Goal: Task Accomplishment & Management: Manage account settings

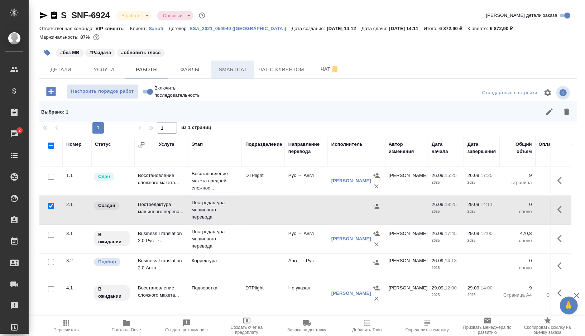
click at [235, 70] on span "Smartcat" at bounding box center [233, 69] width 34 height 9
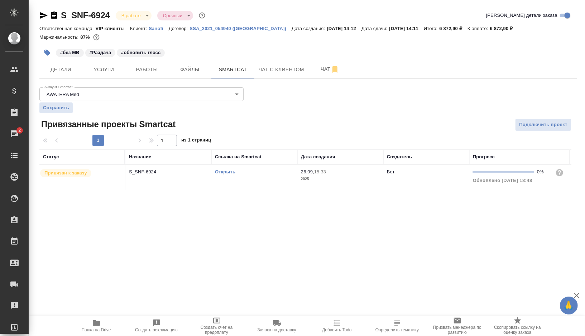
click at [227, 172] on link "Открыть" at bounding box center [225, 171] width 20 height 5
click at [150, 71] on span "Работы" at bounding box center [147, 69] width 34 height 9
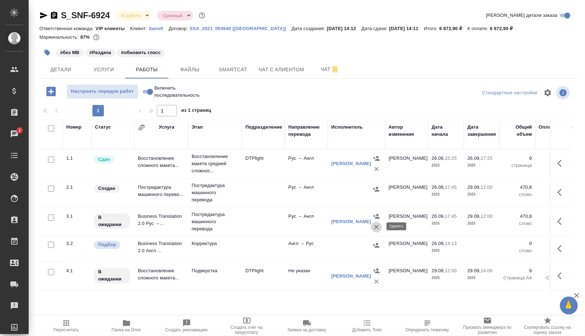
click at [376, 227] on icon "button" at bounding box center [376, 227] width 7 height 7
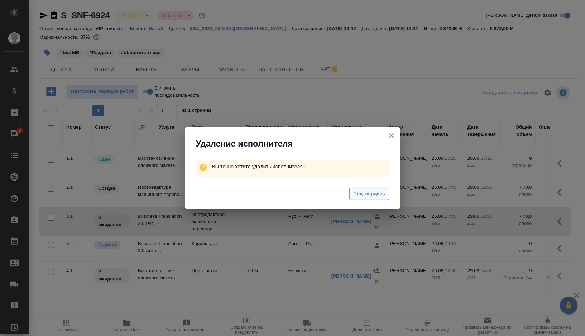
click at [370, 195] on span "Подтвердить" at bounding box center [369, 194] width 32 height 8
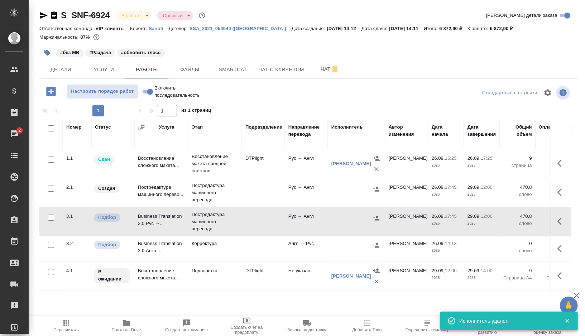
click at [560, 220] on icon "button" at bounding box center [561, 221] width 9 height 9
click at [533, 219] on icon "button" at bounding box center [534, 221] width 5 height 6
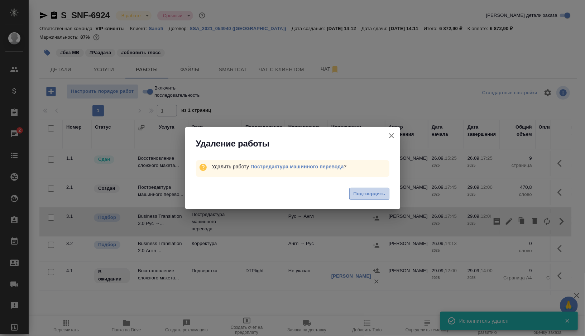
click at [365, 199] on button "Подтвердить" at bounding box center [369, 194] width 40 height 13
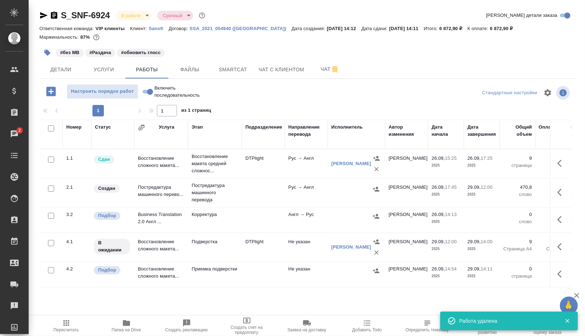
click at [349, 189] on div at bounding box center [356, 189] width 50 height 11
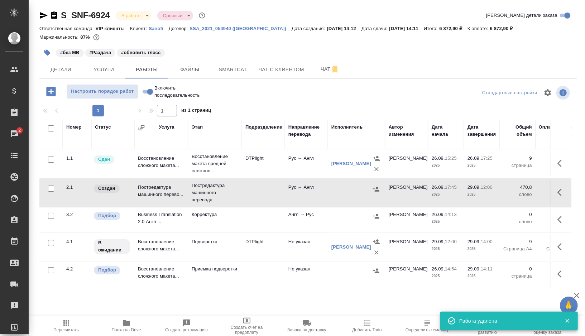
click at [349, 189] on div at bounding box center [356, 189] width 50 height 11
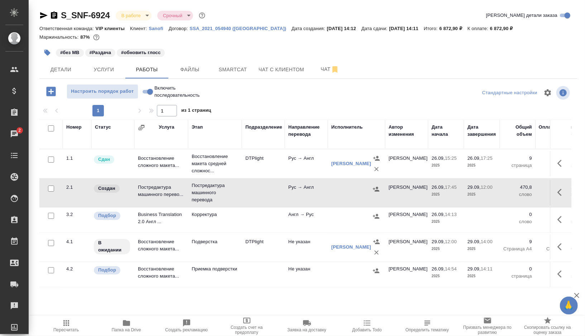
click at [47, 53] on icon "button" at bounding box center [47, 53] width 6 height 6
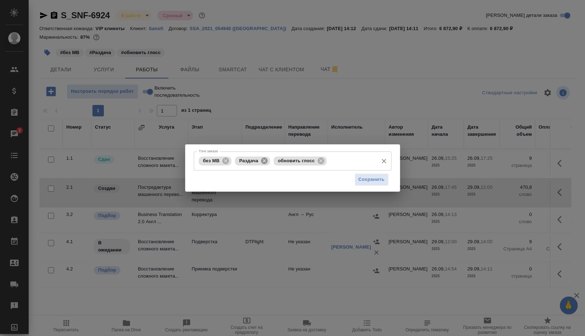
click at [266, 162] on icon at bounding box center [264, 160] width 6 height 6
click at [281, 162] on icon at bounding box center [282, 160] width 6 height 6
click at [281, 162] on input "Тэги заказа" at bounding box center [303, 161] width 141 height 12
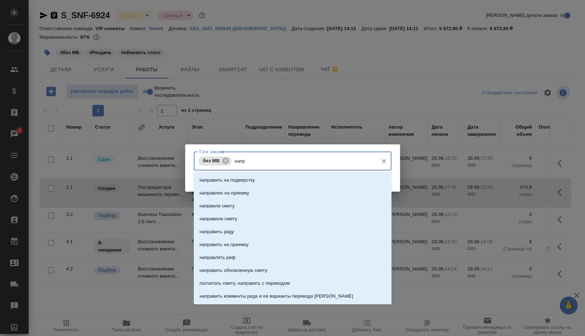
type input "напра"
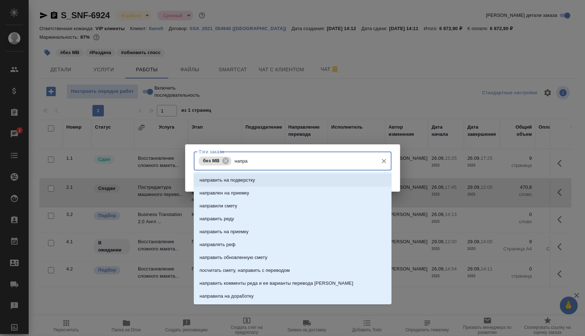
click at [274, 178] on li "направить на подверстку" at bounding box center [293, 180] width 198 height 13
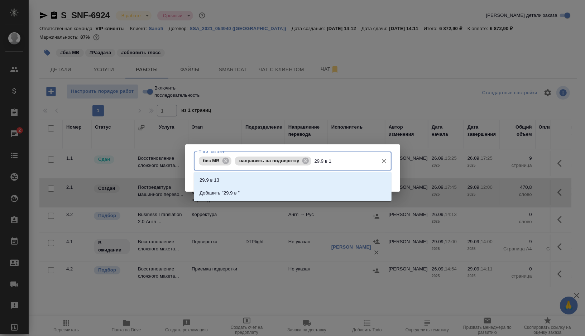
type input "29.9 в 12"
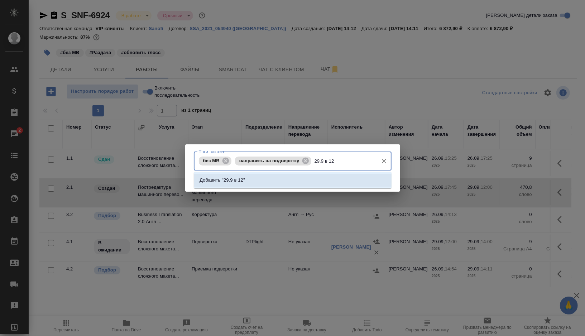
click at [231, 178] on p "Добавить "29.9 в 12"" at bounding box center [222, 180] width 45 height 7
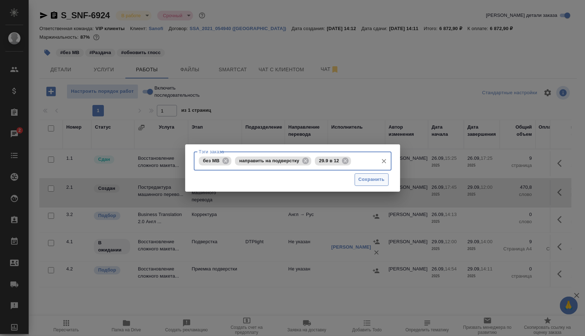
click at [373, 181] on span "Сохранить" at bounding box center [372, 180] width 26 height 8
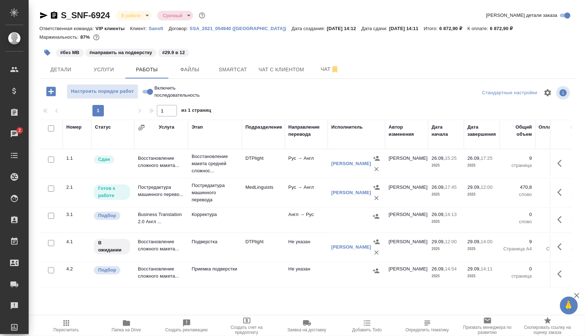
click at [50, 216] on input "checkbox" at bounding box center [51, 216] width 6 height 6
checkbox input "true"
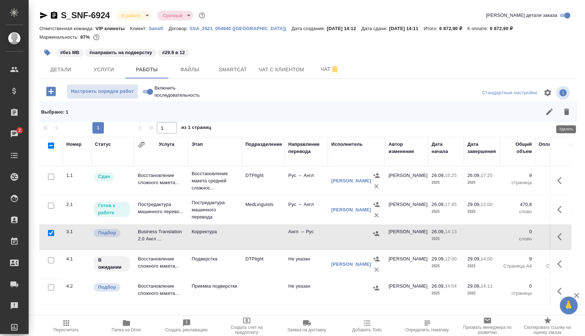
click at [567, 112] on icon "button" at bounding box center [566, 112] width 5 height 6
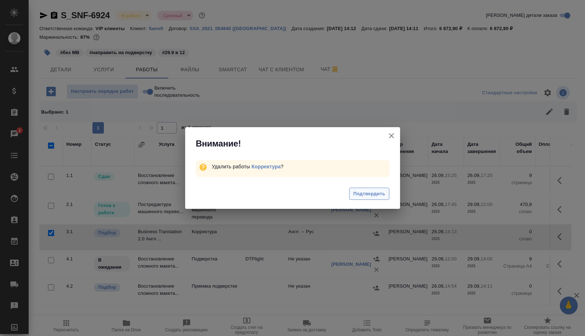
click at [362, 194] on span "Подтвердить" at bounding box center [369, 194] width 32 height 8
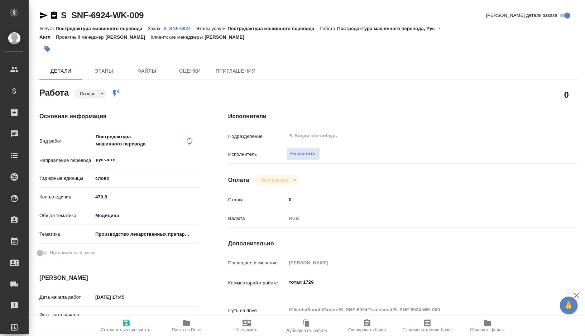
type textarea "x"
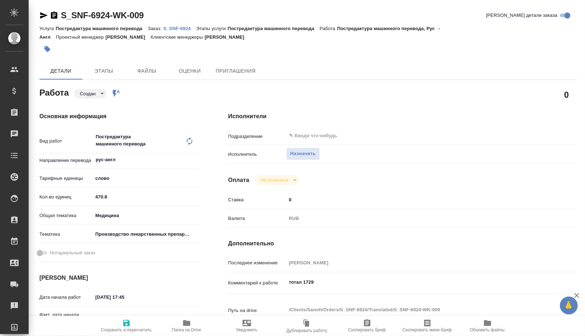
type textarea "x"
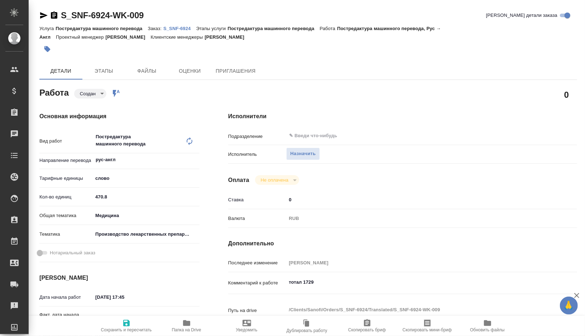
type textarea "x"
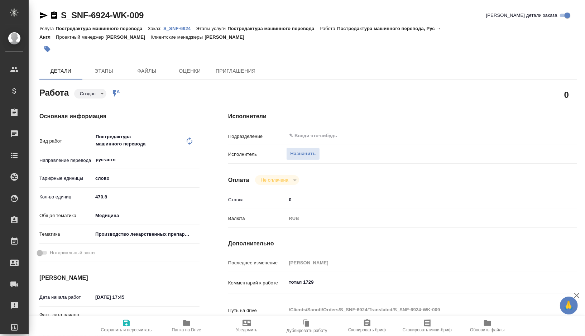
type textarea "x"
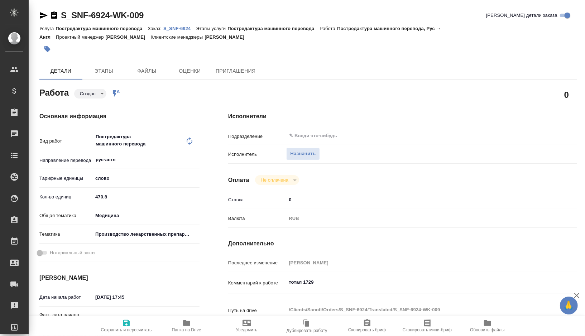
type textarea "x"
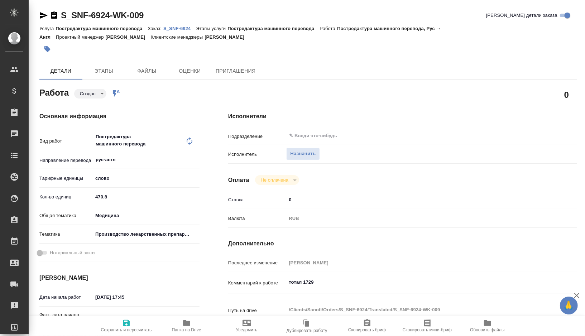
type textarea "x"
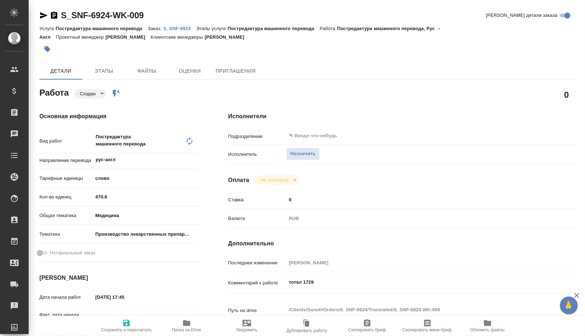
type textarea "x"
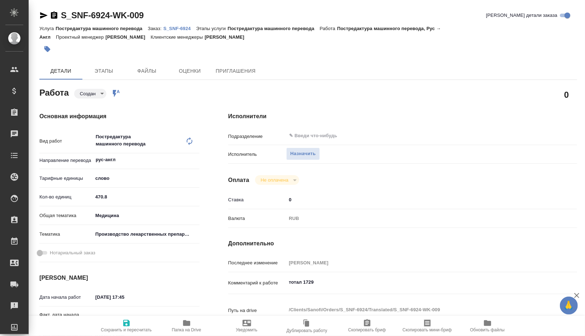
type textarea "x"
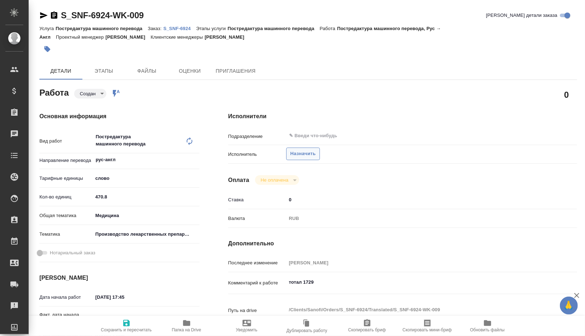
click at [311, 157] on span "Назначить" at bounding box center [302, 154] width 25 height 8
type textarea "x"
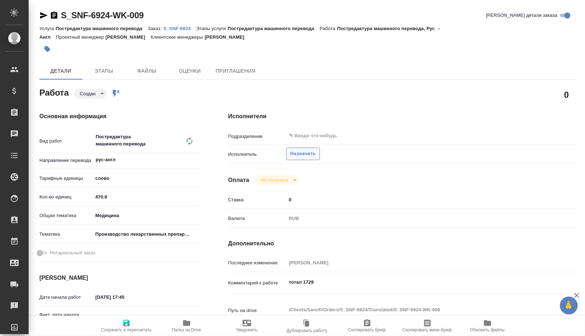
type textarea "x"
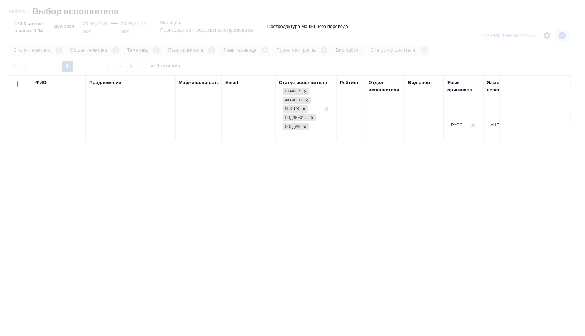
type textarea "x"
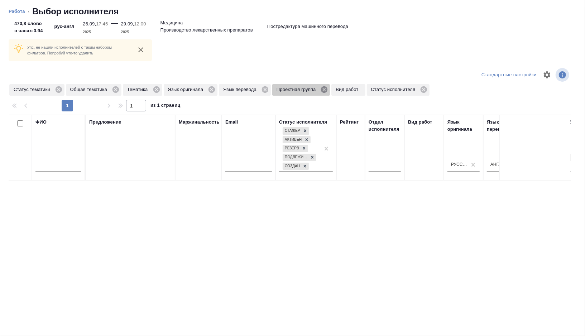
click at [327, 87] on icon at bounding box center [324, 89] width 6 height 6
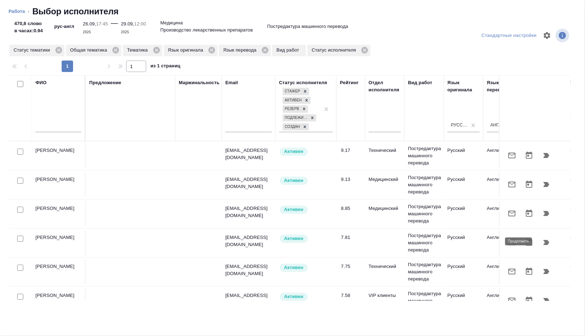
click at [546, 243] on icon "button" at bounding box center [546, 242] width 6 height 5
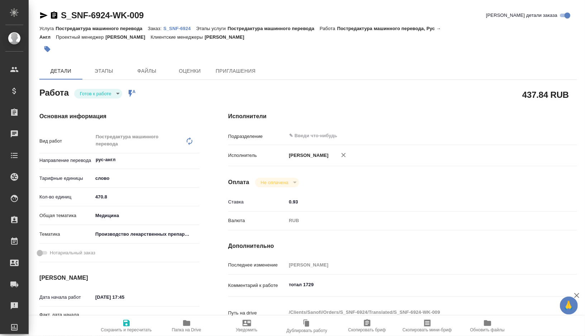
type textarea "x"
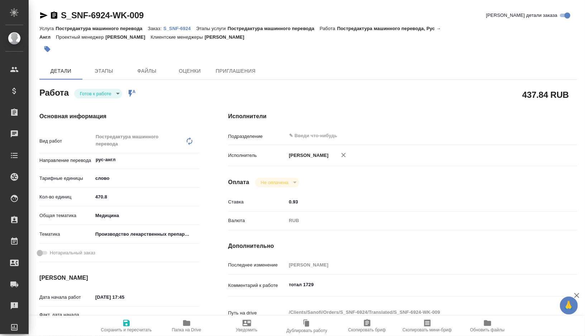
type textarea "x"
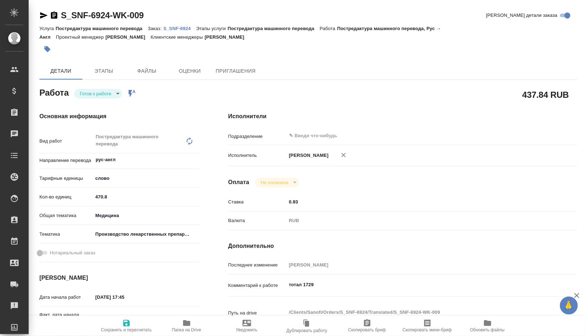
type textarea "x"
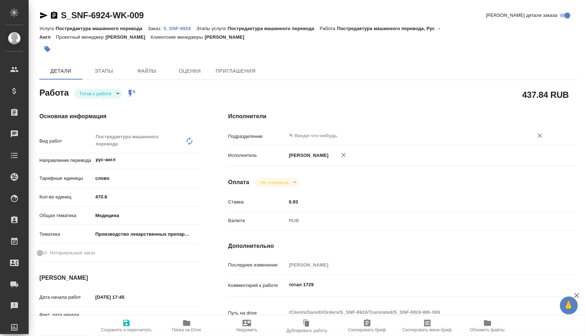
type textarea "x"
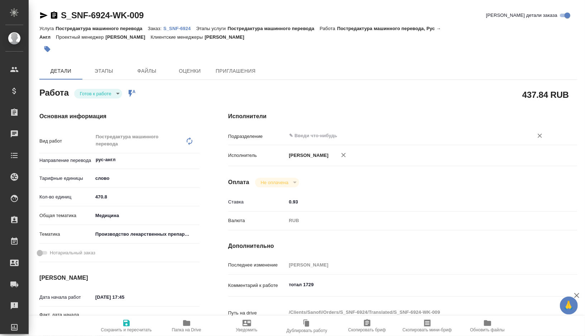
type textarea "x"
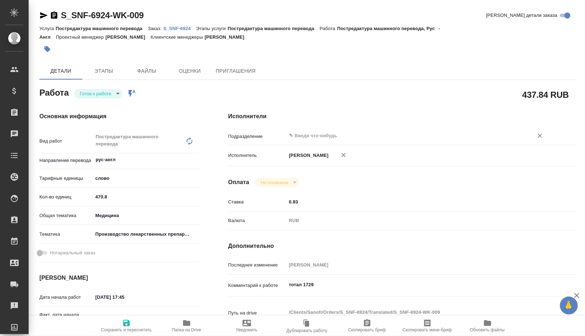
click at [314, 134] on input "text" at bounding box center [405, 135] width 234 height 9
type textarea "x"
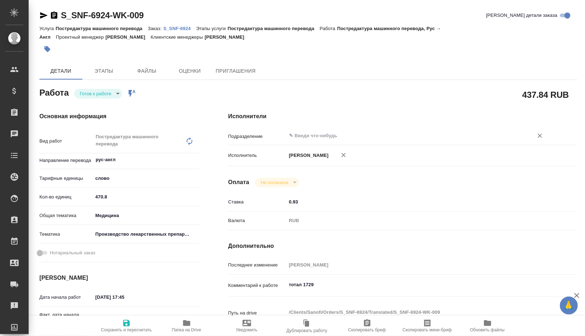
type textarea "x"
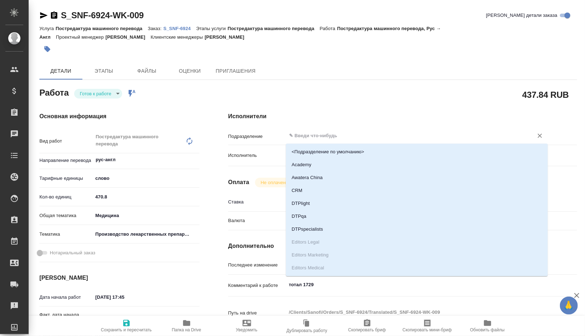
type textarea "x"
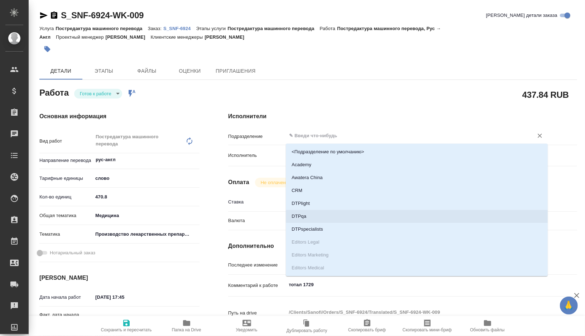
type textarea "x"
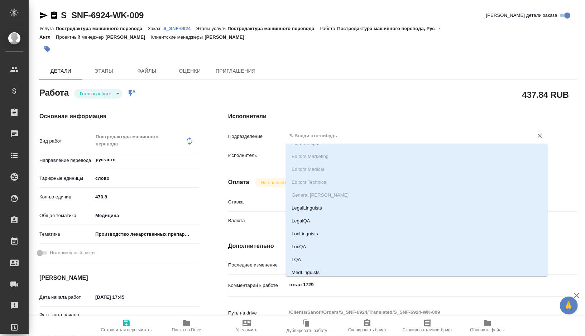
type textarea "x"
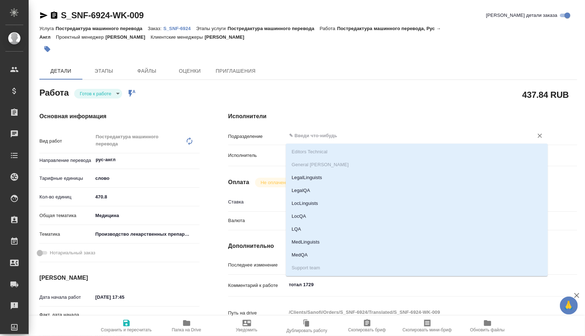
scroll to position [136, 0]
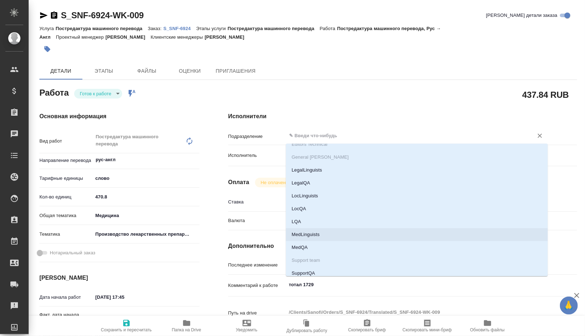
click at [310, 235] on li "MedLinguists" at bounding box center [417, 234] width 262 height 13
type textarea "x"
type input "MedLinguists"
type textarea "x"
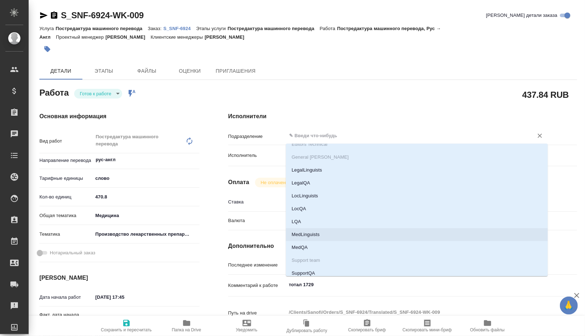
type textarea "x"
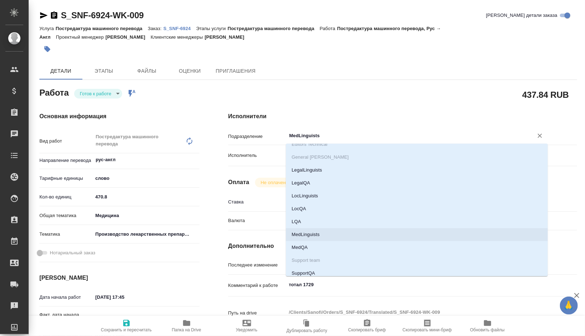
type textarea "x"
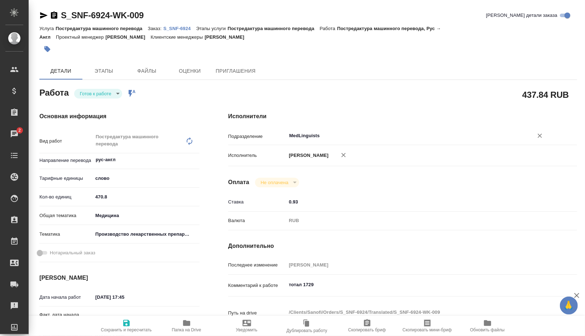
click at [129, 327] on span "Сохранить и пересчитать" at bounding box center [126, 329] width 51 height 5
type textarea "x"
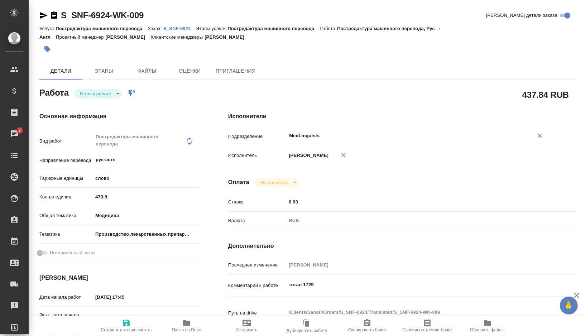
type textarea "x"
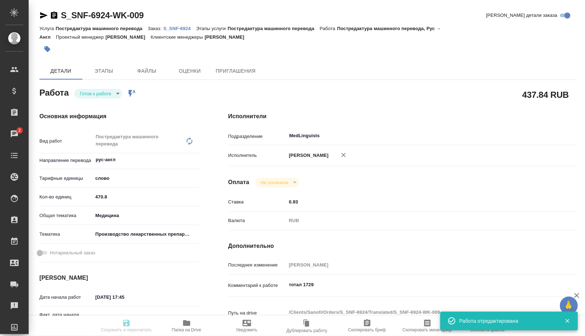
type textarea "x"
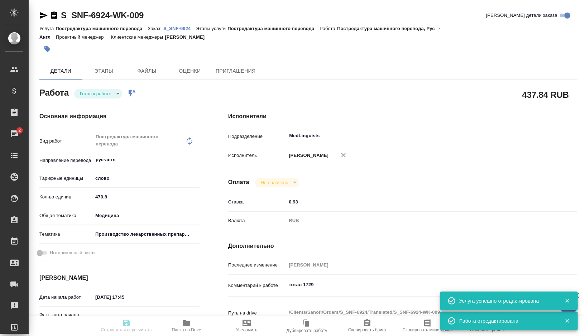
type input "readyForWork"
type textarea "Постредактура машинного перевода"
type textarea "x"
type input "рус-англ"
type input "5a8b1489cc6b4906c91bfd90"
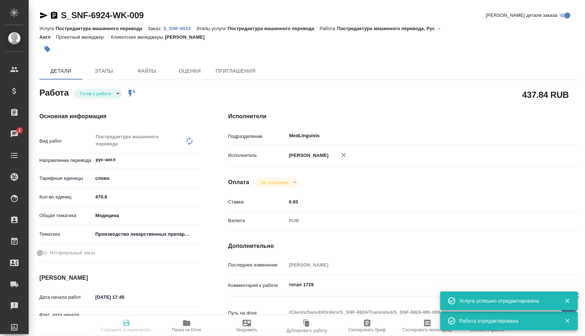
type input "470.8"
type input "med"
type input "614982fec5ecbb70f805293f"
type input "26.09.2025 17:45"
type input "29.09.2025 12:00"
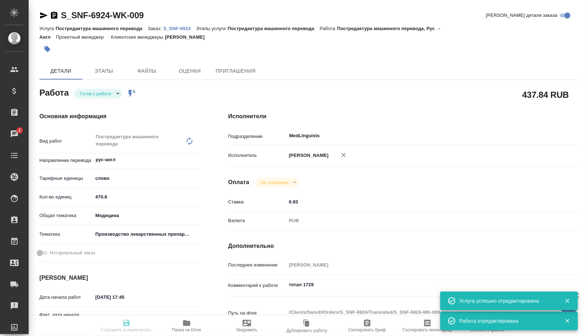
type input "29.09.2025 14:11"
type input "MedLinguists"
type input "notPayed"
type input "0.93"
type input "RUB"
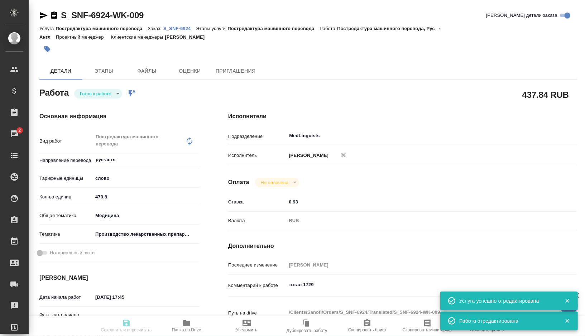
type input "[PERSON_NAME]"
type textarea "тотал 1729"
type textarea "x"
type textarea "/Clients/Sanofi/Orders/S_SNF-6924/Translated/S_SNF-6924-WK-009"
type textarea "x"
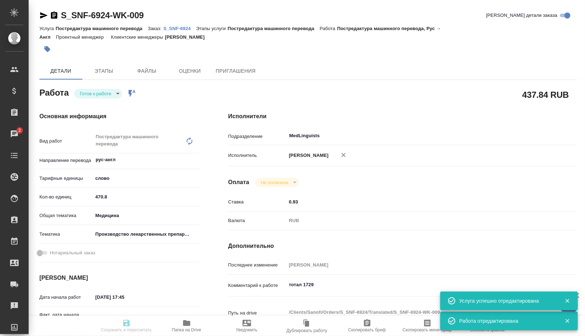
type input "S_SNF-6924"
type input "E005874946"
type input "Постредактура машинного перевода"
type input "Сайдашева Диляра"
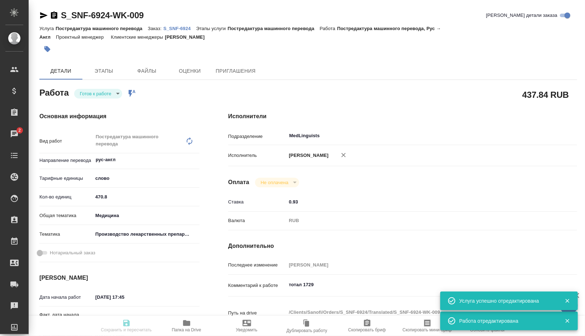
type input "/Clients/Sanofi/Orders/S_SNF-6924"
type textarea "x"
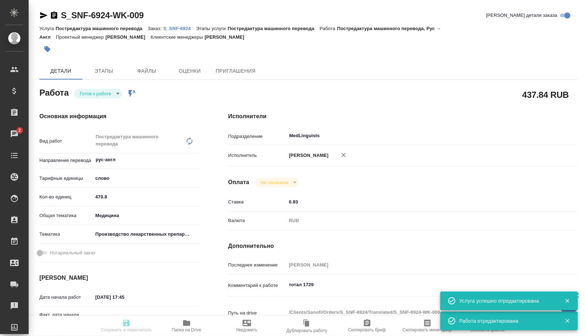
type textarea "x"
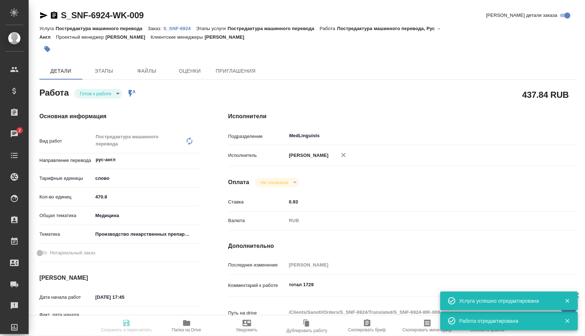
type textarea "x"
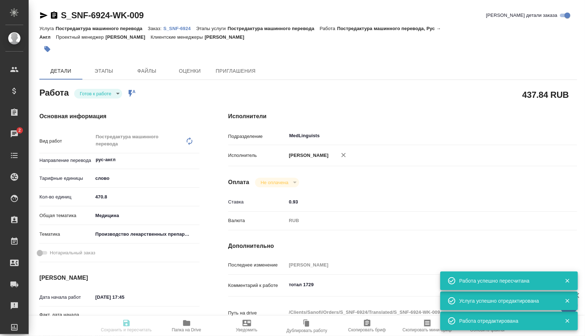
type textarea "x"
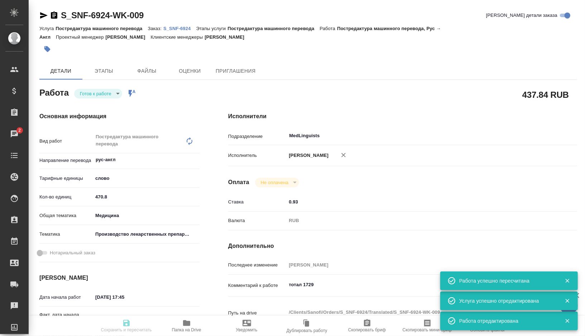
type textarea "x"
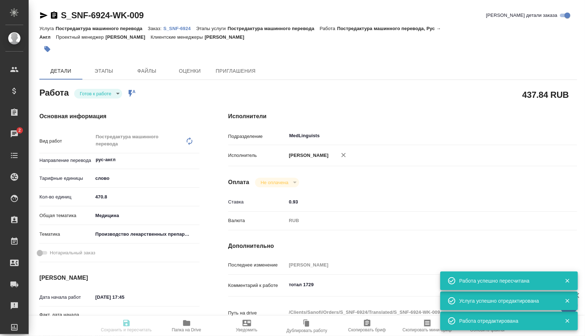
type input "readyForWork"
type textarea "Постредактура машинного перевода"
type textarea "x"
type input "рус-англ"
type input "5a8b1489cc6b4906c91bfd90"
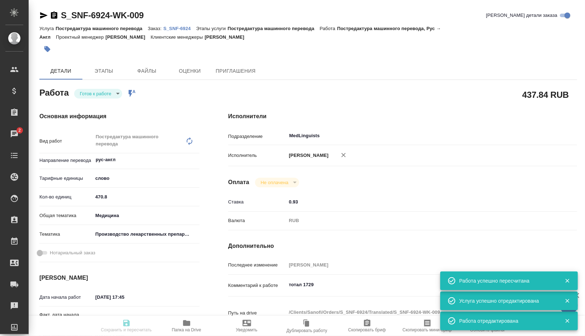
type input "470.8"
type input "med"
type input "614982fec5ecbb70f805293f"
type input "26.09.2025 17:45"
type input "29.09.2025 12:00"
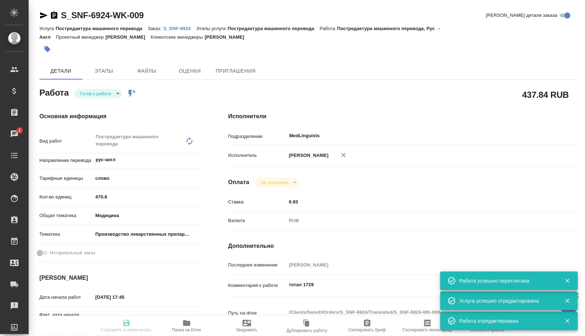
type input "29.09.2025 14:11"
type input "MedLinguists"
type input "notPayed"
type input "0.93"
type input "RUB"
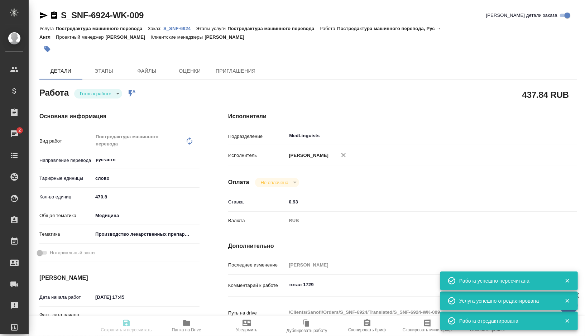
type input "[PERSON_NAME]"
type textarea "тотал 1729"
type textarea "x"
type textarea "/Clients/Sanofi/Orders/S_SNF-6924/Translated/S_SNF-6924-WK-009"
type textarea "x"
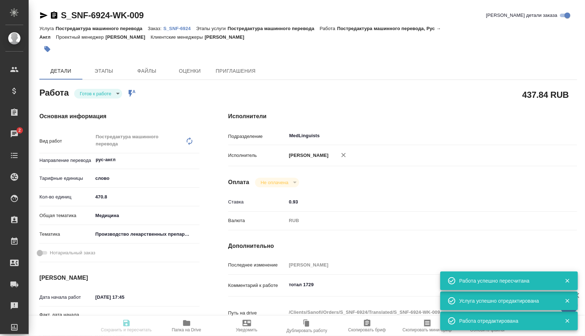
type input "S_SNF-6924"
type input "E005874946"
type input "Постредактура машинного перевода"
type input "Сайдашева Диляра"
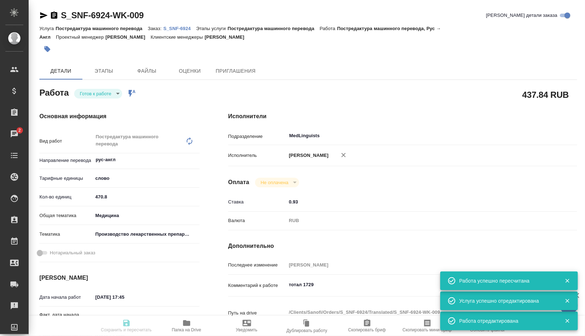
type input "/Clients/Sanofi/Orders/S_SNF-6924"
type textarea "x"
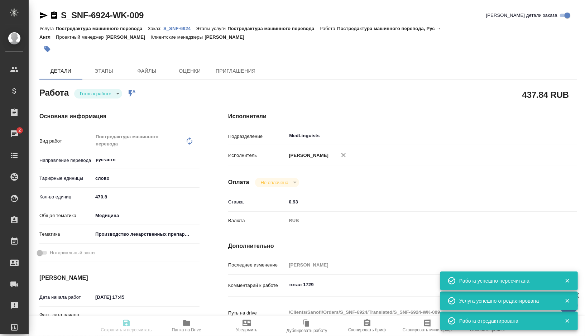
type textarea "x"
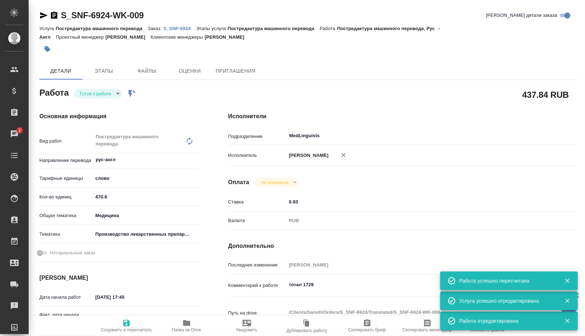
type textarea "x"
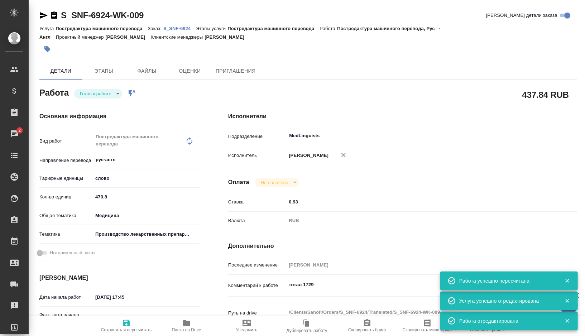
type textarea "x"
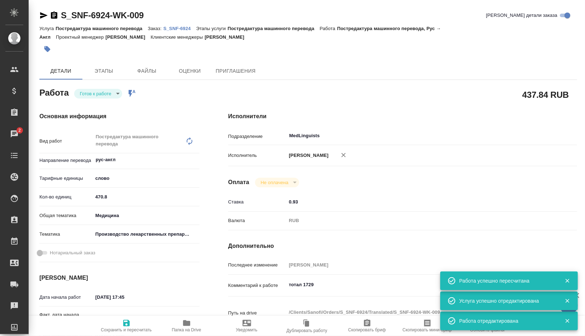
type textarea "x"
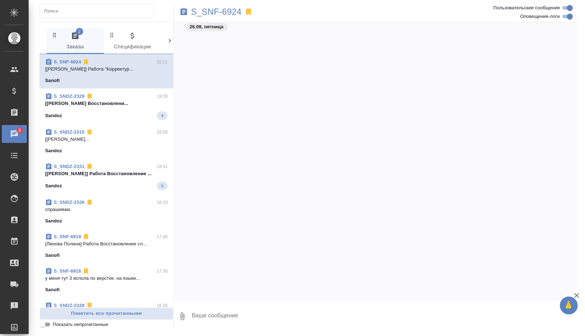
scroll to position [3477, 0]
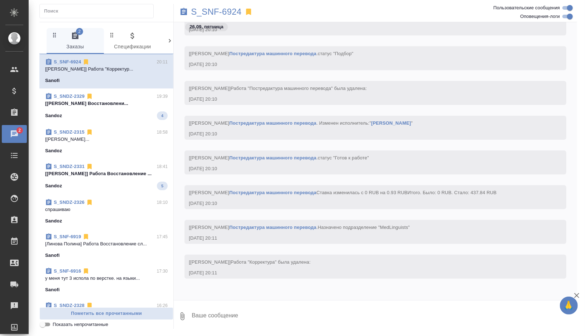
click at [135, 117] on div "Sandoz 4" at bounding box center [106, 115] width 123 height 9
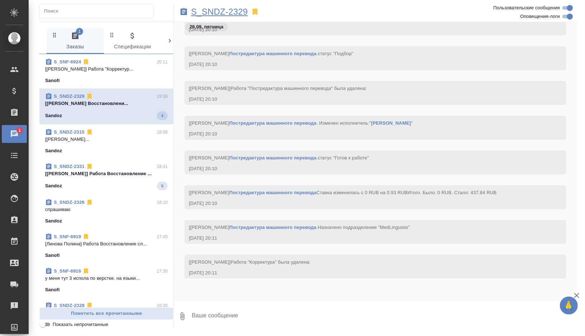
click at [236, 11] on p "S_SNDZ-2329" at bounding box center [219, 11] width 57 height 7
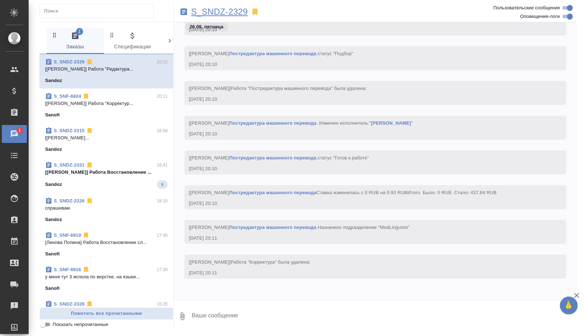
scroll to position [2791, 0]
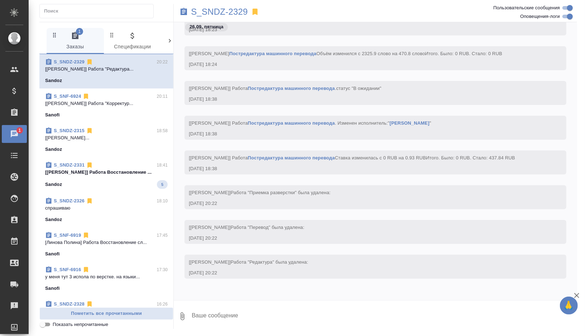
click at [111, 178] on span "S_SNDZ-2331 18:41 [[PERSON_NAME]] [PERSON_NAME] ... Sandoz 5" at bounding box center [106, 175] width 123 height 27
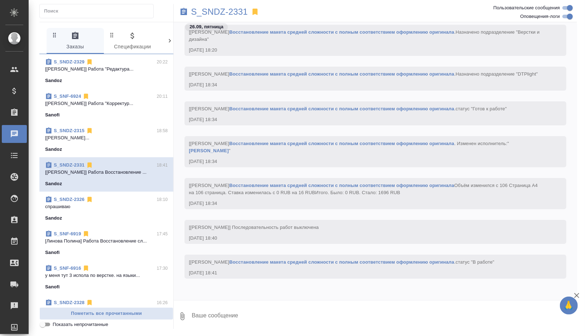
scroll to position [1238, 0]
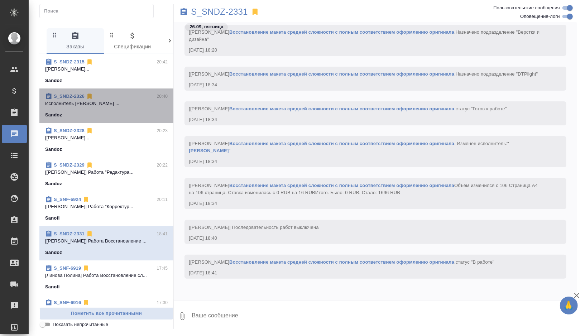
click at [121, 108] on span "S_SNDZ-2326 20:40 Исполнитель [PERSON_NAME] ... [GEOGRAPHIC_DATA]" at bounding box center [106, 106] width 123 height 26
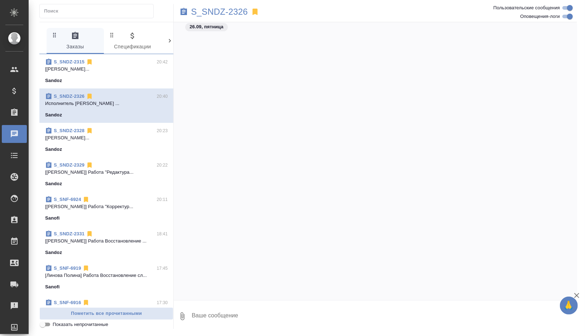
scroll to position [2761, 0]
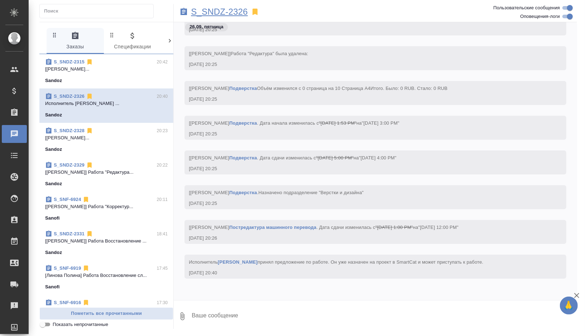
click at [228, 8] on p "S_SNDZ-2326" at bounding box center [219, 11] width 57 height 7
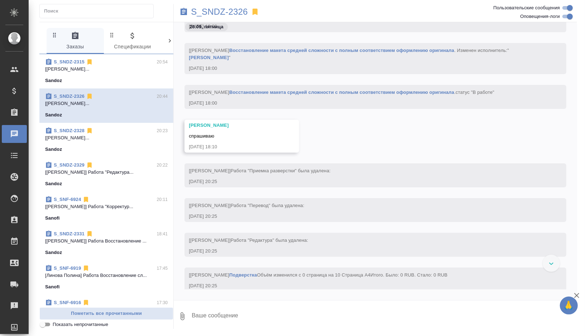
scroll to position [2183, 0]
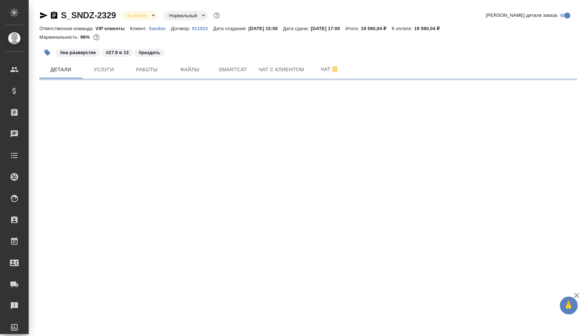
select select "RU"
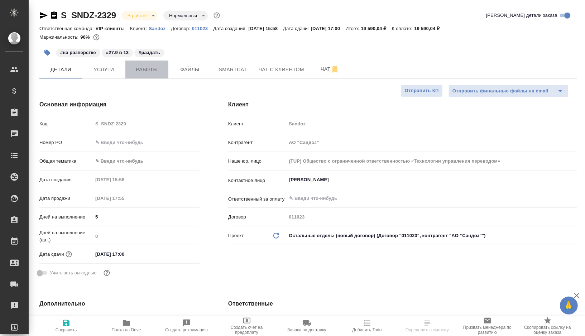
click at [146, 72] on span "Работы" at bounding box center [147, 69] width 34 height 9
type textarea "x"
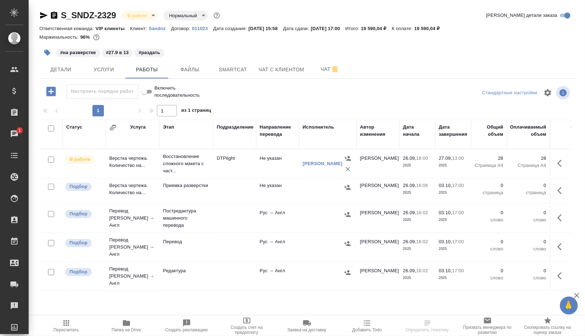
click at [51, 187] on input "checkbox" at bounding box center [51, 187] width 6 height 6
checkbox input "true"
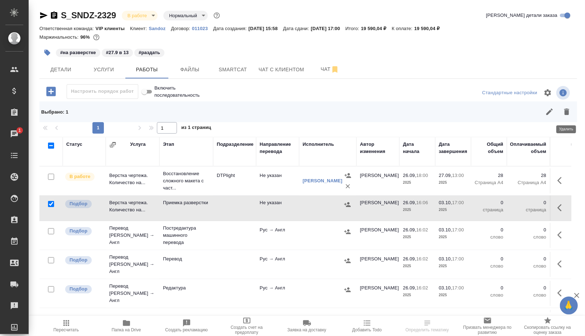
click at [568, 114] on icon "button" at bounding box center [566, 112] width 5 height 6
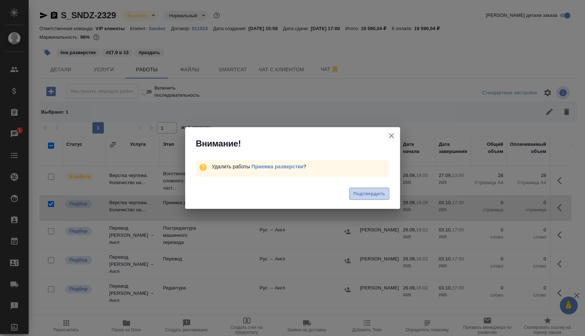
click at [366, 196] on span "Подтвердить" at bounding box center [369, 194] width 32 height 8
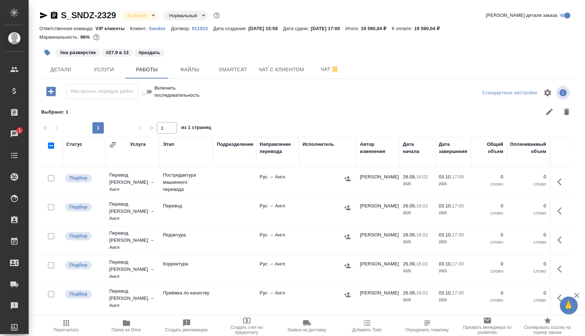
scroll to position [29, 0]
click at [48, 203] on input "checkbox" at bounding box center [51, 206] width 6 height 6
checkbox input "true"
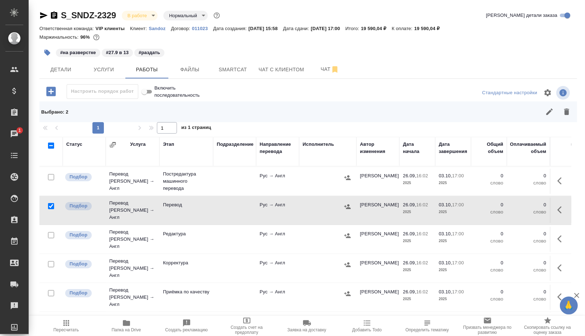
click at [47, 230] on div at bounding box center [51, 235] width 16 height 10
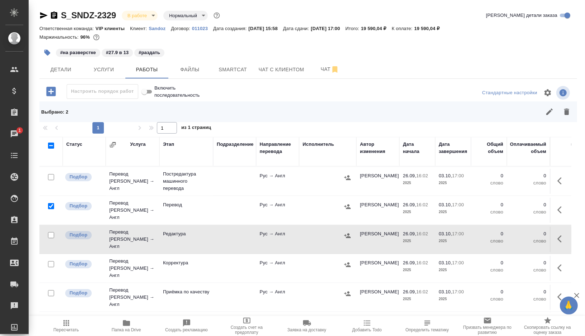
click at [53, 232] on input "checkbox" at bounding box center [51, 235] width 6 height 6
checkbox input "true"
click at [566, 111] on icon "button" at bounding box center [566, 112] width 5 height 6
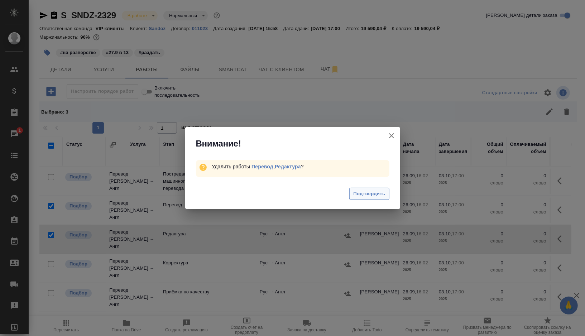
click at [369, 191] on span "Подтвердить" at bounding box center [369, 194] width 32 height 8
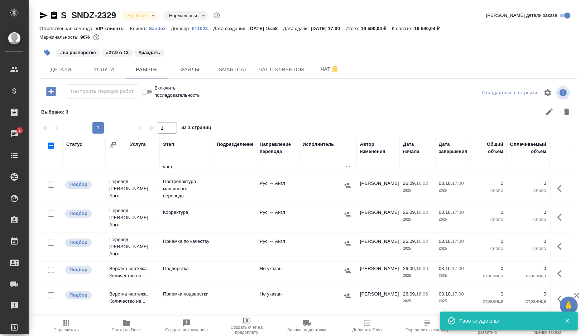
scroll to position [13, 0]
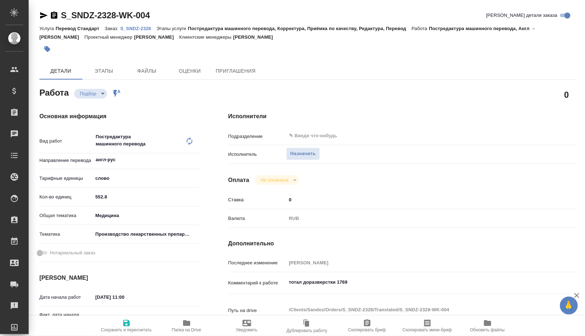
type textarea "x"
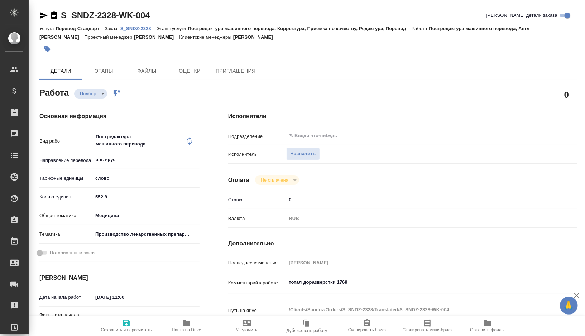
type textarea "x"
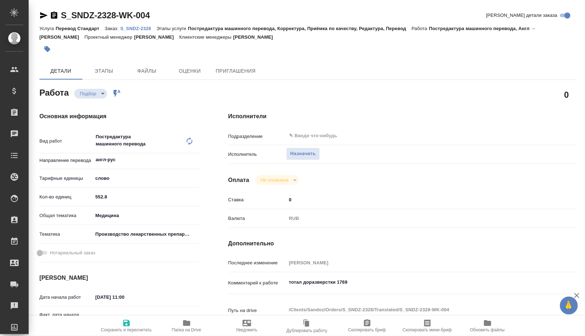
type textarea "x"
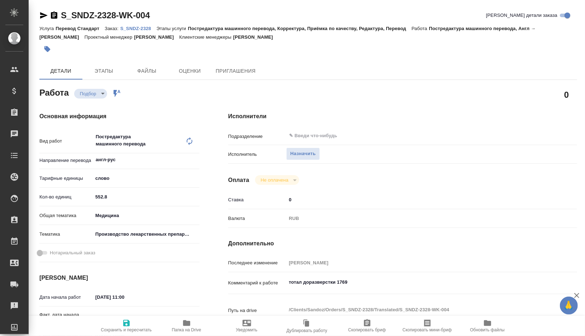
type textarea "x"
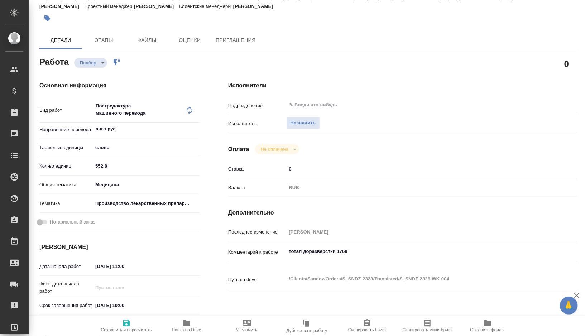
type textarea "x"
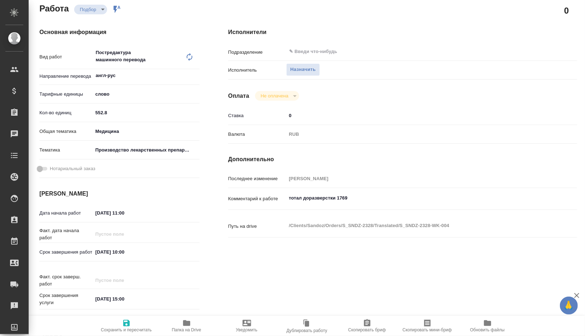
type textarea "x"
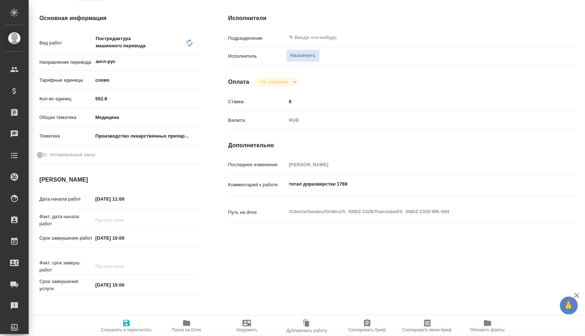
scroll to position [111, 0]
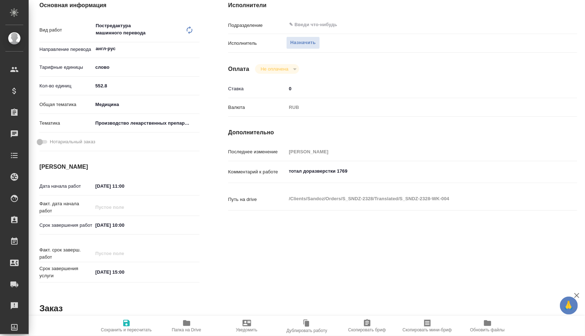
type textarea "x"
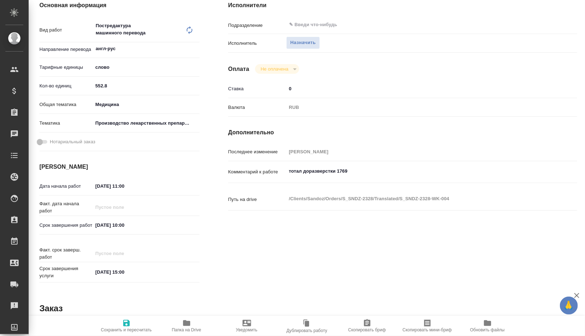
scroll to position [0, 0]
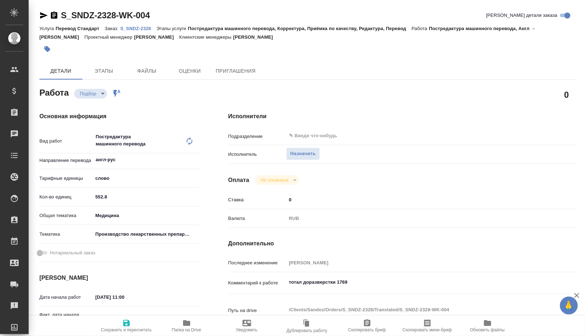
click at [139, 26] on p "S_SNDZ-2328" at bounding box center [138, 28] width 36 height 5
type textarea "x"
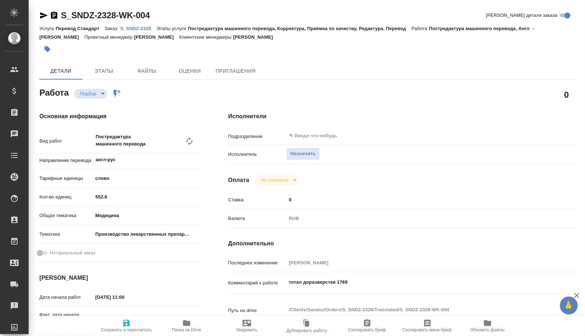
type textarea "x"
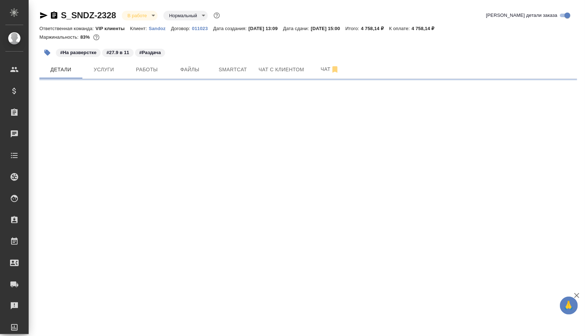
select select "RU"
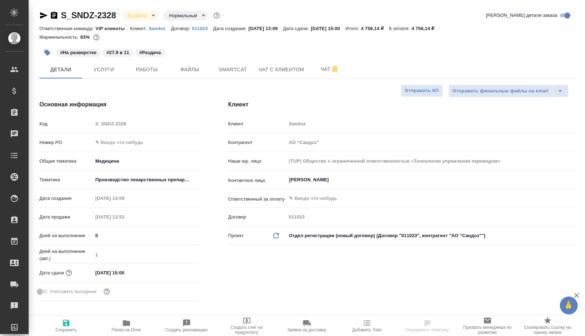
type textarea "x"
click at [153, 66] on span "Работы" at bounding box center [147, 69] width 34 height 9
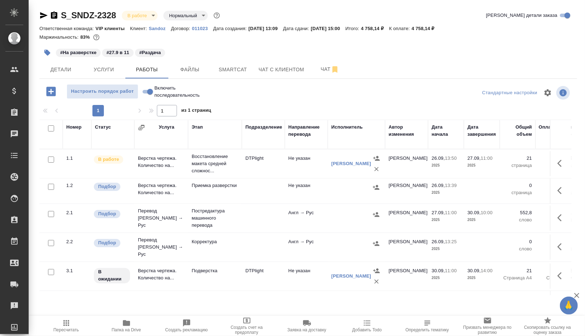
click at [267, 225] on td at bounding box center [263, 218] width 43 height 25
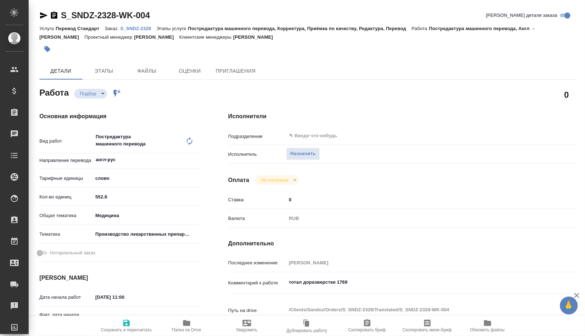
type textarea "x"
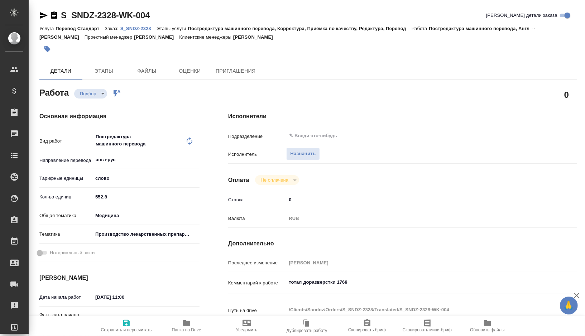
type textarea "x"
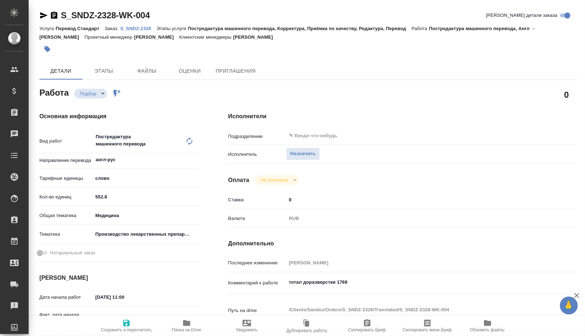
type textarea "x"
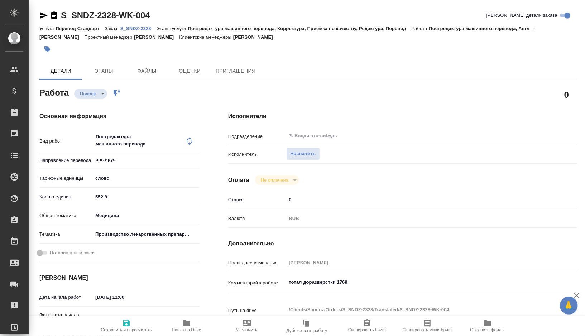
type textarea "x"
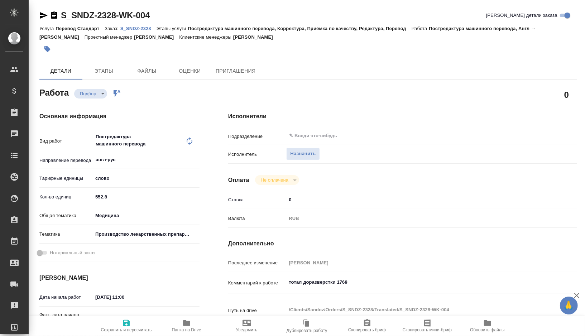
type textarea "x"
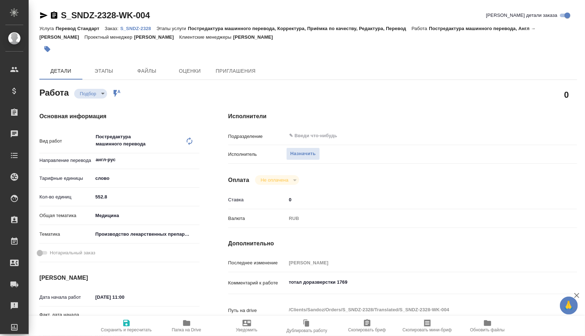
type textarea "x"
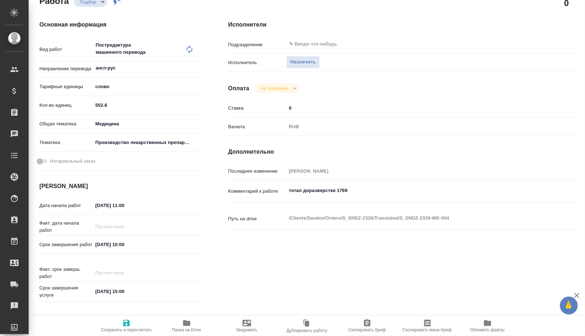
type textarea "x"
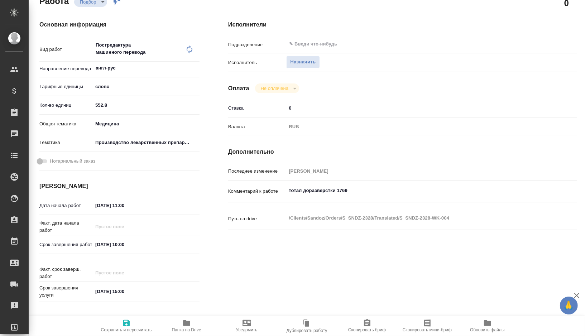
scroll to position [109, 0]
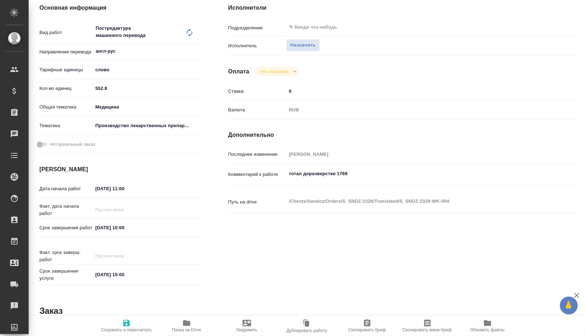
type textarea "x"
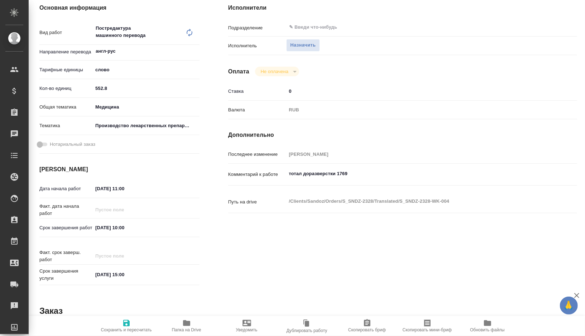
click at [100, 228] on input "30.09.2025 10:00" at bounding box center [124, 227] width 63 height 10
type textarea "x"
type input "30.92.0251 00:0_"
type textarea "x"
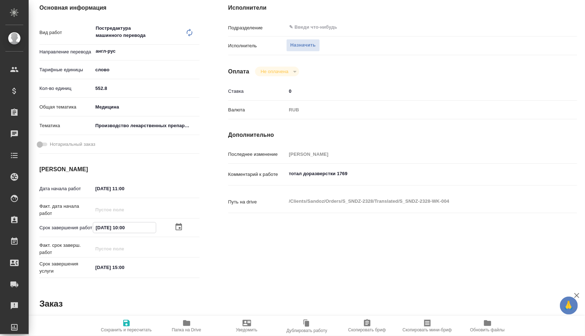
type textarea "x"
type input "39.09.2025 10:00"
type textarea "x"
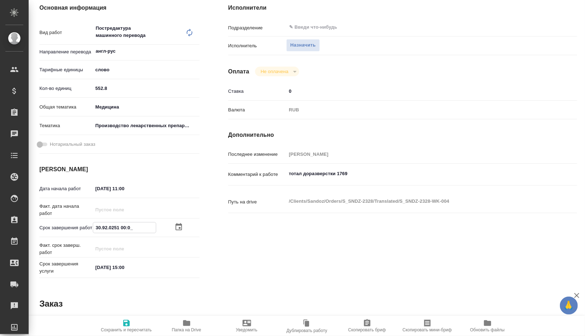
type textarea "x"
type input "30.92.0251 00:0_"
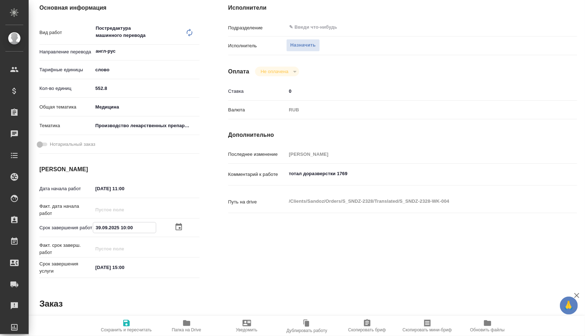
type textarea "x"
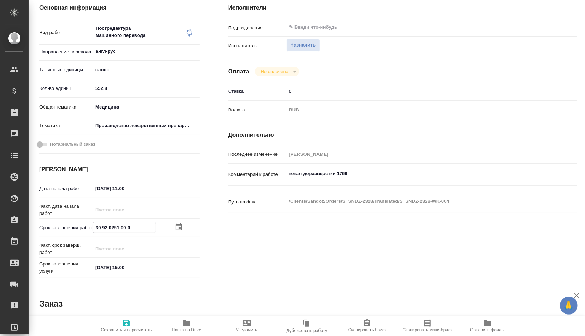
type input "09.20.2510 00:__"
type textarea "x"
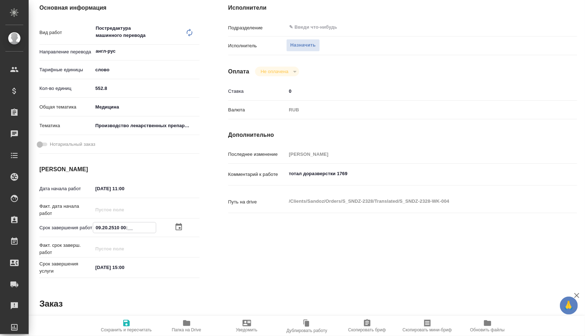
type textarea "x"
type input "20.92.0251 00:0_"
type textarea "x"
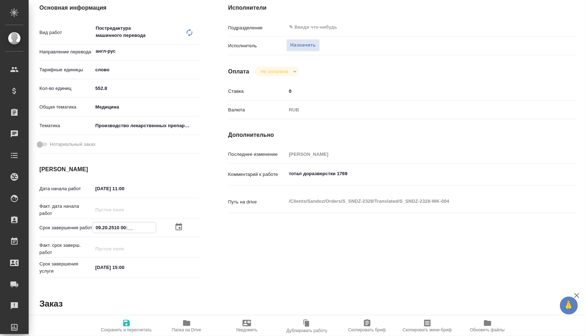
type textarea "x"
type input "29.09.2025 10:00"
type textarea "x"
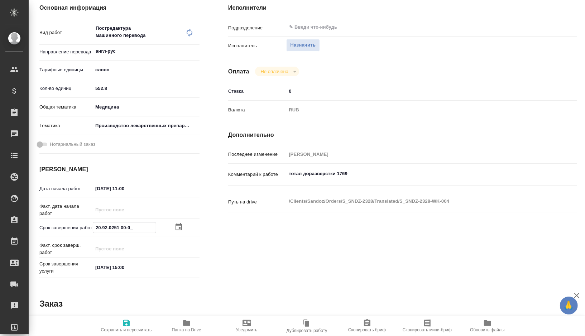
type textarea "x"
click at [126, 229] on input "29.09.2025 10:00" at bounding box center [124, 227] width 63 height 10
type textarea "x"
type input "29.09.2025 10:0_"
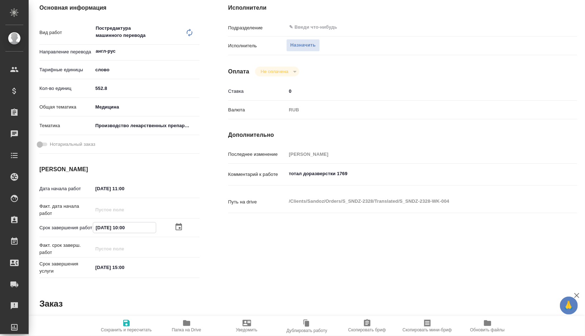
type textarea "x"
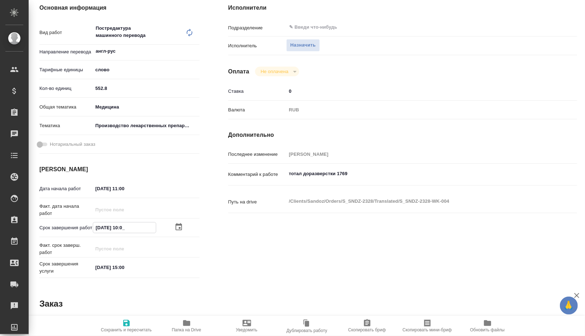
type input "29.09.2025 18:00"
type textarea "x"
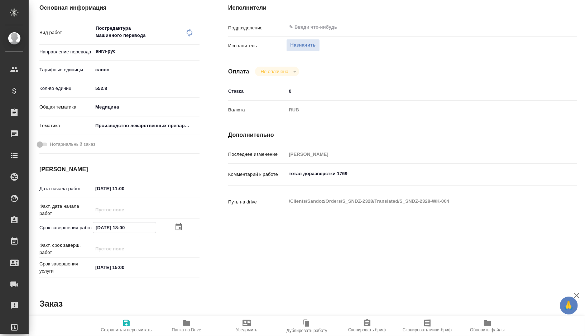
type input "29.09.2025 18:00"
click at [130, 320] on icon "button" at bounding box center [126, 323] width 9 height 9
type textarea "x"
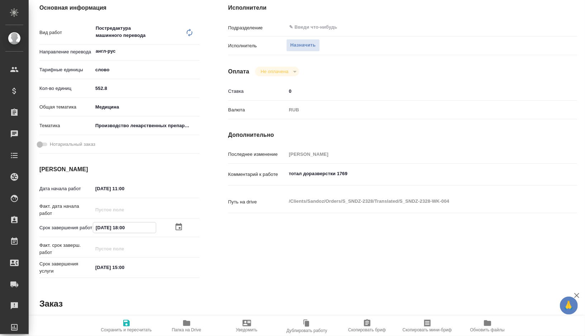
type textarea "x"
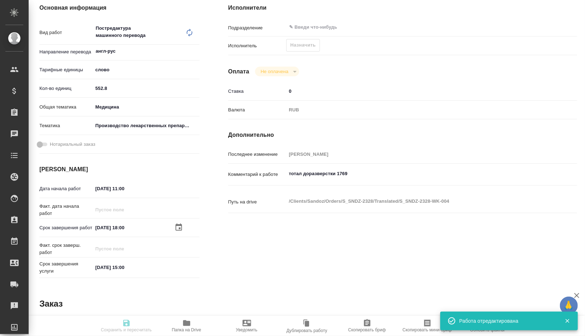
type textarea "x"
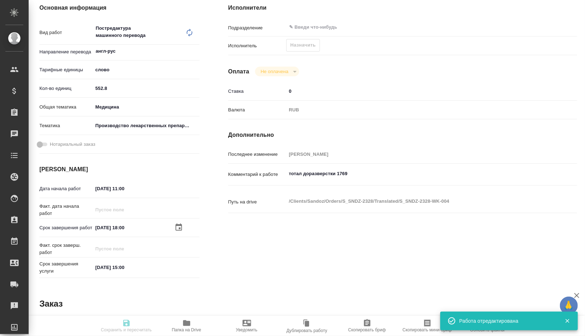
type input "recruiting"
type textarea "Постредактура машинного перевода"
type textarea "x"
type input "англ-рус"
type input "5a8b1489cc6b4906c91bfd90"
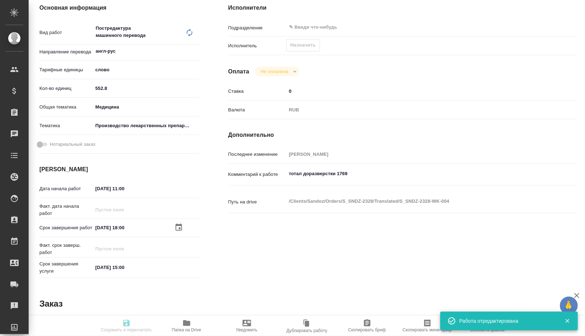
type input "552.8"
type input "med"
type input "614982fec5ecbb70f805293f"
type input "27.09.2025 11:00"
type input "29.09.2025 18:00"
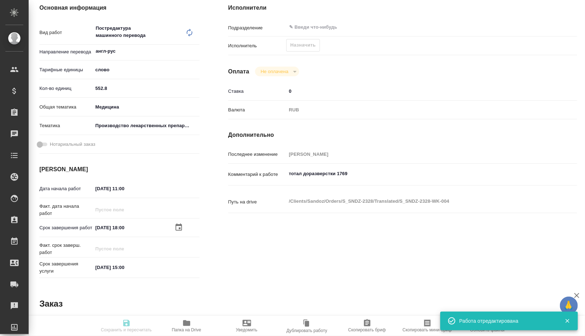
type input "30.09.2025 15:00"
type input "notPayed"
type input "0"
type input "RUB"
type input "[PERSON_NAME]"
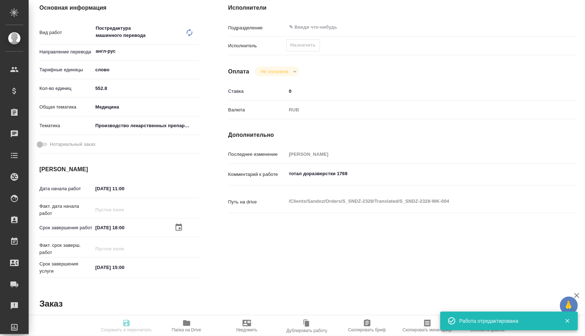
type textarea "тотал доразверстки 1769"
type textarea "x"
type textarea "/Clients/Sandoz/Orders/S_SNDZ-2328/Translated/S_SNDZ-2328-WK-004"
type textarea "x"
type input "S_SNDZ-2328"
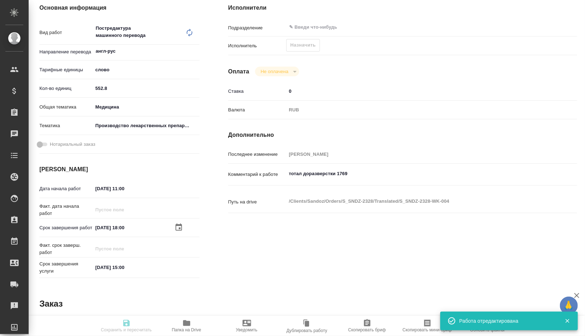
type input "Перевод Стандарт"
type input "Постредактура машинного перевода, Корректура, Приёмка по качеству, Редактура, П…"
type input "[PERSON_NAME]"
type input "/Clients/Sandoz/Orders/S_SNDZ-2328"
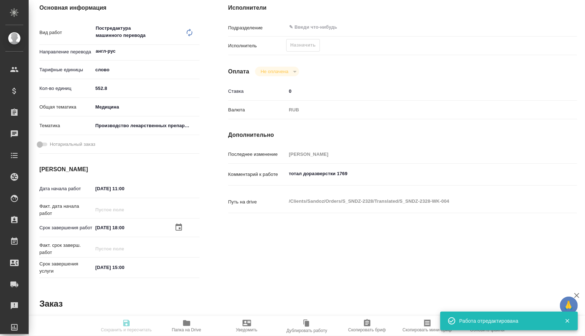
type textarea "x"
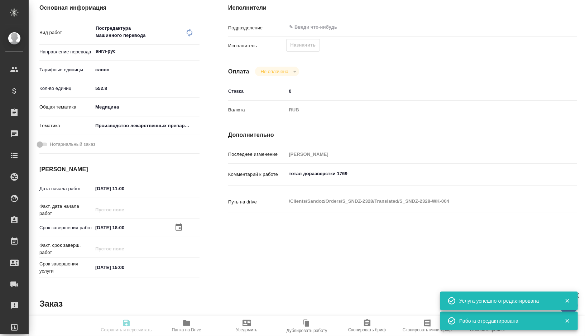
type textarea "x"
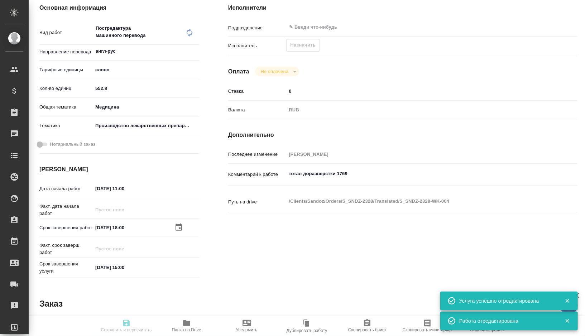
type textarea "x"
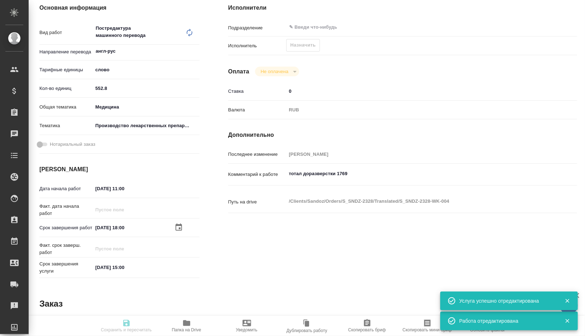
type textarea "x"
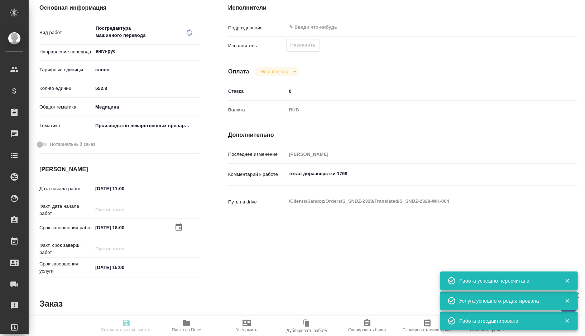
scroll to position [0, 0]
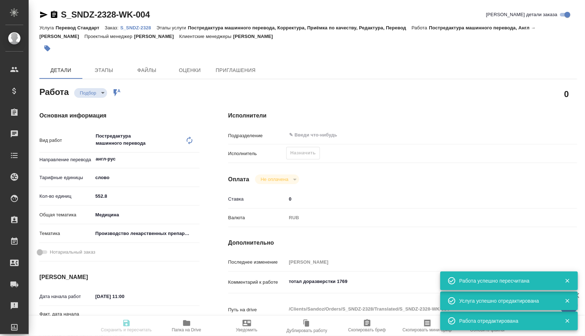
type textarea "x"
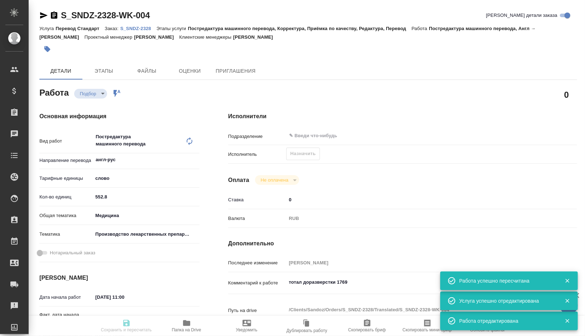
type input "recruiting"
type textarea "Постредактура машинного перевода"
type textarea "x"
type input "англ-рус"
type input "5a8b1489cc6b4906c91bfd90"
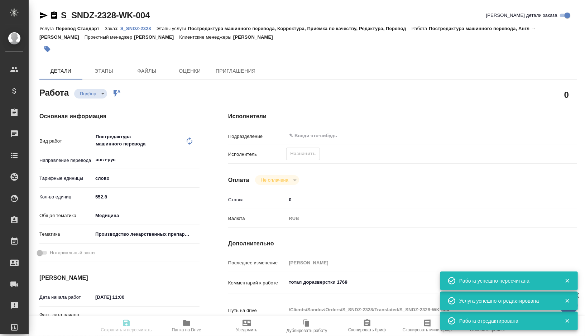
type input "552.8"
type input "med"
type input "614982fec5ecbb70f805293f"
type input "27.09.2025 11:00"
type input "29.09.2025 18:00"
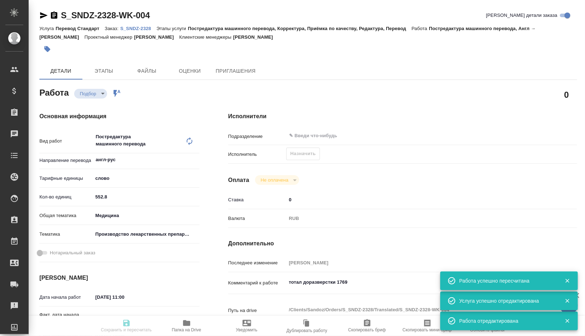
type input "30.09.2025 15:00"
type input "notPayed"
type input "0"
type input "RUB"
type input "[PERSON_NAME]"
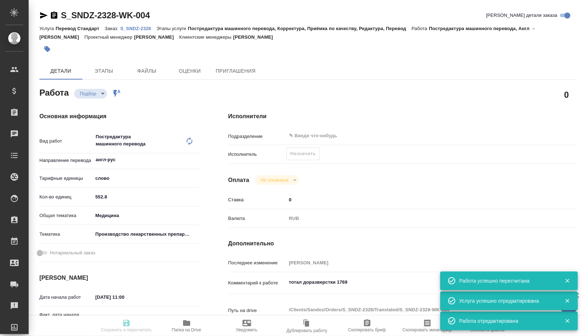
type textarea "тотал доразверстки 1769"
type textarea "x"
type textarea "/Clients/Sandoz/Orders/S_SNDZ-2328/Translated/S_SNDZ-2328-WK-004"
type textarea "x"
type input "S_SNDZ-2328"
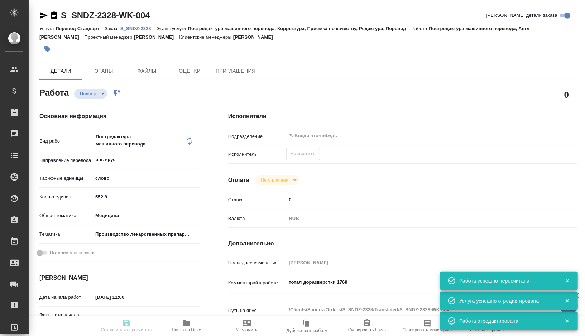
type input "Перевод Стандарт"
type input "Постредактура машинного перевода, Корректура, Приёмка по качеству, Редактура, П…"
type input "[PERSON_NAME]"
type input "/Clients/Sandoz/Orders/S_SNDZ-2328"
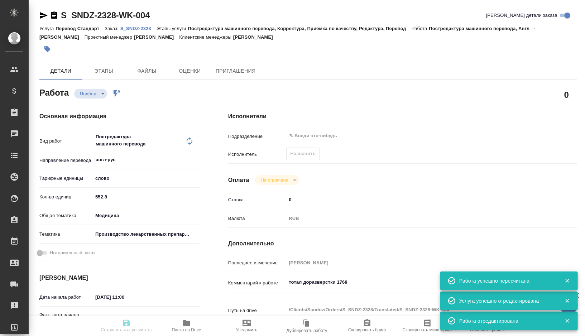
type textarea "x"
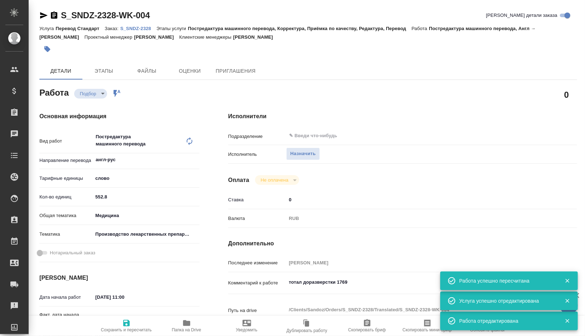
type textarea "x"
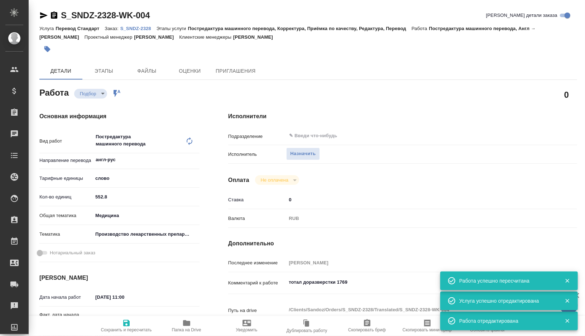
type textarea "x"
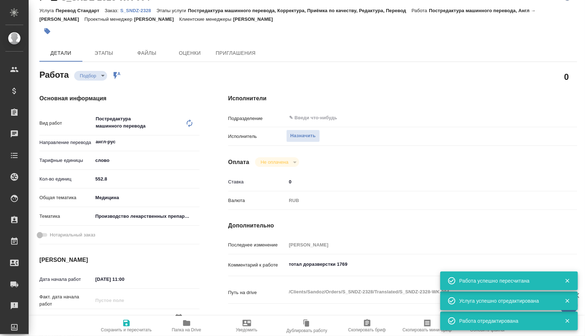
type textarea "x"
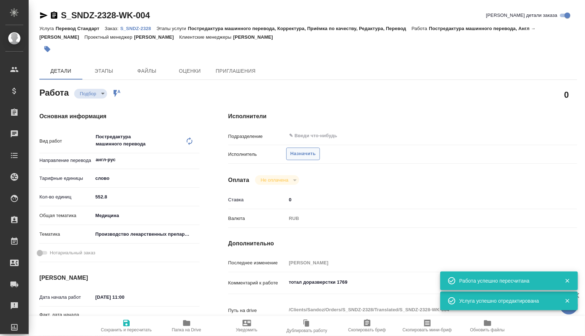
click at [299, 151] on span "Назначить" at bounding box center [302, 154] width 25 height 8
type textarea "x"
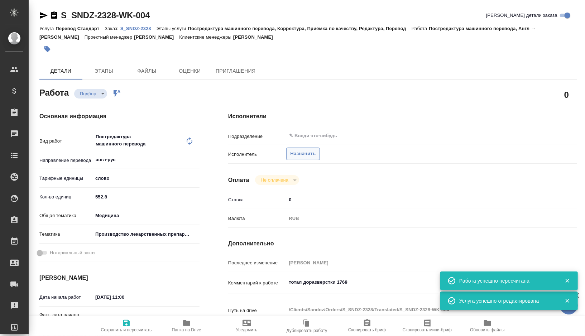
type textarea "x"
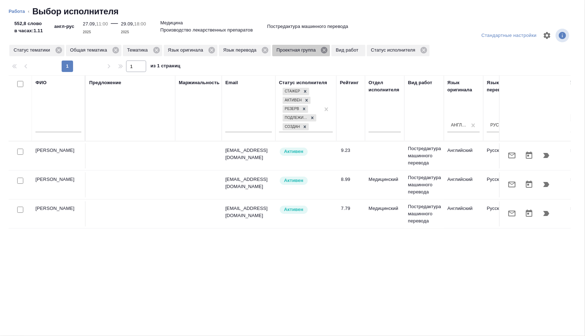
click at [328, 51] on icon at bounding box center [324, 50] width 8 height 8
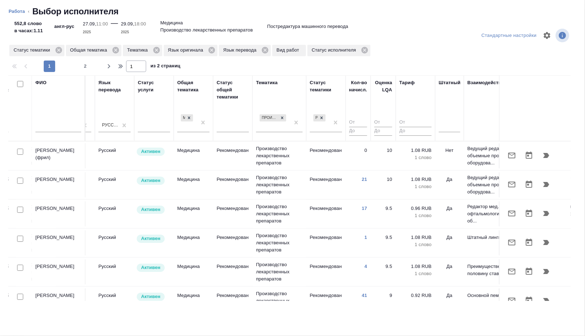
scroll to position [0, 478]
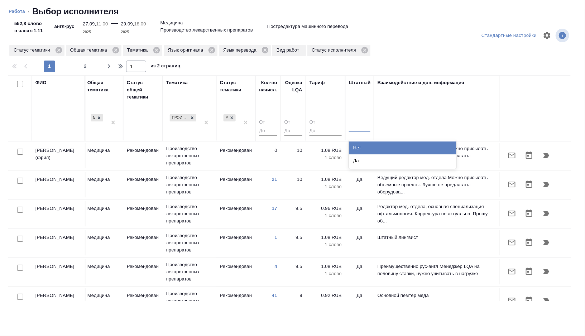
click at [358, 126] on div at bounding box center [359, 125] width 21 height 10
click at [356, 152] on div "Нет" at bounding box center [402, 147] width 107 height 13
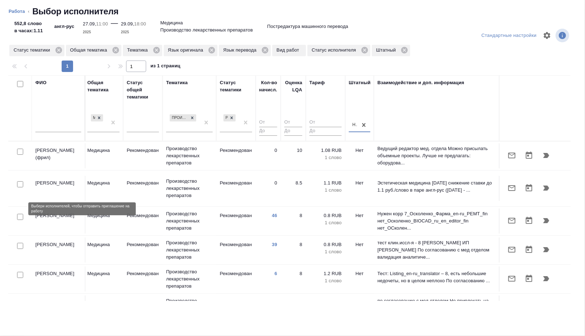
click at [21, 214] on input "checkbox" at bounding box center [20, 217] width 6 height 6
checkbox input "true"
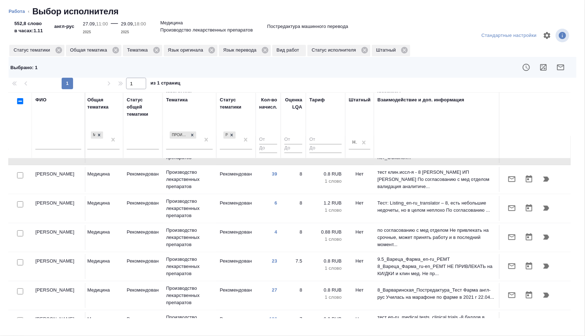
scroll to position [93, 478]
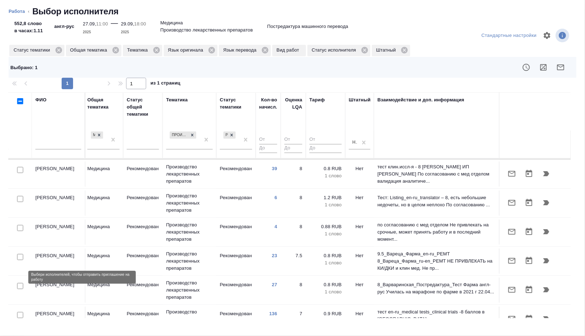
click at [21, 283] on input "checkbox" at bounding box center [20, 286] width 6 height 6
checkbox input "true"
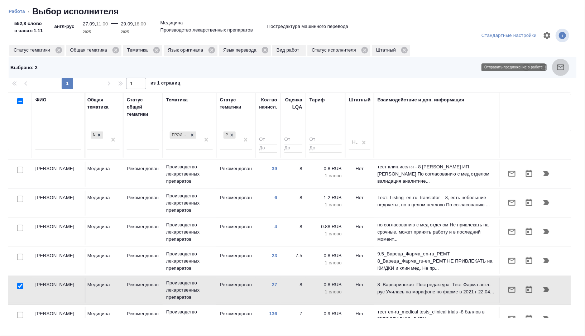
click at [563, 66] on icon "button" at bounding box center [560, 67] width 7 height 6
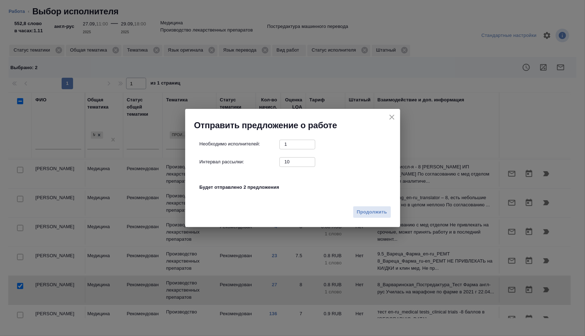
click at [297, 162] on input "10" at bounding box center [297, 161] width 36 height 9
type input "0"
click at [366, 213] on span "Продолжить" at bounding box center [372, 212] width 30 height 8
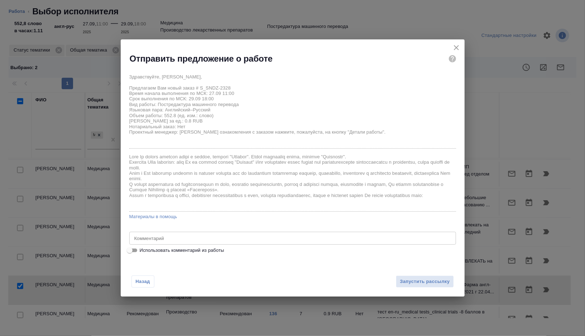
click at [185, 248] on span "Использовать комментарий из работы" at bounding box center [182, 250] width 85 height 7
click at [143, 248] on input "Использовать комментарий из работы" at bounding box center [130, 250] width 26 height 9
checkbox input "true"
type textarea "тотал доразверстки 1769"
click at [421, 285] on span "Запустить рассылку" at bounding box center [425, 282] width 50 height 8
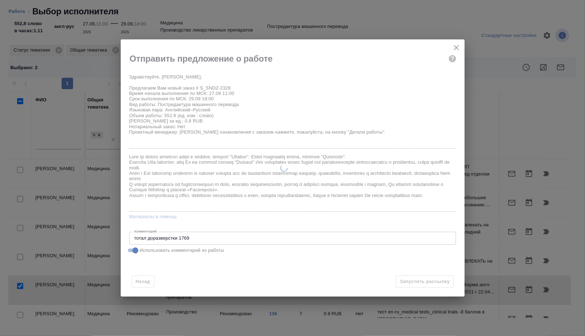
type textarea "x"
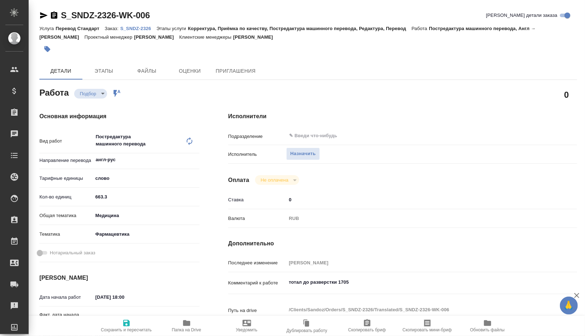
type textarea "x"
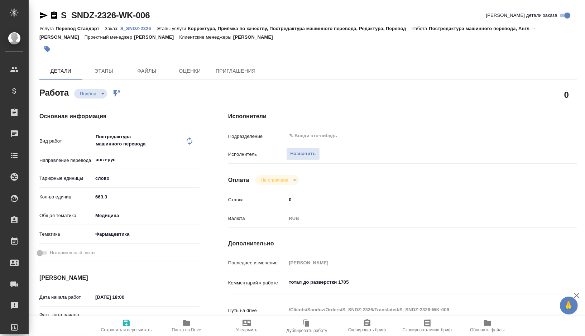
type textarea "x"
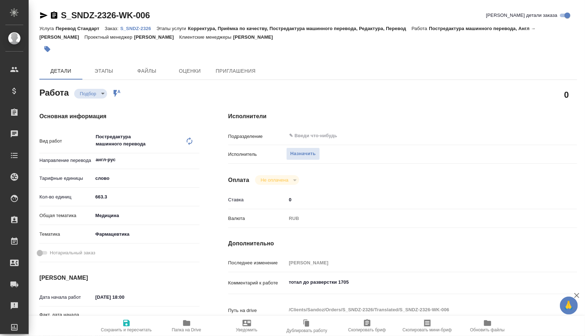
type textarea "x"
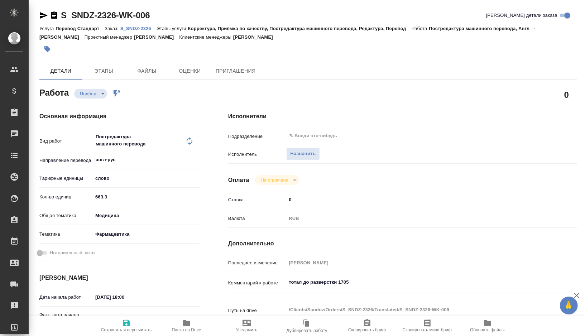
type textarea "x"
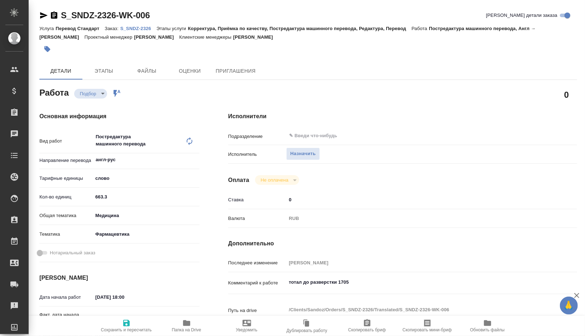
type textarea "x"
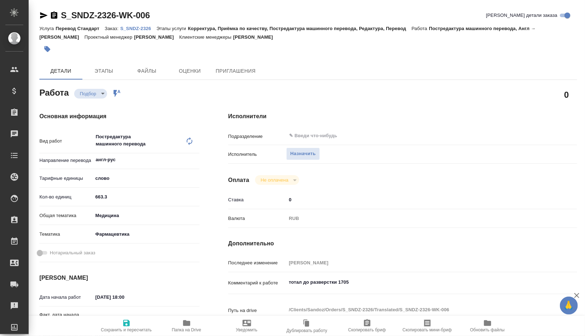
type textarea "x"
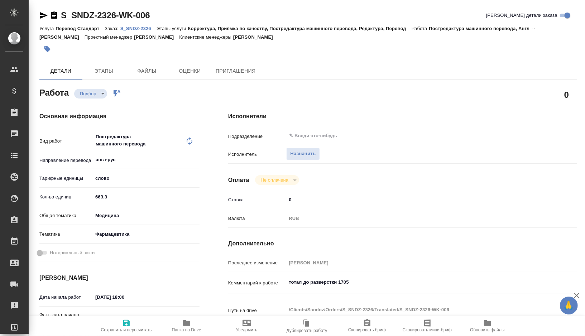
type textarea "x"
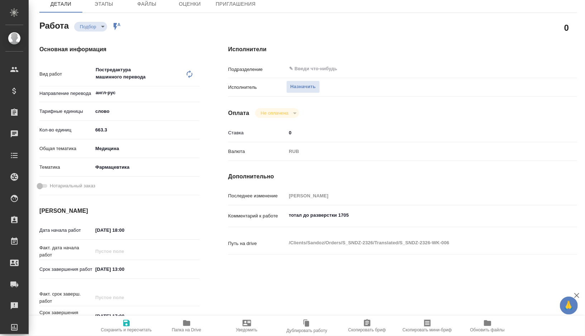
type textarea "x"
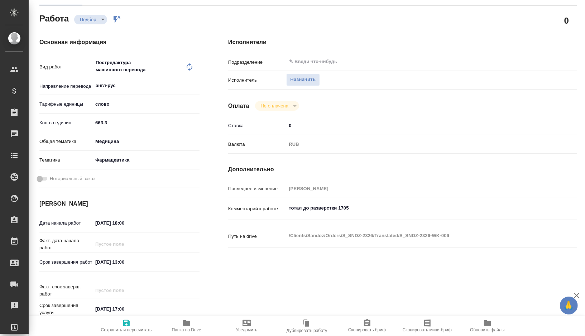
scroll to position [76, 0]
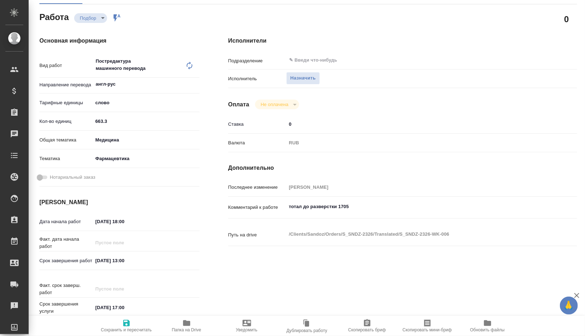
type textarea "x"
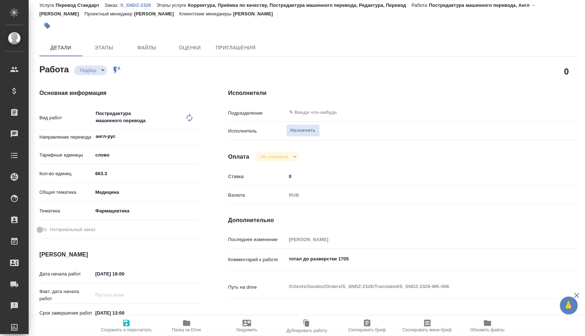
scroll to position [0, 0]
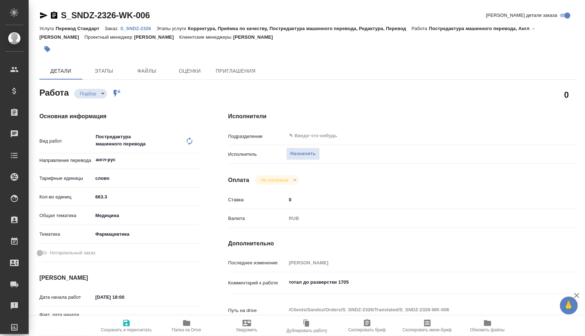
click at [148, 27] on p "S_SNDZ-2326" at bounding box center [138, 28] width 36 height 5
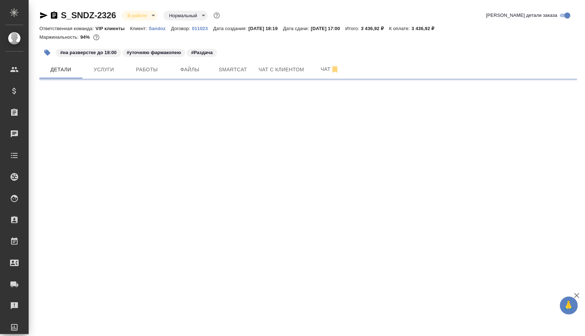
select select "RU"
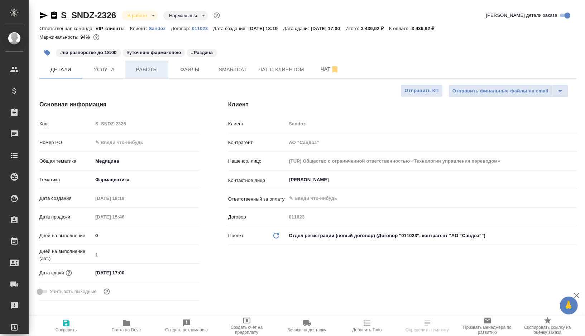
type textarea "x"
click at [143, 69] on span "Работы" at bounding box center [147, 69] width 34 height 9
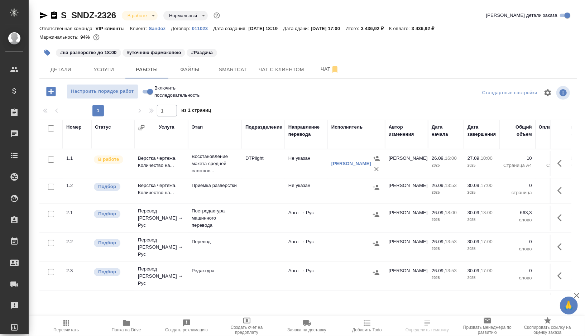
click at [47, 186] on div at bounding box center [51, 187] width 16 height 10
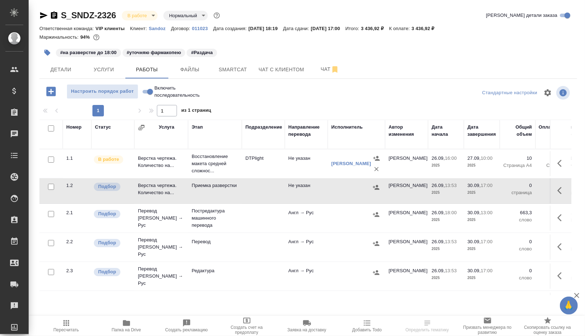
click at [50, 187] on input "checkbox" at bounding box center [51, 187] width 6 height 6
checkbox input "true"
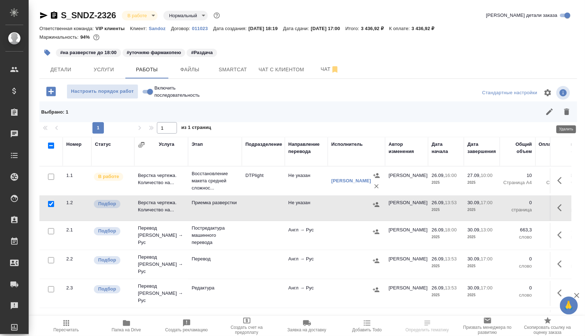
click at [568, 114] on icon "button" at bounding box center [566, 112] width 5 height 6
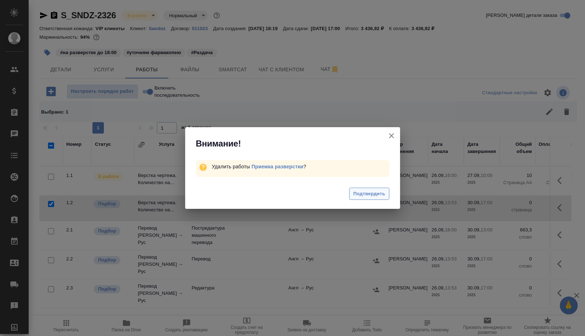
click at [366, 196] on span "Подтвердить" at bounding box center [369, 194] width 32 height 8
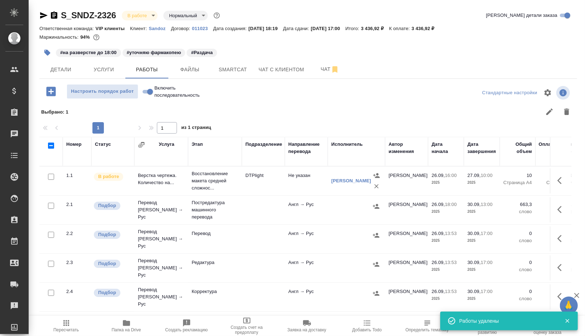
click at [51, 232] on input "checkbox" at bounding box center [51, 235] width 6 height 6
checkbox input "true"
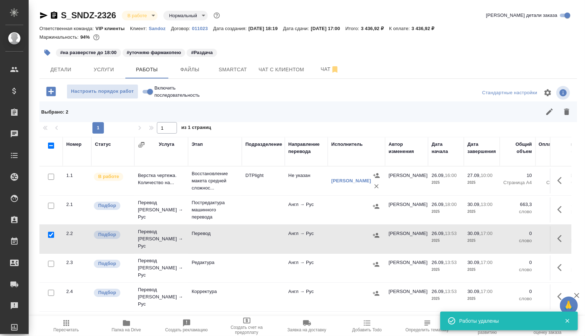
click at [51, 261] on input "checkbox" at bounding box center [51, 264] width 6 height 6
checkbox input "true"
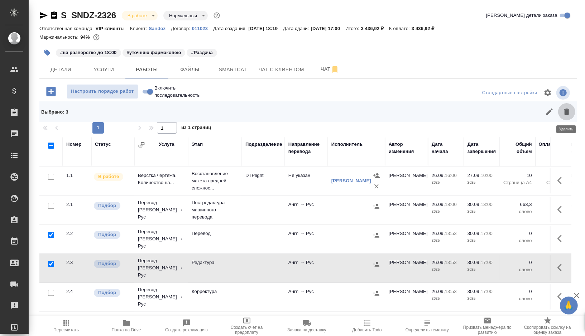
click at [568, 114] on icon "button" at bounding box center [566, 112] width 5 height 6
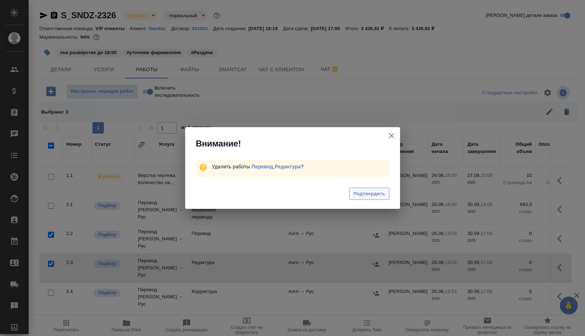
click at [377, 196] on span "Подтвердить" at bounding box center [369, 194] width 32 height 8
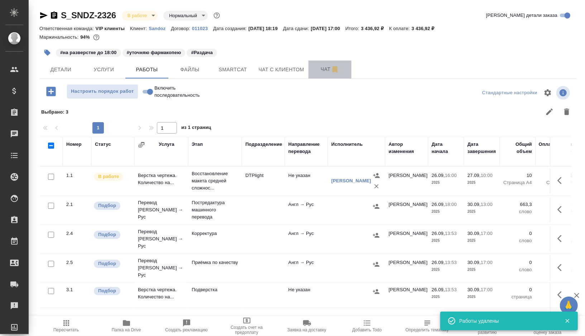
click at [326, 70] on span "Чат" at bounding box center [330, 69] width 34 height 9
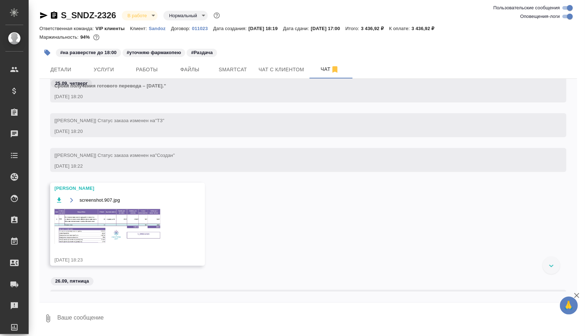
scroll to position [196, 0]
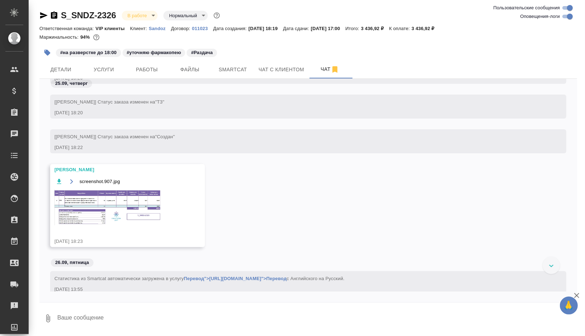
click at [119, 207] on img at bounding box center [107, 207] width 107 height 36
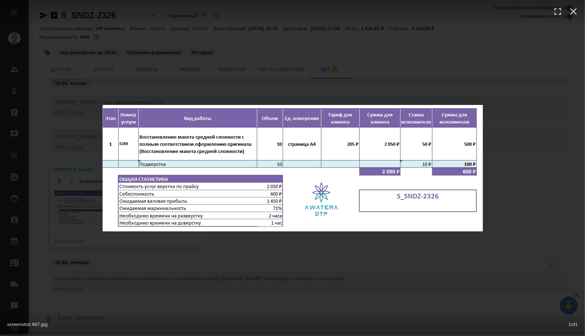
click at [244, 258] on div "screenshot.907.jpg 1 of 1" at bounding box center [292, 168] width 585 height 336
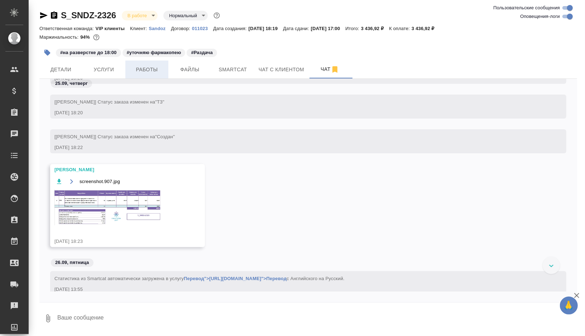
click at [148, 77] on button "Работы" at bounding box center [146, 70] width 43 height 18
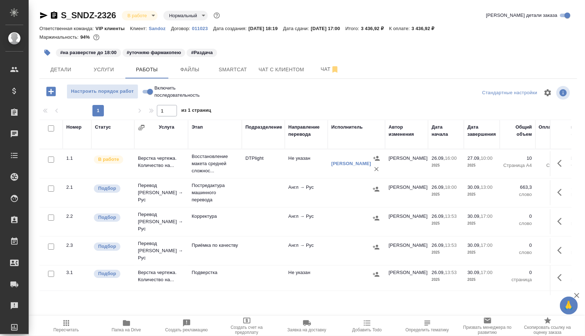
scroll to position [13, 0]
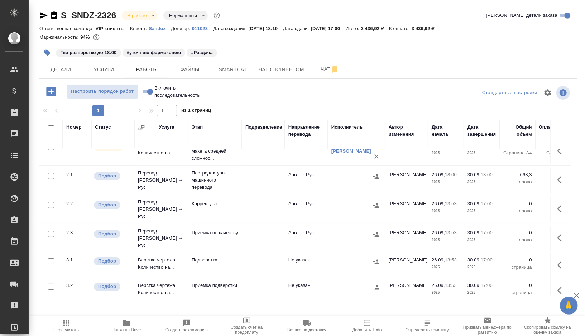
click at [248, 253] on td at bounding box center [263, 265] width 43 height 25
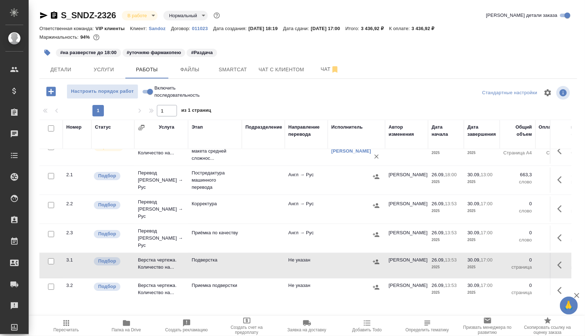
click at [248, 253] on td at bounding box center [263, 265] width 43 height 25
click at [260, 180] on td at bounding box center [263, 180] width 43 height 25
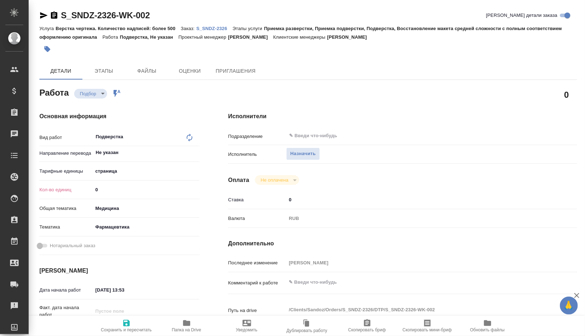
type textarea "x"
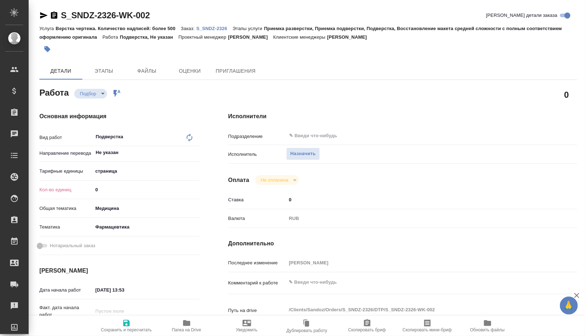
type textarea "x"
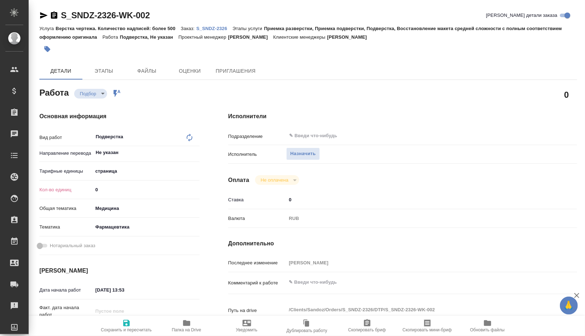
type textarea "x"
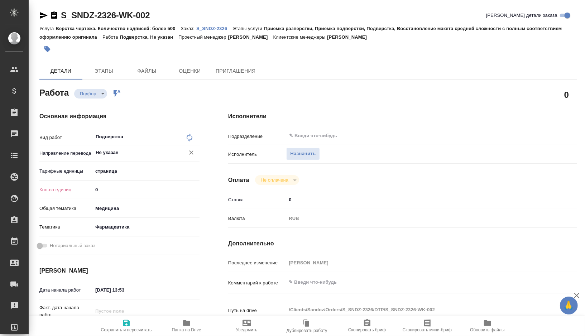
type textarea "x"
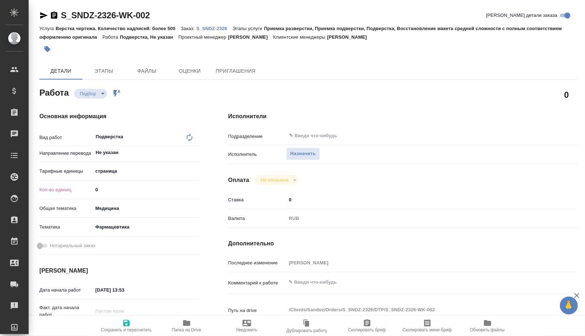
type textarea "x"
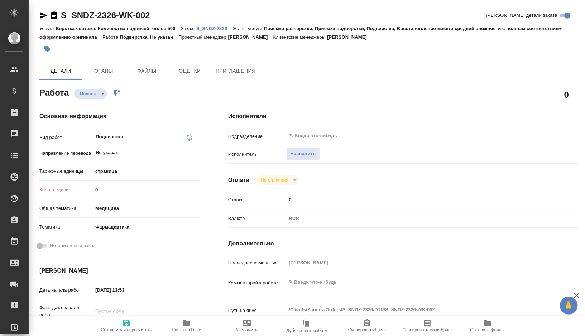
click at [132, 169] on body "🙏 .cls-1 fill:#fff; AWATERA Gorshkova Valentina Клиенты Спецификации Заказы Чат…" at bounding box center [292, 168] width 585 height 336
type textarea "x"
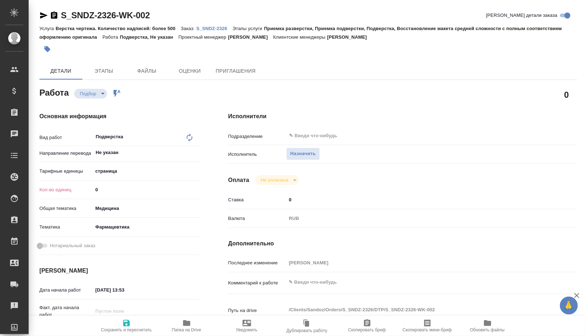
type textarea "x"
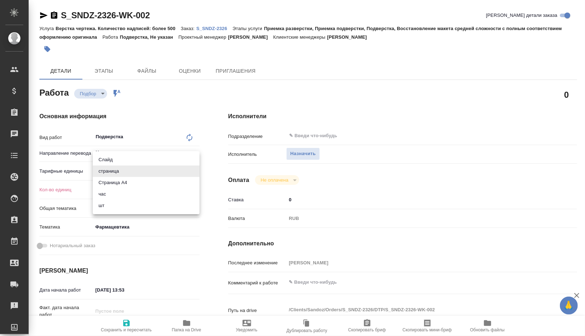
type textarea "x"
click at [141, 181] on li "Страница А4" at bounding box center [146, 182] width 107 height 11
type textarea "x"
type input "5f036ec4e16dec2d6b59c8ff"
type textarea "x"
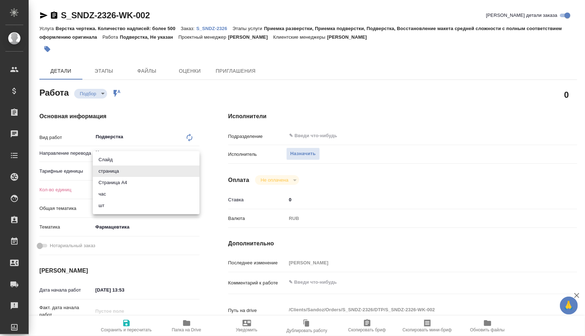
type textarea "x"
click at [125, 192] on input "0" at bounding box center [146, 189] width 107 height 10
type textarea "x"
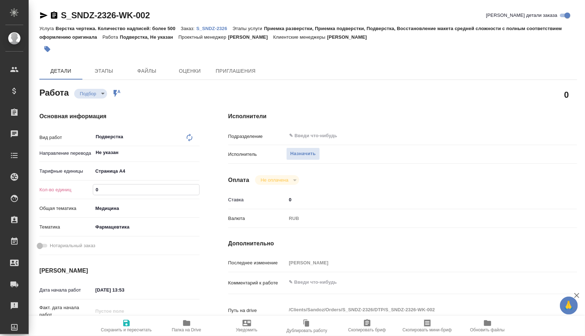
type textarea "x"
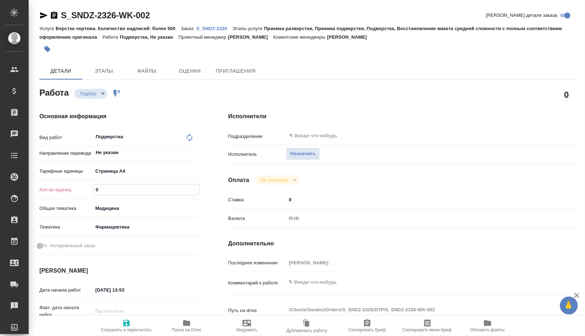
type textarea "x"
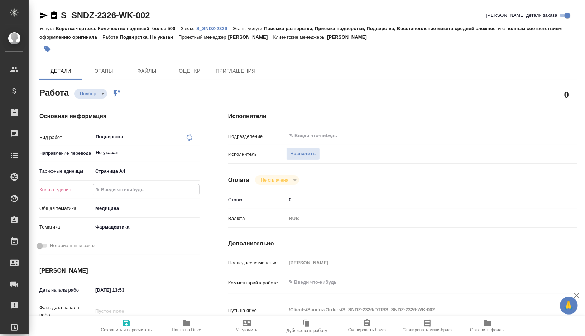
type input "1"
type textarea "x"
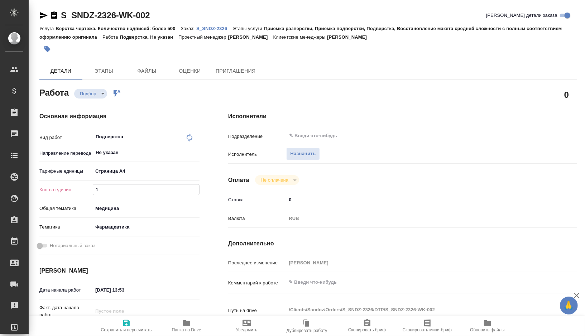
type input "10"
type textarea "x"
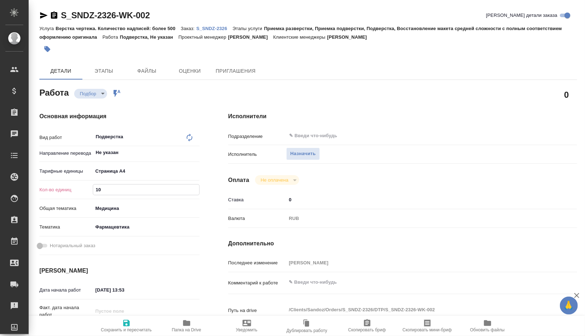
type textarea "x"
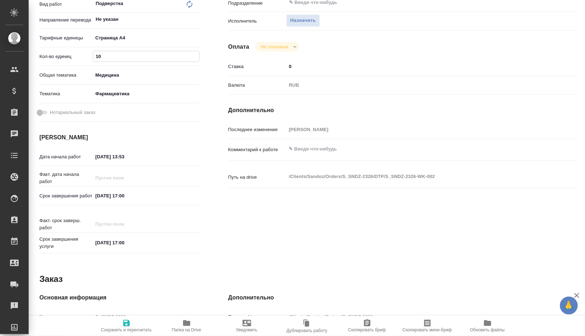
scroll to position [135, 0]
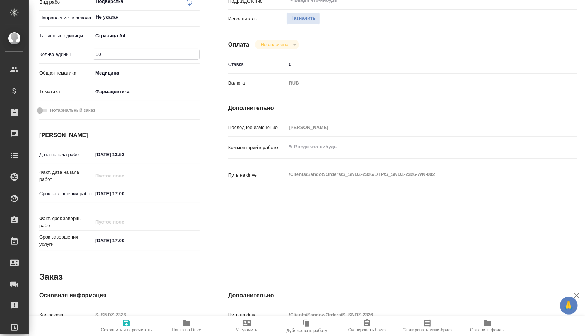
type input "10"
click at [125, 192] on input "30.09.2025 17:00" at bounding box center [124, 193] width 63 height 10
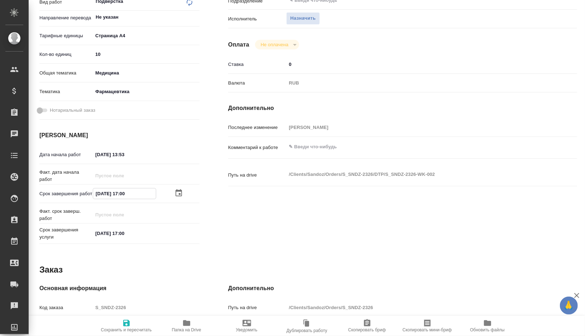
type textarea "x"
type input "30.09.2025 10:0_"
type textarea "x"
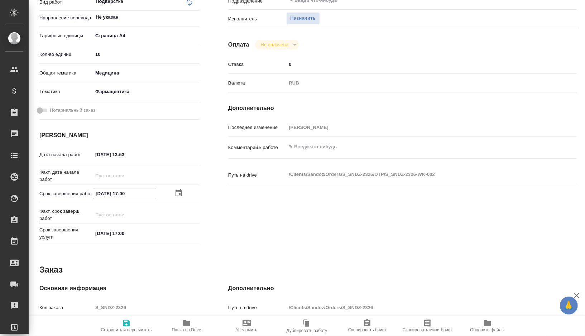
type textarea "x"
type input "30.09.2025 16:00"
type textarea "x"
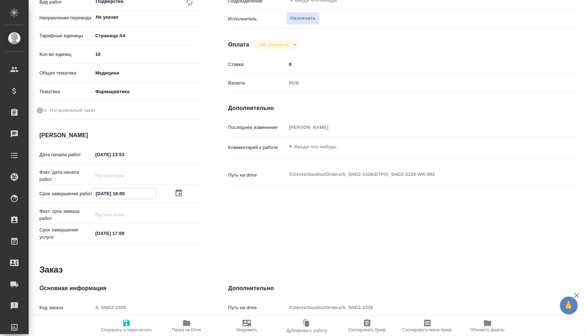
type textarea "x"
drag, startPoint x: 135, startPoint y: 195, endPoint x: 73, endPoint y: 189, distance: 62.2
click at [73, 191] on div "Срок завершения работ 30.09.2025 16:00" at bounding box center [119, 193] width 160 height 13
type input "30.09.2025 16:00"
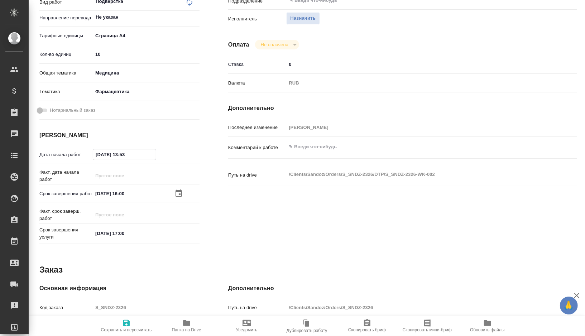
drag, startPoint x: 135, startPoint y: 156, endPoint x: 75, endPoint y: 150, distance: 60.5
click at [75, 151] on div "Дата начала работ 26.09.2025 13:53" at bounding box center [119, 154] width 160 height 13
paste input "30.09.2025 16:00"
type textarea "x"
type input "30.09.2025 16:00"
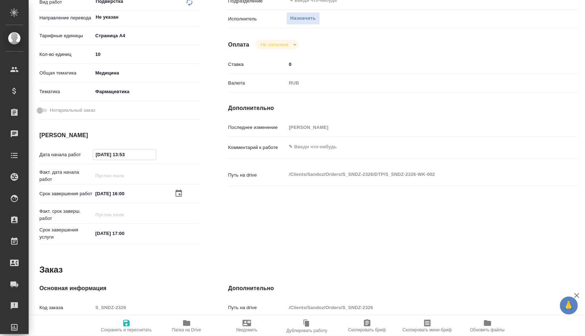
type textarea "x"
type input "30.09.2025 16:0_"
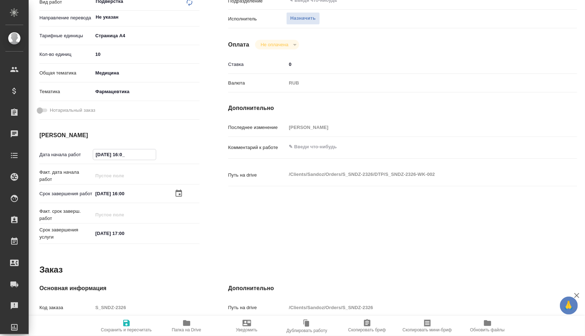
type textarea "x"
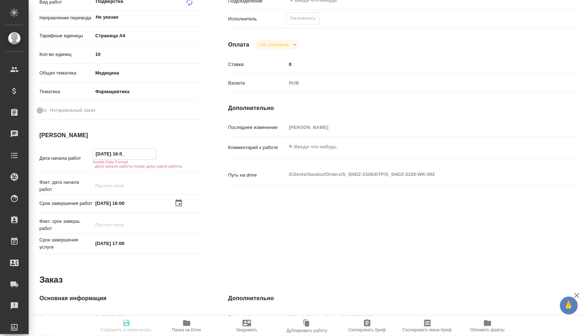
type textarea "x"
type input "30.09.2025 16:__"
type textarea "x"
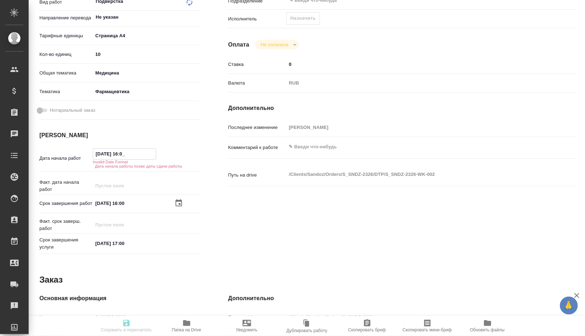
type textarea "x"
type input "30.09.2025 1_:__"
type textarea "x"
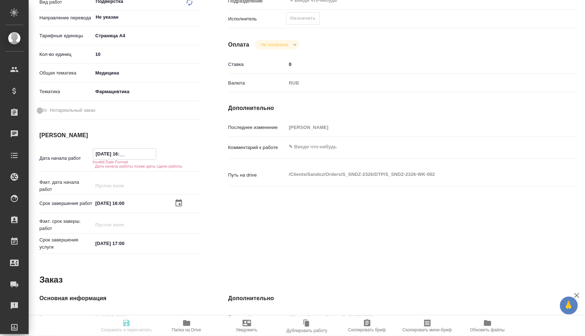
type textarea "x"
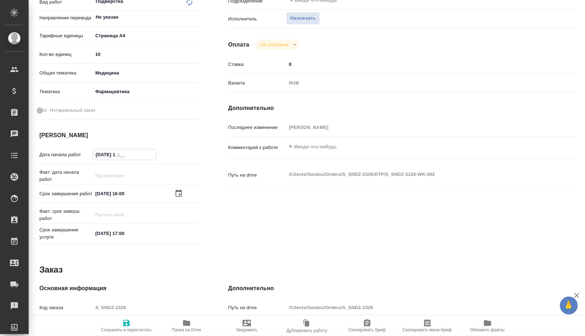
type textarea "x"
type input "30.09.2025 15:__"
type textarea "x"
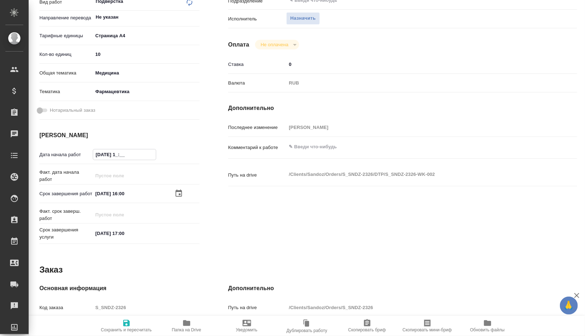
type textarea "x"
type input "30.09.2025 15:0_"
type textarea "x"
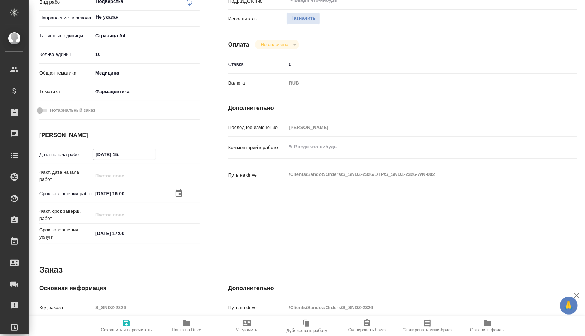
type textarea "x"
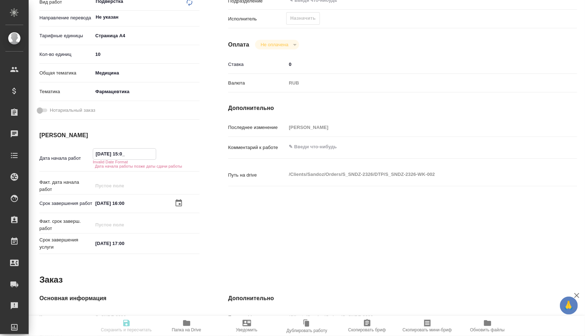
type textarea "x"
type input "30.09.2025 15:00"
type textarea "x"
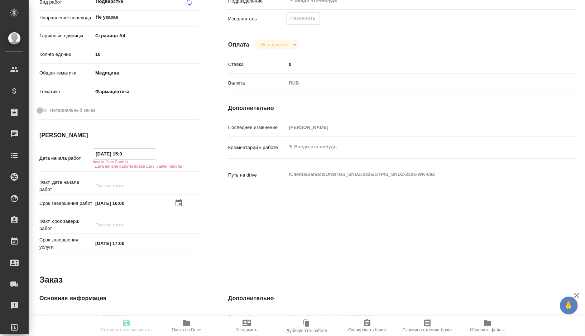
type textarea "x"
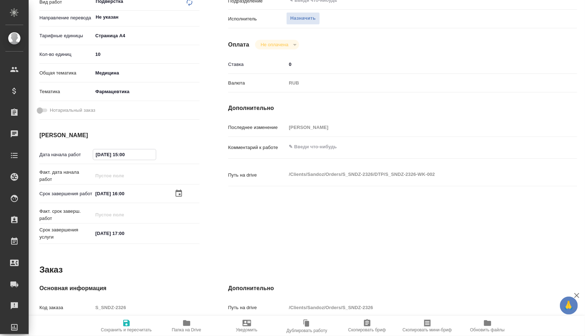
type input "30.09.2025 15:00"
click at [126, 322] on icon "button" at bounding box center [126, 323] width 9 height 9
type textarea "x"
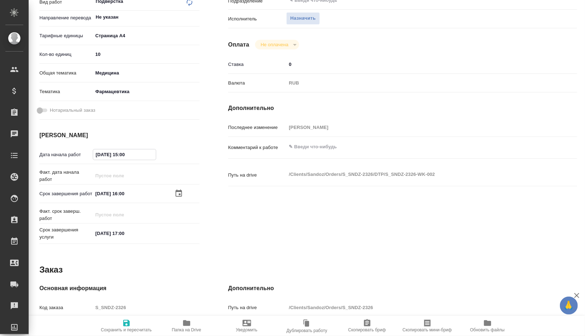
type textarea "x"
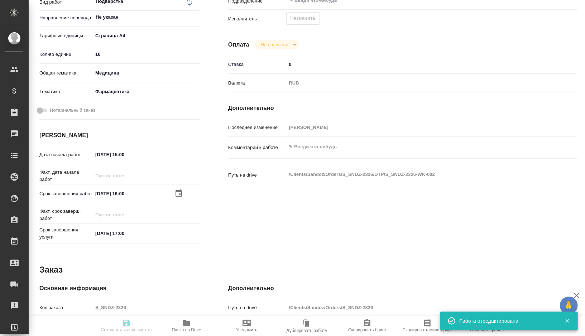
type textarea "x"
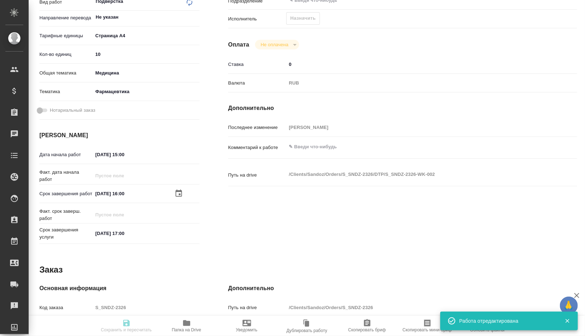
type textarea "x"
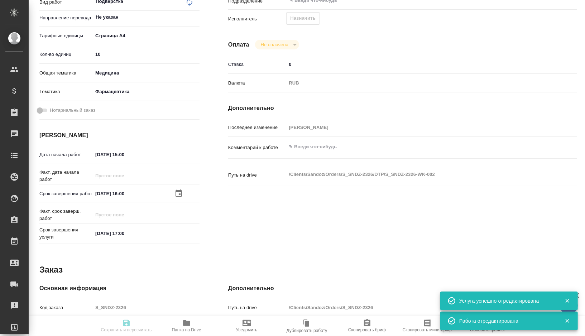
type input "recruiting"
type textarea "Подверстка"
type textarea "x"
type input "Не указан"
type input "5f036ec4e16dec2d6b59c8ff"
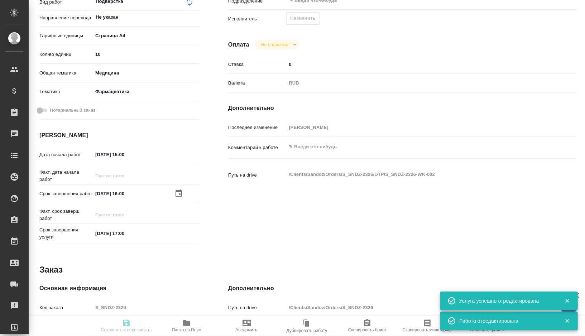
type input "10"
type input "med"
type input "6149832f2b7be24903fd7a82"
type input "30.09.2025 15:00"
type input "30.09.2025 16:00"
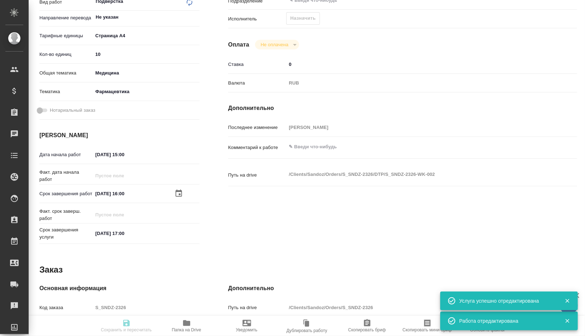
type input "[DATE] 17:00"
type input "notPayed"
type input "0"
type input "RUB"
type input "[PERSON_NAME]"
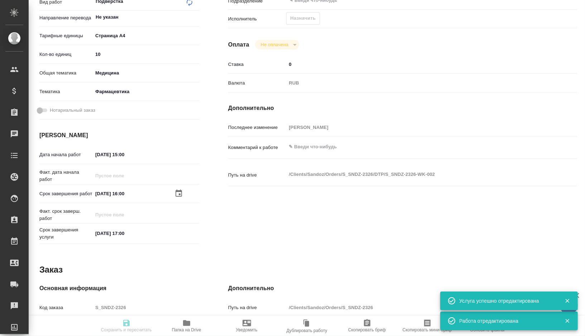
type textarea "x"
type textarea "/Clients/Sandoz/Orders/S_SNDZ-2326/DTP/S_SNDZ-2326-WK-002"
type textarea "x"
type input "S_SNDZ-2326"
type input "Верстка чертежа. Количество надписей: более 500"
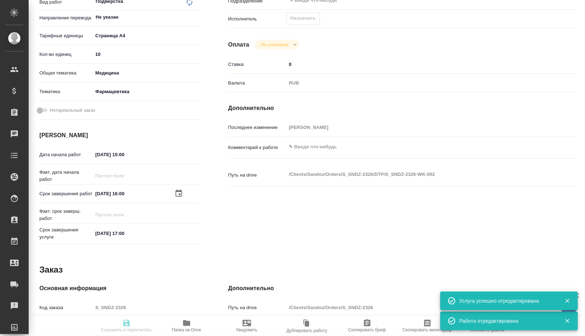
type input "Приемка разверстки, Приемка подверстки, Подверстка, Восстановление макета средн…"
type input "[PERSON_NAME]"
type input "Арсеньева Вера"
type input "/Clients/Sandoz/Orders/S_SNDZ-2326"
type textarea "x"
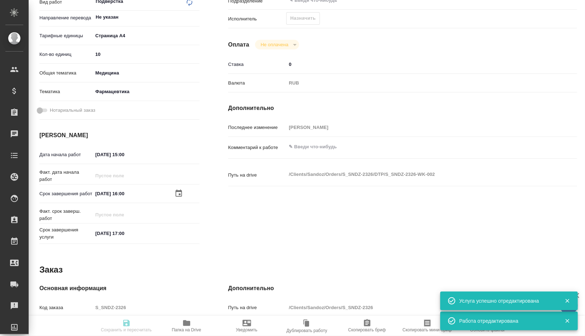
type textarea "Прошу взять в перевод на русский язык документы, приложенные к письму. Сроки по…"
type textarea "x"
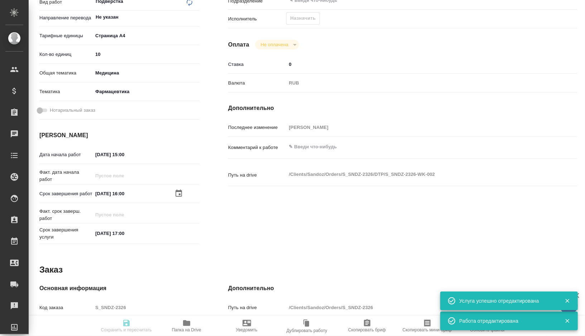
type textarea "x"
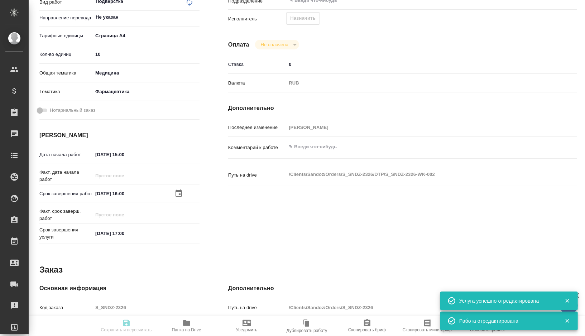
type textarea "x"
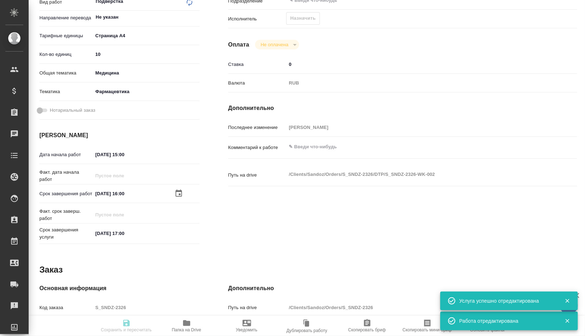
type textarea "x"
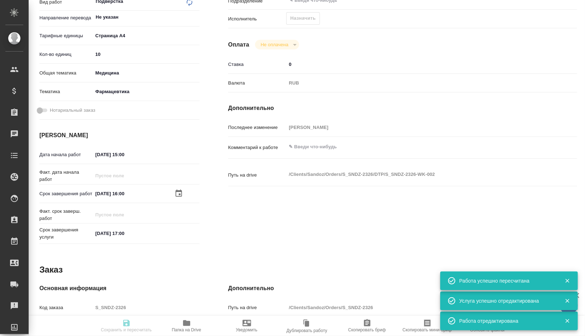
type textarea "x"
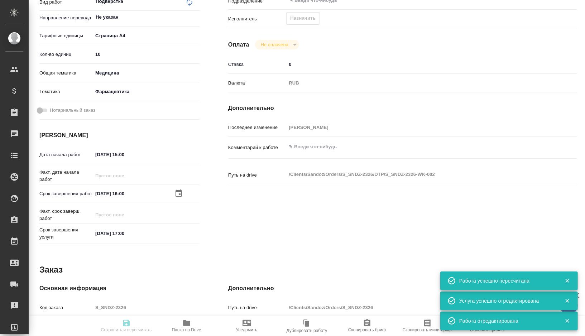
type input "recruiting"
type textarea "Подверстка"
type textarea "x"
type input "Не указан"
type input "5f036ec4e16dec2d6b59c8ff"
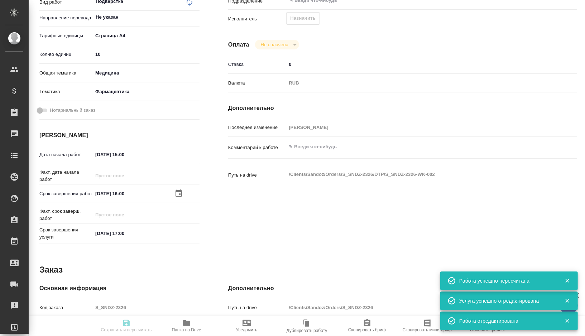
type input "10"
type input "med"
type input "6149832f2b7be24903fd7a82"
type input "30.09.2025 15:00"
type input "30.09.2025 16:00"
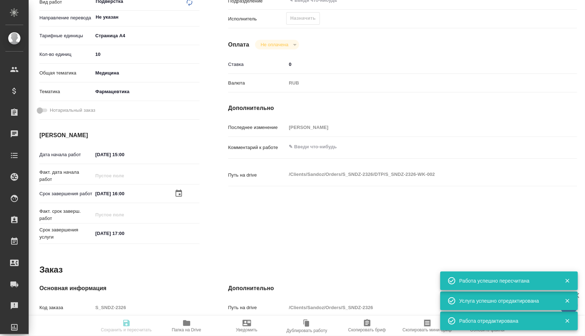
type input "[DATE] 17:00"
type input "notPayed"
type input "0"
type input "RUB"
type input "[PERSON_NAME]"
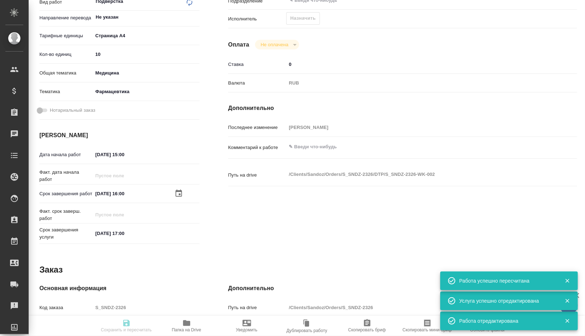
type textarea "x"
type textarea "/Clients/Sandoz/Orders/S_SNDZ-2326/DTP/S_SNDZ-2326-WK-002"
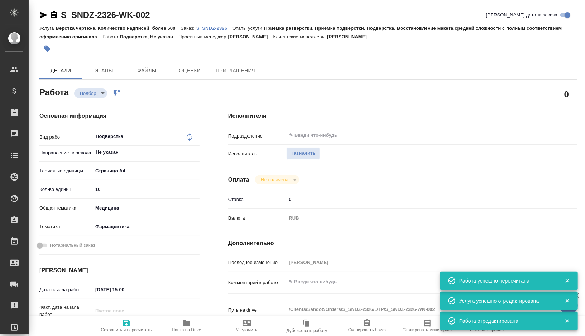
scroll to position [0, 0]
click at [315, 140] on div "​" at bounding box center [417, 135] width 262 height 13
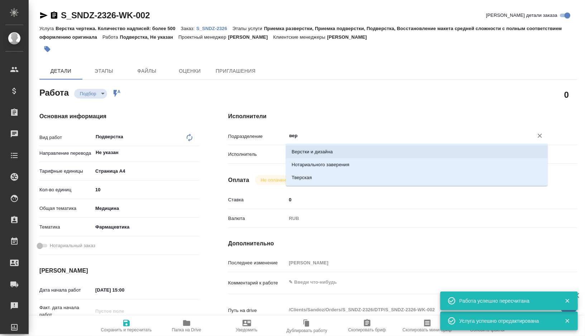
click at [313, 148] on li "Верстки и дизайна" at bounding box center [417, 151] width 262 height 13
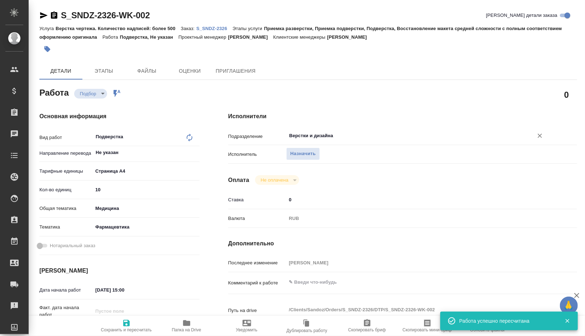
click at [131, 327] on span "Сохранить и пересчитать" at bounding box center [126, 329] width 51 height 5
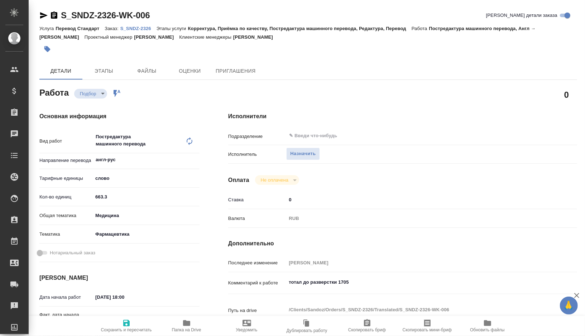
type textarea "x"
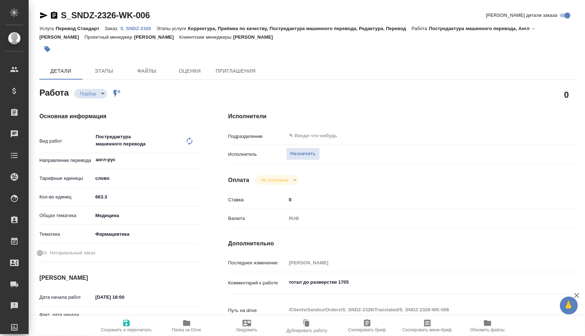
type textarea "x"
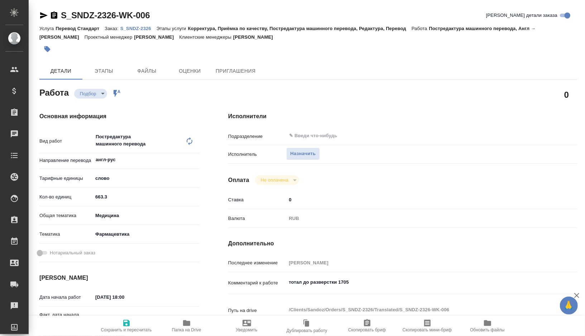
type textarea "x"
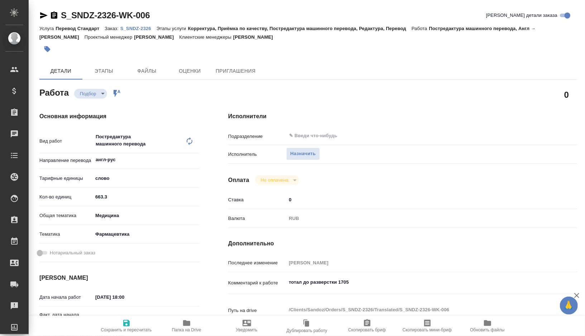
type textarea "x"
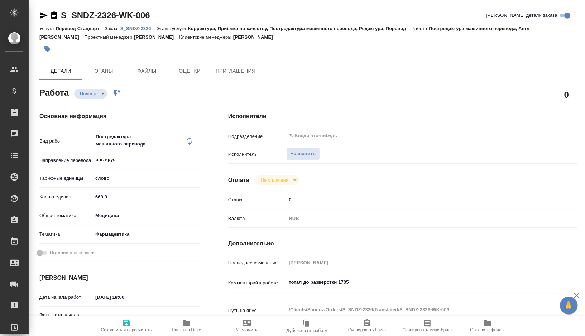
type textarea "x"
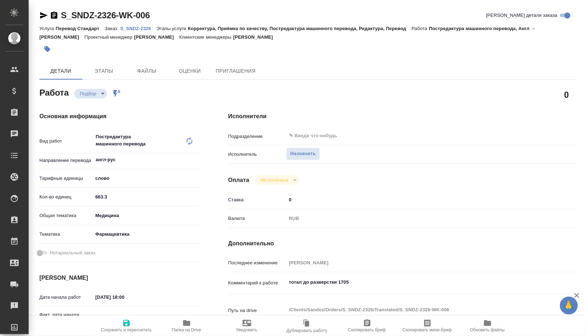
type textarea "x"
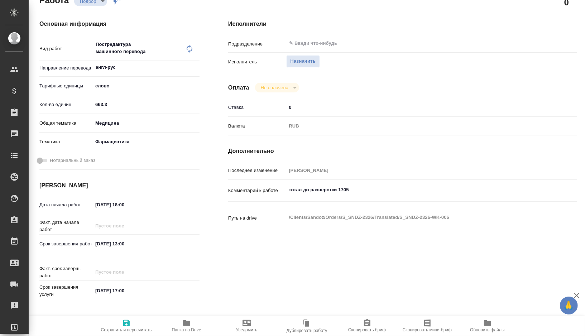
type textarea "x"
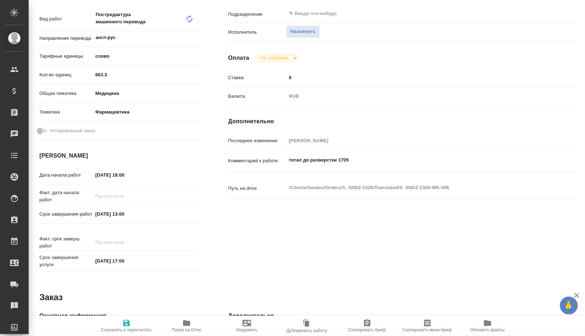
type textarea "x"
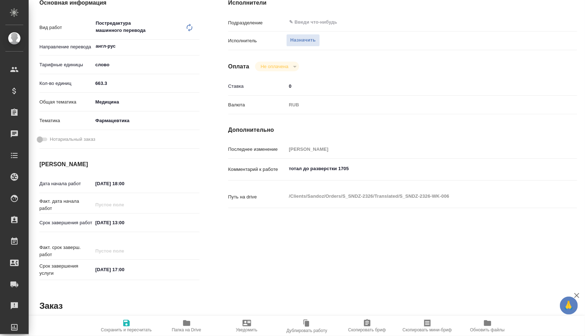
scroll to position [113, 0]
type textarea "x"
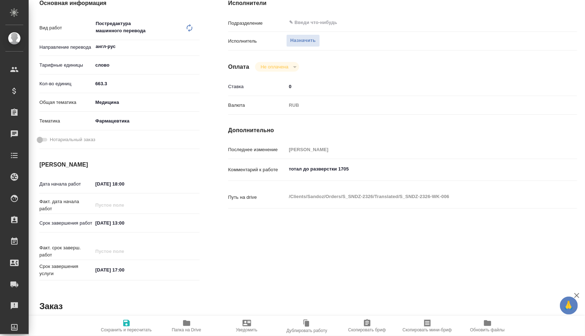
type textarea "x"
click at [126, 223] on input "[DATE] 13:00" at bounding box center [124, 223] width 63 height 10
type input "[DATE] 10:0_"
type textarea "x"
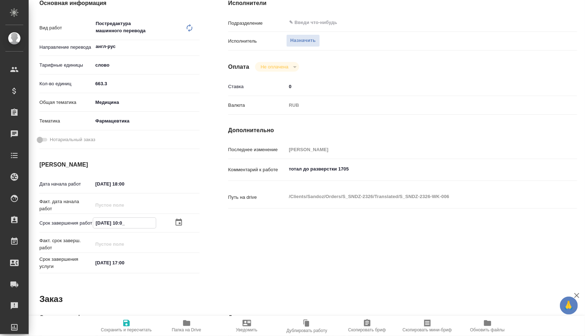
type textarea "x"
type input "[DATE] 12:00"
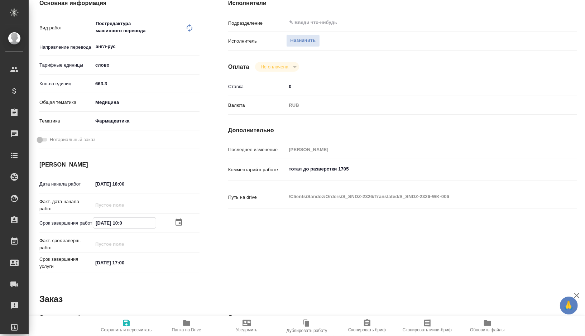
type textarea "x"
type input "[DATE] 12:00"
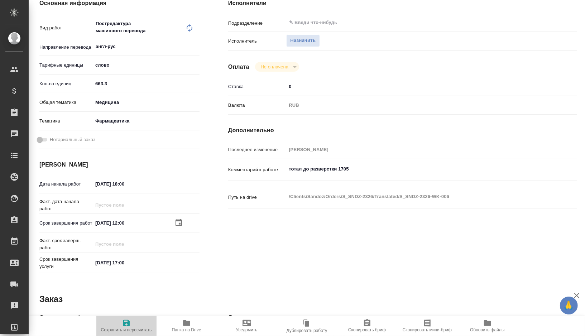
click at [126, 323] on icon "button" at bounding box center [126, 323] width 6 height 6
type textarea "x"
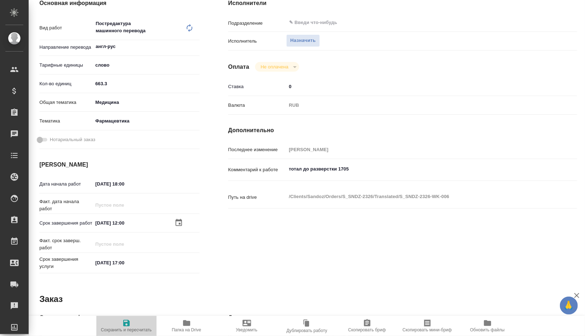
type textarea "x"
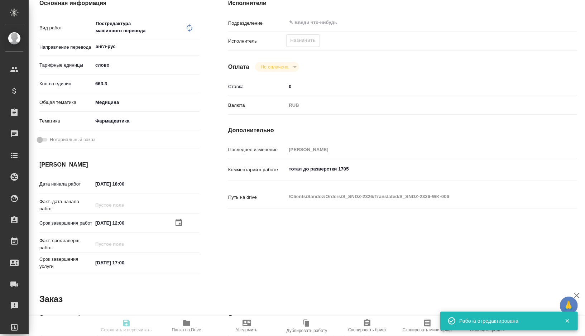
type textarea "x"
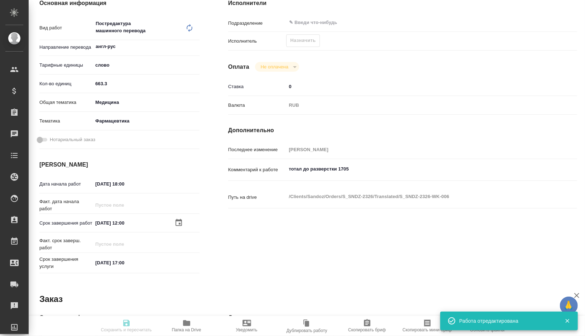
type textarea "x"
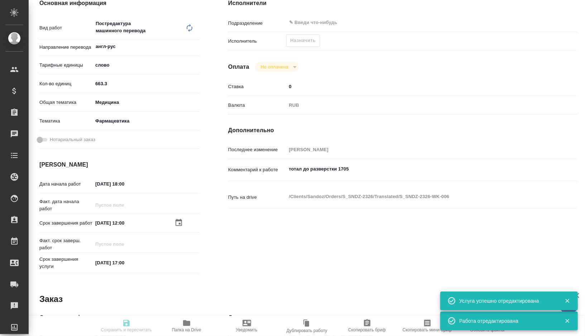
type input "recruiting"
type textarea "Постредактура машинного перевода"
type textarea "x"
type input "англ-рус"
type input "5a8b1489cc6b4906c91bfd90"
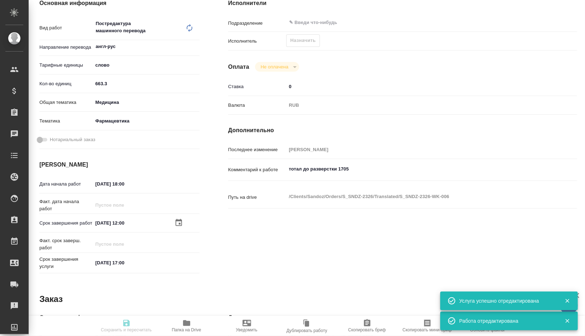
type input "663.3"
type input "med"
type input "6149832f2b7be24903fd7a82"
type input "26.09.2025 18:00"
type input "30.09.2025 12:00"
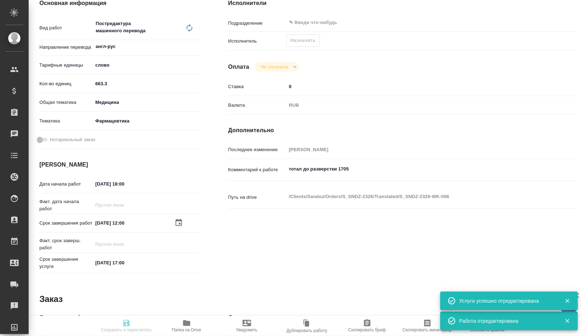
type input "30.09.2025 17:00"
type input "notPayed"
type input "0"
type input "RUB"
type input "[PERSON_NAME]"
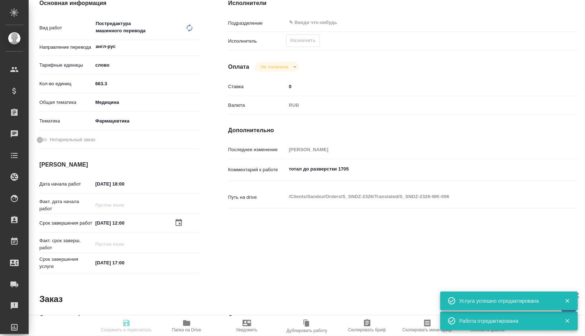
type textarea "тотал до разверстки 1705"
type textarea "x"
type textarea "/Clients/Sandoz/Orders/S_SNDZ-2326/Translated/S_SNDZ-2326-WK-006"
type textarea "x"
type input "S_SNDZ-2326"
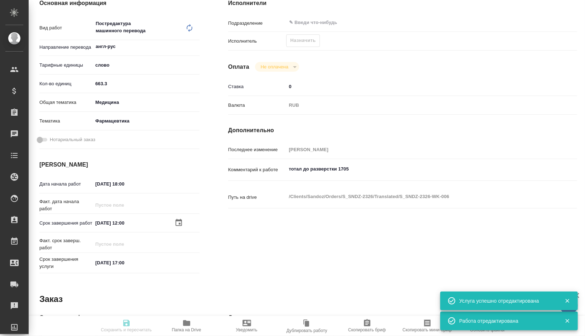
type input "Перевод Стандарт"
type input "Корректура, Приёмка по качеству, Постредактура машинного перевода, Редактура, П…"
type input "[PERSON_NAME]"
type input "/Clients/Sandoz/Orders/S_SNDZ-2326"
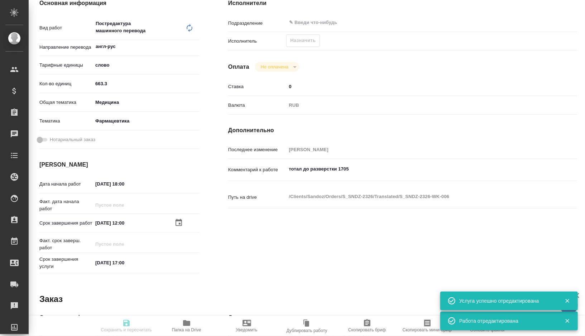
type textarea "x"
type textarea "Прошу взять в перевод на русский язык документы, приложенные к письму. Сроки по…"
type textarea "x"
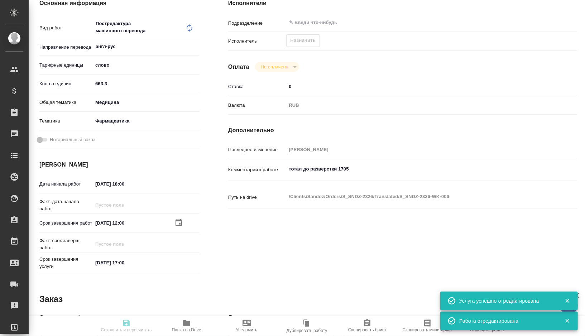
type textarea "x"
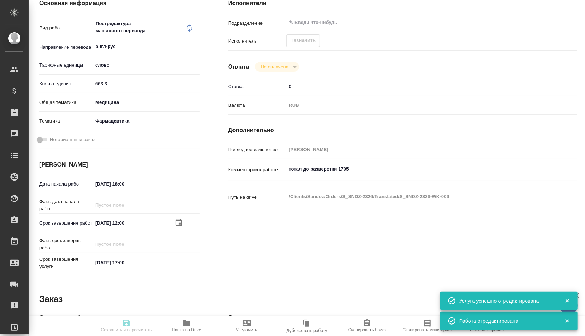
type textarea "x"
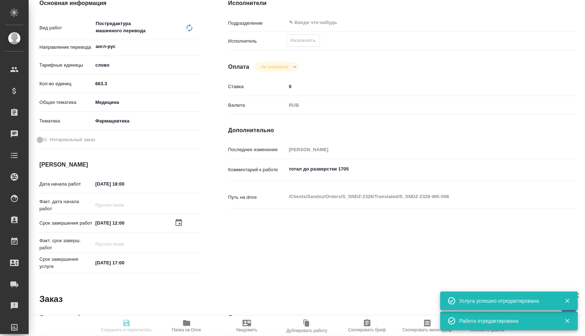
type textarea "x"
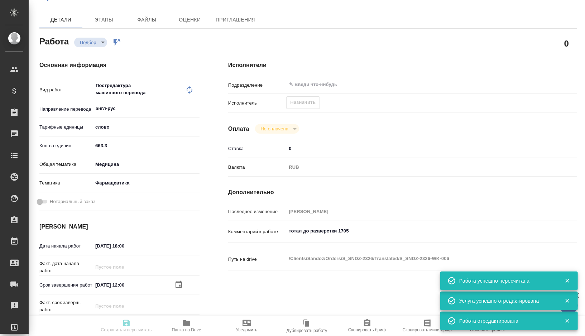
scroll to position [5, 0]
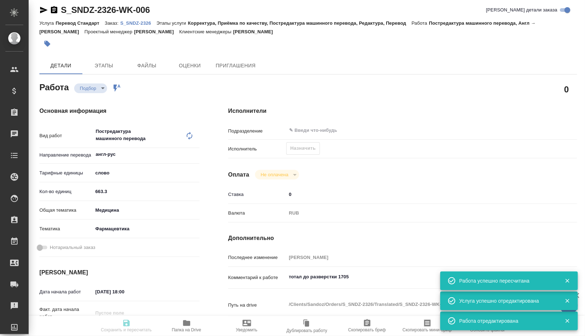
type textarea "x"
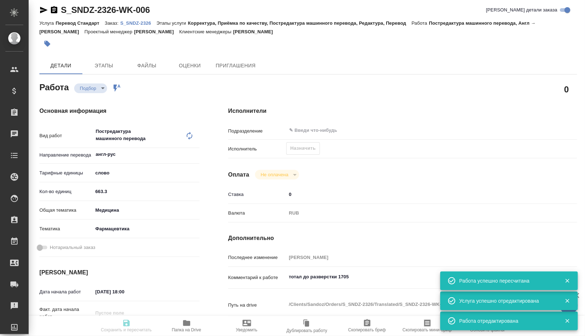
scroll to position [0, 0]
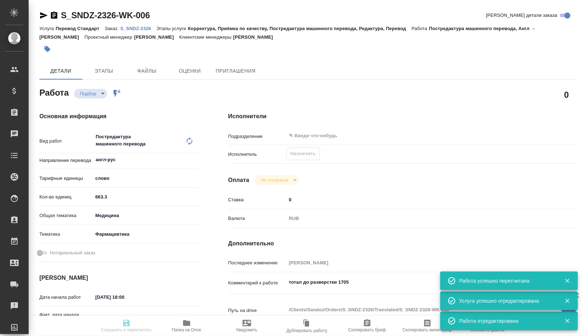
type input "recruiting"
type textarea "Постредактура машинного перевода"
type textarea "x"
type input "англ-рус"
type input "5a8b1489cc6b4906c91bfd90"
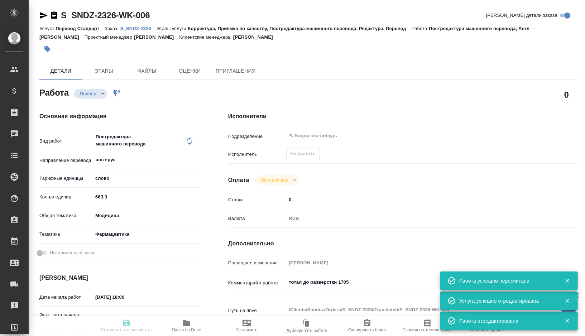
type input "663.3"
type input "med"
type input "6149832f2b7be24903fd7a82"
type input "26.09.2025 18:00"
type input "30.09.2025 12:00"
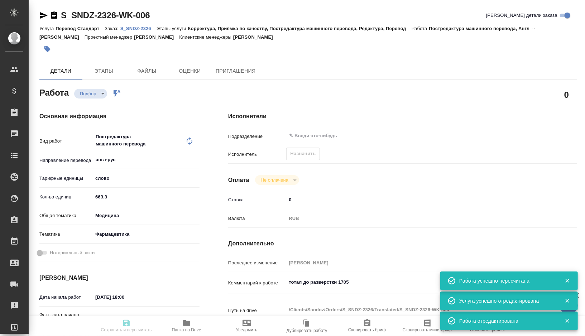
type input "30.09.2025 17:00"
type input "notPayed"
type input "0"
type input "RUB"
type input "[PERSON_NAME]"
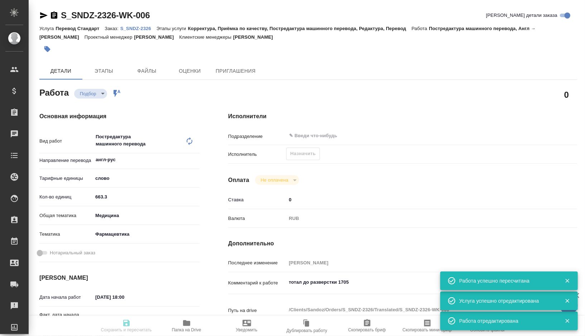
type textarea "тотал до разверстки 1705"
type textarea "x"
type textarea "/Clients/Sandoz/Orders/S_SNDZ-2326/Translated/S_SNDZ-2326-WK-006"
type textarea "x"
type input "S_SNDZ-2326"
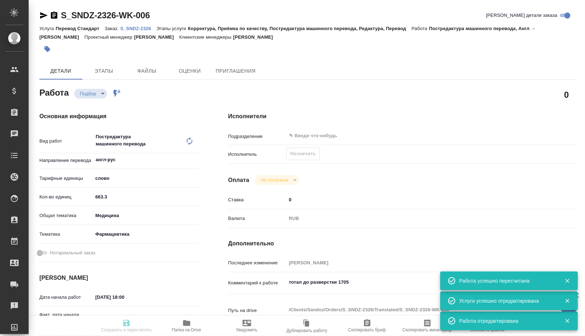
type input "Перевод Стандарт"
type input "Корректура, Приёмка по качеству, Постредактура машинного перевода, Редактура, П…"
type input "[PERSON_NAME]"
type input "Арсеньева Вера"
type input "/Clients/Sandoz/Orders/S_SNDZ-2326"
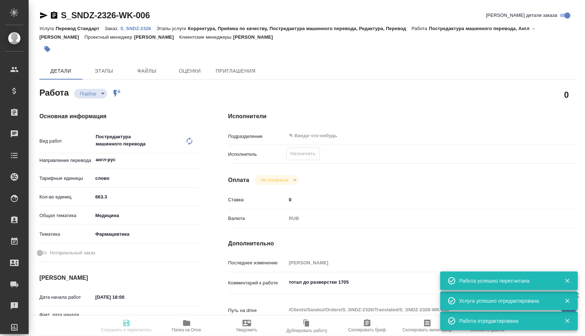
type textarea "x"
type textarea "Прошу взять в перевод на русский язык документы, приложенные к письму. Сроки по…"
type textarea "x"
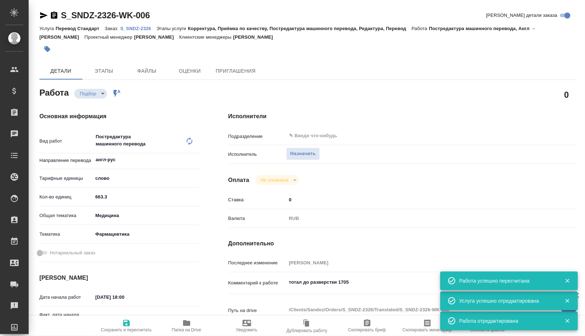
type textarea "x"
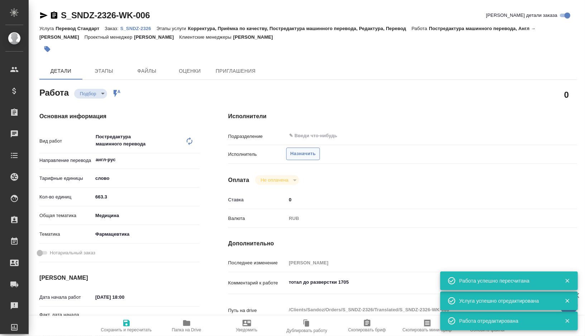
type textarea "x"
click at [298, 156] on span "Назначить" at bounding box center [302, 154] width 25 height 8
type textarea "x"
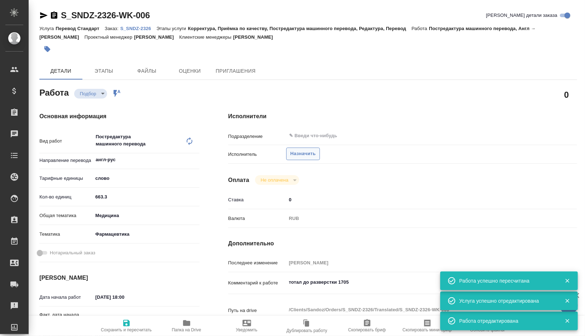
type textarea "x"
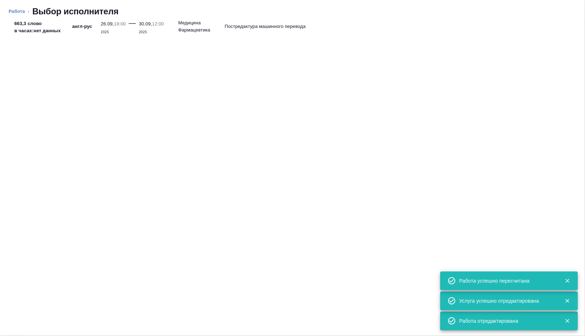
type textarea "x"
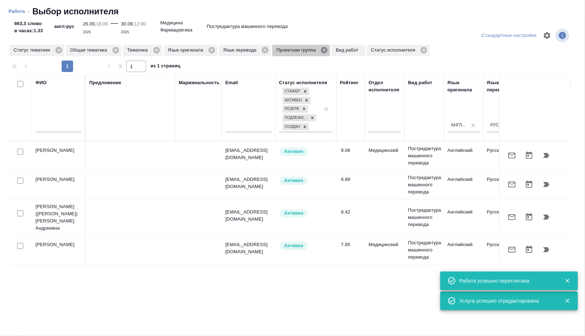
click at [327, 48] on icon at bounding box center [324, 50] width 6 height 6
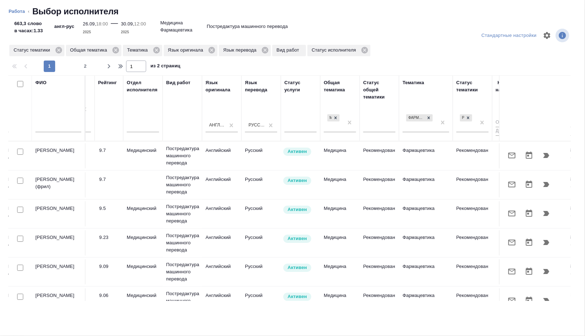
scroll to position [0, 442]
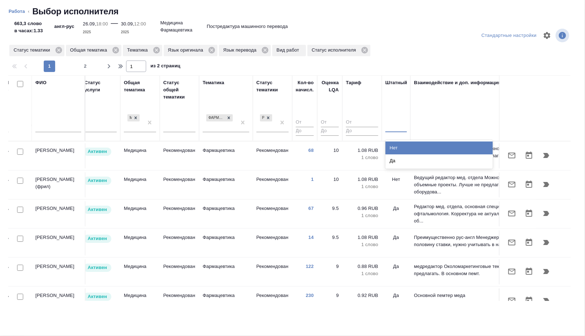
click at [392, 129] on div at bounding box center [395, 125] width 21 height 10
click at [393, 145] on div "Нет" at bounding box center [438, 147] width 107 height 13
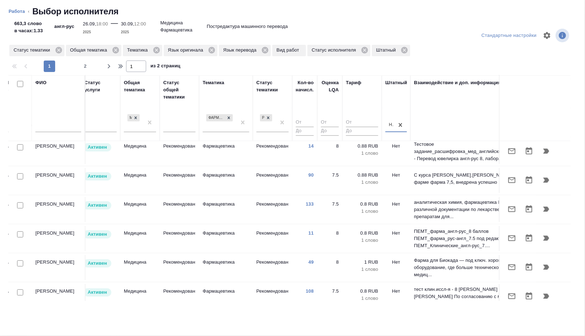
scroll to position [298, 442]
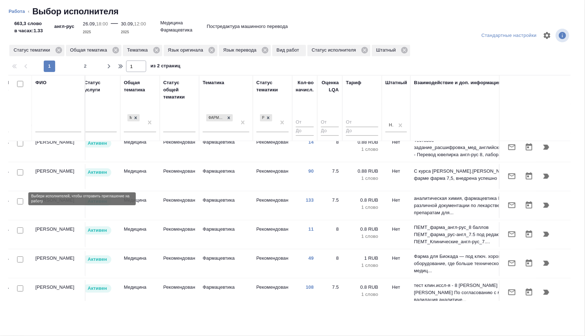
click at [18, 198] on input "checkbox" at bounding box center [20, 201] width 6 height 6
checkbox input "true"
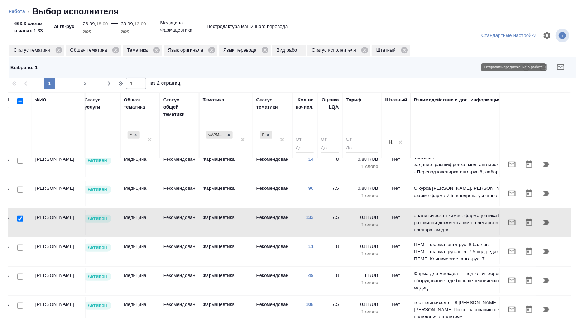
click at [562, 66] on icon "button" at bounding box center [560, 67] width 9 height 9
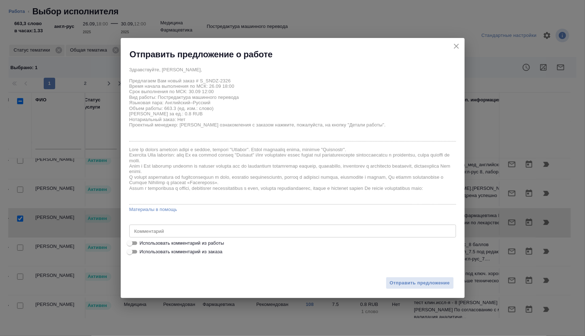
click at [182, 244] on span "Использовать комментарий из работы" at bounding box center [182, 243] width 85 height 7
click at [143, 244] on input "Использовать комментарий из работы" at bounding box center [130, 243] width 26 height 9
checkbox input "true"
type textarea "тотал до разверстки 1705"
click at [395, 280] on span "Отправить предложение" at bounding box center [420, 283] width 60 height 8
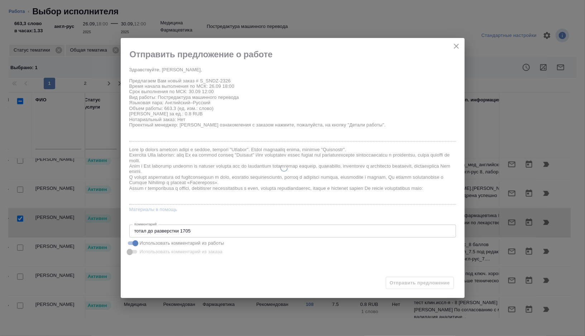
type textarea "x"
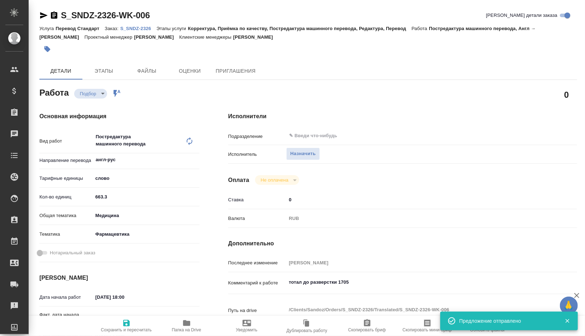
type input "recruiting"
type textarea "Постредактура машинного перевода"
type textarea "x"
type input "англ-рус"
type input "5a8b1489cc6b4906c91bfd90"
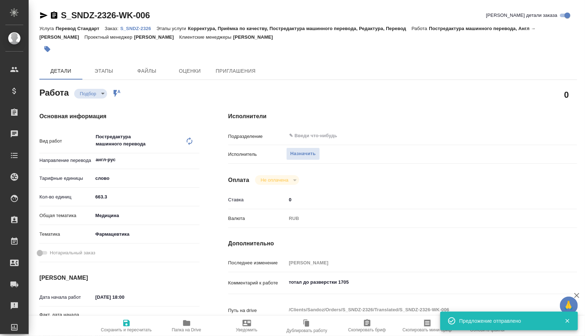
type input "663.3"
type input "med"
type input "6149832f2b7be24903fd7a82"
type input "[DATE] 18:00"
type input "30.09.2025 12:00"
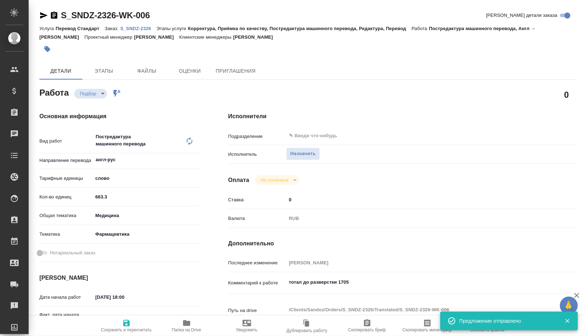
type input "[DATE] 17:00"
type input "notPayed"
type input "0"
type input "RUB"
type input "[PERSON_NAME]"
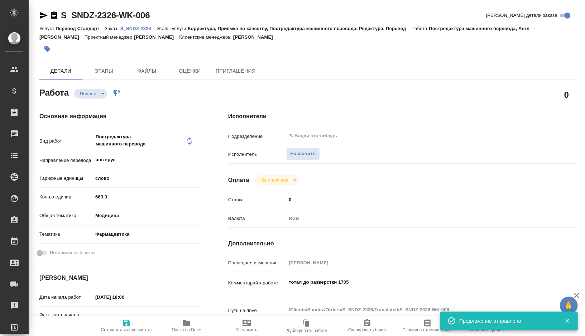
type textarea "тотал до разверстки 1705"
type textarea "x"
type textarea "/Clients/Sandoz/Orders/S_SNDZ-2326/Translated/S_SNDZ-2326-WK-006"
type textarea "x"
type input "S_SNDZ-2326"
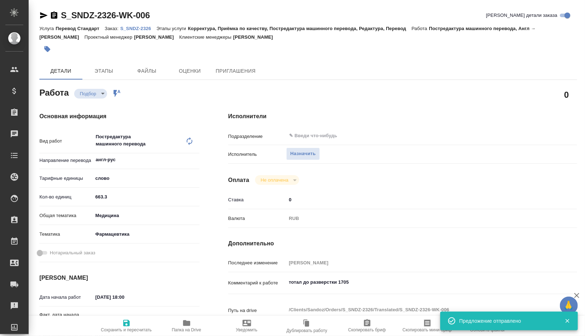
type input "Перевод Стандарт"
type input "Корректура, Приёмка по качеству, Постредактура машинного перевода, Редактура, П…"
type input "[PERSON_NAME]"
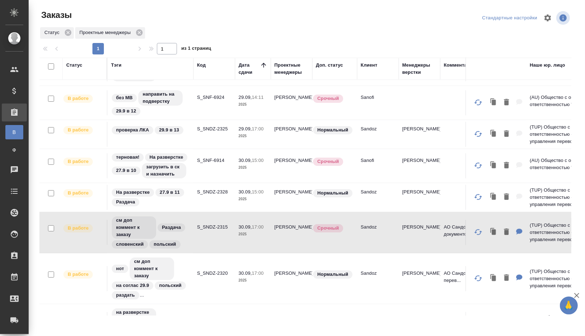
scroll to position [67, 0]
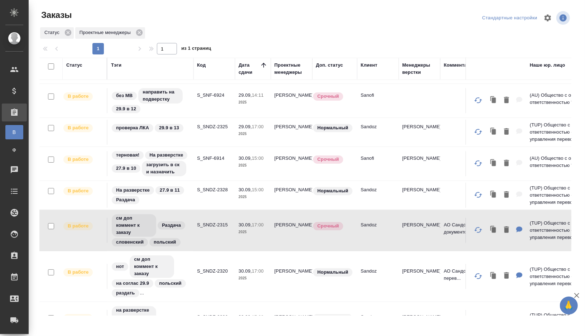
click at [198, 232] on td "S_SNDZ-2315" at bounding box center [214, 230] width 42 height 25
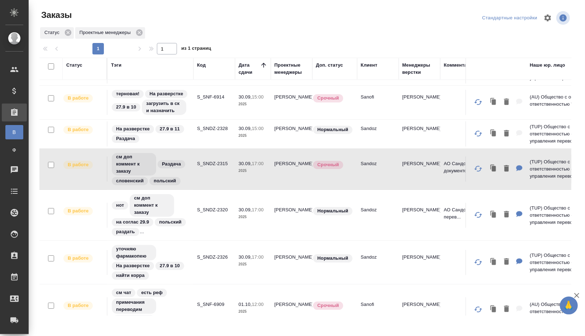
scroll to position [128, 0]
click at [202, 216] on td "S_SNDZ-2320" at bounding box center [214, 214] width 42 height 25
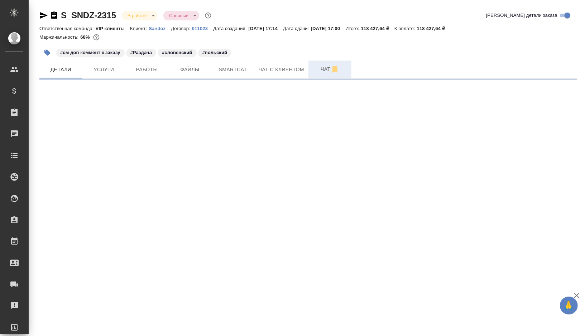
select select "RU"
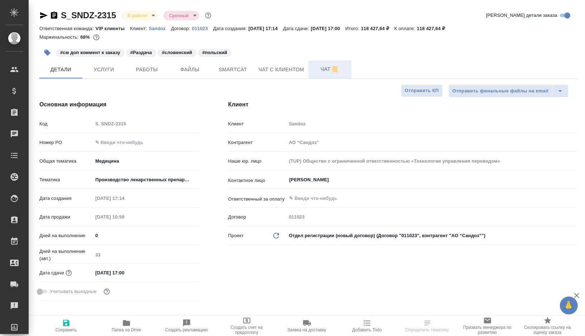
click at [317, 72] on span "Чат" at bounding box center [330, 69] width 34 height 9
type textarea "x"
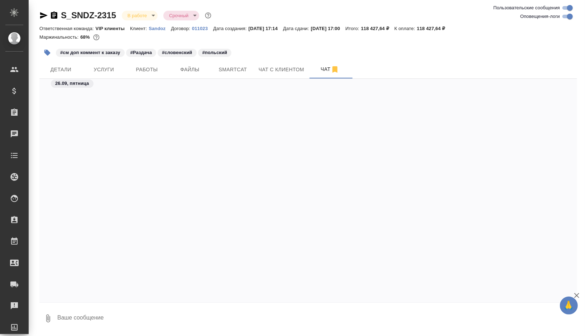
scroll to position [39050, 0]
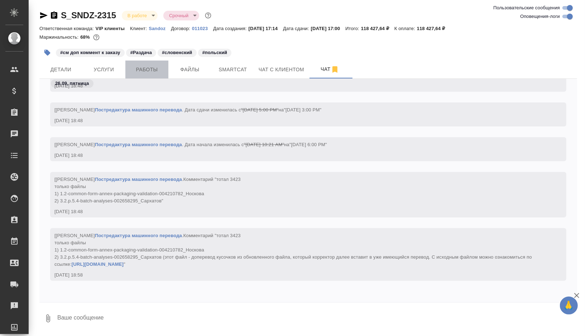
click at [153, 74] on button "Работы" at bounding box center [146, 70] width 43 height 18
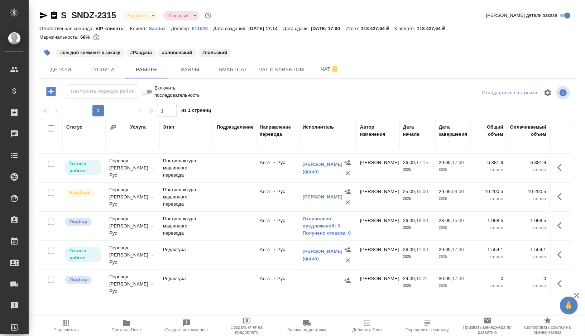
scroll to position [201, 0]
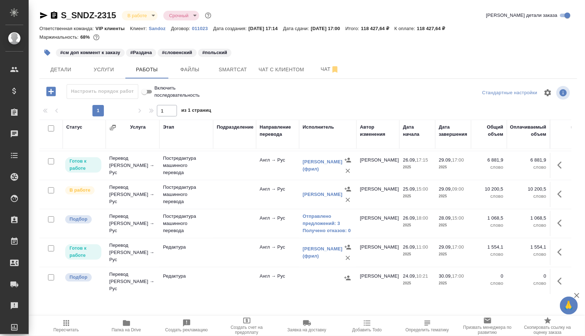
click at [230, 220] on td at bounding box center [234, 223] width 43 height 25
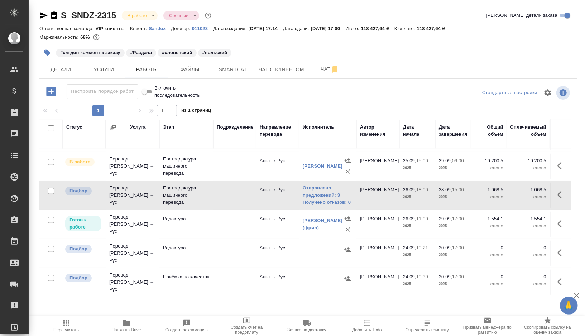
scroll to position [238, 0]
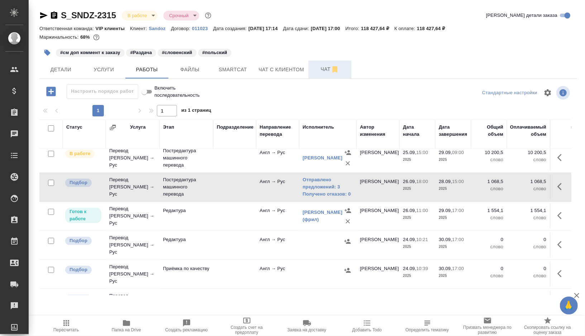
click at [321, 72] on span "Чат" at bounding box center [330, 69] width 34 height 9
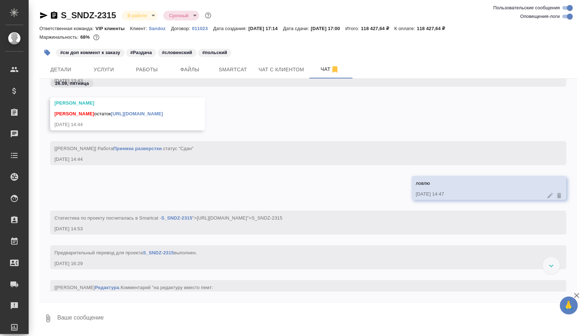
scroll to position [35206, 0]
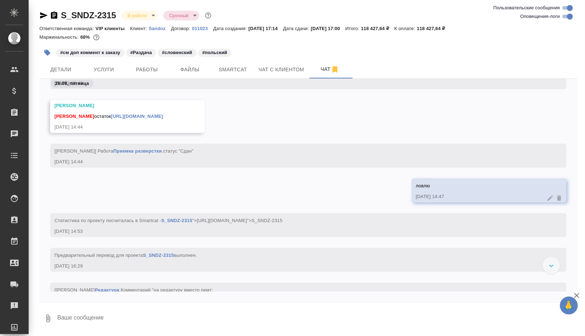
click at [163, 116] on link "https://drive.awatera.com/apps/files/files/10517721?dir=/Shares/Sandoz/Orders/S…" at bounding box center [137, 116] width 52 height 5
click at [224, 72] on span "Smartcat" at bounding box center [233, 69] width 34 height 9
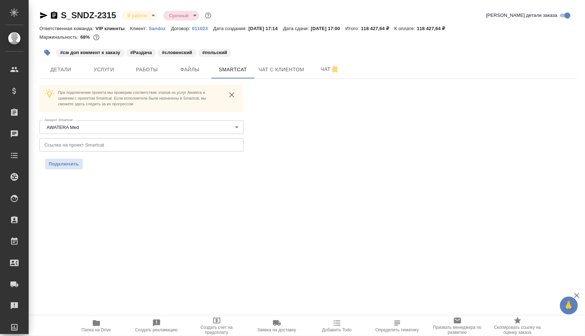
click at [55, 15] on icon "button" at bounding box center [54, 15] width 9 height 9
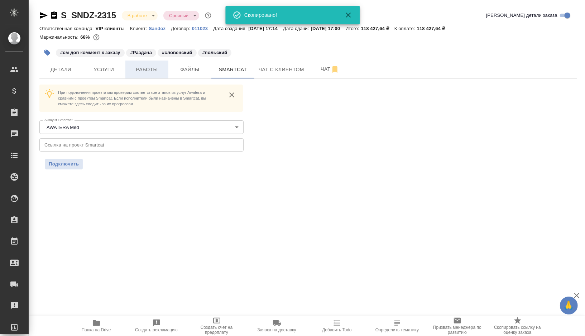
click at [137, 68] on span "Работы" at bounding box center [147, 69] width 34 height 9
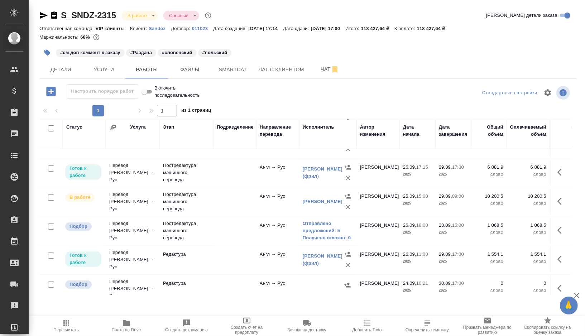
scroll to position [197, 0]
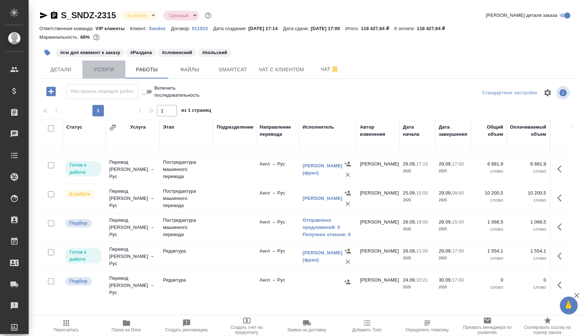
click at [107, 64] on button "Услуги" at bounding box center [103, 70] width 43 height 18
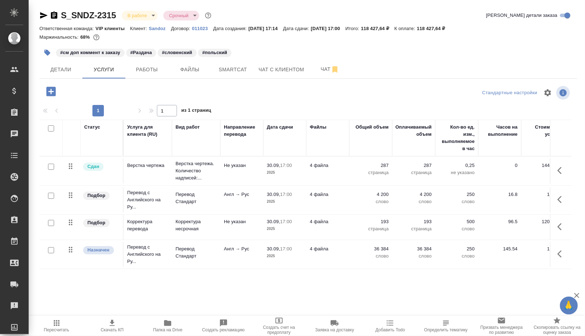
click at [52, 88] on icon "button" at bounding box center [50, 91] width 9 height 9
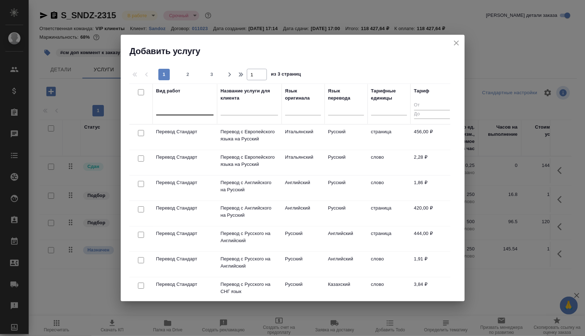
click at [187, 105] on div at bounding box center [184, 108] width 57 height 10
type input "g"
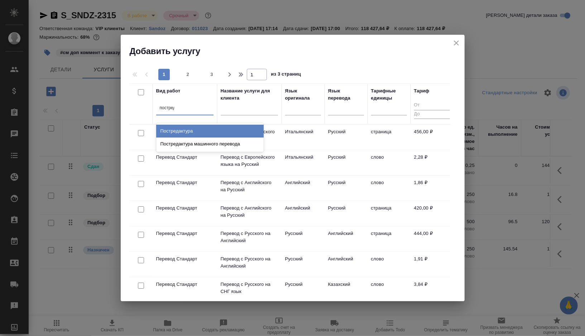
type input "постреда"
click at [194, 145] on div "Постредактура машинного перевода" at bounding box center [209, 144] width 107 height 13
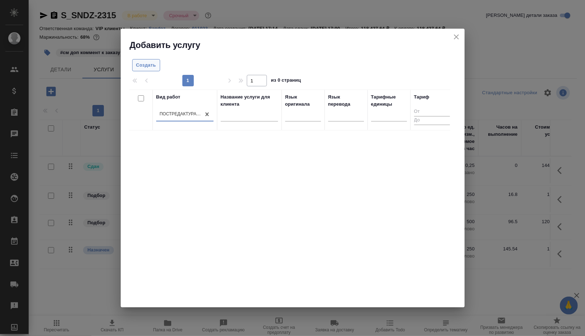
click at [144, 62] on span "Создать" at bounding box center [146, 65] width 20 height 8
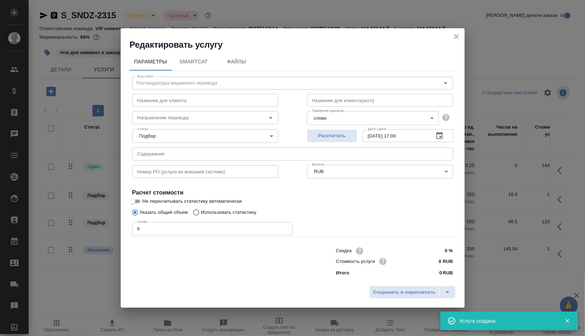
click at [455, 37] on icon "close" at bounding box center [456, 36] width 9 height 9
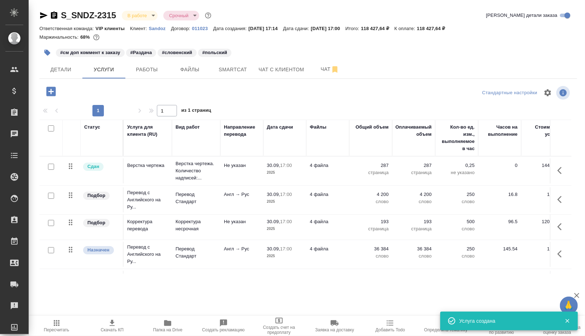
scroll to position [23, 0]
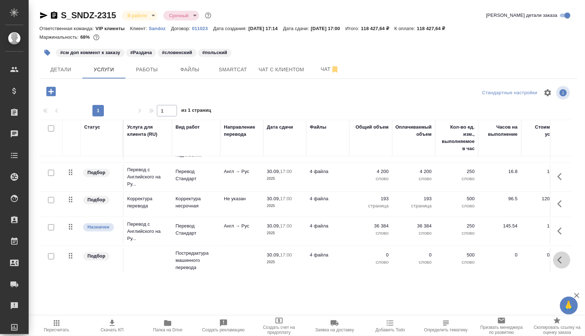
click at [558, 259] on icon "button" at bounding box center [559, 259] width 4 height 7
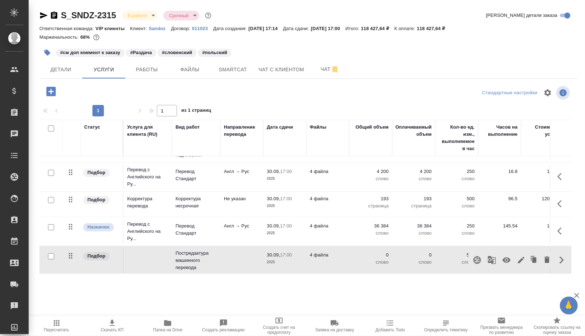
click at [508, 259] on icon "button" at bounding box center [507, 260] width 8 height 5
click at [236, 265] on td at bounding box center [241, 260] width 43 height 25
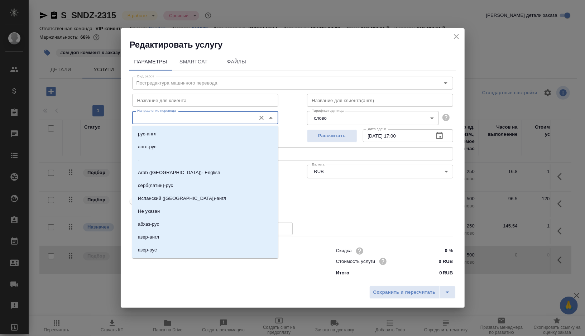
click at [177, 118] on input "Направление перевода" at bounding box center [193, 117] width 118 height 9
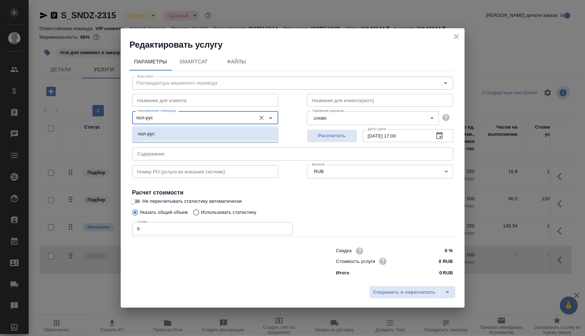
click at [168, 132] on li "пол-рус" at bounding box center [205, 134] width 146 height 13
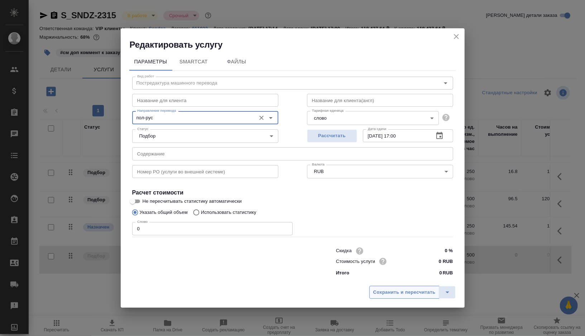
type input "пол-рус"
click at [389, 290] on span "Сохранить и пересчитать" at bounding box center [404, 292] width 62 height 8
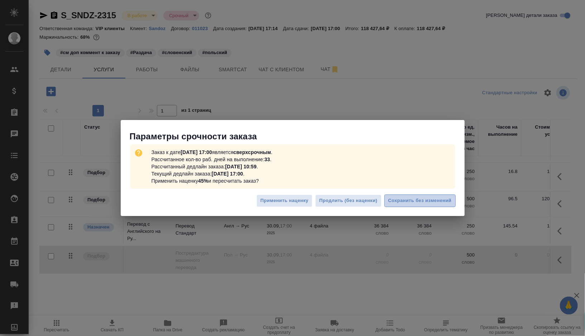
click at [407, 202] on span "Сохранить без изменений" at bounding box center [419, 201] width 63 height 8
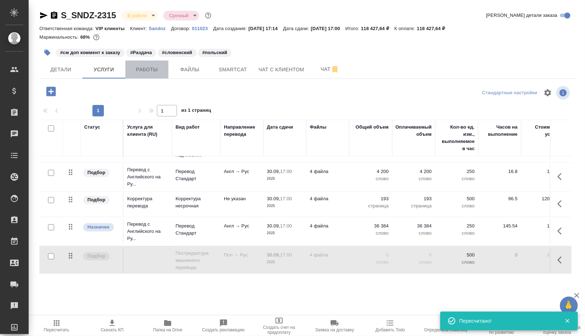
click at [150, 70] on span "Работы" at bounding box center [147, 69] width 34 height 9
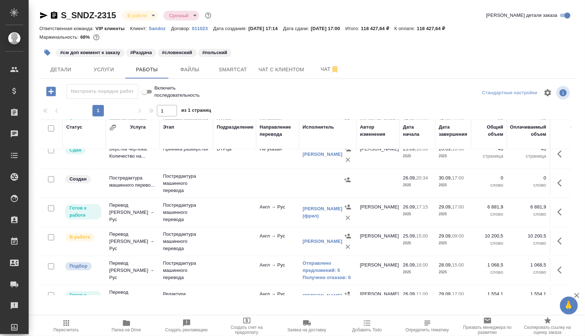
scroll to position [184, 0]
click at [231, 182] on td at bounding box center [234, 183] width 43 height 25
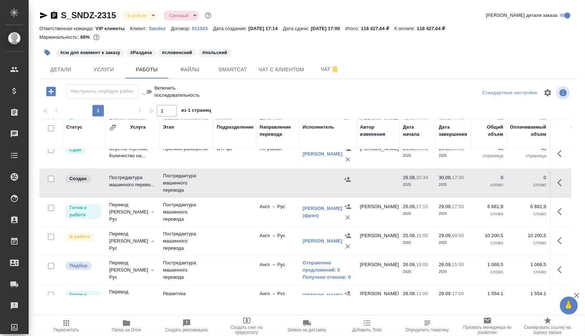
click at [54, 14] on icon "button" at bounding box center [54, 15] width 9 height 9
click at [229, 64] on button "Smartcat" at bounding box center [232, 70] width 43 height 18
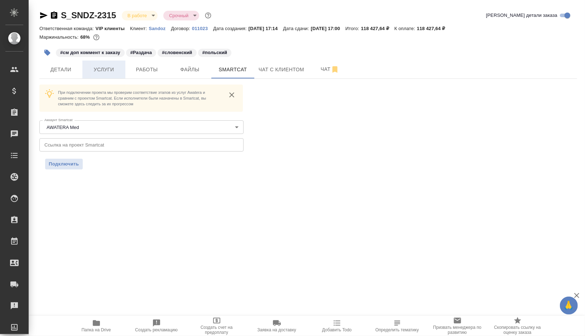
click at [113, 71] on span "Услуги" at bounding box center [104, 69] width 34 height 9
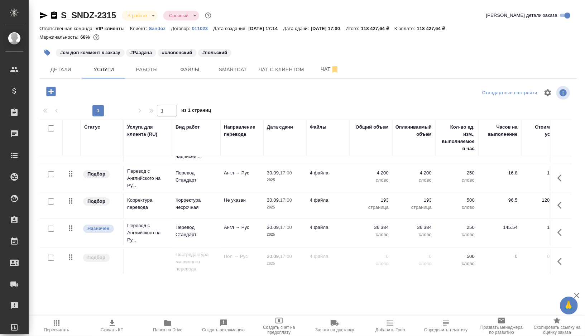
scroll to position [23, 0]
click at [562, 256] on icon "button" at bounding box center [561, 260] width 9 height 9
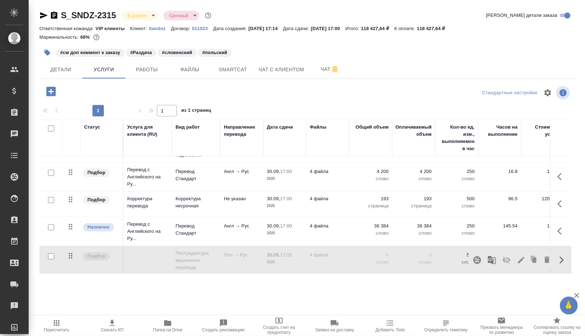
click at [478, 259] on icon "button" at bounding box center [477, 260] width 8 height 8
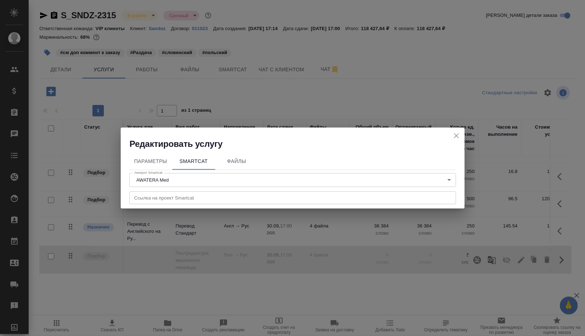
click at [187, 198] on input "text" at bounding box center [292, 197] width 327 height 13
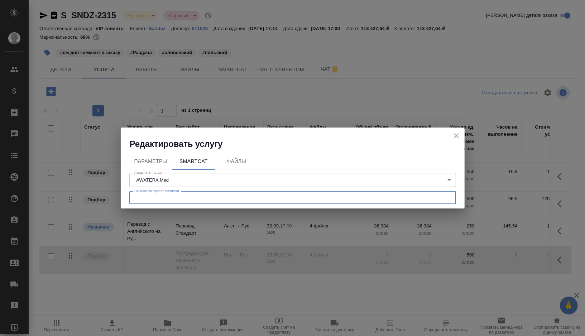
paste input "https://smartcat.com/projects/b2770433-7656-499f-8c99-b9e6b459513a/files"
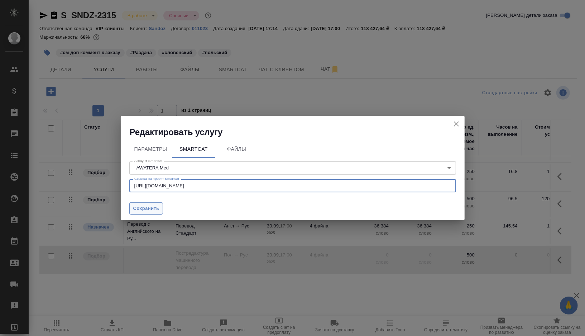
type input "https://smartcat.com/projects/b2770433-7656-499f-8c99-b9e6b459513a/files"
click at [150, 211] on span "Сохранить" at bounding box center [146, 209] width 26 height 8
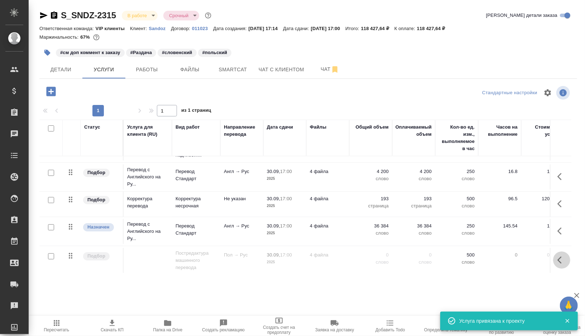
click at [562, 257] on icon "button" at bounding box center [561, 260] width 9 height 9
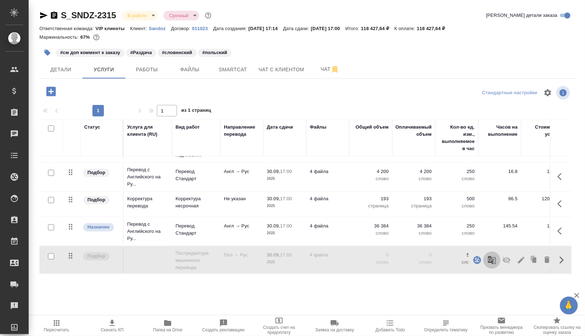
click at [493, 259] on icon "button" at bounding box center [492, 260] width 9 height 9
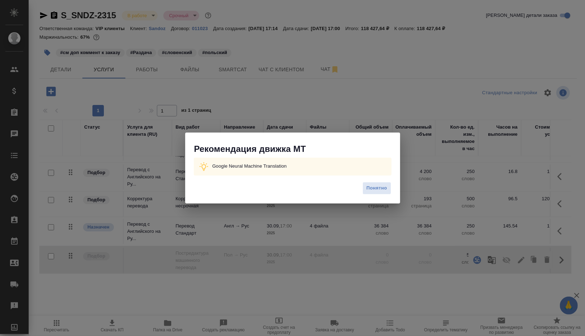
click at [338, 115] on div "Рекомендация движка МТ Google Neural Machine Translation Понятно" at bounding box center [292, 168] width 585 height 336
click at [375, 190] on span "Понятно" at bounding box center [376, 188] width 20 height 8
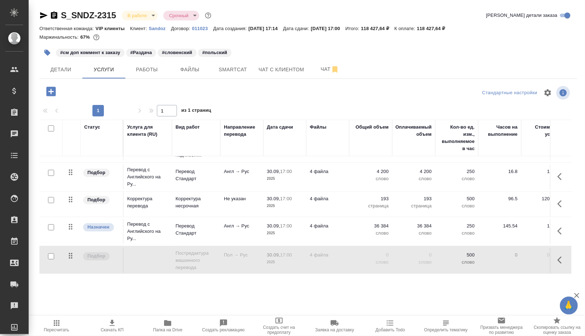
click at [51, 52] on button "button" at bounding box center [47, 53] width 16 height 16
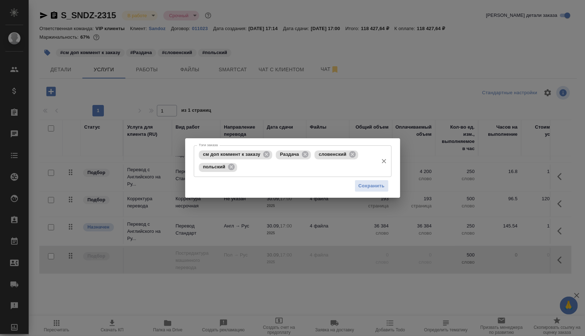
click at [286, 168] on input "Тэги заказа" at bounding box center [307, 167] width 136 height 12
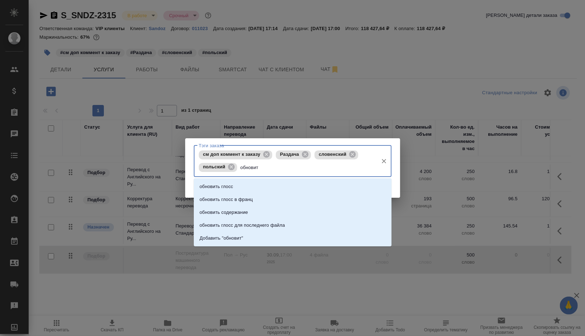
type input "обновит"
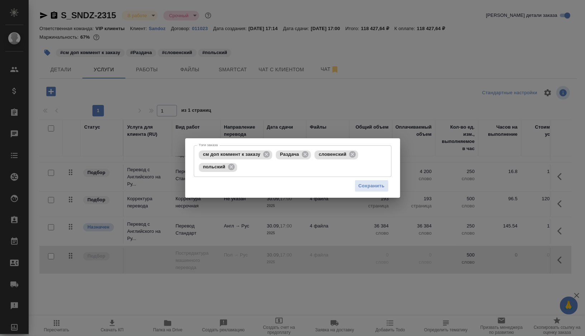
click at [316, 120] on div "Тэги заказа см доп коммент к заказу Раздача словенский польский Тэги заказа Сох…" at bounding box center [292, 168] width 585 height 336
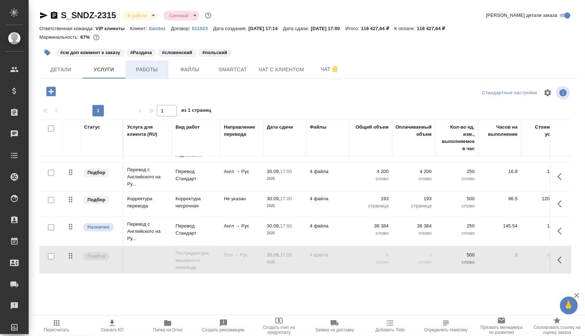
click at [148, 74] on button "Работы" at bounding box center [146, 70] width 43 height 18
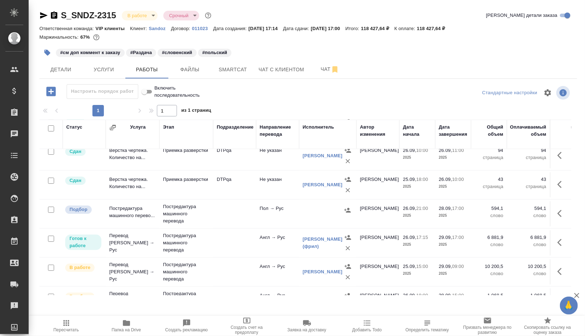
scroll to position [158, 0]
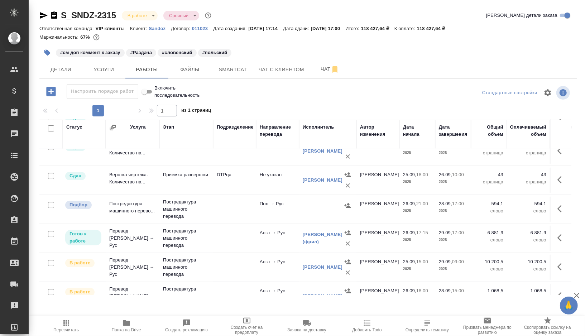
click at [221, 204] on td at bounding box center [234, 209] width 43 height 25
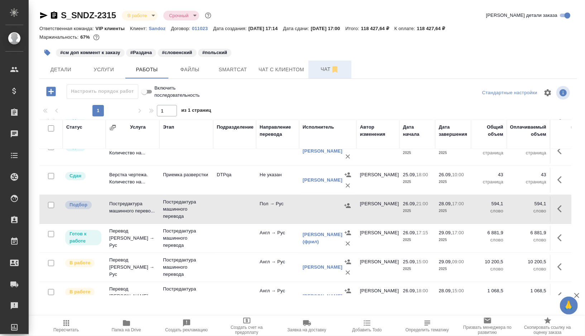
click at [321, 68] on span "Чат" at bounding box center [330, 69] width 34 height 9
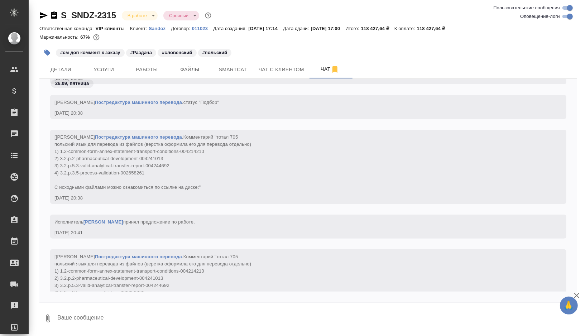
scroll to position [40160, 0]
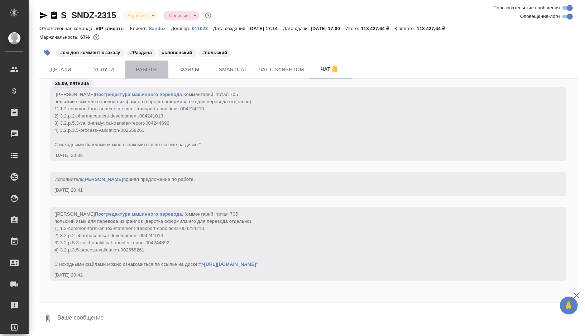
click at [151, 66] on span "Работы" at bounding box center [147, 69] width 34 height 9
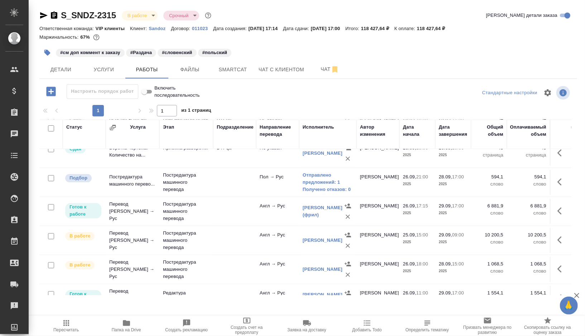
scroll to position [188, 0]
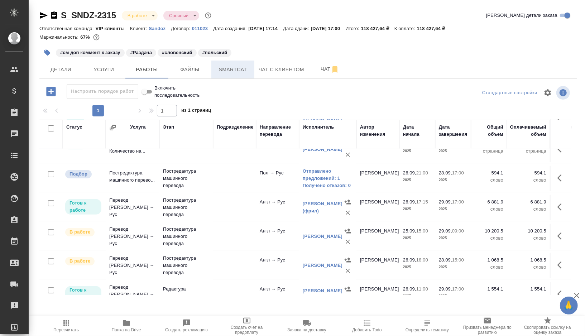
click at [242, 72] on span "Smartcat" at bounding box center [233, 69] width 34 height 9
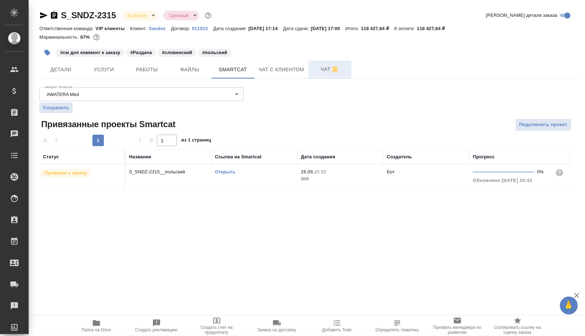
click at [323, 66] on span "Чат" at bounding box center [330, 69] width 34 height 9
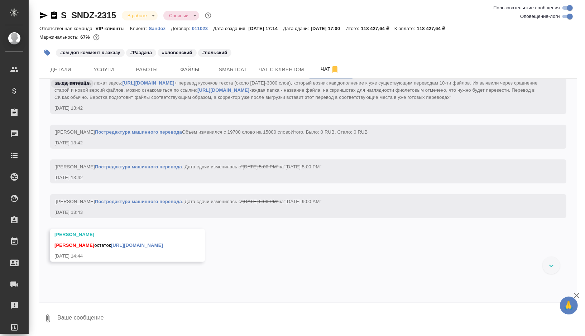
scroll to position [34751, 0]
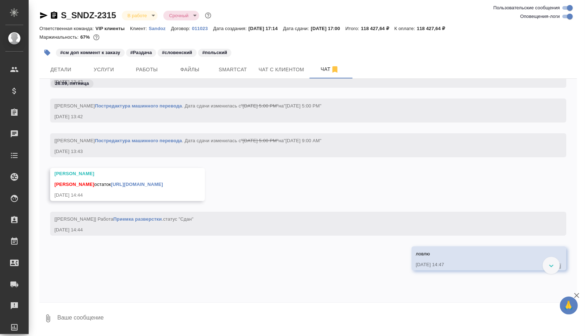
click at [148, 187] on link "https://drive.awatera.com/apps/files/files/10517721?dir=/Shares/Sandoz/Orders/S…" at bounding box center [137, 184] width 52 height 5
click at [54, 15] on icon "button" at bounding box center [54, 15] width 9 height 9
click at [96, 69] on span "Услуги" at bounding box center [104, 69] width 34 height 9
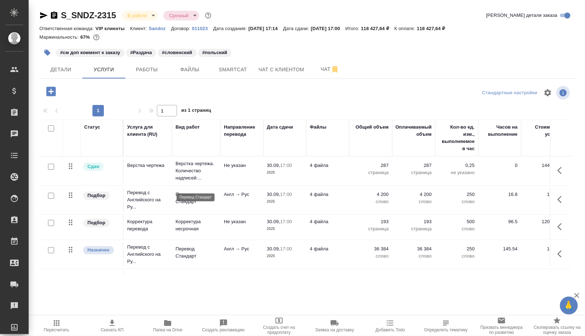
scroll to position [23, 0]
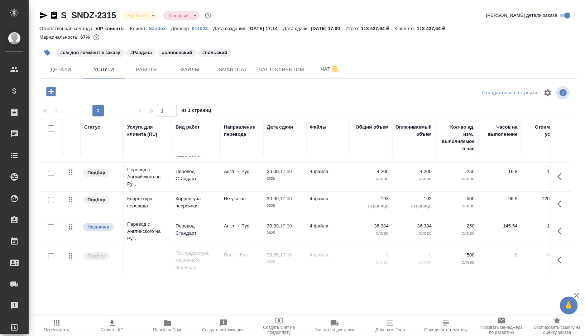
click at [51, 91] on icon "button" at bounding box center [51, 91] width 13 height 13
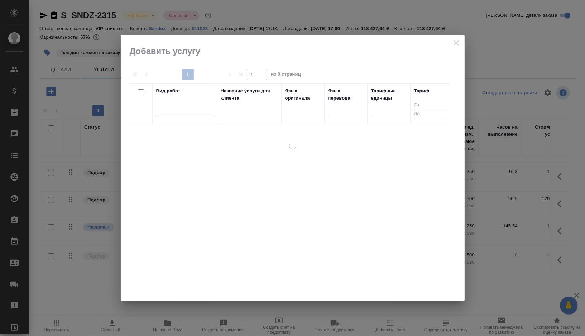
click at [186, 112] on div at bounding box center [184, 108] width 57 height 10
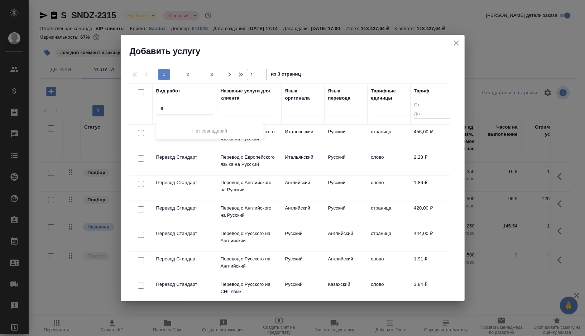
type input "g"
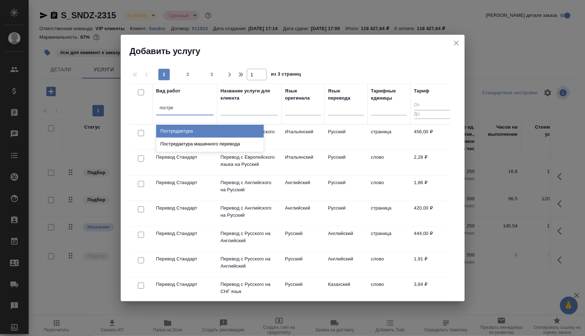
type input "постред"
click at [196, 145] on div "Постредактура машинного перевода" at bounding box center [209, 144] width 107 height 13
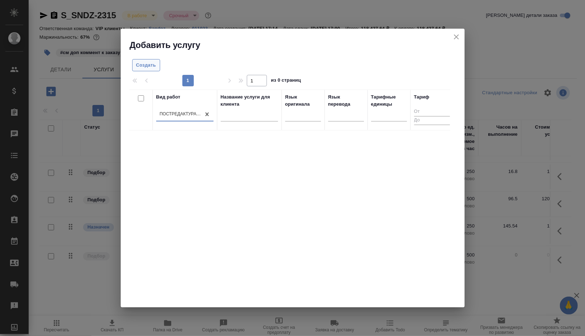
click at [153, 67] on span "Создать" at bounding box center [146, 65] width 20 height 8
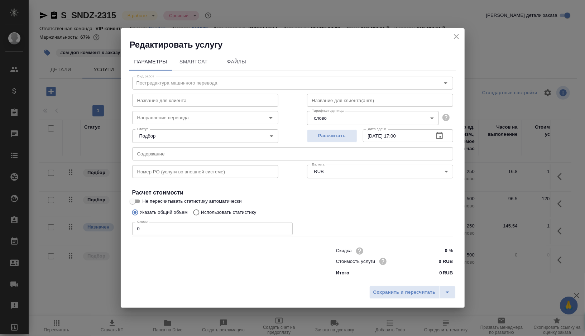
click at [455, 36] on icon "close" at bounding box center [456, 36] width 5 height 5
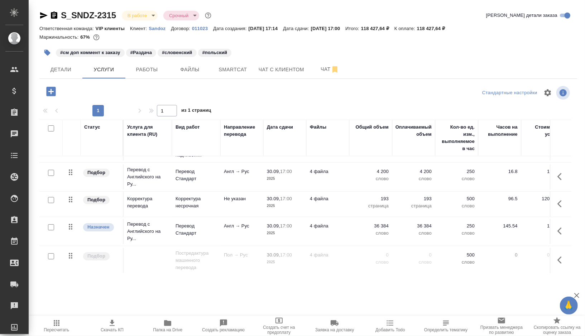
scroll to position [52, 0]
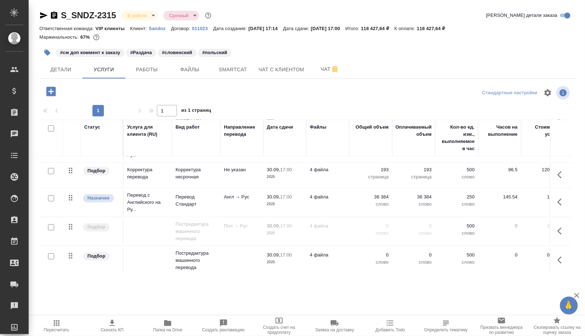
click at [235, 258] on td at bounding box center [241, 260] width 43 height 25
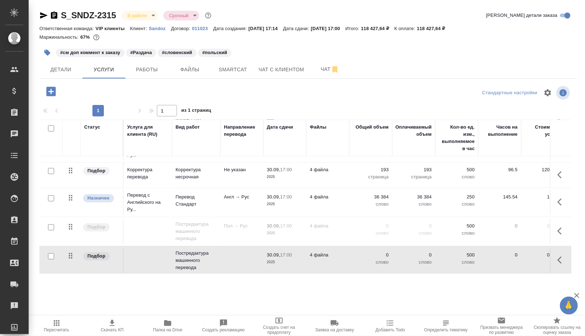
click at [235, 258] on td at bounding box center [241, 260] width 43 height 25
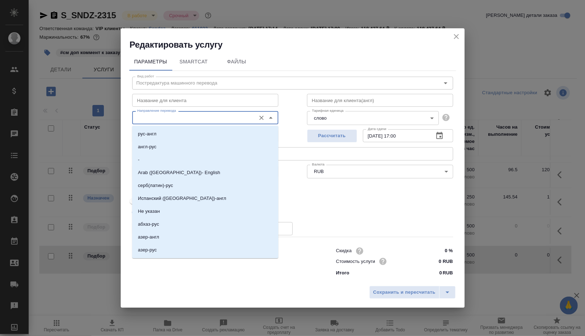
click at [177, 121] on input "Направление перевода" at bounding box center [193, 117] width 118 height 9
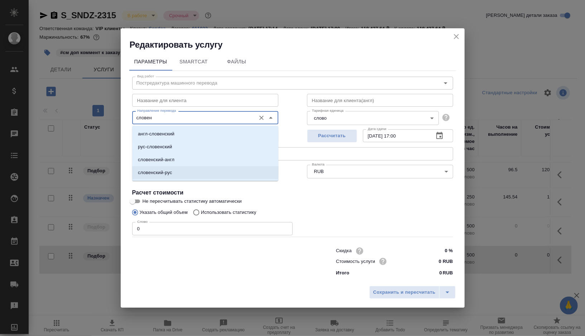
click at [168, 174] on p "словенский-рус" at bounding box center [155, 172] width 34 height 7
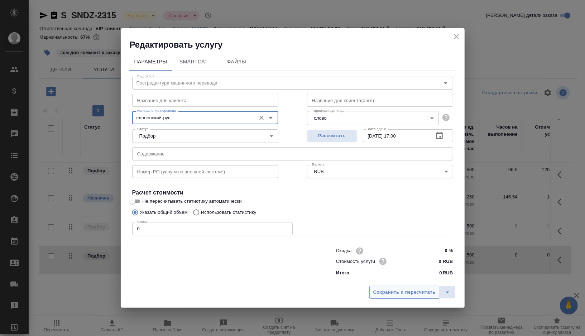
type input "словенский-рус"
click at [398, 292] on span "Сохранить и пересчитать" at bounding box center [404, 292] width 62 height 8
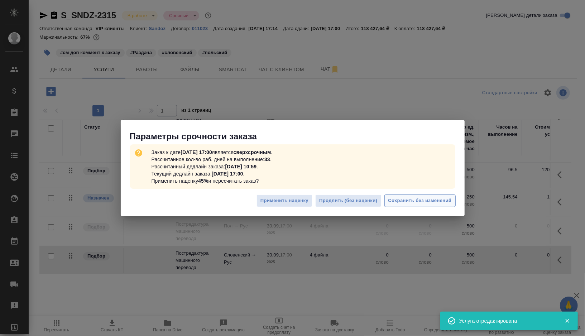
click at [421, 199] on span "Сохранить без изменений" at bounding box center [419, 201] width 63 height 8
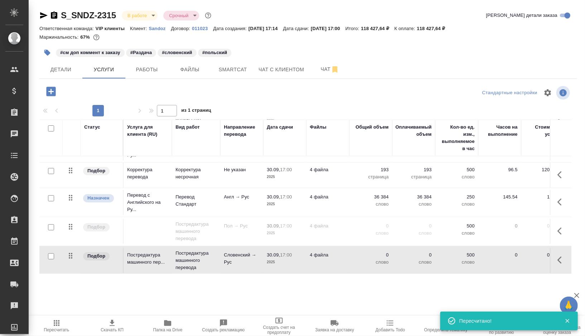
click at [563, 261] on icon "button" at bounding box center [561, 260] width 9 height 9
click at [505, 259] on icon "button" at bounding box center [506, 260] width 9 height 9
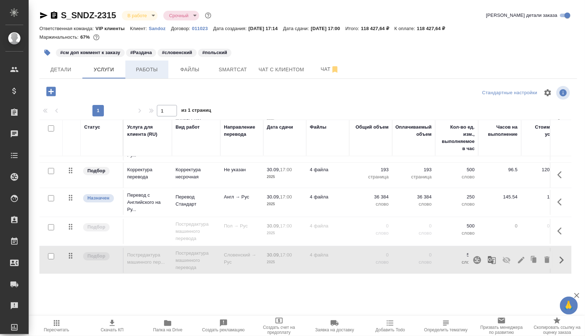
click at [163, 69] on span "Работы" at bounding box center [147, 69] width 34 height 9
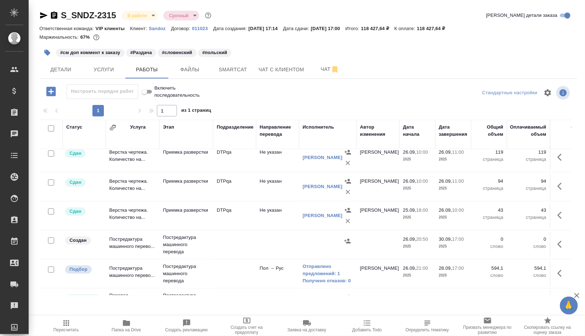
scroll to position [119, 0]
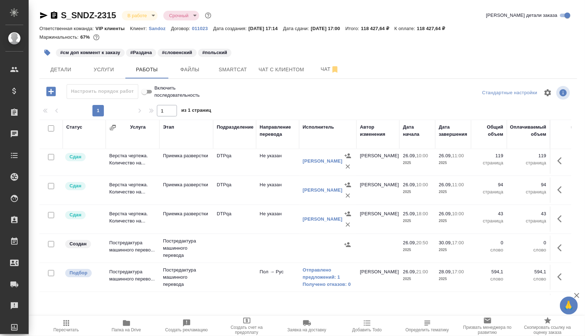
click at [243, 241] on td at bounding box center [234, 248] width 43 height 25
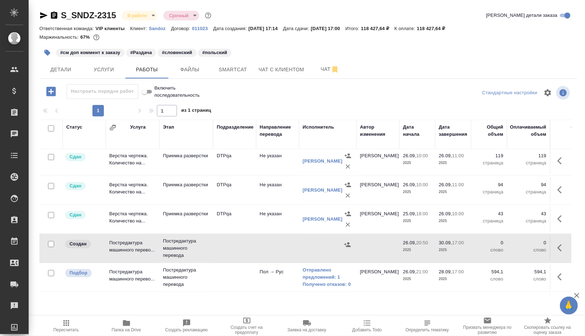
click at [53, 16] on icon "button" at bounding box center [54, 14] width 6 height 7
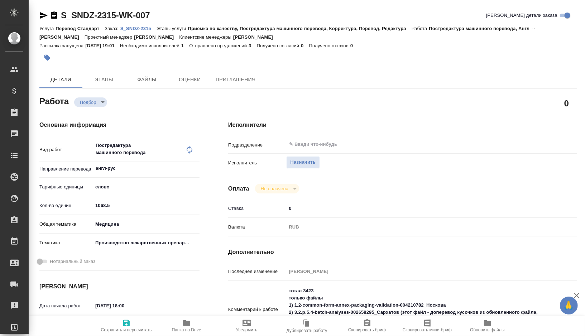
type textarea "x"
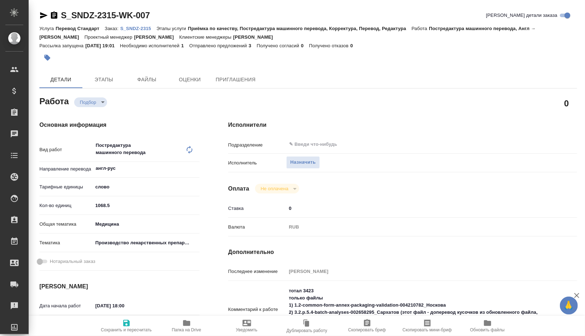
type textarea "x"
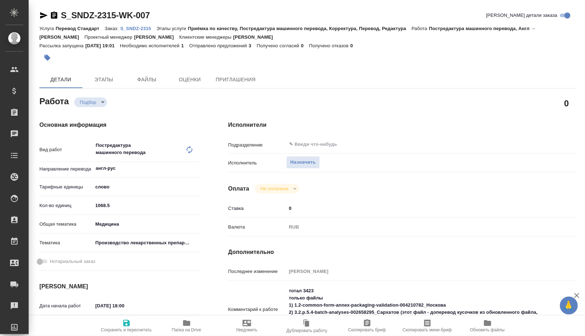
type textarea "x"
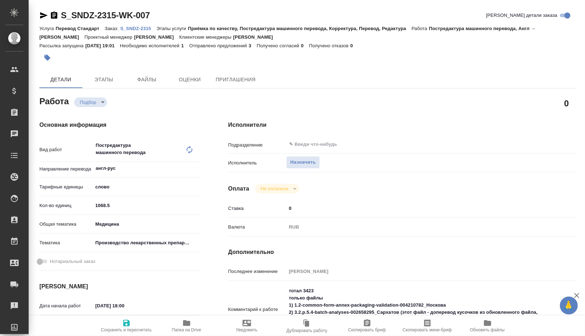
type textarea "x"
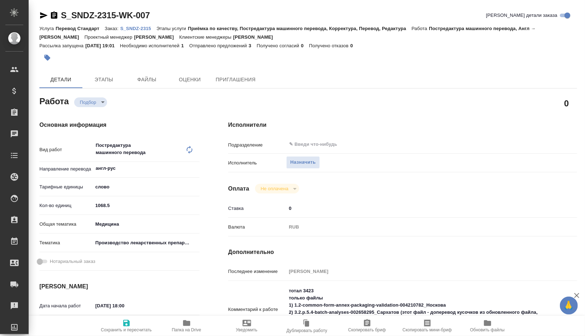
type textarea "x"
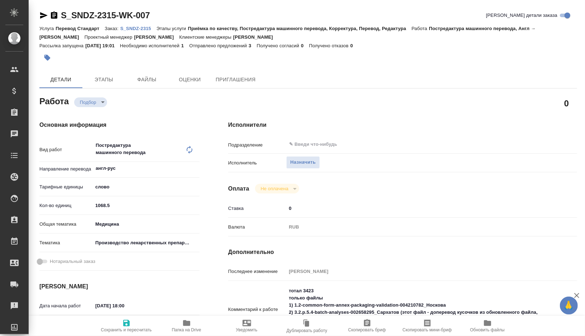
type textarea "x"
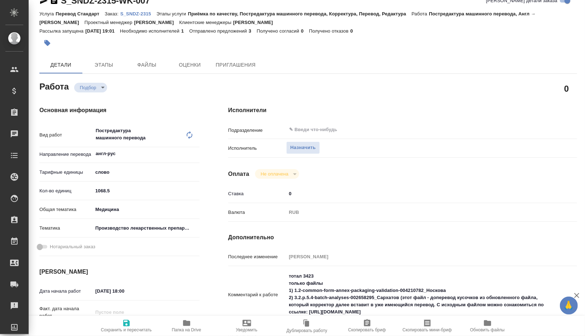
type textarea "x"
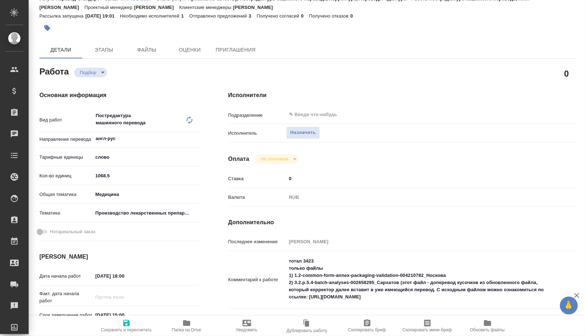
scroll to position [38, 0]
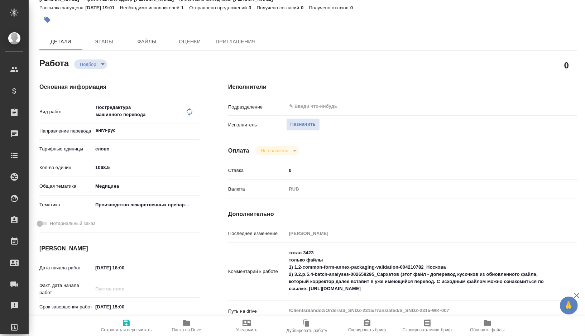
type textarea "x"
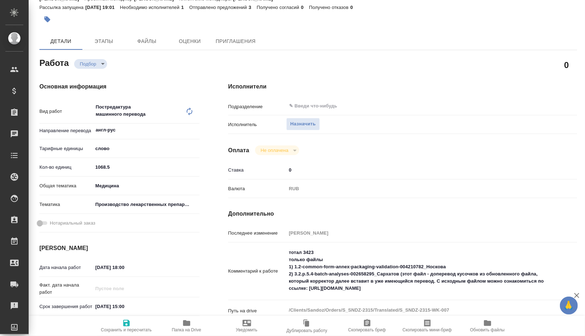
type textarea "x"
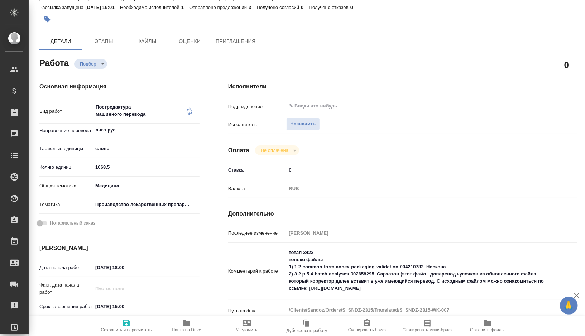
type textarea "x"
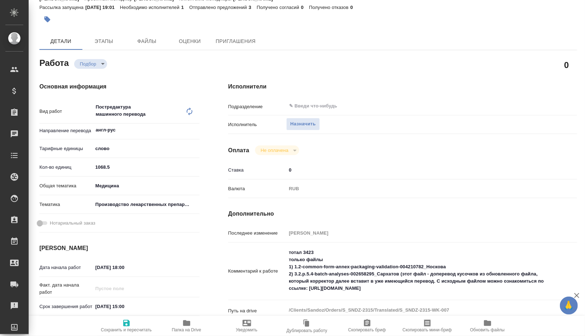
scroll to position [40, 0]
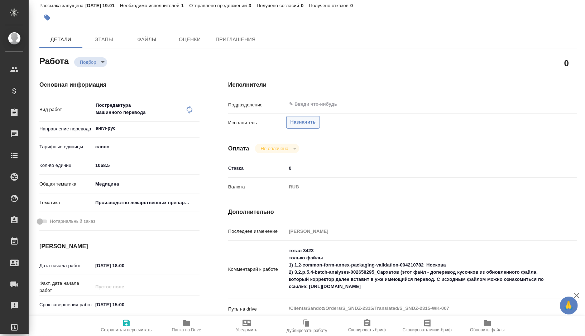
click at [314, 123] on span "Назначить" at bounding box center [302, 122] width 25 height 8
type textarea "x"
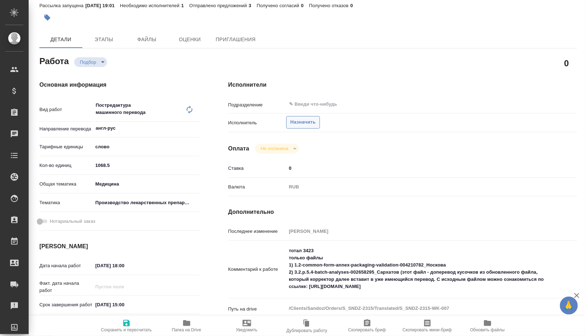
type textarea "x"
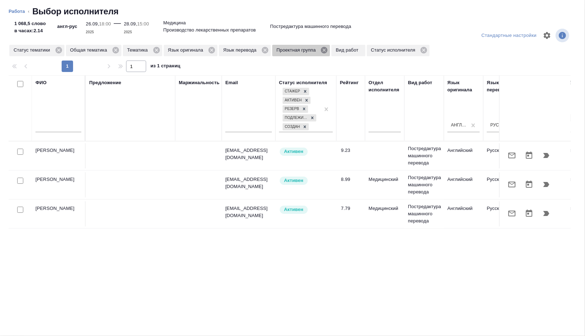
click at [327, 48] on icon at bounding box center [324, 50] width 6 height 6
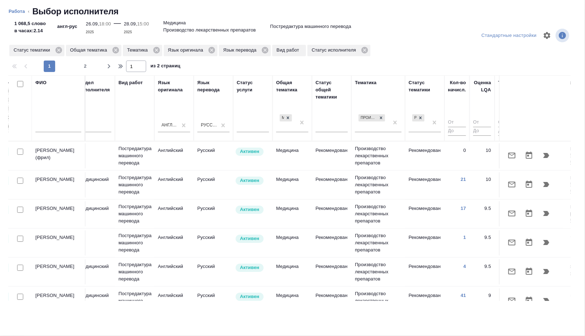
scroll to position [0, 478]
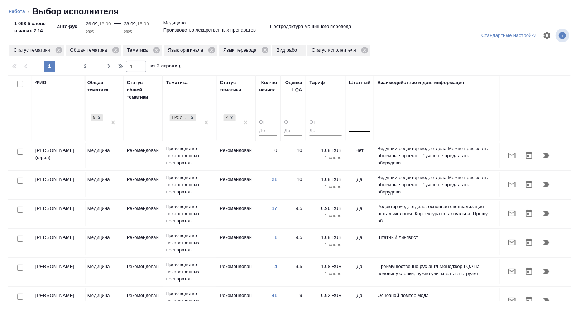
click at [354, 131] on div at bounding box center [359, 126] width 21 height 14
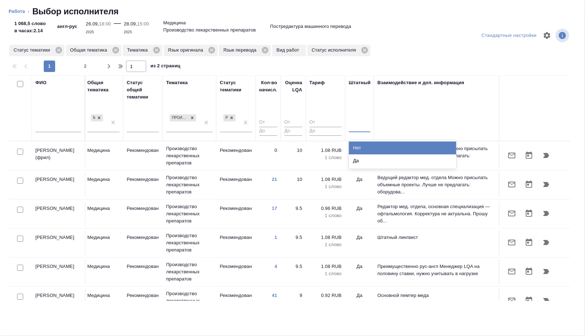
click at [356, 148] on div "Нет" at bounding box center [402, 147] width 107 height 13
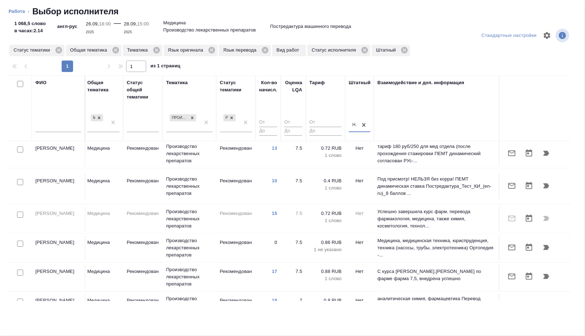
scroll to position [388, 478]
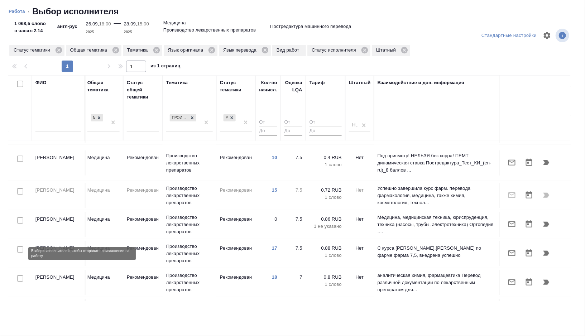
click at [21, 275] on input "checkbox" at bounding box center [20, 278] width 6 height 6
checkbox input "true"
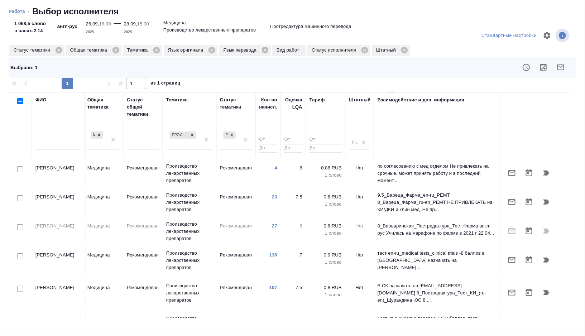
scroll to position [151, 478]
click at [18, 196] on input "checkbox" at bounding box center [20, 199] width 6 height 6
checkbox input "true"
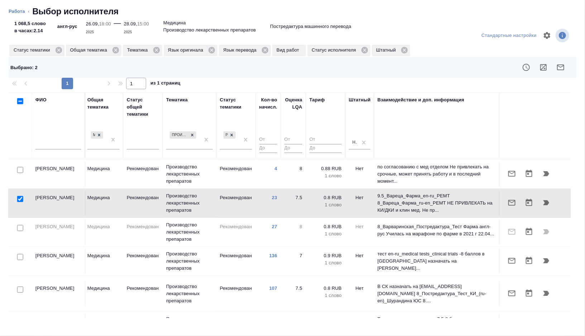
click at [562, 69] on icon "button" at bounding box center [560, 67] width 9 height 9
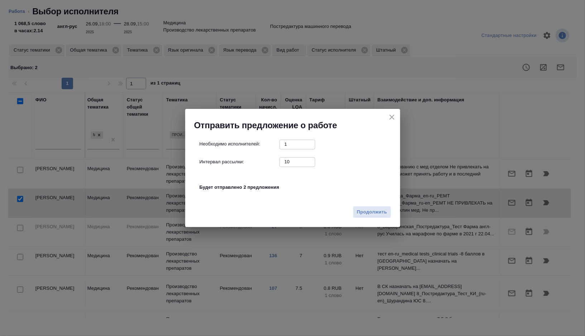
click at [296, 163] on input "10" at bounding box center [297, 161] width 36 height 9
type input "0"
click at [364, 217] on button "Продолжить" at bounding box center [372, 212] width 38 height 13
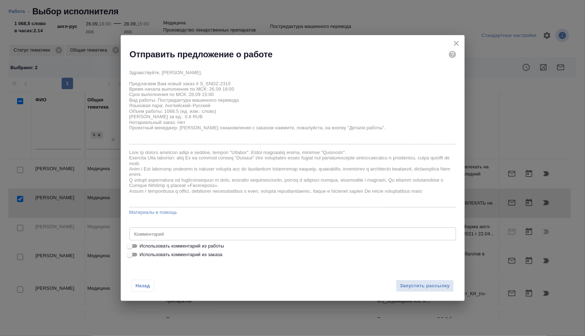
click at [172, 242] on label "Использовать комментарий из работы" at bounding box center [287, 246] width 325 height 9
click at [143, 242] on input "Использовать комментарий из работы" at bounding box center [130, 246] width 26 height 9
checkbox input "true"
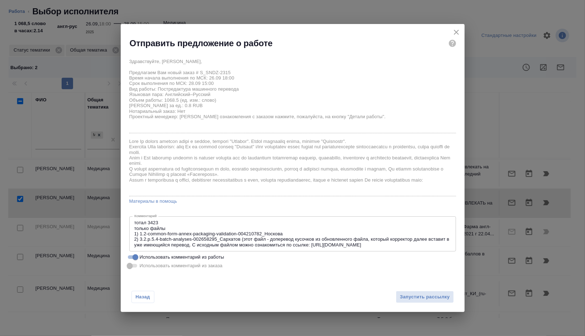
click at [245, 239] on textarea "тотал 3423 только файлы 1) 1.2-common-form-annex-packaging-validation-004210782…" at bounding box center [292, 234] width 317 height 28
click at [216, 244] on textarea "тотал 3423 только файлы 1) 1.2-common-form-annex-packaging-validation-004210782…" at bounding box center [292, 234] width 317 height 28
click at [446, 246] on textarea "тотал 3423 только файлы 1) 1.2-common-form-annex-packaging-validation-004210782…" at bounding box center [292, 234] width 317 height 28
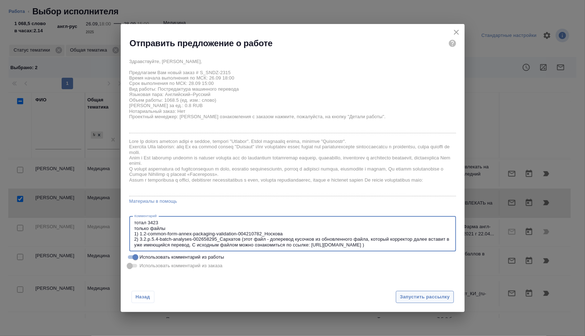
type textarea "тотал 3423 только файлы 1) 1.2-common-form-annex-packaging-validation-004210782…"
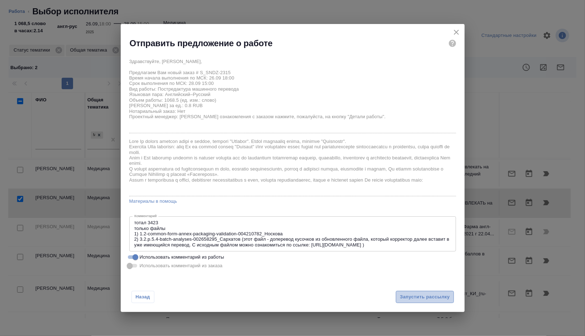
click at [415, 299] on span "Запустить рассылку" at bounding box center [425, 297] width 50 height 8
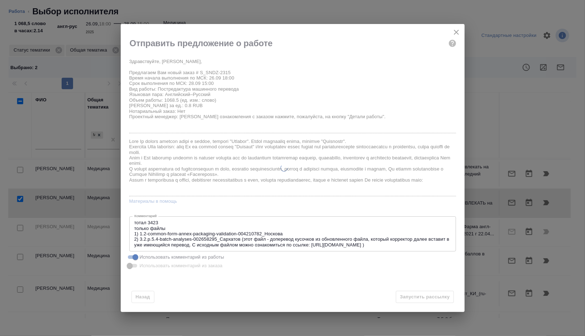
type textarea "x"
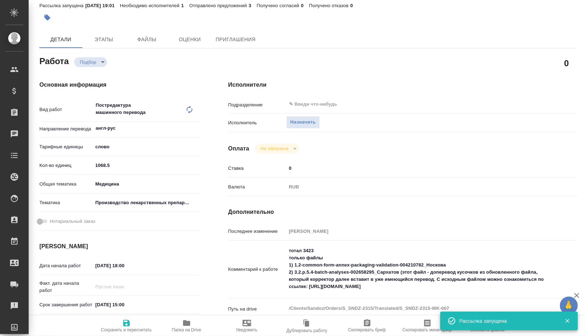
type input "recruiting"
type textarea "Постредактура машинного перевода"
type textarea "x"
type input "англ-рус"
type input "5a8b1489cc6b4906c91bfd90"
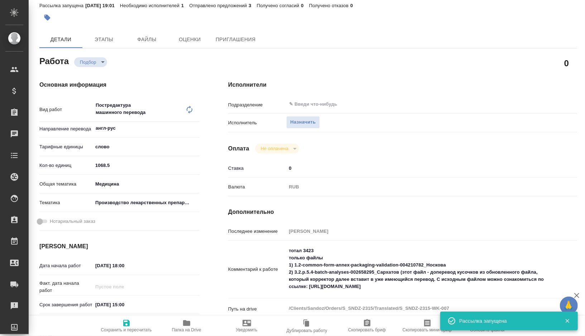
type input "1068.5"
type input "med"
type input "614982fec5ecbb70f805293f"
type input "26.09.2025 18:00"
type input "28.09.2025 15:00"
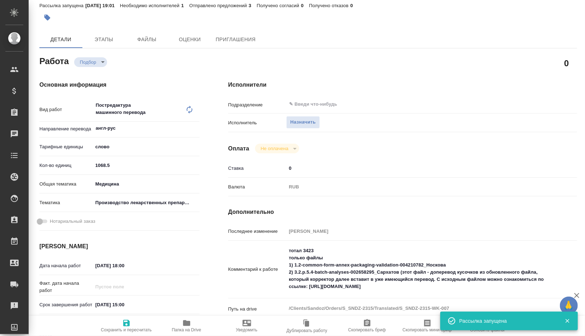
type input "30.09.2025 17:00"
type input "notPayed"
type input "0"
type input "RUB"
type input "Горшкова Валентина"
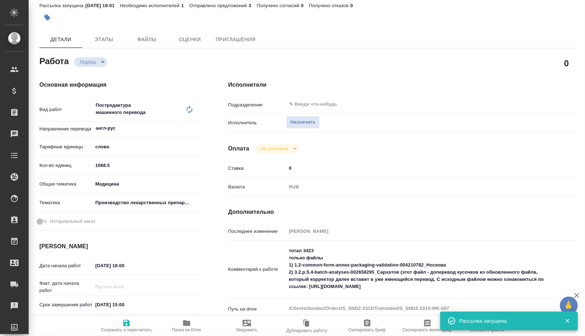
type textarea "тотал 3423 только файлы 1) 1.2-common-form-annex-packaging-validation-004210782…"
type textarea "x"
type textarea "/Clients/Sandoz/Orders/S_SNDZ-2315/Translated/S_SNDZ-2315-WK-007"
type textarea "x"
type input "S_SNDZ-2315"
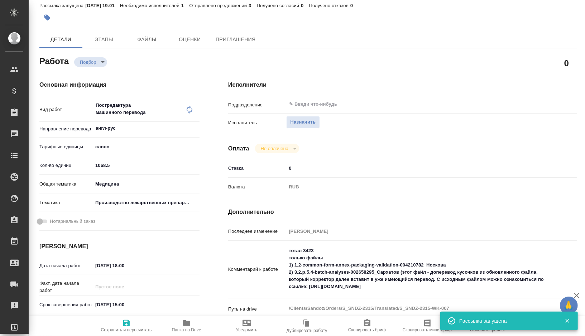
type input "Перевод Стандарт"
type input "Приёмка по качеству, Постредактура машинного перевода, Корректура, Перевод, Ред…"
type input "Кабаргина Анна"
type input "Заборова Александра"
type input "/Clients/Sandoz/Orders/S_SNDZ-2315"
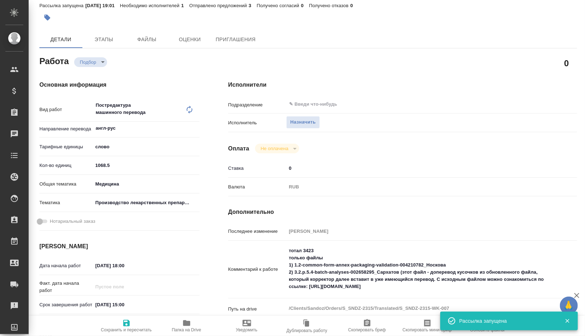
type textarea "x"
type textarea "Нам необходимо подготовить перевод документов на русский язык со сроком до 30 с…"
type textarea "x"
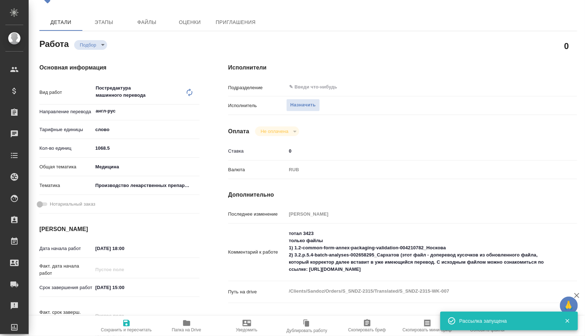
type textarea "x"
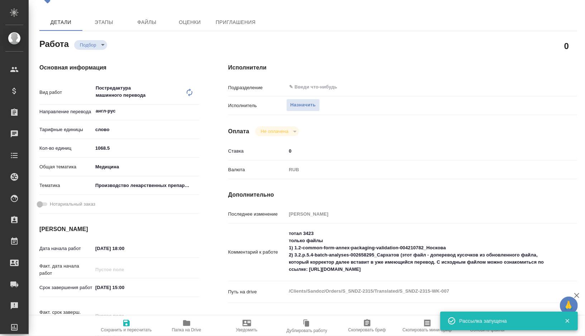
type textarea "x"
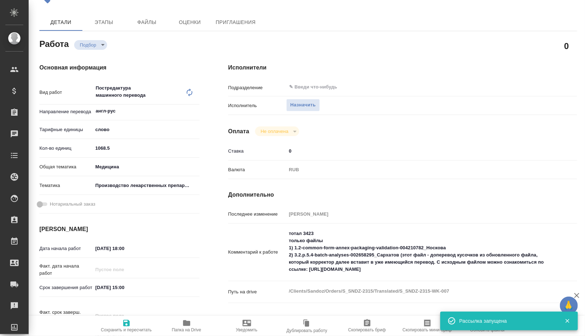
type textarea "x"
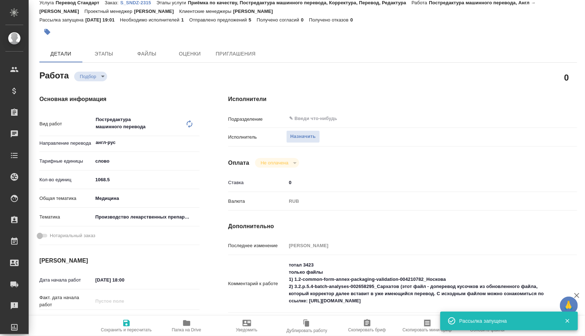
scroll to position [0, 0]
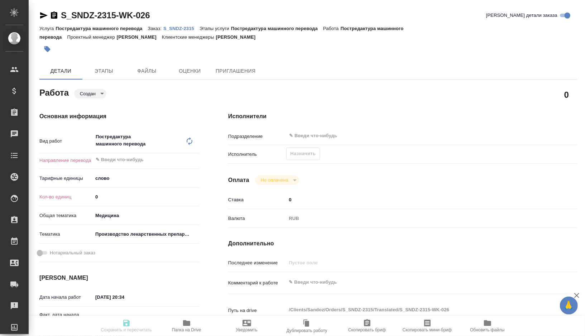
type textarea "x"
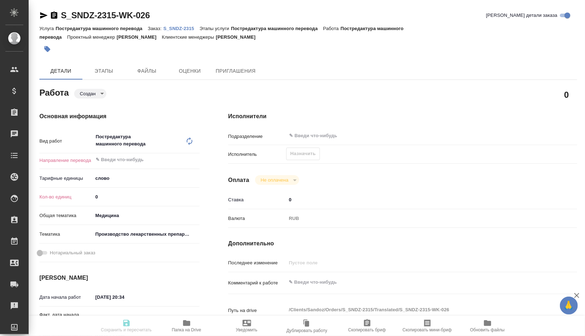
type textarea "x"
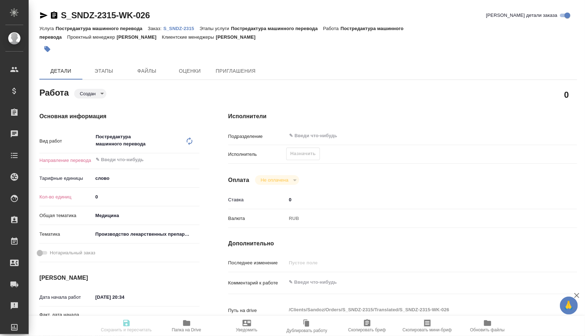
type textarea "x"
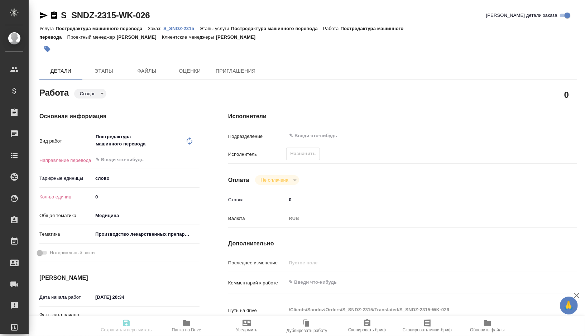
type textarea "x"
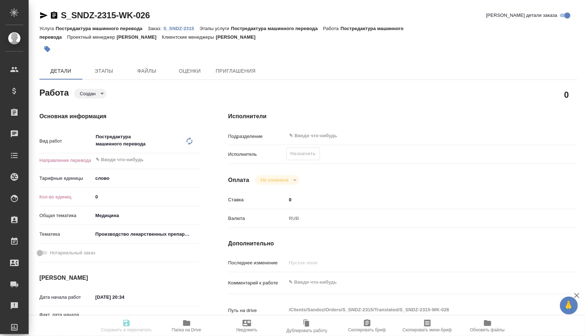
type textarea "x"
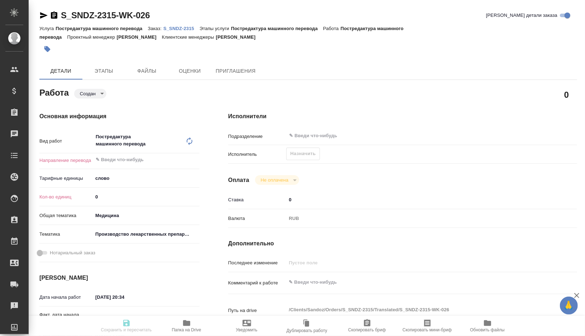
type textarea "x"
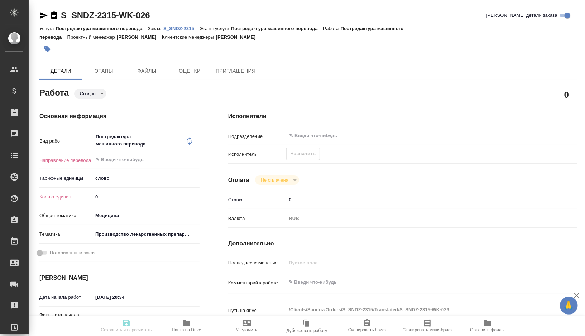
click at [109, 202] on div "Кол-во единиц 0" at bounding box center [119, 197] width 160 height 13
type textarea "x"
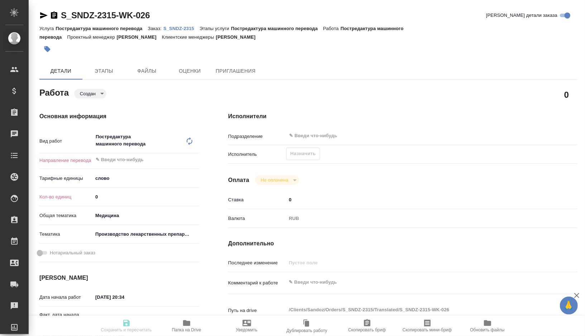
type textarea "x"
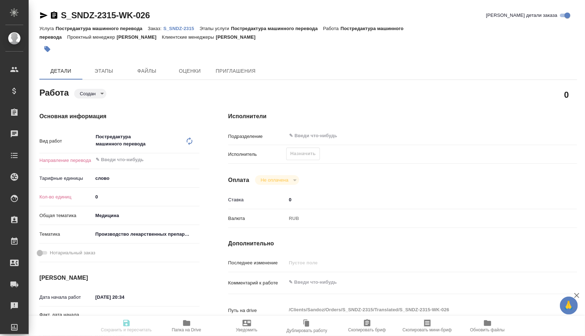
type textarea "x"
click at [110, 198] on input "0" at bounding box center [146, 197] width 107 height 10
type textarea "x"
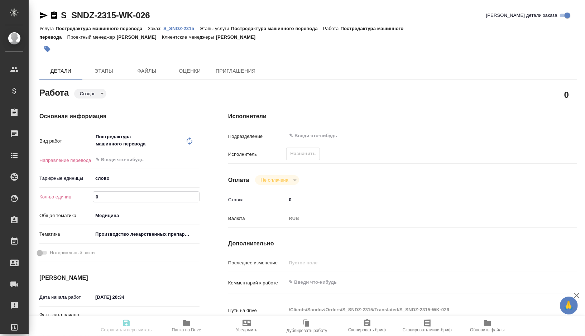
type textarea "x"
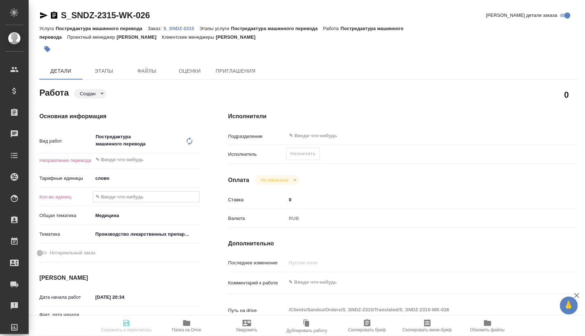
type textarea "x"
paste input "594.1"
type textarea "x"
type input "594.1"
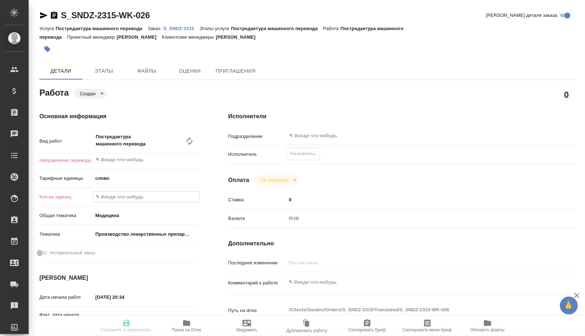
type textarea "x"
type input "594.1"
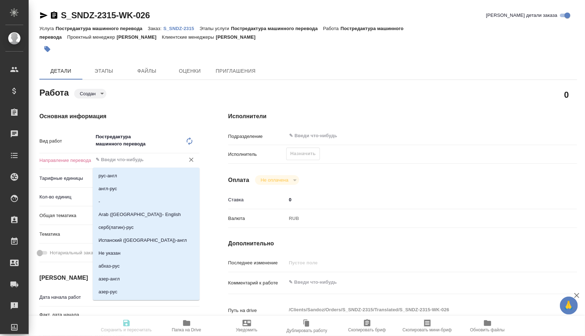
click at [118, 162] on input "text" at bounding box center [134, 159] width 78 height 9
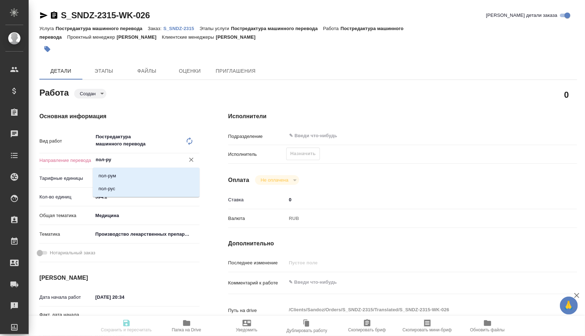
type input "пол-рус"
click at [116, 173] on li "пол-рус" at bounding box center [146, 175] width 107 height 13
type textarea "x"
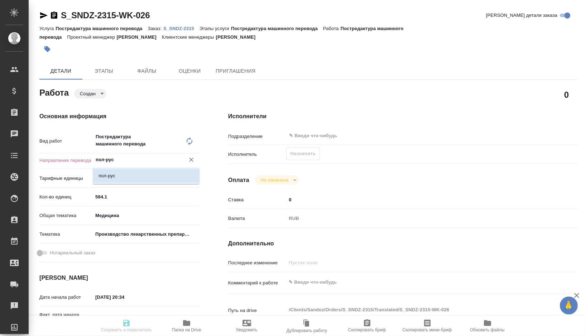
type textarea "x"
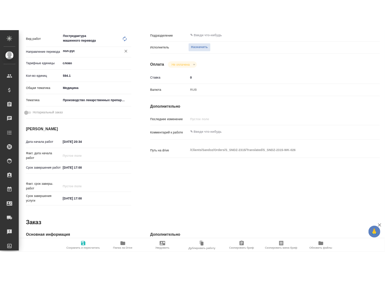
scroll to position [129, 0]
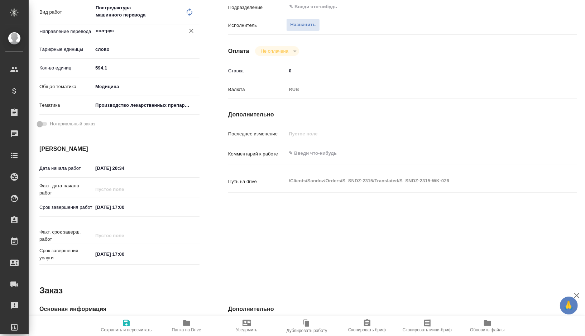
type input "пол-рус"
click at [101, 207] on input "30.09.2025 17:00" at bounding box center [124, 207] width 63 height 10
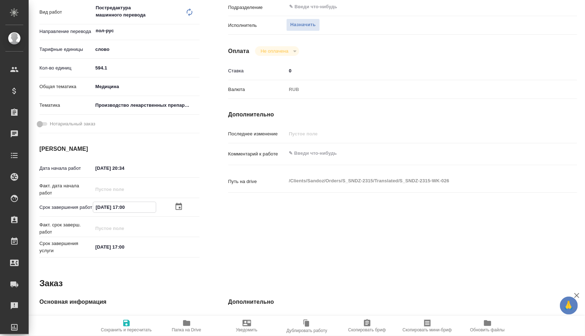
type input "30.92.0251 70:0_"
type textarea "x"
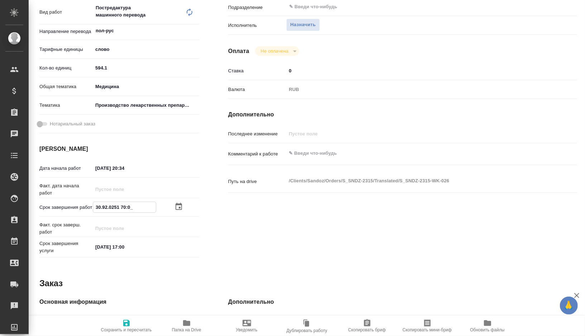
type textarea "x"
type input "09.20.2517 00:__"
type textarea "x"
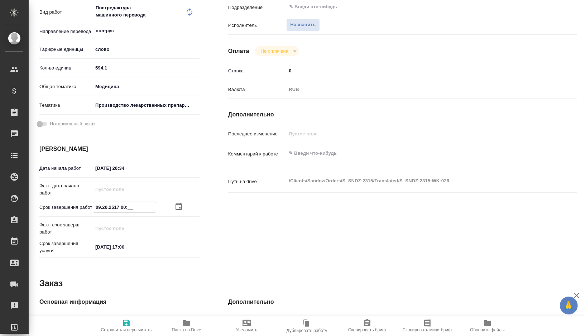
type textarea "x"
type input "20.92.0251 70:0_"
type textarea "x"
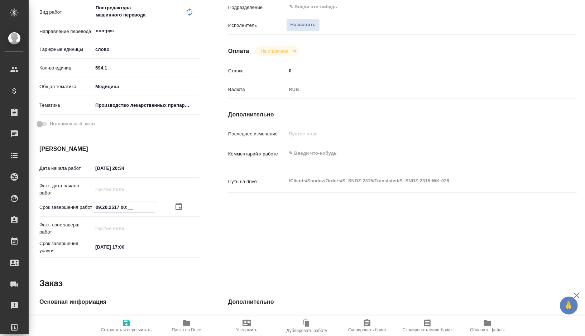
type textarea "x"
type input "[DATE] 17:00"
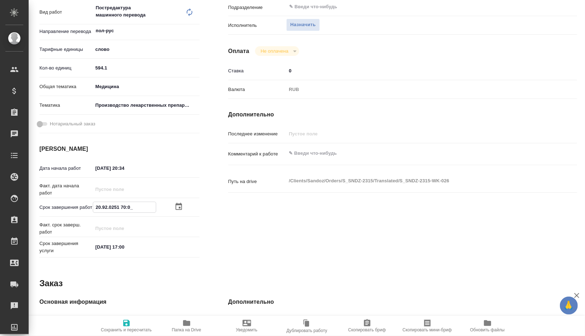
type textarea "x"
type input "[DATE] 17:00"
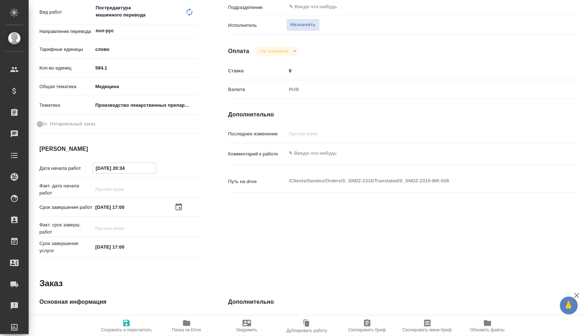
click at [137, 169] on input "26.09.2025 20:34" at bounding box center [124, 168] width 63 height 10
type input "26.09.2025 20:3_"
type textarea "x"
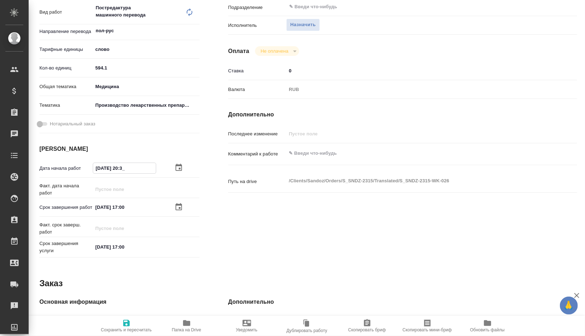
type textarea "x"
type input "26.09.2025 20:__"
type textarea "x"
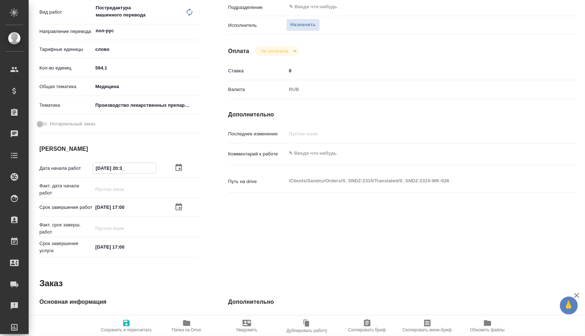
type textarea "x"
type input "26.09.2025 2_:__"
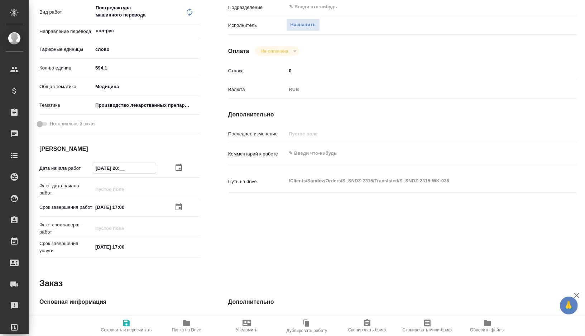
type textarea "x"
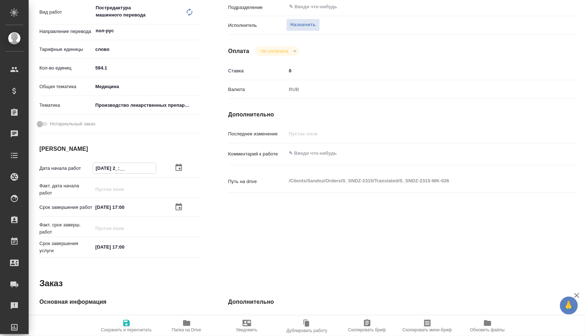
type input "26.09.2025 21:__"
type textarea "x"
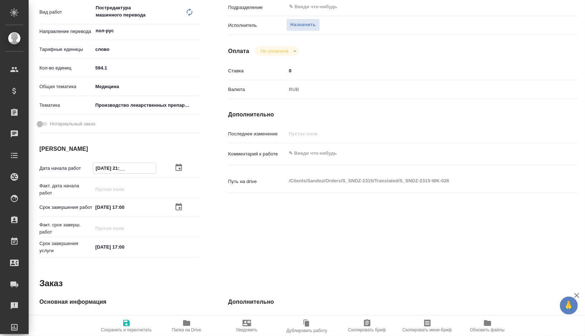
type textarea "x"
type input "26.09.2025 21:0_"
type textarea "x"
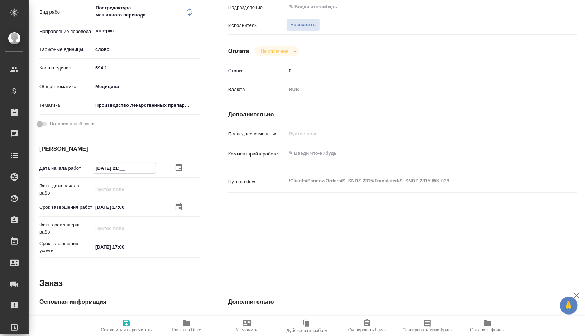
type textarea "x"
type input "[DATE] 21:00"
type textarea "x"
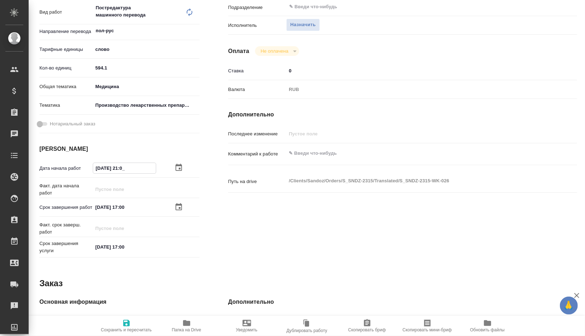
type textarea "x"
type input "[DATE] 21:00"
click at [126, 324] on icon "button" at bounding box center [126, 323] width 9 height 9
type textarea "x"
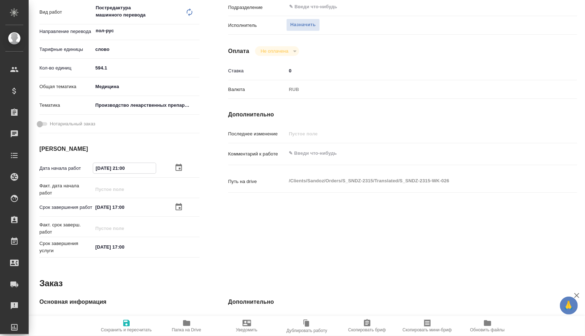
type textarea "x"
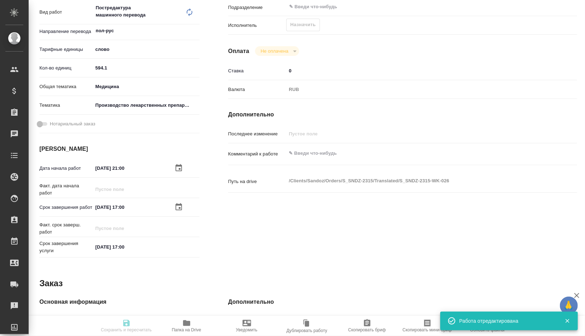
type textarea "x"
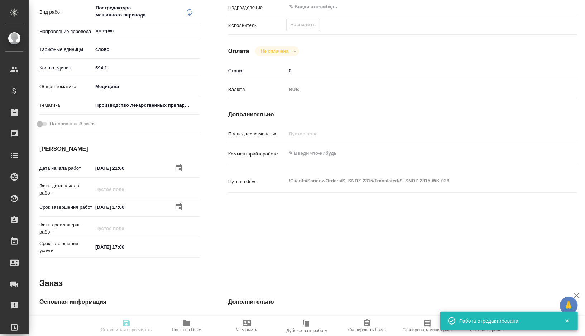
type textarea "x"
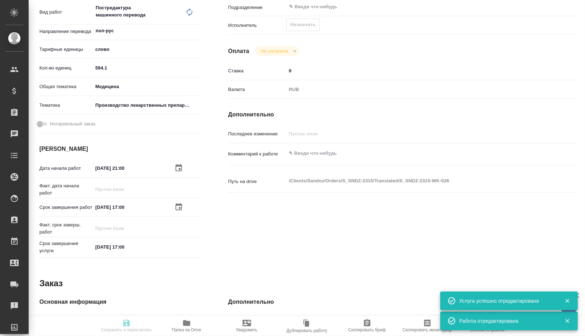
type input "created"
type textarea "Постредактура машинного перевода"
type textarea "x"
type input "пол-рус"
type input "5a8b1489cc6b4906c91bfd90"
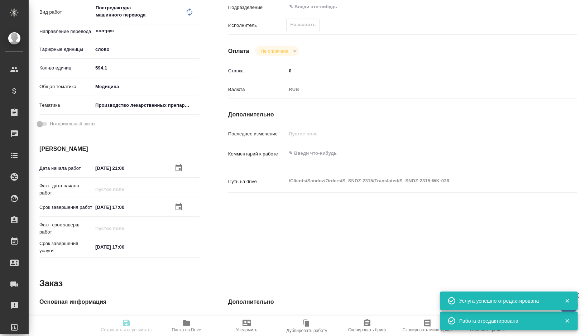
type input "594.1"
type input "med"
type input "614982fec5ecbb70f805293f"
type input "[DATE] 21:00"
type input "[DATE] 17:00"
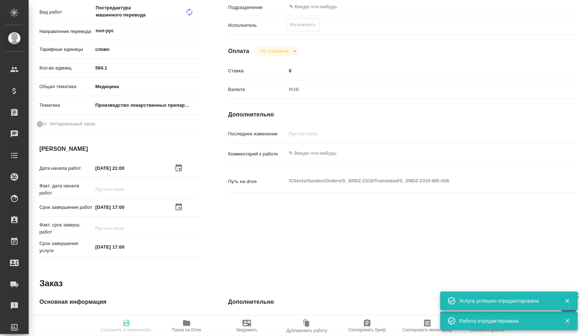
type input "[DATE] 17:00"
type input "notPayed"
type input "0"
type input "RUB"
type input "[PERSON_NAME]"
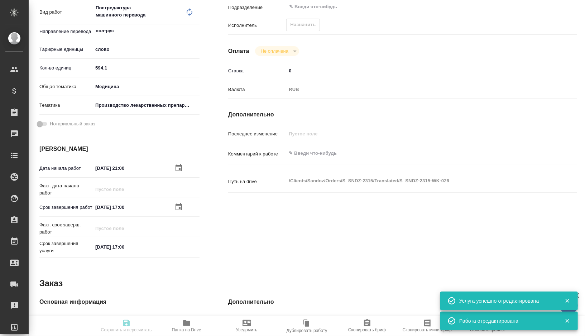
type textarea "x"
type textarea "/Clients/Sandoz/Orders/S_SNDZ-2315/Translated/S_SNDZ-2315-WK-026"
type textarea "x"
type input "S_SNDZ-2315"
type input "Постредактура машинного перевода"
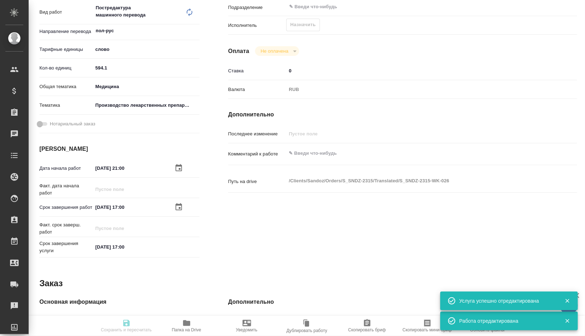
type input "Постредактура машинного перевода"
type input "[PERSON_NAME]"
type input "/Clients/Sandoz/Orders/S_SNDZ-2315"
type textarea "x"
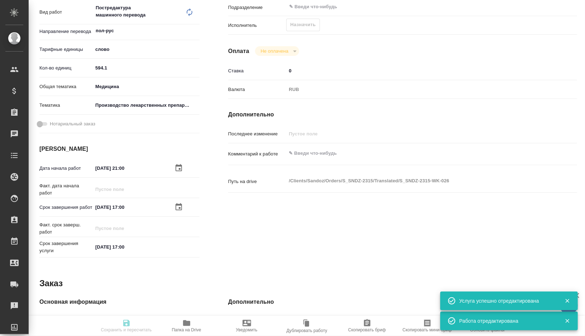
type textarea "Lor ipsumdolor sitametcons adipisc elitseddoe te incidid utla et dolore ma 23 a…"
type textarea "x"
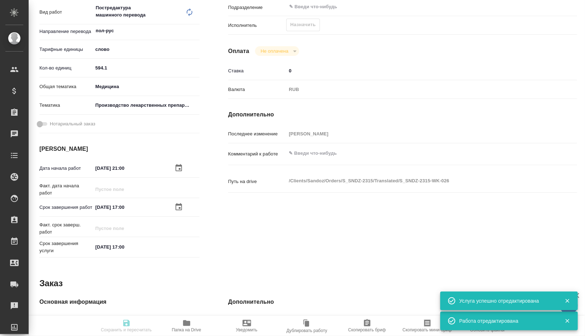
type textarea "x"
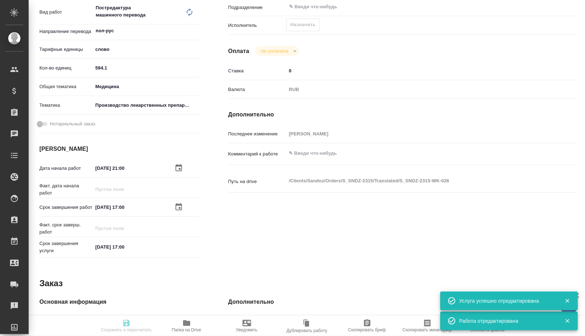
type textarea "x"
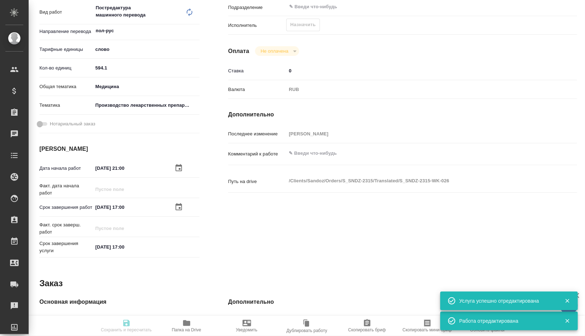
type textarea "x"
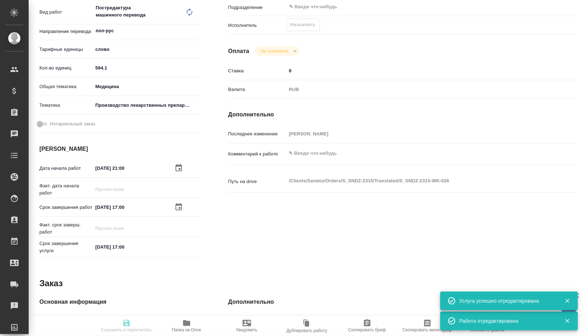
type textarea "x"
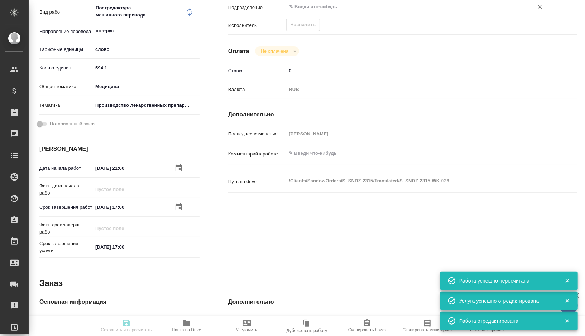
type textarea "x"
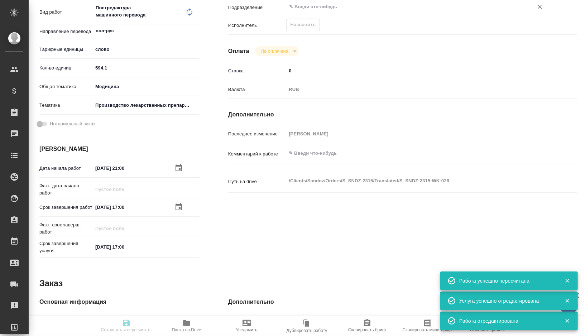
type input "created"
type textarea "Постредактура машинного перевода"
type textarea "x"
type input "пол-рус"
type input "5a8b1489cc6b4906c91bfd90"
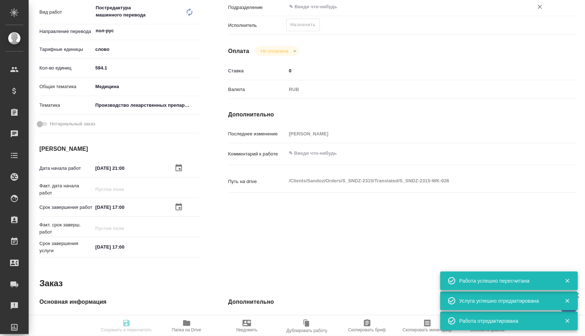
type input "594.1"
click at [317, 155] on textarea at bounding box center [417, 153] width 262 height 12
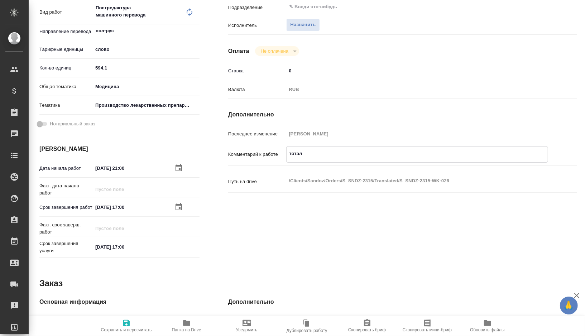
paste textarea "705"
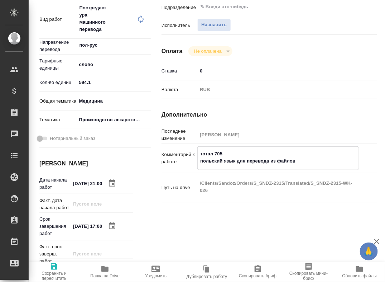
scroll to position [137, 0]
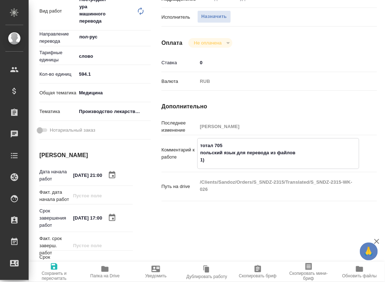
paste textarea "1.2-common-form-annex-statement-transport-conditions-004214210_Носкова_ПОЛЬСКИЙ"
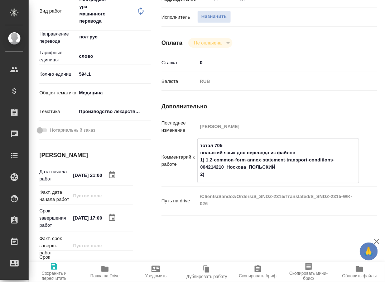
paste textarea "3.2.p.2-pharmaceutical-development-004241013__польский_Панькина"
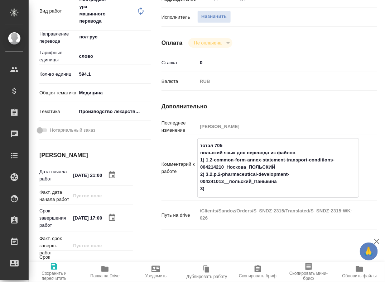
paste textarea "3.2.p.5.3-valid-analytical-transfer-report-004244692_польский_ВасильеваН."
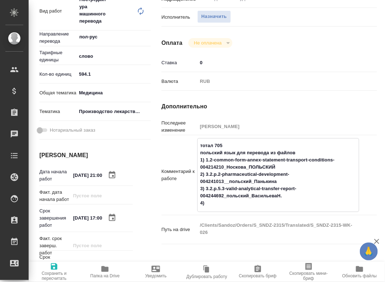
paste textarea "3.2.p.3.5-process-validation-002658261__польский_Панькина"
click at [310, 209] on textarea "тотал 705 польский язык для перевода из файлов 1) 1.2-common-form-annex-stateme…" at bounding box center [278, 173] width 161 height 69
drag, startPoint x: 310, startPoint y: 212, endPoint x: 326, endPoint y: 212, distance: 15.4
click at [326, 209] on textarea "тотал 705 польский язык для перевода из файлов 1) 1.2-common-form-annex-stateme…" at bounding box center [278, 173] width 161 height 69
click at [345, 209] on textarea "тотал 705 польский язык для перевода из файлов 1) 1.2-common-form-annex-stateme…" at bounding box center [278, 173] width 161 height 69
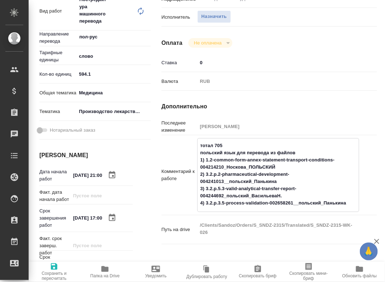
click at [345, 209] on textarea "тотал 705 польский язык для перевода из файлов 1) 1.2-common-form-annex-stateme…" at bounding box center [278, 173] width 161 height 69
click at [351, 209] on textarea "тотал 705 польский язык для перевода из файлов 1) 1.2-common-form-annex-stateme…" at bounding box center [278, 173] width 161 height 69
drag, startPoint x: 284, startPoint y: 203, endPoint x: 225, endPoint y: 203, distance: 59.5
click at [225, 203] on textarea "тотал 705 польский язык для перевода из файлов 1) 1.2-common-form-annex-stateme…" at bounding box center [278, 173] width 161 height 69
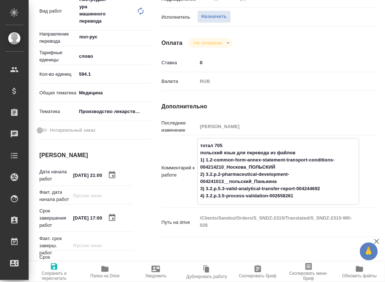
drag, startPoint x: 287, startPoint y: 189, endPoint x: 225, endPoint y: 189, distance: 62.0
click at [225, 189] on textarea "тотал 705 польский язык для перевода из файлов 1) 1.2-common-form-annex-stateme…" at bounding box center [278, 170] width 161 height 62
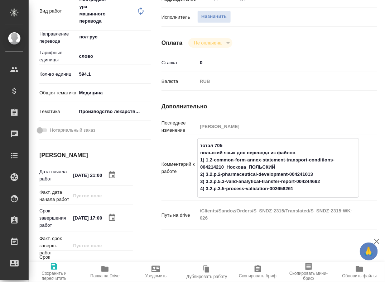
drag, startPoint x: 282, startPoint y: 174, endPoint x: 225, endPoint y: 174, distance: 57.0
click at [225, 174] on textarea "тотал 705 польский язык для перевода из файлов 1) 1.2-common-form-annex-stateme…" at bounding box center [278, 166] width 161 height 55
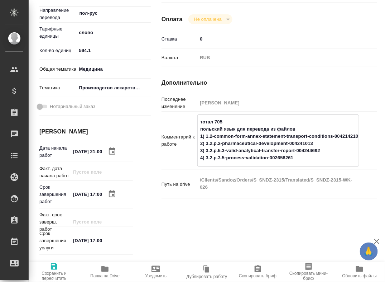
scroll to position [164, 0]
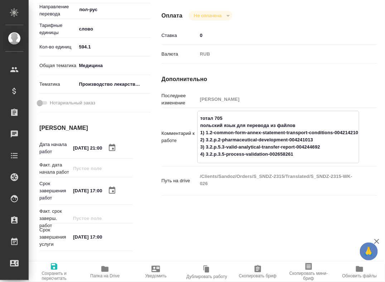
click at [297, 134] on textarea "тотал 705 польский язык для перевода из файлов 1) 1.2-common-form-annex-stateme…" at bounding box center [278, 136] width 161 height 48
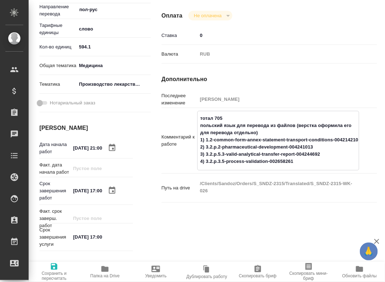
click at [50, 268] on icon "button" at bounding box center [54, 266] width 9 height 9
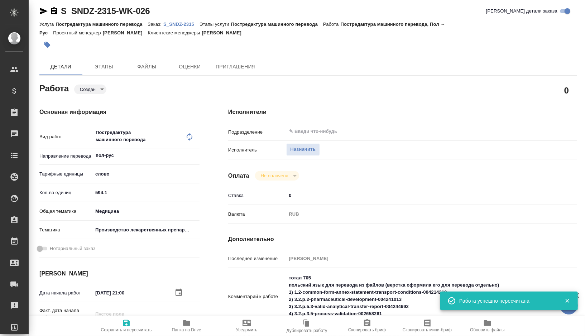
scroll to position [0, 0]
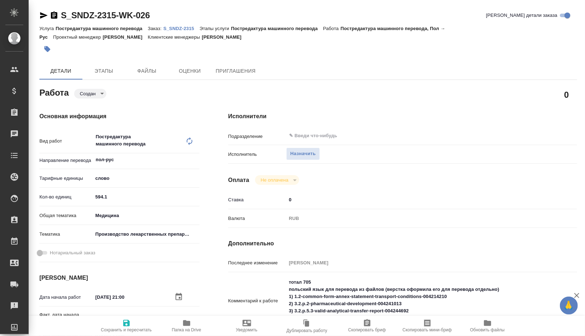
click at [91, 89] on body "🙏 .cls-1 fill:#fff; AWATERA Gorshkova Valentina Клиенты Спецификации Заказы 0 Ч…" at bounding box center [292, 168] width 585 height 336
click at [92, 104] on button "Подбор" at bounding box center [90, 106] width 21 height 8
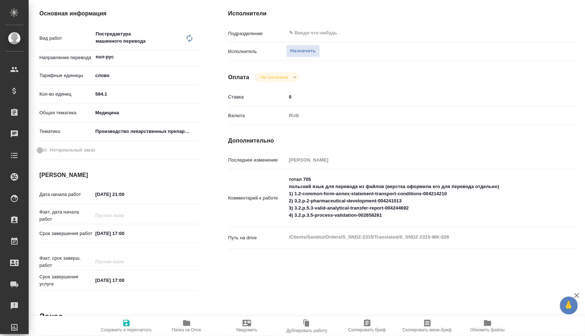
scroll to position [105, 0]
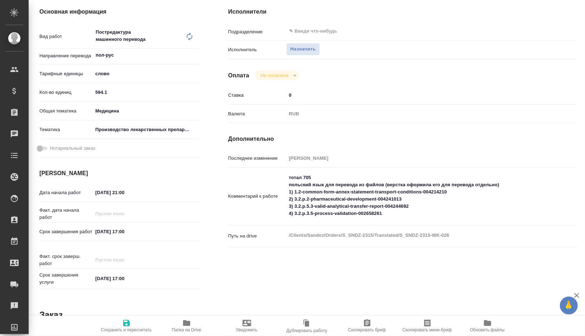
drag, startPoint x: 91, startPoint y: 89, endPoint x: 384, endPoint y: 215, distance: 318.3
click at [384, 215] on textarea "тотал 705 польский язык для перевода из файлов (верстка оформила его для перево…" at bounding box center [417, 196] width 262 height 48
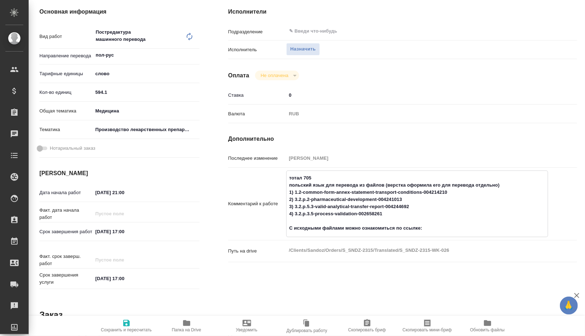
drag, startPoint x: 384, startPoint y: 215, endPoint x: 422, endPoint y: 226, distance: 39.7
click at [422, 226] on textarea "тотал 705 польский язык для перевода из файлов (верстка оформила его для перево…" at bounding box center [417, 203] width 261 height 62
click at [119, 320] on span "Сохранить и пересчитать" at bounding box center [127, 326] width 52 height 14
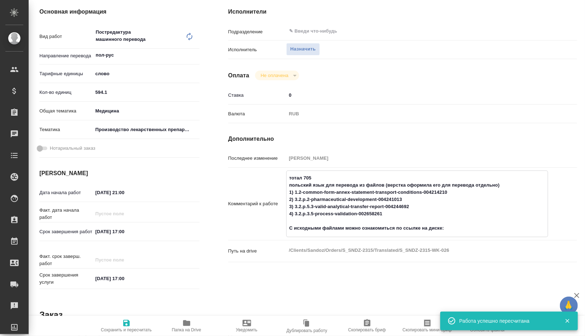
drag, startPoint x: 422, startPoint y: 226, endPoint x: 449, endPoint y: 189, distance: 45.3
click at [449, 189] on textarea "тотал 705 польский язык для перевода из файлов (верстка оформила его для перево…" at bounding box center [417, 203] width 261 height 62
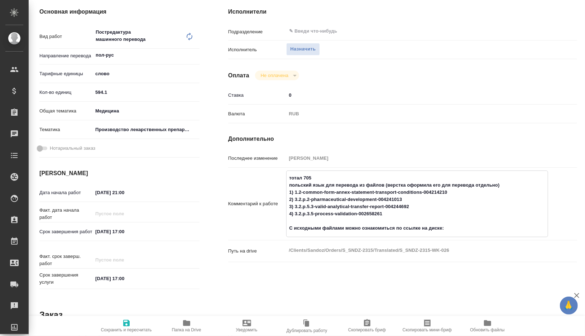
drag, startPoint x: 294, startPoint y: 198, endPoint x: 402, endPoint y: 199, distance: 107.5
click at [402, 199] on textarea "тотал 705 польский язык для перевода из файлов (верстка оформила его для перево…" at bounding box center [417, 203] width 261 height 62
drag, startPoint x: 294, startPoint y: 207, endPoint x: 416, endPoint y: 210, distance: 121.1
click at [416, 210] on textarea "тотал 705 польский язык для перевода из файлов (верстка оформила его для перево…" at bounding box center [417, 203] width 261 height 62
drag, startPoint x: 295, startPoint y: 214, endPoint x: 402, endPoint y: 216, distance: 107.5
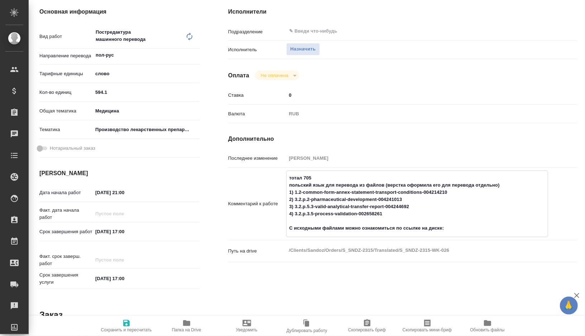
click at [402, 216] on textarea "тотал 705 польский язык для перевода из файлов (верстка оформила его для перево…" at bounding box center [417, 203] width 261 height 62
click at [460, 229] on textarea "тотал 705 польский язык для перевода из файлов (верстка оформила его для перево…" at bounding box center [417, 203] width 261 height 62
paste textarea "https://disk.360.yandex.ru/d/V2pSZVus54Fn7g"
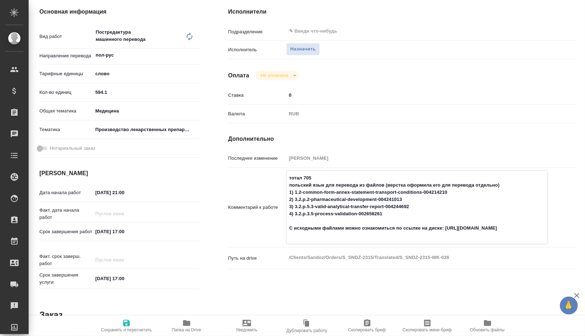
click at [114, 319] on span "Сохранить и пересчитать" at bounding box center [127, 326] width 52 height 14
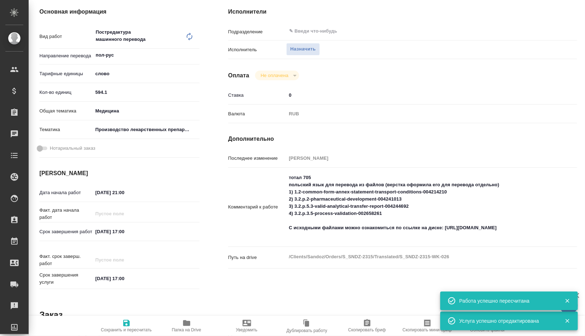
scroll to position [0, 0]
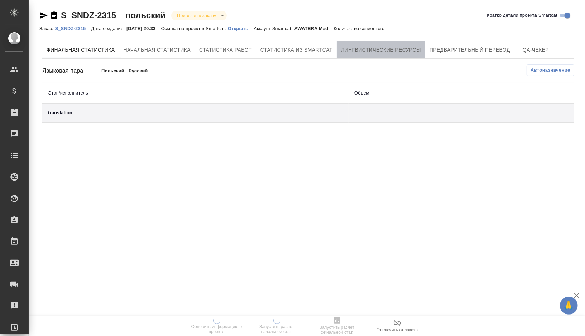
click at [379, 52] on span "Лингвистические ресурсы" at bounding box center [381, 49] width 80 height 9
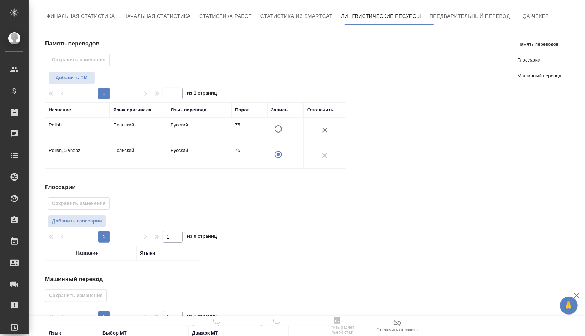
scroll to position [49, 0]
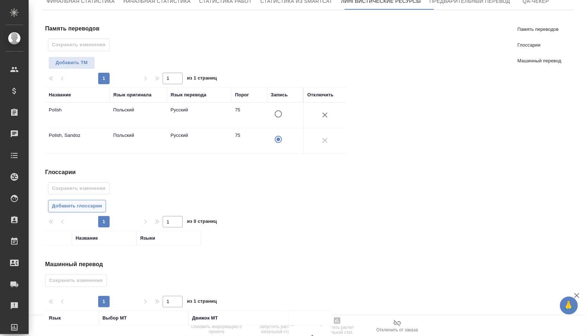
click at [90, 208] on span "Добавить глоссарии" at bounding box center [77, 206] width 50 height 8
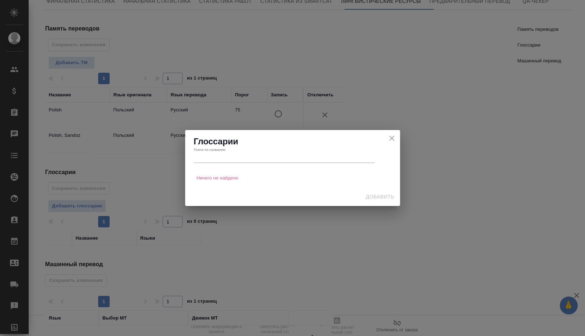
click at [313, 155] on input "text" at bounding box center [284, 158] width 181 height 10
click at [396, 133] on div "Глоссарии Поиск по названию" at bounding box center [292, 149] width 215 height 39
click at [392, 137] on icon "close" at bounding box center [391, 138] width 5 height 5
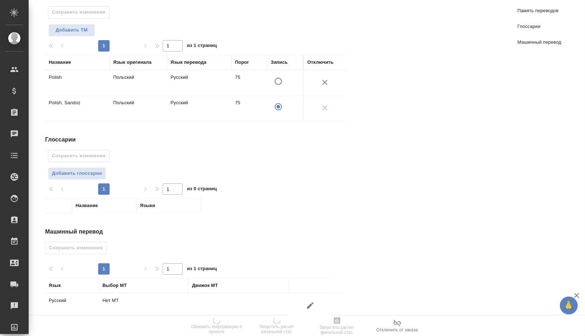
scroll to position [90, 0]
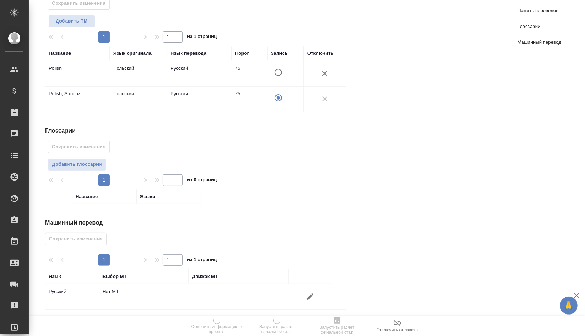
click at [311, 294] on icon "button" at bounding box center [310, 296] width 9 height 9
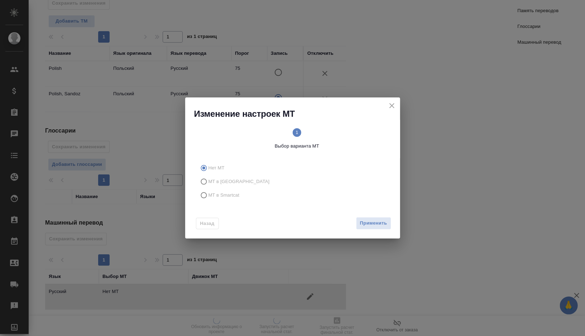
click at [213, 196] on span "МТ в Smartcat" at bounding box center [223, 195] width 31 height 7
click at [208, 196] on input "МТ в Smartcat" at bounding box center [202, 195] width 11 height 14
radio input "true"
click at [344, 135] on circle at bounding box center [344, 132] width 9 height 9
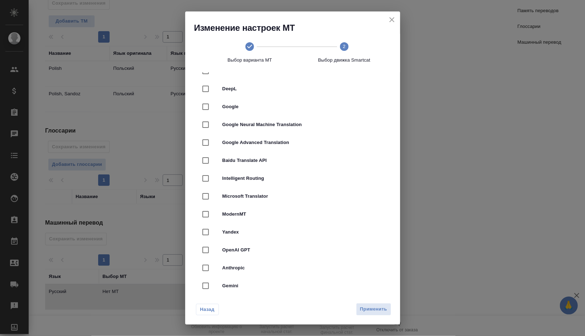
scroll to position [10, 0]
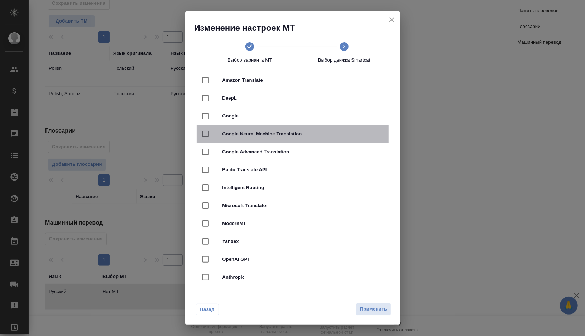
click at [252, 140] on div "Google Neural Machine Translation" at bounding box center [293, 134] width 192 height 18
checkbox input "true"
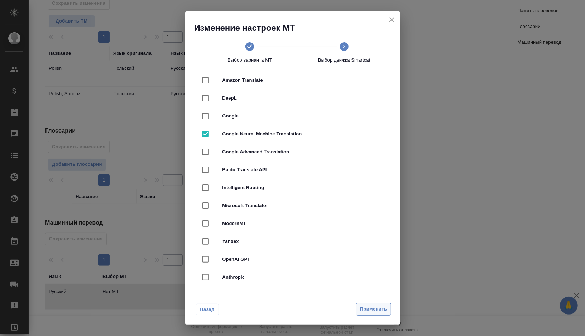
click at [368, 307] on span "Применить" at bounding box center [373, 309] width 27 height 8
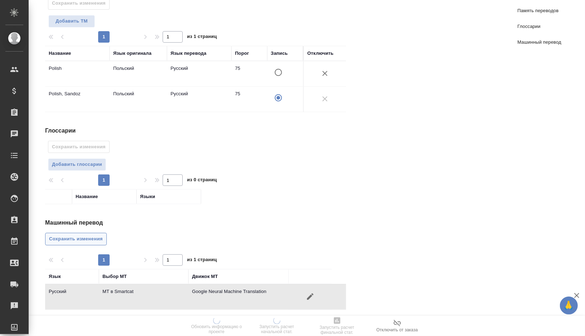
click at [73, 235] on span "Сохранить изменения" at bounding box center [76, 239] width 54 height 8
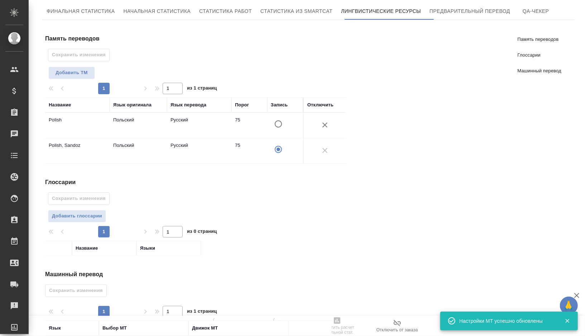
scroll to position [0, 0]
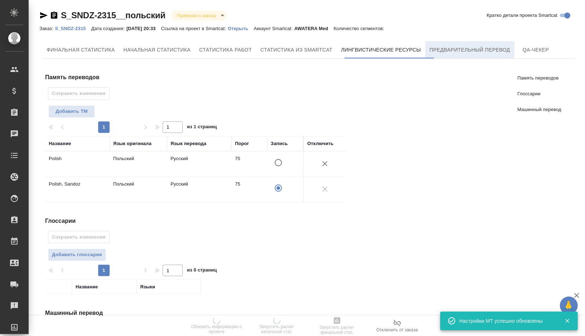
click at [454, 54] on span "Предварительный перевод" at bounding box center [470, 49] width 81 height 9
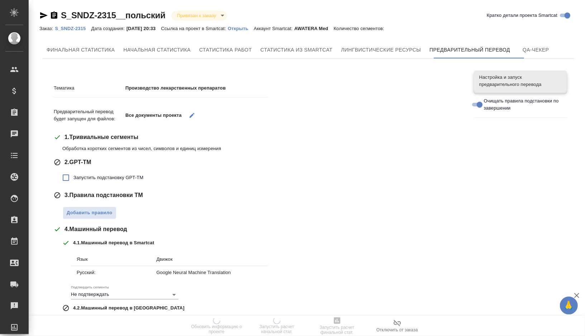
click at [105, 178] on span "Запустить подстановку GPT-TM" at bounding box center [108, 177] width 70 height 7
click at [73, 178] on input "Запустить подстановку GPT-TM" at bounding box center [65, 177] width 15 height 15
checkbox input "true"
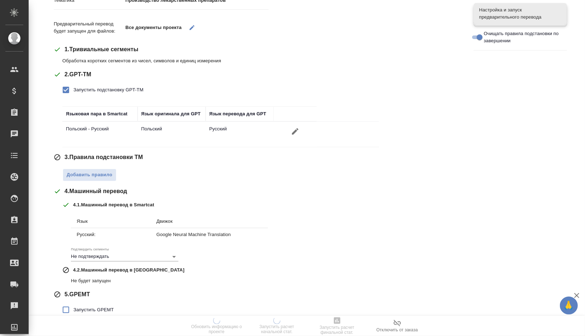
scroll to position [97, 0]
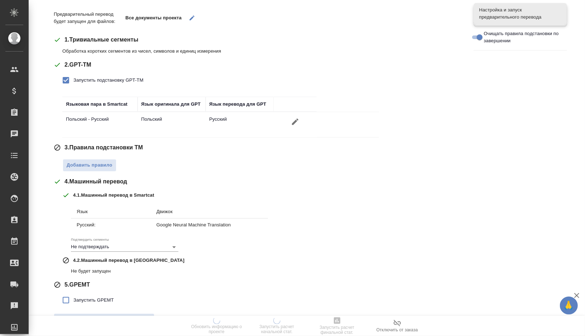
click at [92, 171] on div "Тематика Производство лекарственных препаратов Предварительный перевод будет за…" at bounding box center [258, 155] width 409 height 353
click at [91, 160] on button "Добавить правило" at bounding box center [90, 165] width 54 height 13
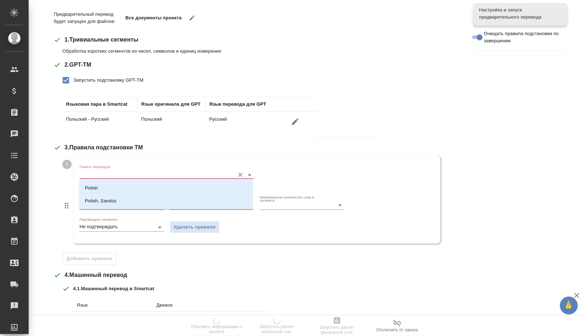
click at [108, 176] on input "Память переводов" at bounding box center [156, 174] width 152 height 9
click at [101, 186] on li "Polish" at bounding box center [166, 188] width 174 height 13
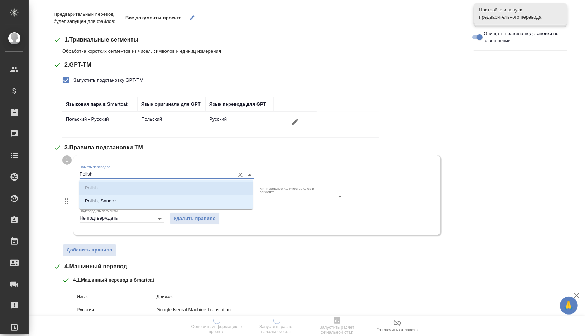
click at [104, 174] on input "Polish" at bounding box center [156, 174] width 152 height 9
click at [107, 195] on li "Polish, Sandoz" at bounding box center [166, 201] width 174 height 13
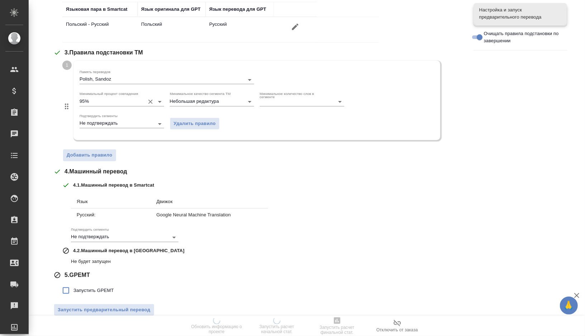
scroll to position [201, 0]
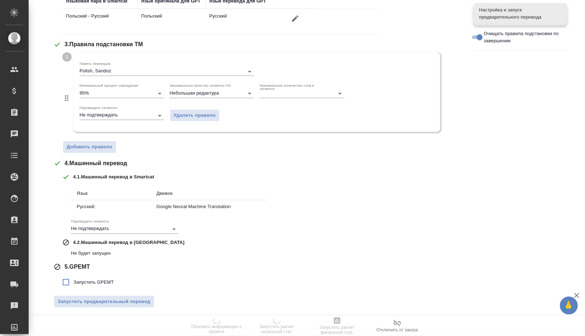
click at [85, 280] on span "Запустить GPEMT" at bounding box center [93, 282] width 40 height 7
click at [73, 280] on input "Запустить GPEMT" at bounding box center [65, 282] width 15 height 15
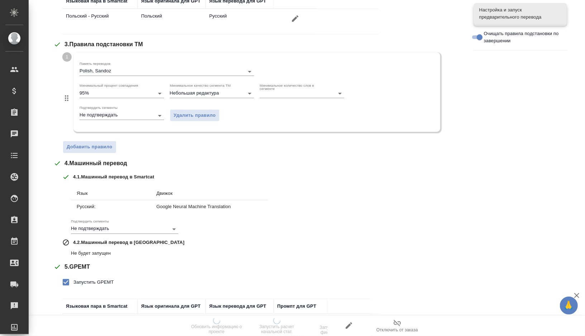
scroll to position [253, 0]
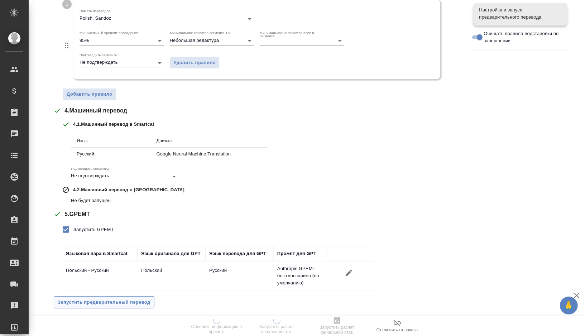
click at [86, 298] on span "Запустить предварительный перевод" at bounding box center [104, 302] width 93 height 8
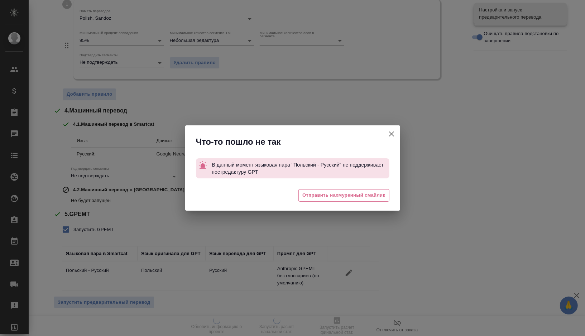
click at [393, 133] on icon "button" at bounding box center [391, 133] width 5 height 5
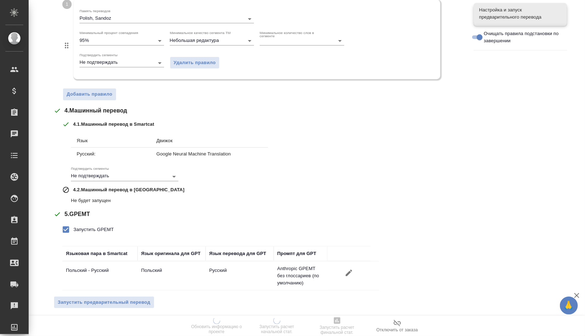
click at [91, 229] on span "Запустить GPEMT" at bounding box center [93, 229] width 40 height 7
click at [73, 229] on input "Запустить GPEMT" at bounding box center [65, 229] width 15 height 15
checkbox input "false"
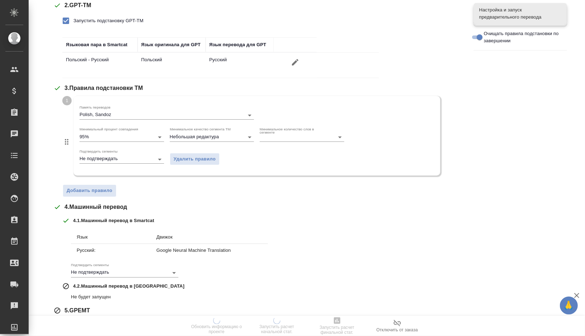
scroll to position [0, 0]
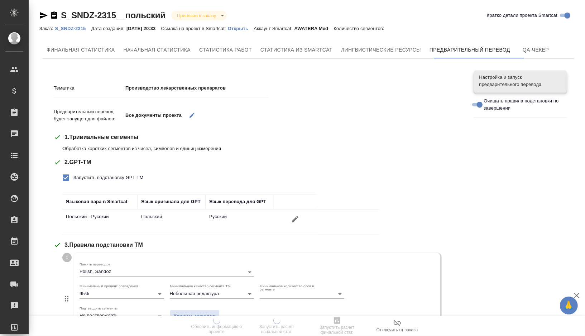
click at [101, 178] on span "Запустить подстановку GPT-TM" at bounding box center [108, 177] width 70 height 7
click at [73, 178] on input "Запустить подстановку GPT-TM" at bounding box center [65, 177] width 15 height 15
checkbox input "false"
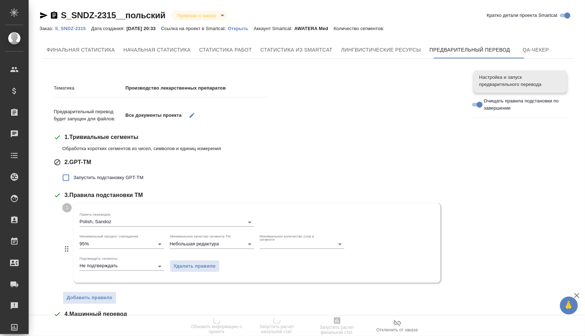
scroll to position [151, 0]
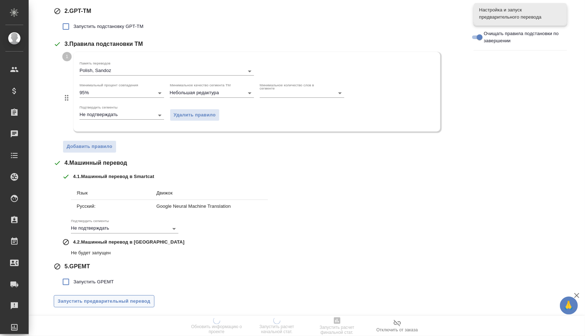
click at [96, 299] on span "Запустить предварительный перевод" at bounding box center [104, 301] width 93 height 8
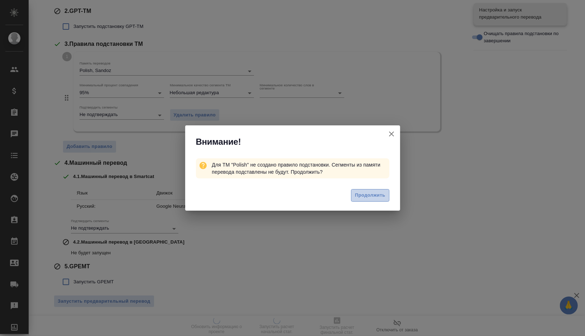
click at [371, 196] on span "Продолжить" at bounding box center [370, 195] width 30 height 8
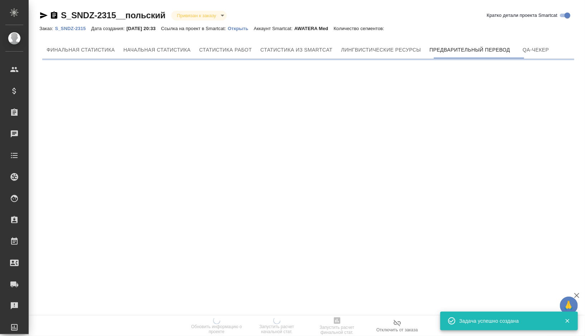
scroll to position [0, 0]
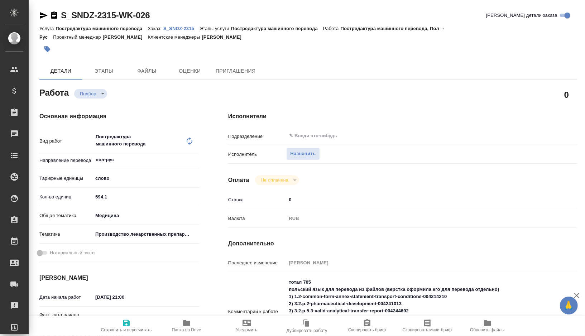
type textarea "x"
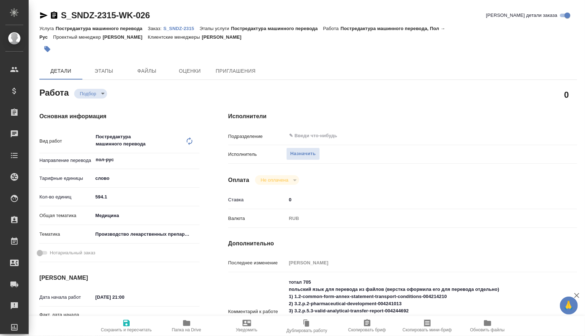
type textarea "x"
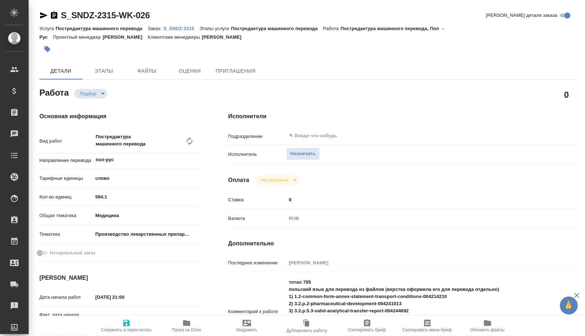
type textarea "x"
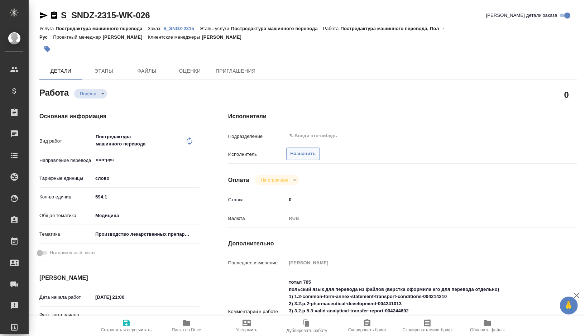
type textarea "x"
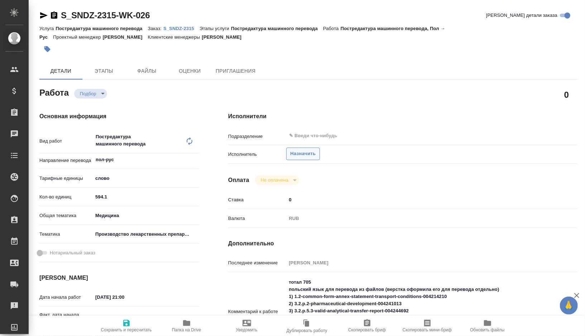
type textarea "x"
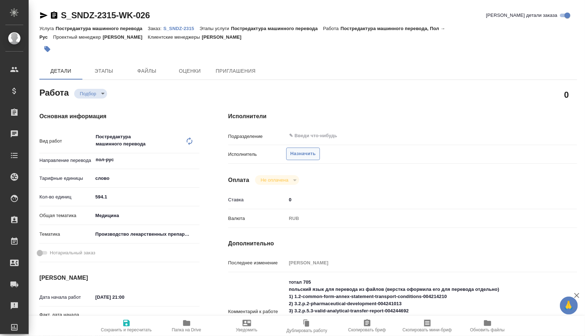
type textarea "x"
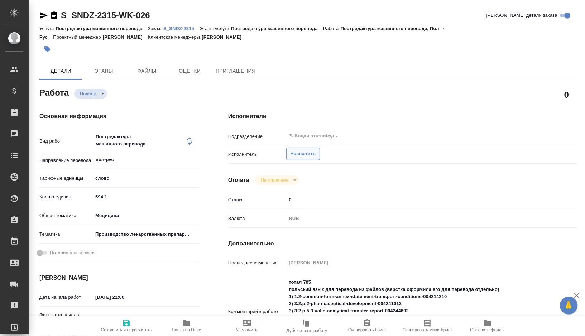
click at [302, 154] on span "Назначить" at bounding box center [302, 154] width 25 height 8
type textarea "x"
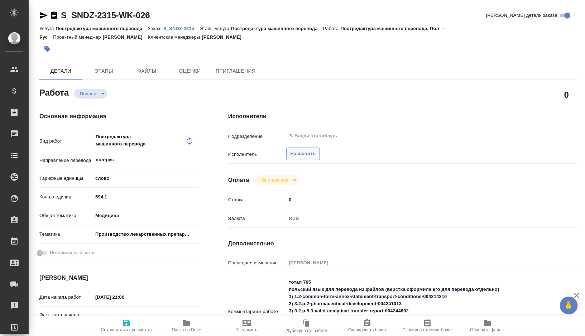
type textarea "x"
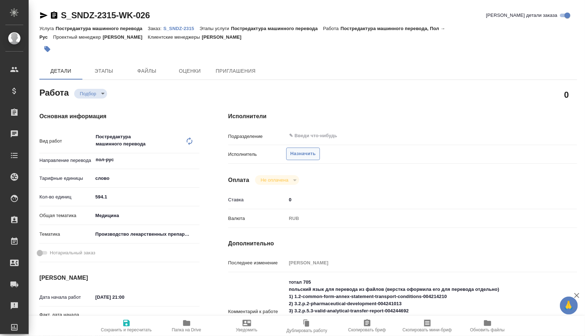
type textarea "x"
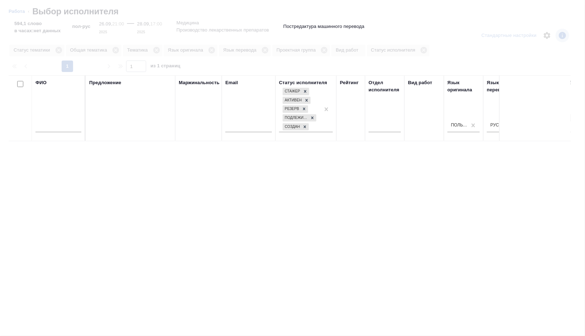
type textarea "x"
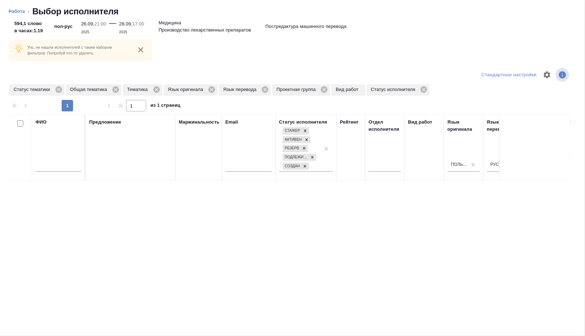
type textarea "x"
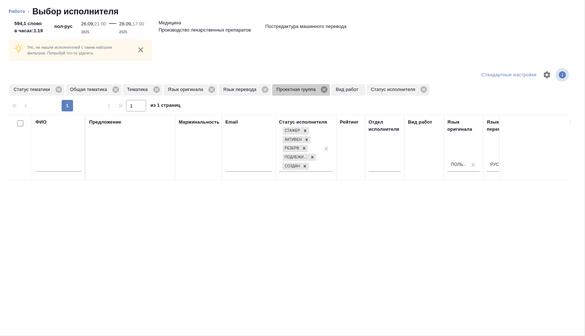
click at [327, 90] on icon at bounding box center [324, 89] width 6 height 6
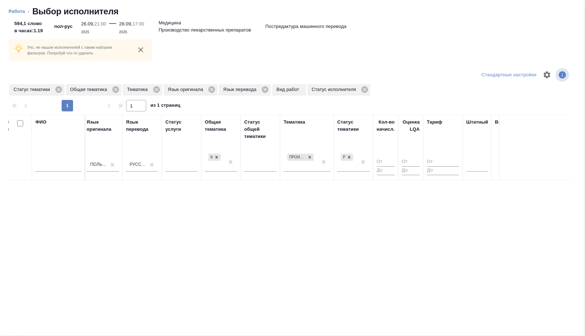
scroll to position [0, 478]
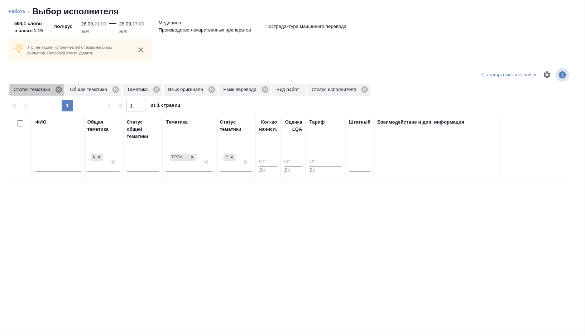
click at [61, 90] on icon at bounding box center [59, 90] width 8 height 8
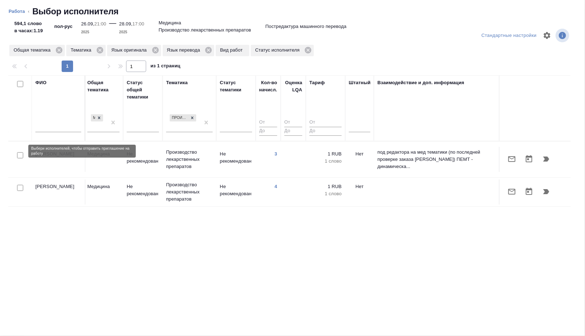
click at [19, 152] on input "checkbox" at bounding box center [20, 155] width 6 height 6
checkbox input "true"
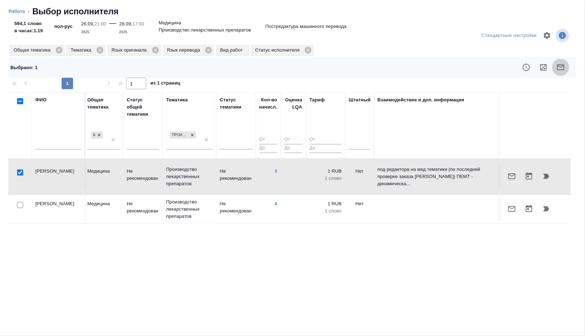
click at [561, 66] on icon "button" at bounding box center [560, 67] width 9 height 9
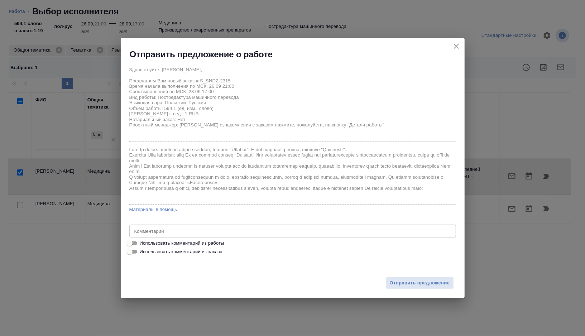
click at [195, 241] on span "Использовать комментарий из работы" at bounding box center [182, 243] width 85 height 7
click at [143, 241] on input "Использовать комментарий из работы" at bounding box center [130, 243] width 26 height 9
checkbox input "true"
type textarea "тотал 705 польский язык для перевода из файлов (верстка оформила его для перево…"
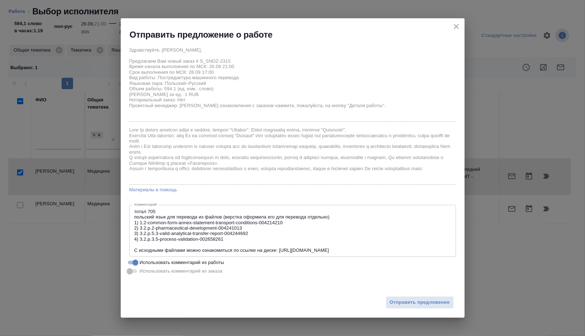
click at [410, 309] on div "Отправить предложение" at bounding box center [293, 297] width 344 height 39
click at [407, 306] on span "Отправить предложение" at bounding box center [420, 302] width 60 height 8
type textarea "x"
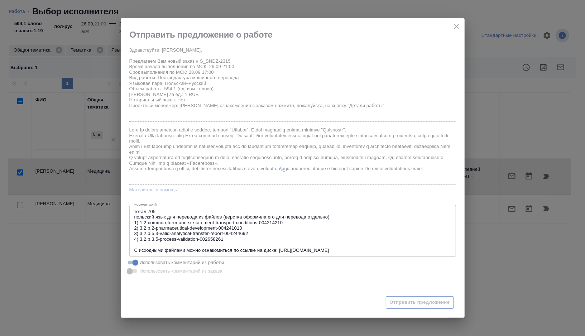
type textarea "x"
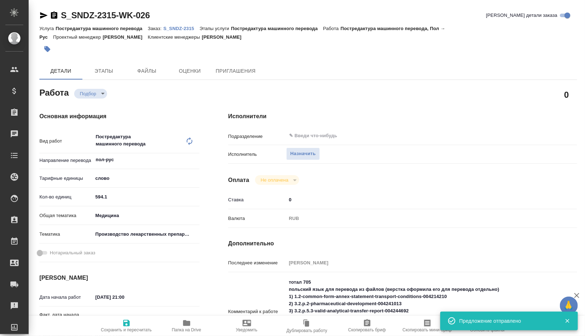
type input "recruiting"
type textarea "Постредактура машинного перевода"
type textarea "x"
type input "пол-рус"
type input "5a8b1489cc6b4906c91bfd90"
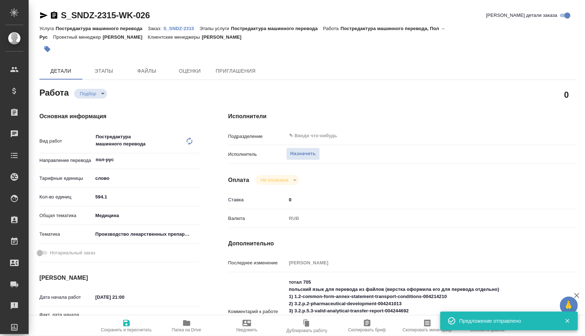
type input "594.1"
type input "med"
type input "614982fec5ecbb70f805293f"
type input "26.09.2025 21:00"
type input "28.09.2025 17:00"
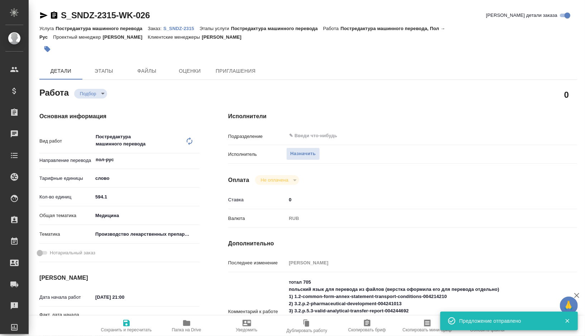
type input "30.09.2025 17:00"
type input "notPayed"
type input "0"
type input "RUB"
type input "Горшкова Валентина"
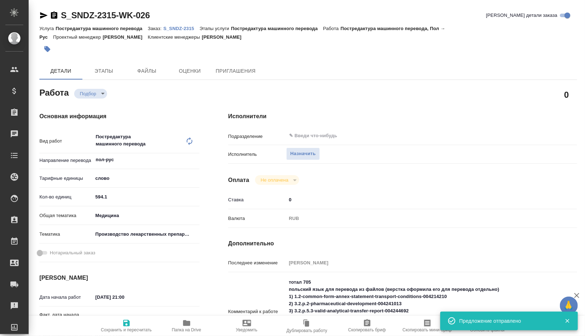
type textarea "тотал 705 польский язык для перевода из файлов (верстка оформила его для перево…"
type textarea "x"
type textarea "/Clients/Sandoz/Orders/S_SNDZ-2315/Translated/S_SNDZ-2315-WK-026"
type textarea "x"
type input "S_SNDZ-2315"
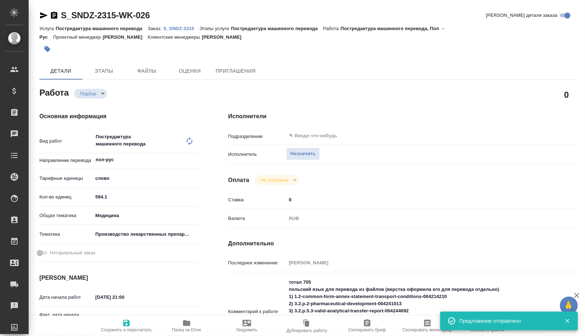
type input "Постредактура машинного перевода"
type input "[PERSON_NAME]"
type input "Заборова Александра"
type input "/Clients/Sandoz/Orders/S_SNDZ-2315"
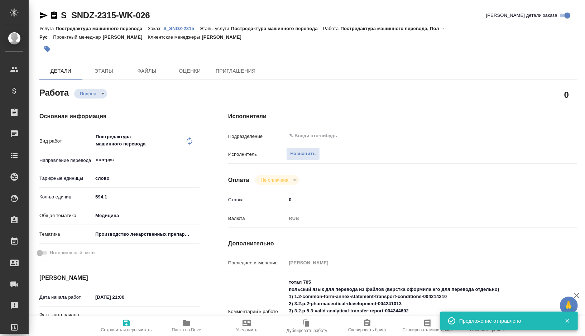
type textarea "x"
type textarea "Нам необходимо подготовить перевод документов на русский язык со сроком до 30 с…"
type textarea "x"
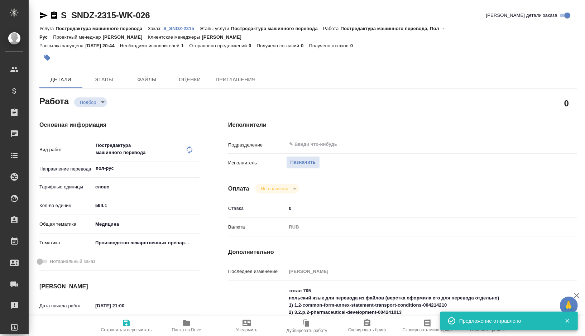
type textarea "x"
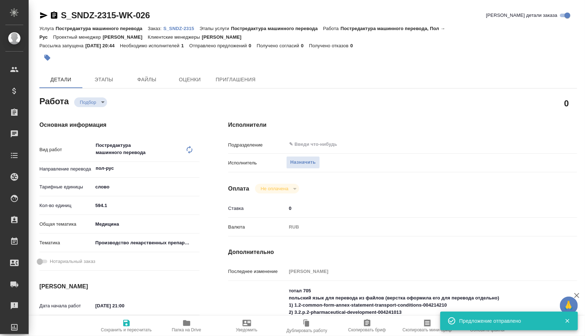
type textarea "x"
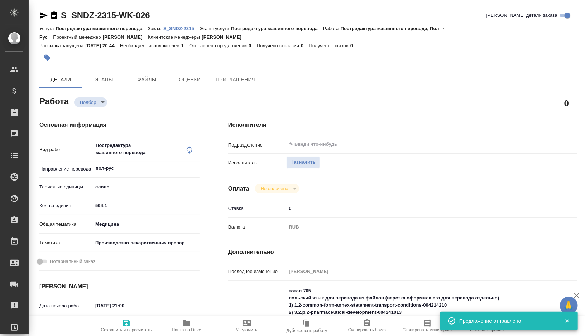
type textarea "x"
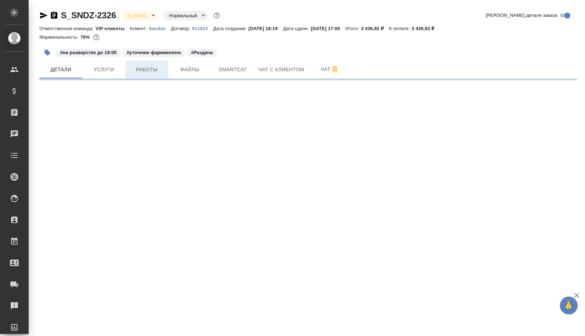
select select "RU"
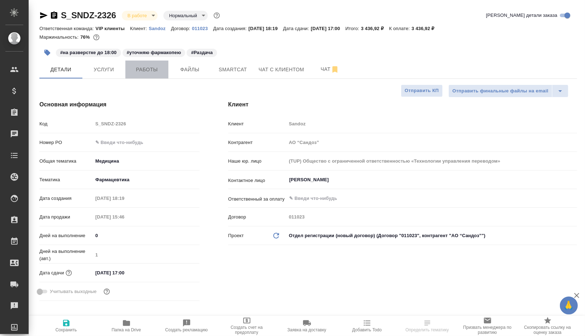
click at [161, 66] on span "Работы" at bounding box center [147, 69] width 34 height 9
type textarea "x"
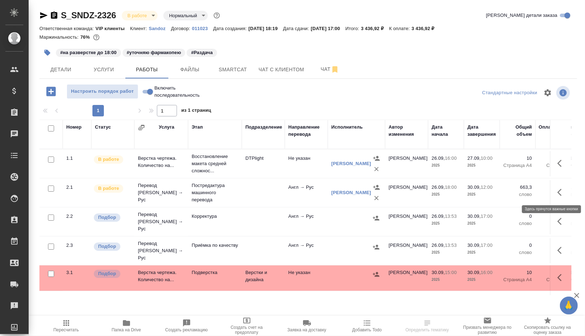
click at [561, 193] on icon "button" at bounding box center [561, 192] width 9 height 9
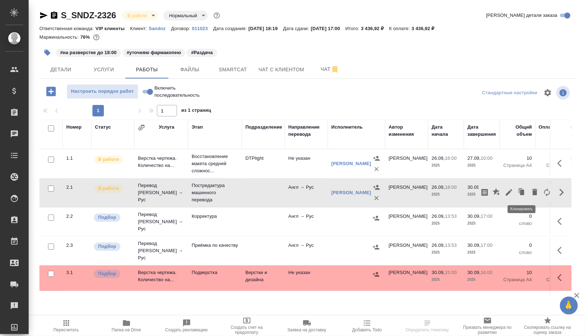
click at [510, 188] on icon "button" at bounding box center [509, 192] width 9 height 9
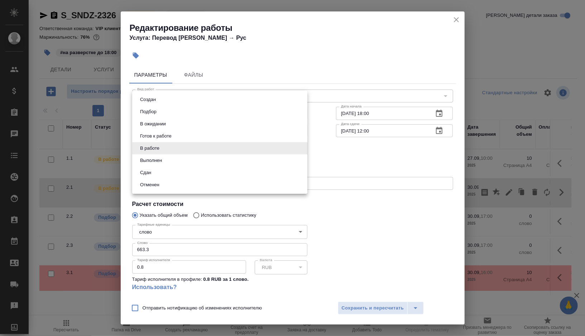
click at [172, 149] on body "🙏 .cls-1 fill:#fff; AWATERA [PERSON_NAME] Спецификации Заказы 0 Чаты Todo Проек…" at bounding box center [292, 168] width 585 height 336
click at [175, 128] on li "В ожидании" at bounding box center [219, 124] width 175 height 12
type input "pending"
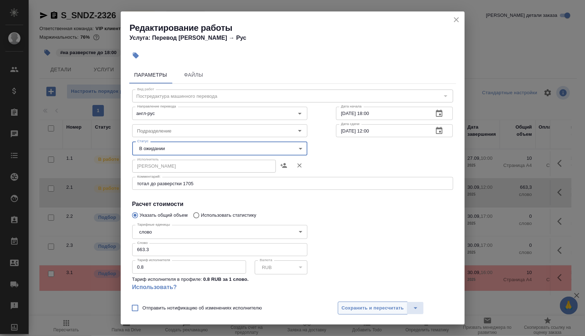
click at [361, 308] on span "Сохранить и пересчитать" at bounding box center [373, 308] width 62 height 8
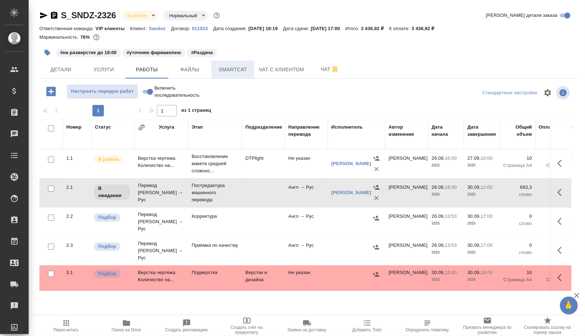
click at [240, 69] on span "Smartcat" at bounding box center [233, 69] width 34 height 9
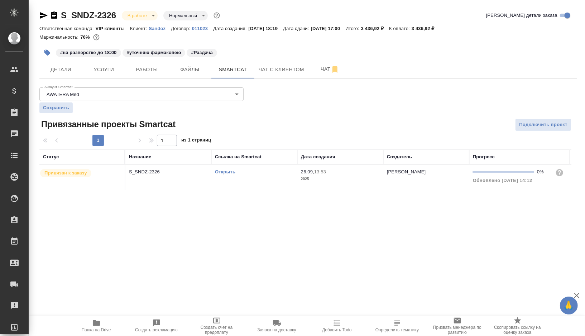
click at [225, 170] on link "Открыть" at bounding box center [225, 171] width 20 height 5
click at [145, 67] on span "Работы" at bounding box center [147, 69] width 34 height 9
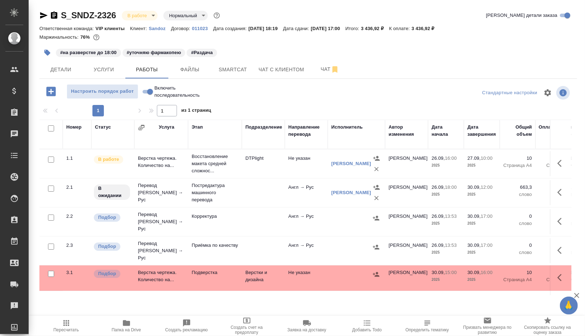
click at [45, 54] on icon "button" at bounding box center [47, 52] width 7 height 7
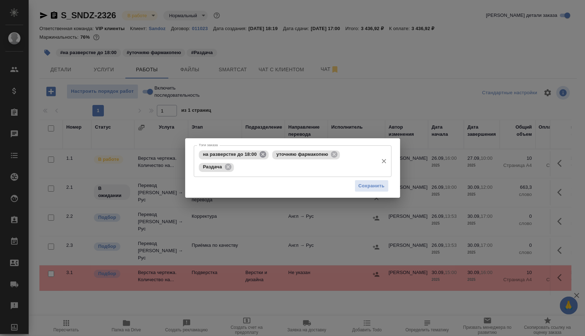
click at [265, 153] on icon at bounding box center [263, 154] width 6 height 6
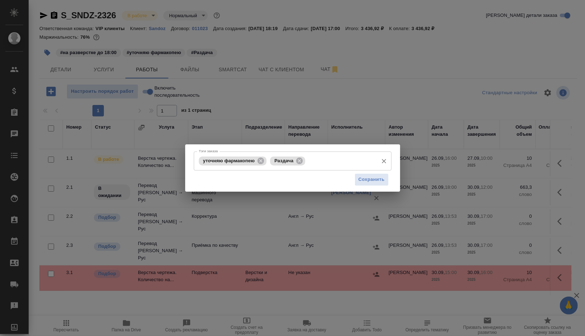
click at [319, 167] on input "Тэги заказа" at bounding box center [340, 161] width 67 height 12
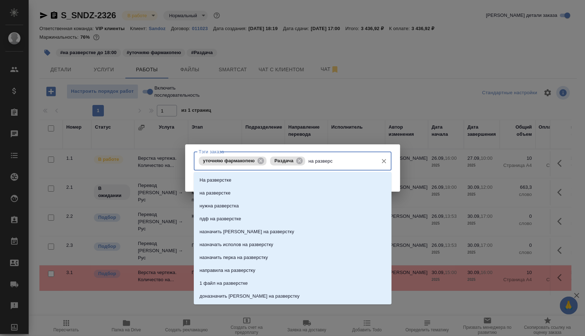
type input "на разверст"
click at [284, 176] on li "На разверстке" at bounding box center [293, 180] width 198 height 13
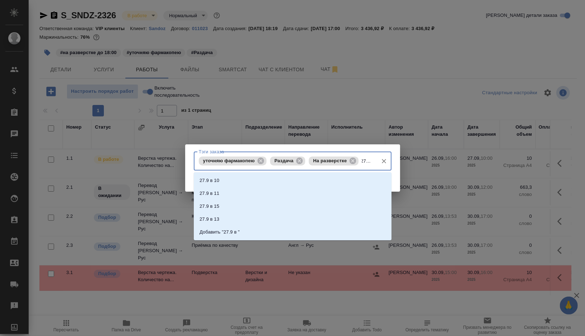
type input "27.9 в 10"
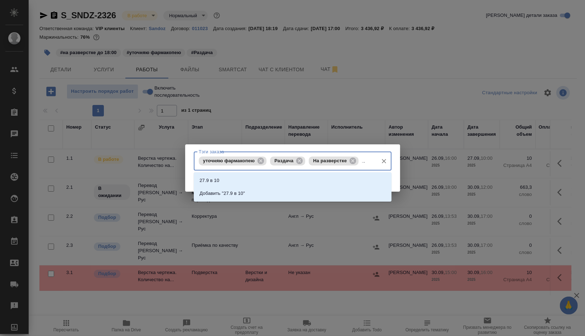
click at [243, 182] on li "27.9 в 10" at bounding box center [293, 180] width 198 height 13
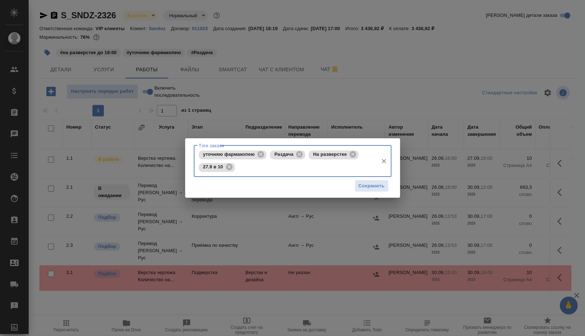
scroll to position [0, 0]
click at [374, 191] on button "Сохранить" at bounding box center [372, 186] width 34 height 13
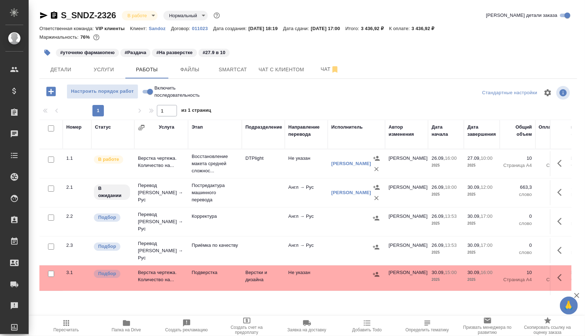
click at [48, 48] on button "button" at bounding box center [47, 53] width 16 height 16
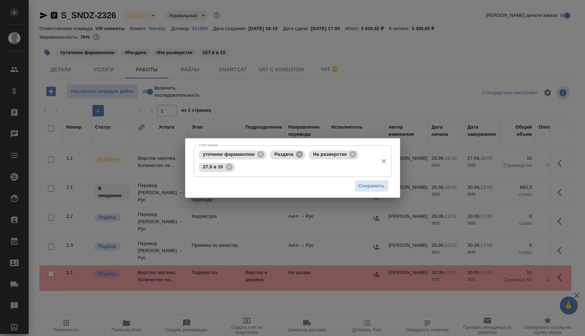
click at [302, 154] on icon at bounding box center [299, 154] width 6 height 6
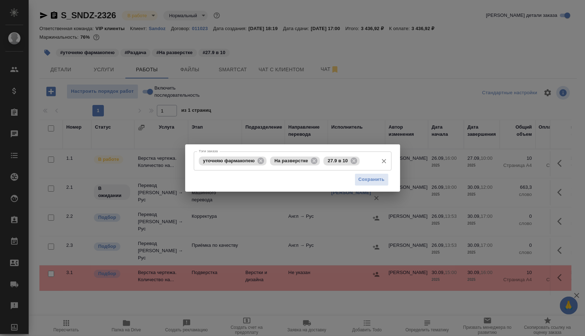
click at [366, 162] on input "Тэги заказа" at bounding box center [369, 161] width 16 height 12
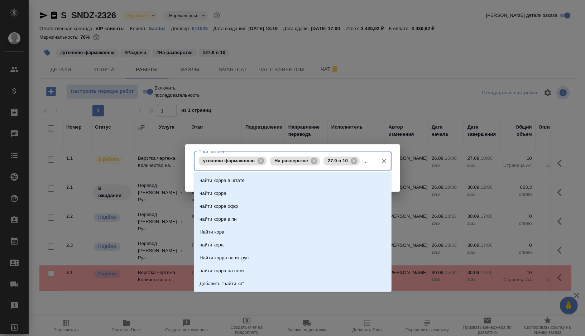
type input "найти корр"
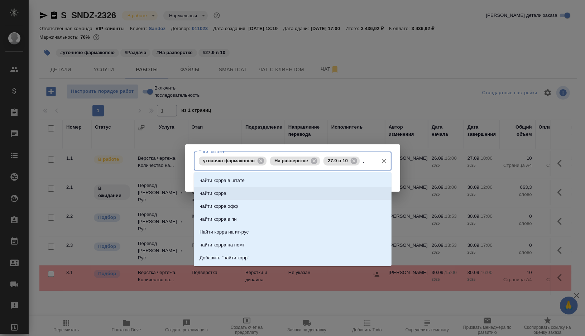
click at [275, 188] on li "найти корра" at bounding box center [293, 193] width 198 height 13
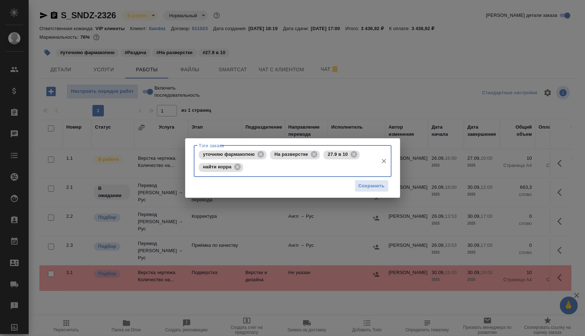
scroll to position [0, 0]
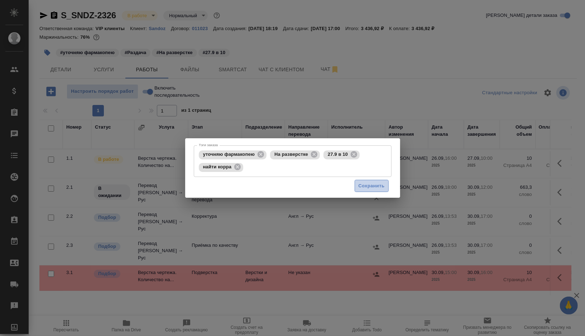
click at [365, 184] on span "Сохранить" at bounding box center [372, 186] width 26 height 8
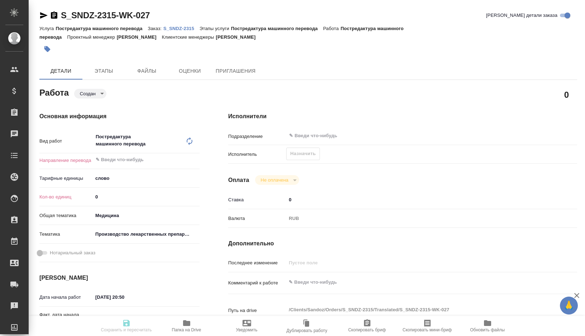
type textarea "x"
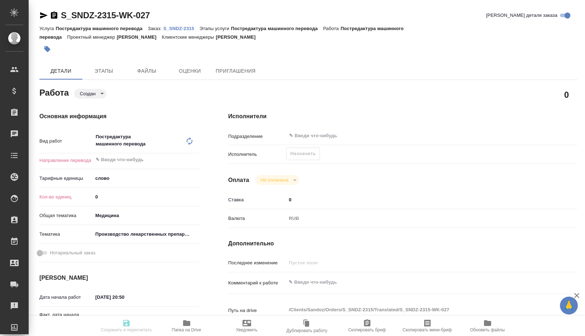
type textarea "x"
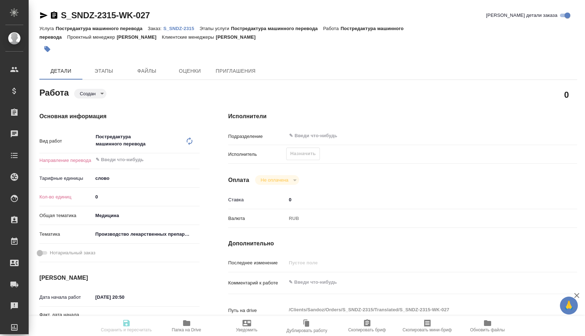
type textarea "x"
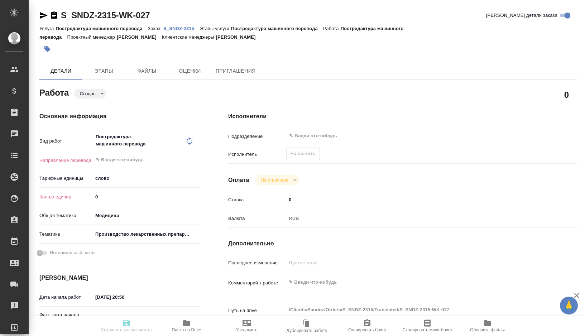
type textarea "x"
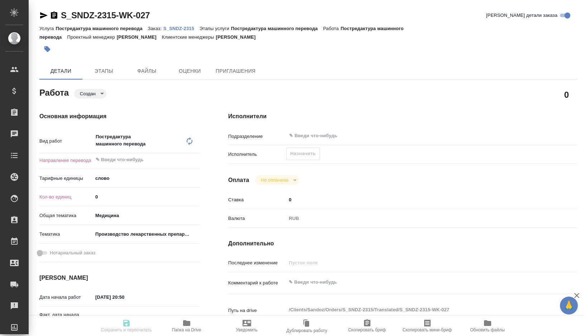
type textarea "x"
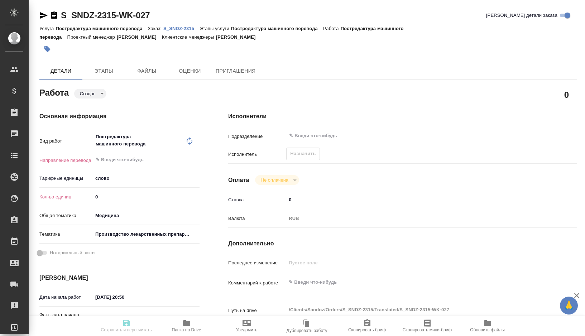
type textarea "x"
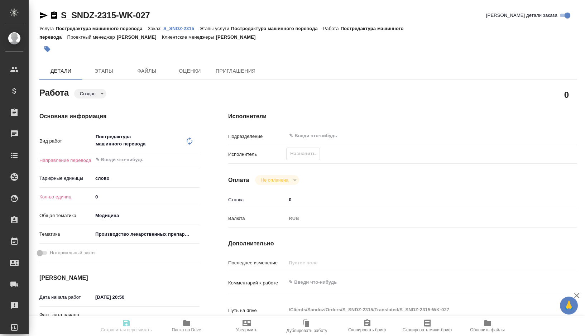
type textarea "x"
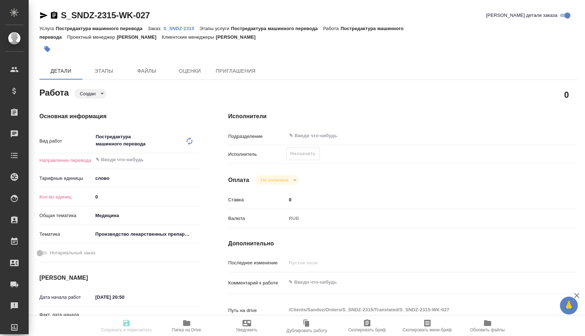
type textarea "x"
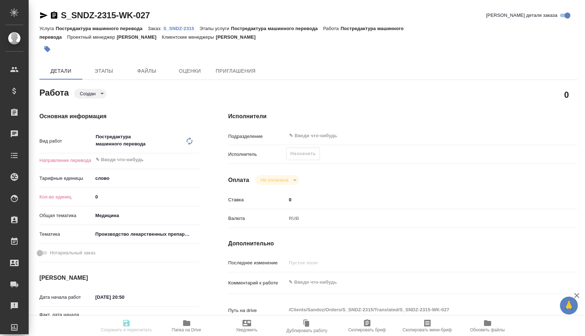
type textarea "x"
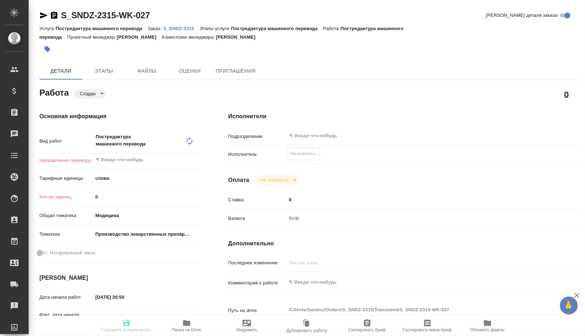
click at [316, 284] on textarea at bounding box center [417, 282] width 262 height 12
type textarea "x"
click at [108, 191] on div "Кол-во единиц 0" at bounding box center [119, 197] width 160 height 13
click at [115, 201] on input "0" at bounding box center [146, 197] width 106 height 10
type textarea "x"
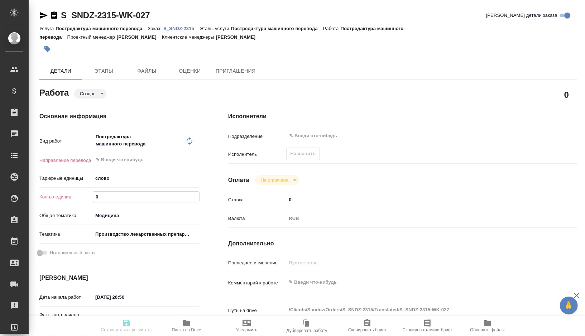
type textarea "x"
paste input "46.4"
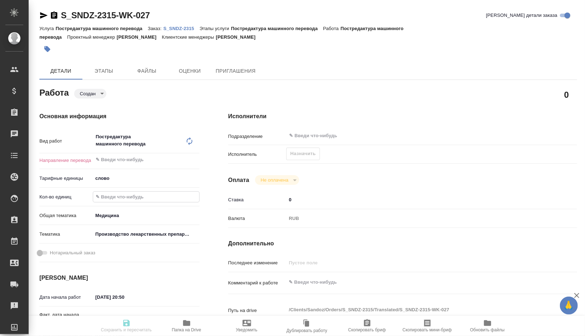
type textarea "x"
type input "46.4"
type textarea "x"
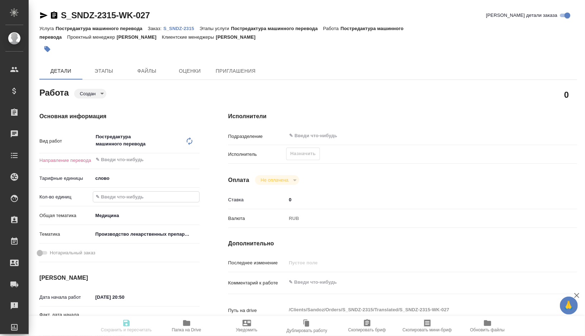
type textarea "x"
type input "46.4"
click at [125, 163] on input "text" at bounding box center [134, 159] width 78 height 9
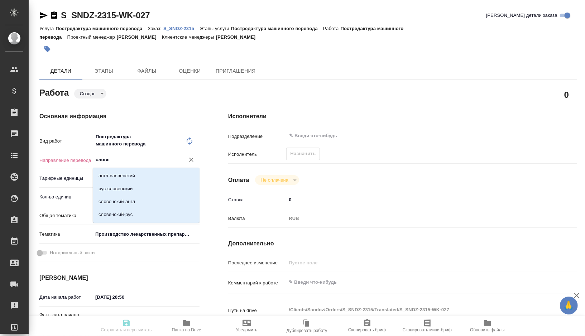
type input "словен"
click at [118, 215] on p "словенский-рус" at bounding box center [116, 214] width 34 height 7
type textarea "x"
type input "словенский-рус"
type textarea "x"
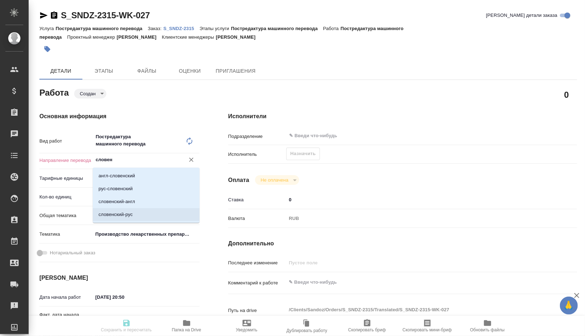
type textarea "x"
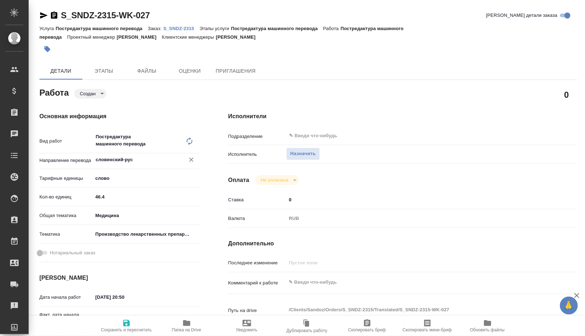
type input "словенский-рус"
type textarea "x"
click at [333, 285] on textarea at bounding box center [417, 282] width 262 height 12
type textarea "x"
type textarea "т"
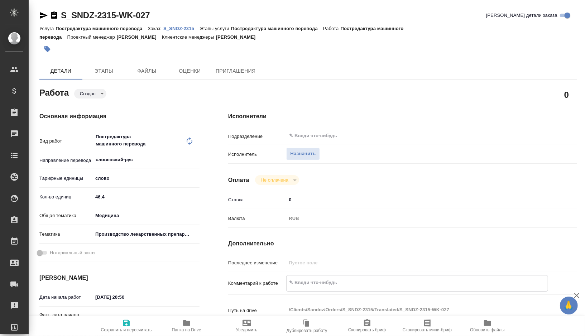
type textarea "x"
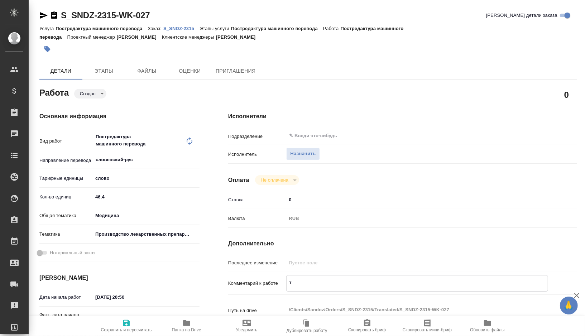
type textarea "то"
type textarea "x"
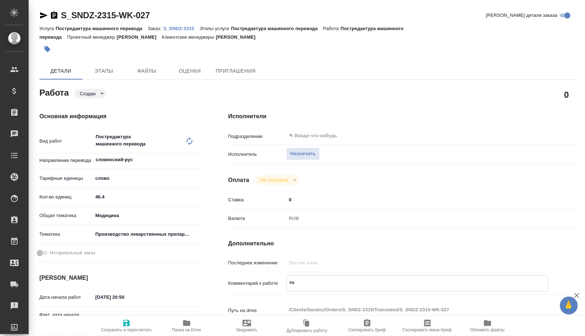
type textarea "x"
type textarea "тот"
type textarea "x"
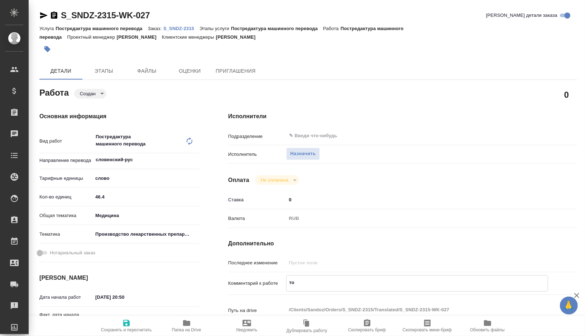
type textarea "x"
type textarea "тота"
type textarea "x"
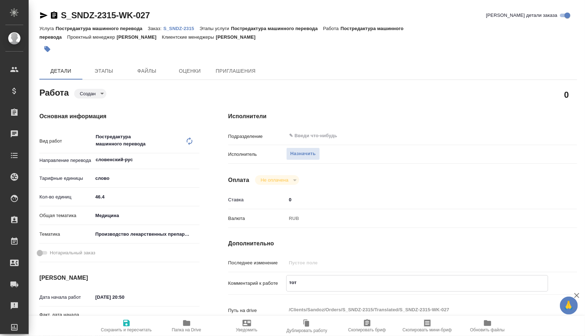
type textarea "x"
type textarea "тотал"
type textarea "x"
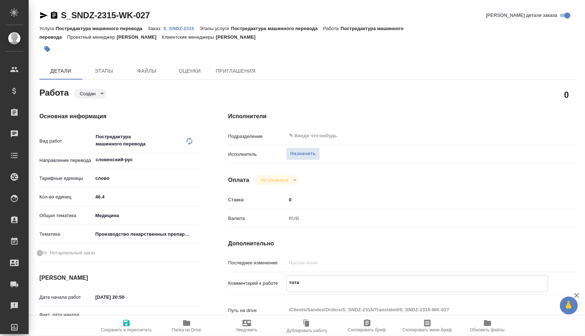
type textarea "x"
type textarea "тотал"
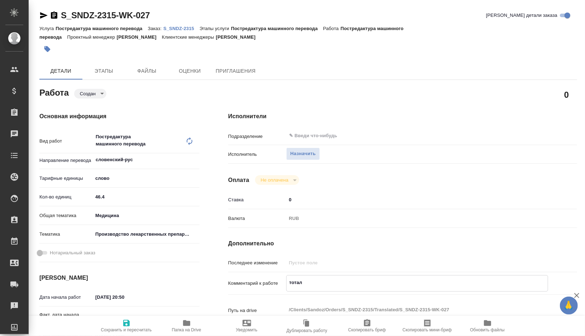
type textarea "x"
type textarea "тотал"
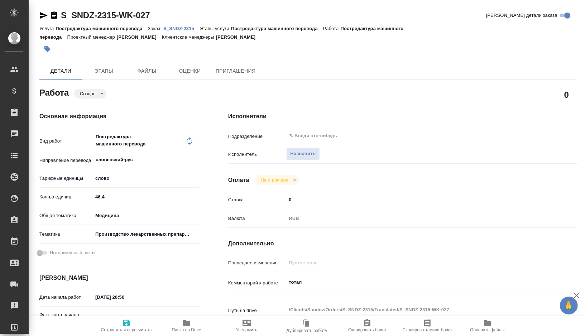
type textarea "x"
type textarea "тотал 5"
type textarea "x"
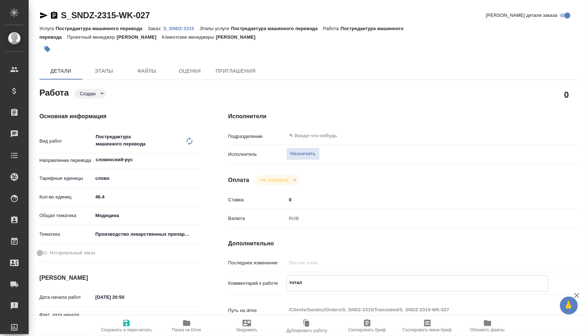
type textarea "x"
type textarea "тотал 50"
type textarea "x"
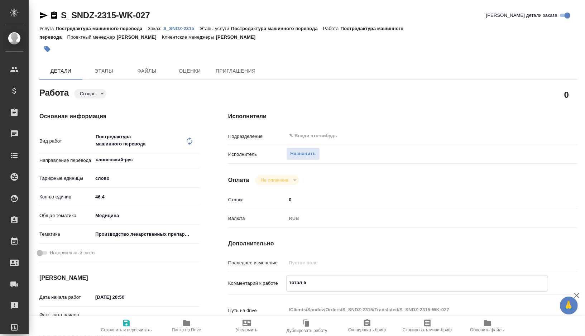
type textarea "x"
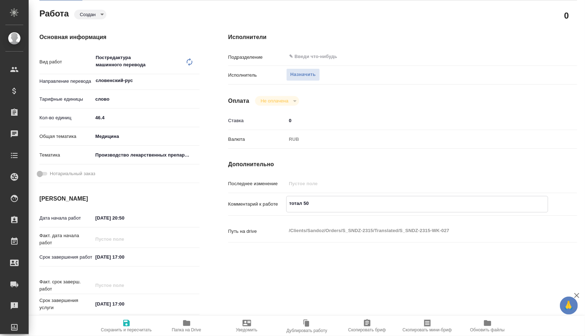
scroll to position [83, 0]
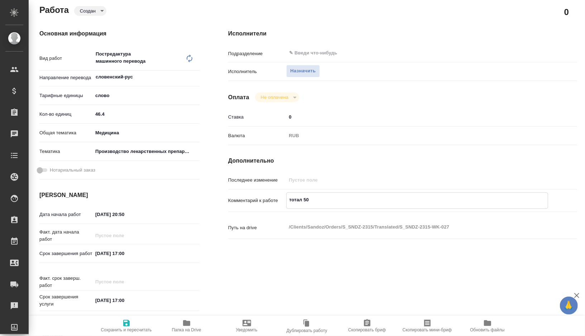
type textarea "x"
type textarea "тотал 50"
type textarea "x"
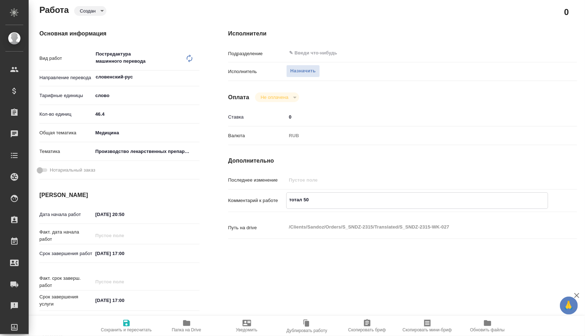
type textarea "x"
type textarea "тотал 50 С"
type textarea "x"
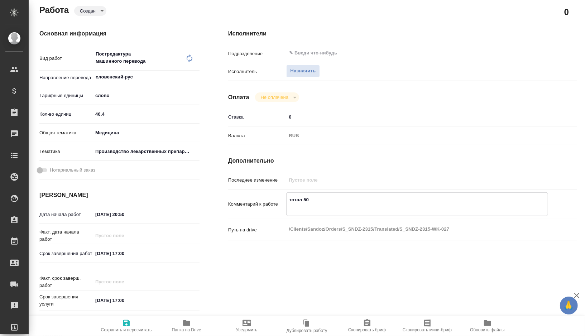
type textarea "x"
type textarea "тотал 50 Сл"
type textarea "x"
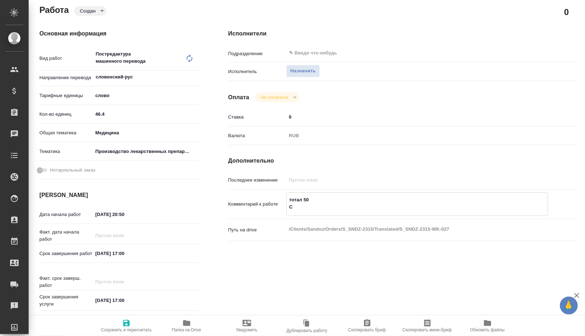
type textarea "x"
type textarea "тотал 50 Сло"
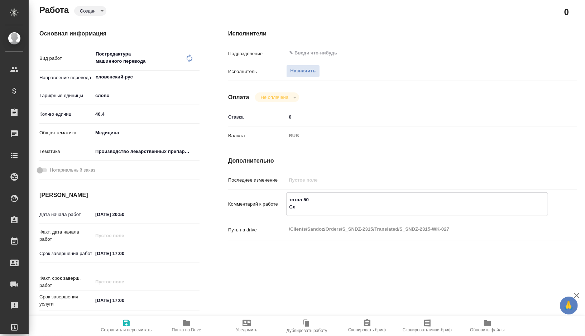
type textarea "x"
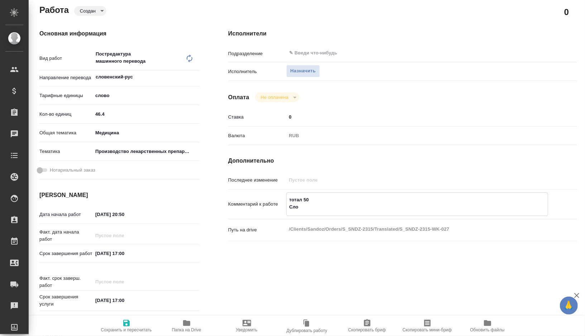
type textarea "тотал 50 Слов"
type textarea "x"
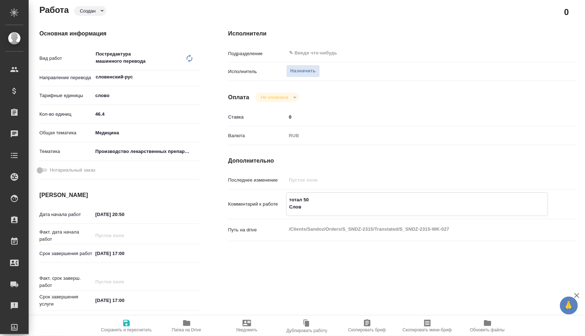
type textarea "x"
type textarea "тотал 50 Слове"
type textarea "x"
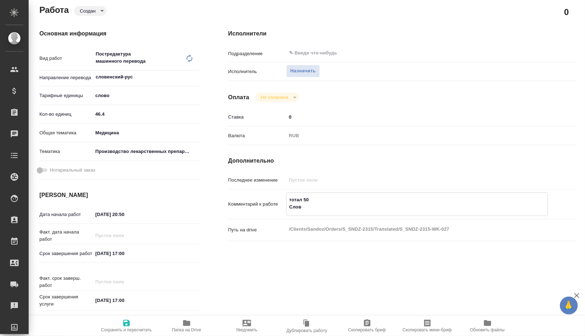
type textarea "x"
type textarea "тотал 50 Словен"
type textarea "x"
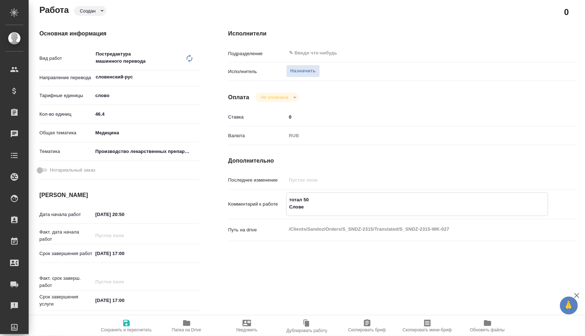
type textarea "x"
type textarea "тотал 50 Словенс"
type textarea "x"
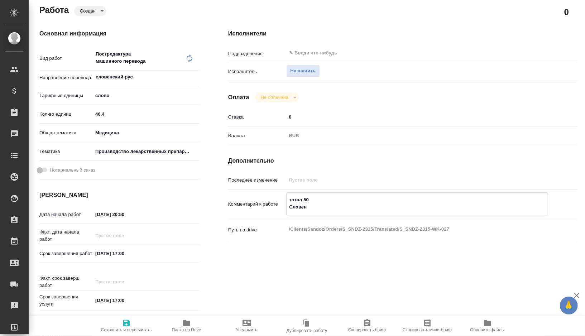
type textarea "x"
type textarea "тотал 50 Словенск"
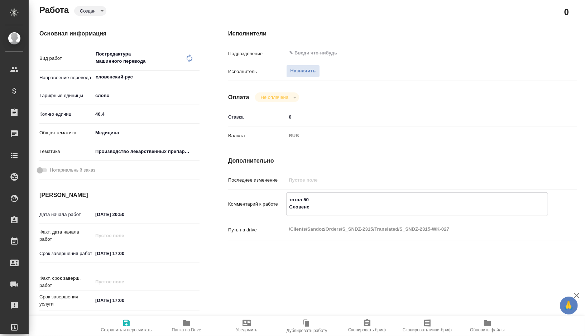
type textarea "x"
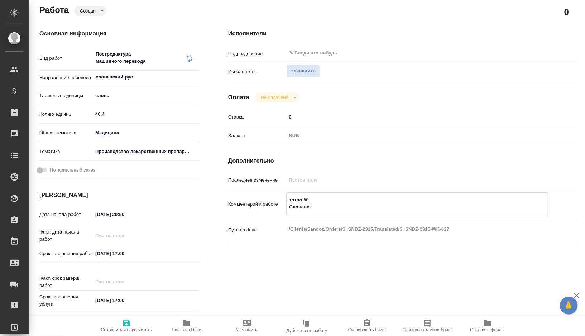
type textarea "тотал 50 Словенски"
type textarea "x"
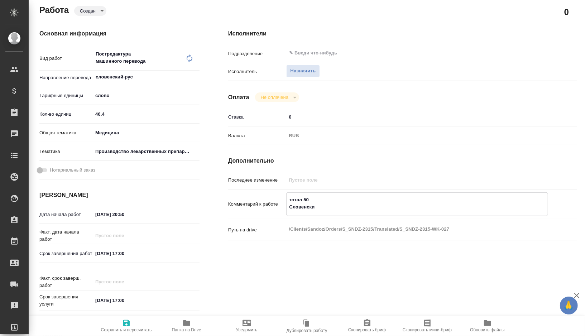
type textarea "x"
type textarea "тотал 50 Словенский"
type textarea "x"
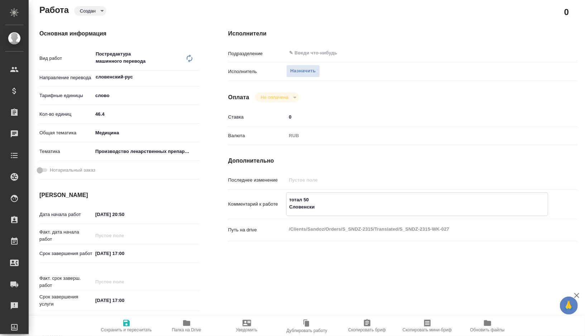
type textarea "x"
type textarea "тотал 50 Словенский"
type textarea "x"
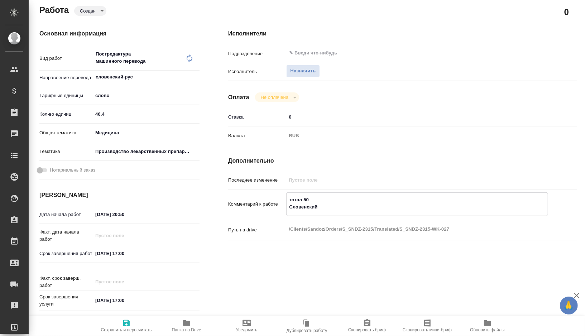
type textarea "x"
type textarea "тотал 50 [PERSON_NAME] [PERSON_NAME]"
type textarea "x"
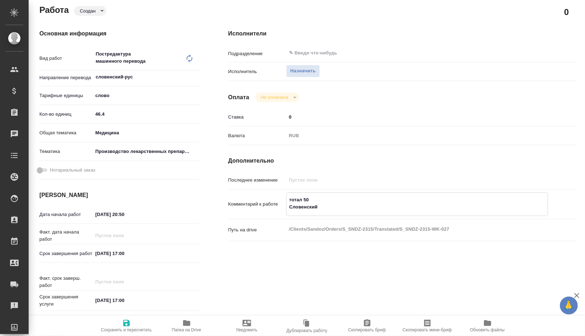
type textarea "x"
type textarea "тотал 50 Словенский яз"
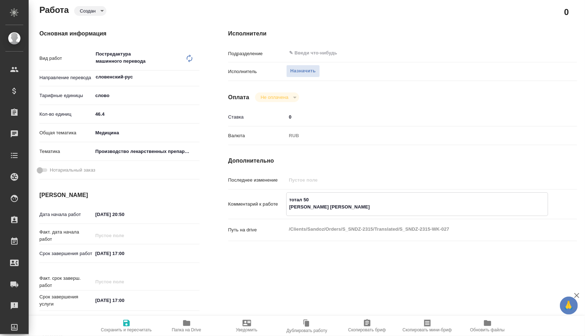
type textarea "x"
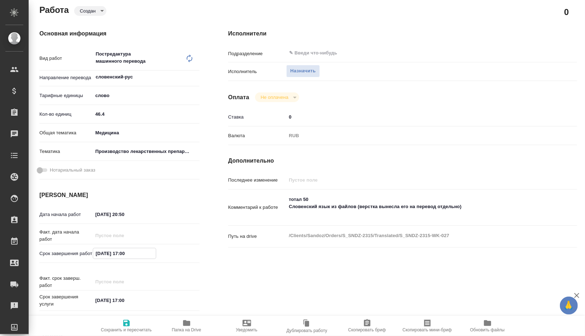
click at [99, 253] on input "[DATE] 17:00" at bounding box center [124, 253] width 63 height 10
click at [129, 319] on icon "button" at bounding box center [126, 323] width 9 height 9
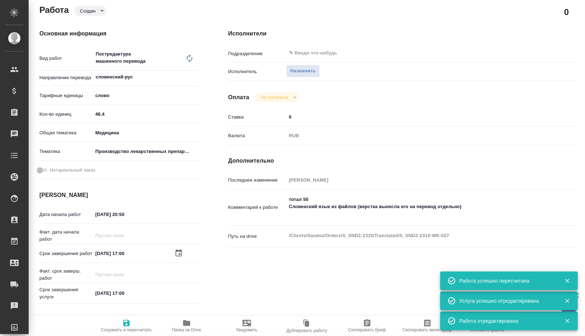
click at [100, 12] on body "🙏 .cls-1 fill:#fff; AWATERA [PERSON_NAME] Спецификации Заказы 0 Чаты Todo Проек…" at bounding box center [292, 168] width 585 height 336
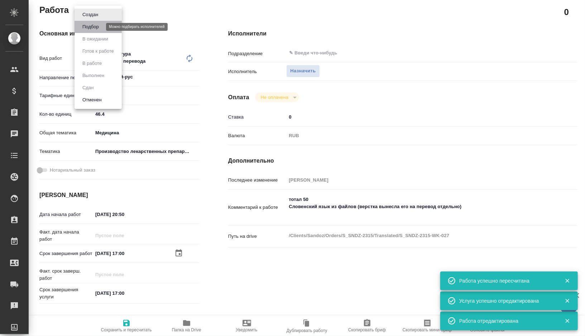
click at [100, 29] on button "Подбор" at bounding box center [90, 27] width 21 height 8
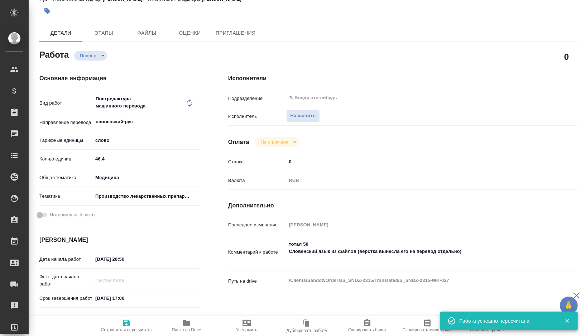
scroll to position [66, 0]
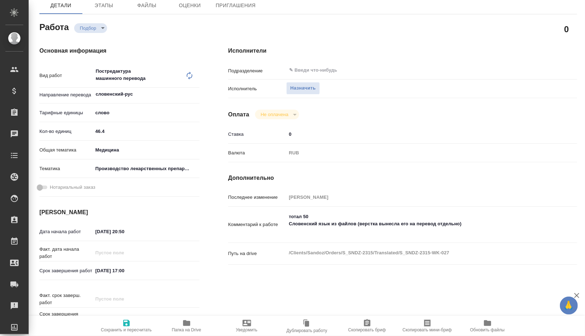
click at [444, 239] on div "Комментарий к работе тотал 50 Словенский язык из файлов (верстка вынесла его на…" at bounding box center [402, 228] width 349 height 36
click at [412, 232] on textarea "тотал 50 Словенский язык из файлов (верстка вынесла его на перевод отдельно)" at bounding box center [417, 224] width 261 height 27
paste textarea "[URL][DOMAIN_NAME]"
click at [128, 320] on icon "button" at bounding box center [126, 323] width 6 height 6
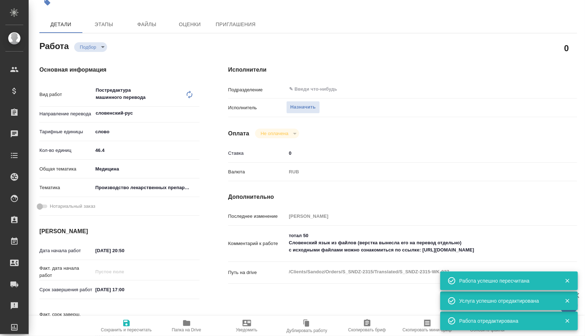
scroll to position [0, 0]
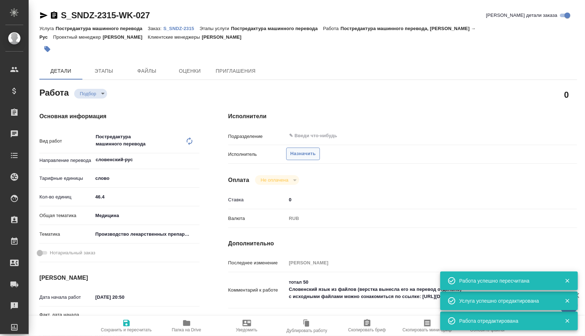
click at [308, 153] on span "Назначить" at bounding box center [302, 154] width 25 height 8
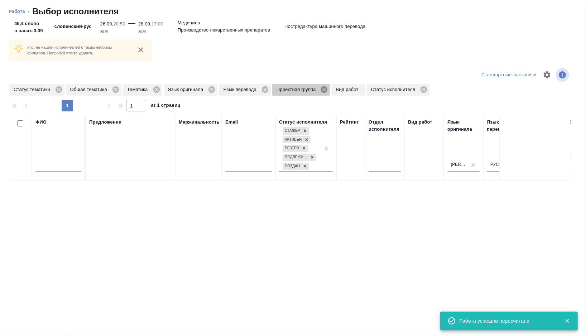
click at [328, 89] on icon at bounding box center [324, 90] width 8 height 8
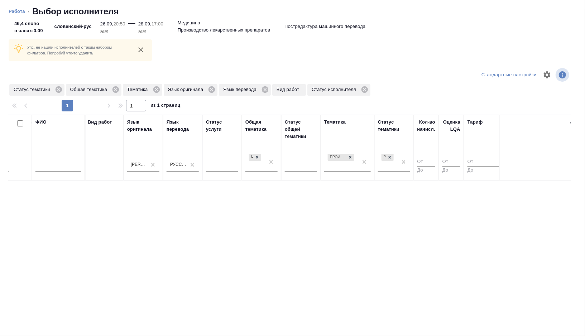
scroll to position [0, 478]
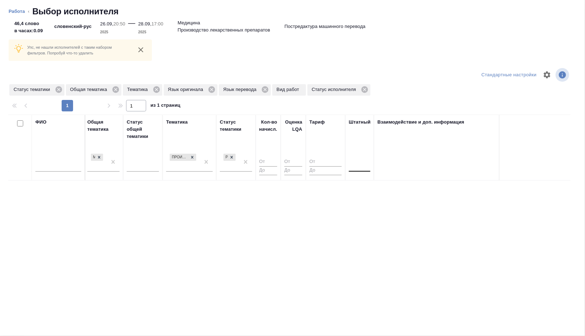
click at [366, 163] on div at bounding box center [359, 164] width 21 height 10
click at [364, 185] on div "Нет" at bounding box center [402, 187] width 107 height 13
click at [59, 91] on icon at bounding box center [58, 89] width 6 height 6
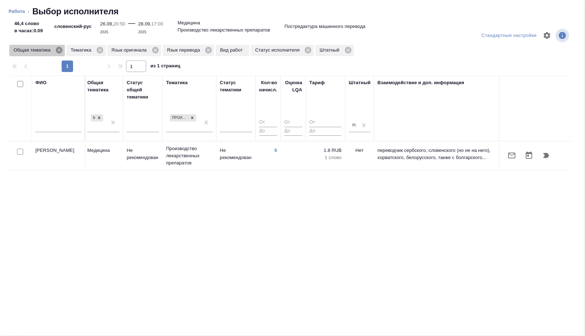
click at [58, 47] on icon at bounding box center [59, 50] width 8 height 8
click at [44, 51] on icon at bounding box center [43, 50] width 8 height 8
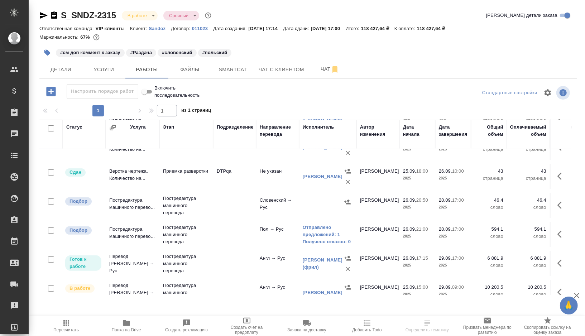
scroll to position [156, 0]
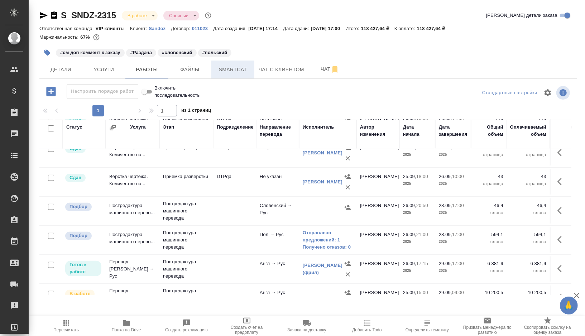
click at [241, 73] on span "Smartcat" at bounding box center [233, 69] width 34 height 9
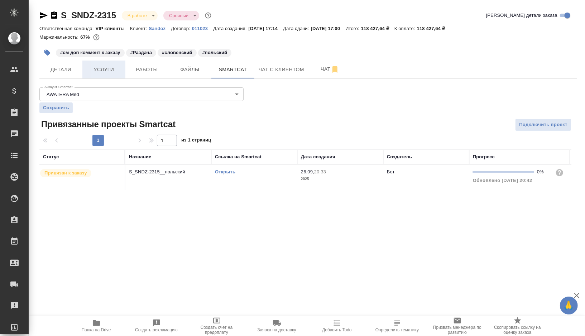
click at [100, 68] on span "Услуги" at bounding box center [104, 69] width 34 height 9
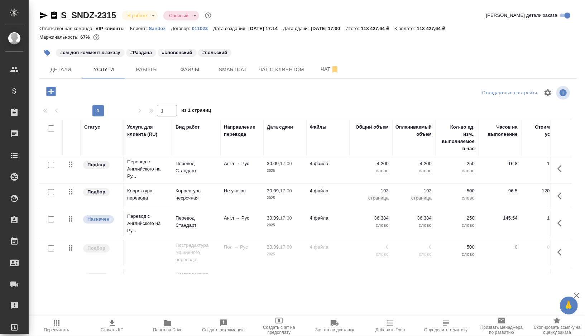
scroll to position [52, 0]
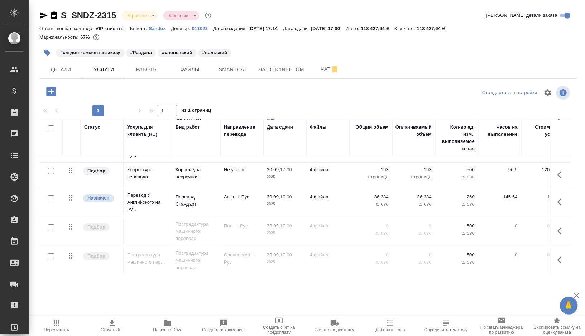
click at [560, 260] on icon "button" at bounding box center [561, 260] width 9 height 9
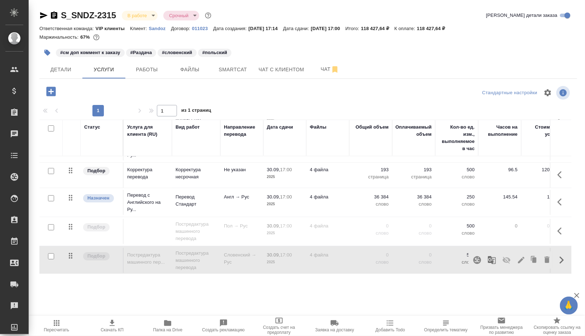
click at [477, 258] on icon "button" at bounding box center [477, 260] width 8 height 8
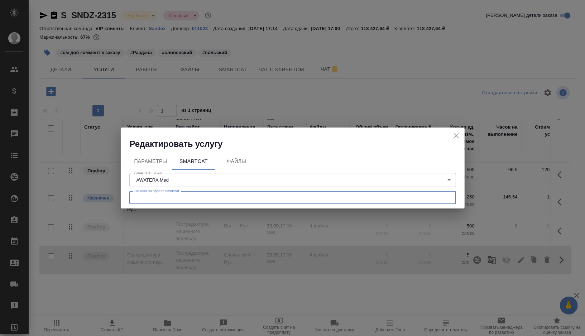
click at [214, 196] on input "text" at bounding box center [292, 197] width 327 height 13
paste input "[URL][DOMAIN_NAME]"
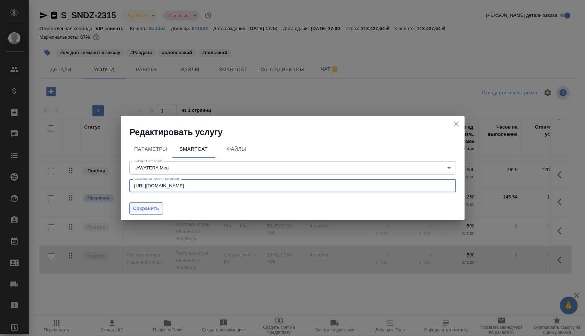
type input "[URL][DOMAIN_NAME]"
click at [151, 205] on span "Сохранить" at bounding box center [146, 209] width 26 height 8
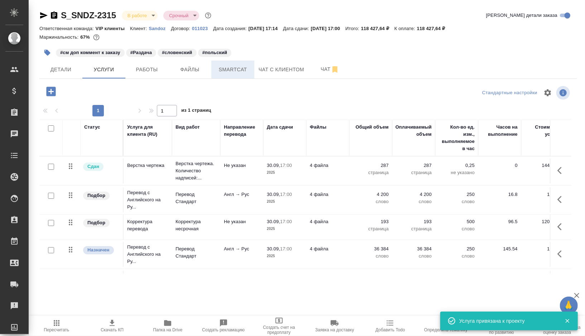
click at [236, 69] on span "Smartcat" at bounding box center [233, 69] width 34 height 9
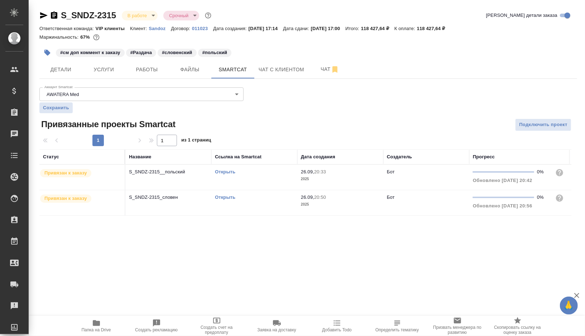
click at [257, 173] on div "Открыть" at bounding box center [254, 171] width 79 height 7
click at [261, 205] on td "Открыть" at bounding box center [254, 202] width 86 height 25
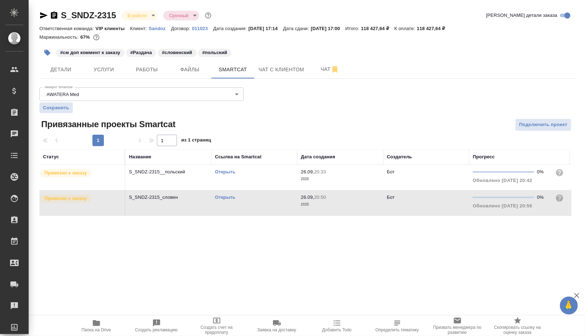
click at [261, 205] on td "Открыть" at bounding box center [254, 202] width 86 height 25
click at [103, 70] on span "Услуги" at bounding box center [104, 69] width 34 height 9
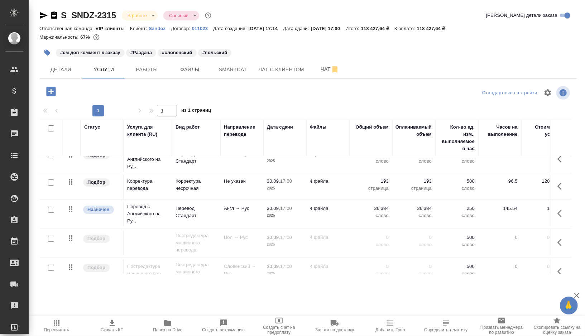
scroll to position [52, 0]
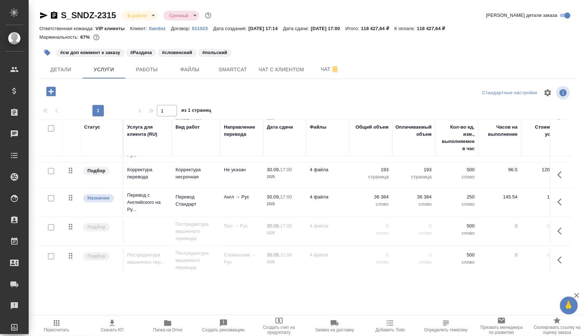
click at [562, 257] on icon "button" at bounding box center [561, 260] width 9 height 9
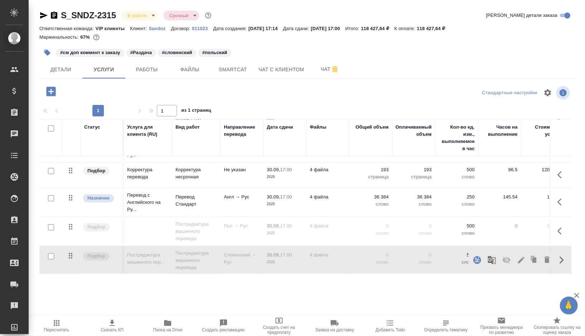
click at [494, 261] on icon "button" at bounding box center [492, 260] width 8 height 8
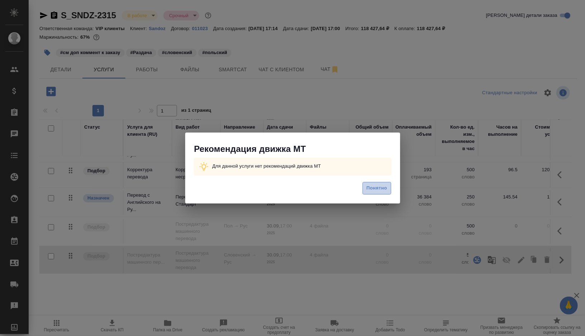
click at [379, 188] on span "Понятно" at bounding box center [376, 188] width 20 height 8
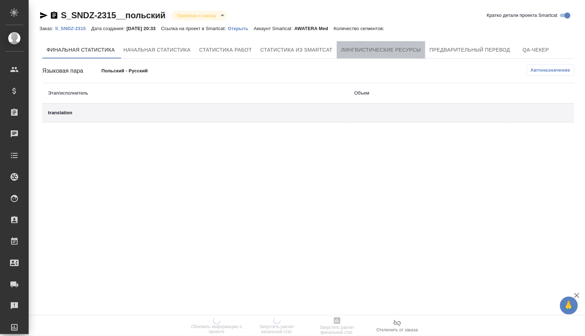
click at [392, 51] on span "Лингвистические ресурсы" at bounding box center [381, 49] width 80 height 9
click at [398, 47] on span "Лингвистические ресурсы" at bounding box center [381, 49] width 80 height 9
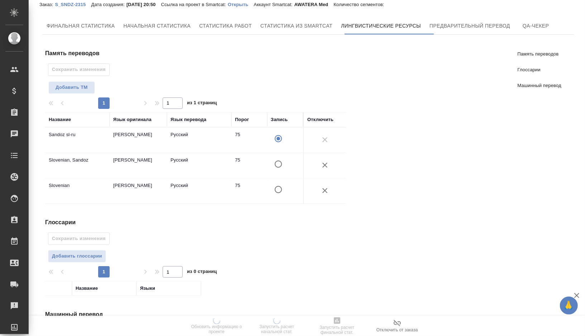
scroll to position [28, 0]
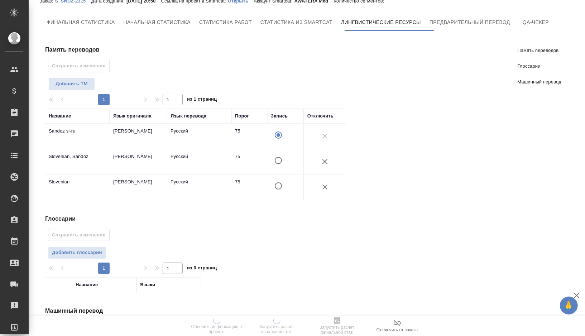
click at [324, 185] on icon "button" at bounding box center [325, 187] width 9 height 9
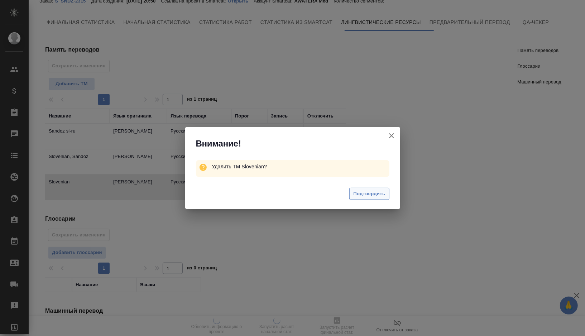
click at [365, 196] on span "Подтвердить" at bounding box center [369, 194] width 32 height 8
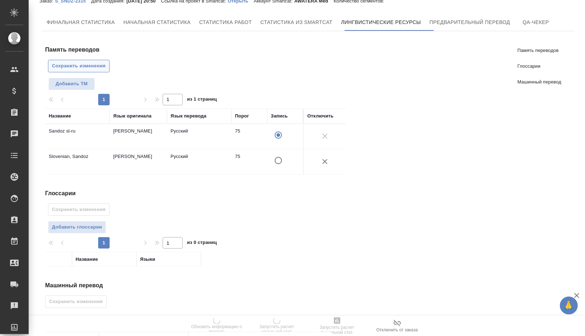
click at [85, 68] on span "Сохранить изменения" at bounding box center [79, 66] width 54 height 8
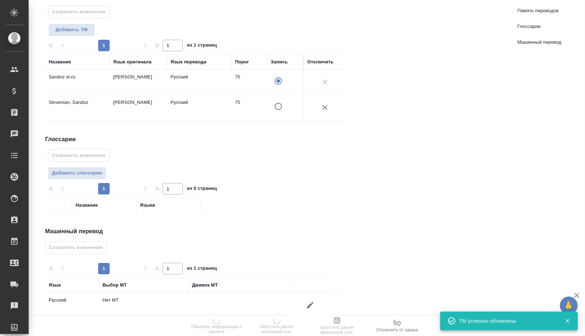
scroll to position [90, 0]
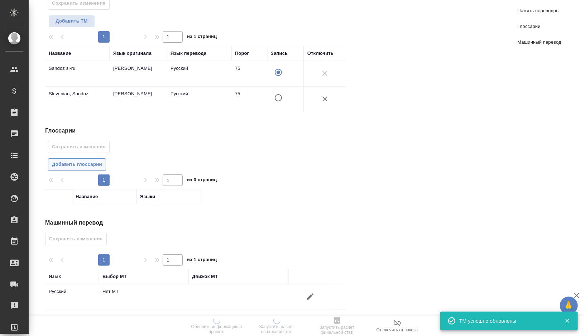
click at [73, 160] on span "Добавить глоссарии" at bounding box center [77, 164] width 50 height 8
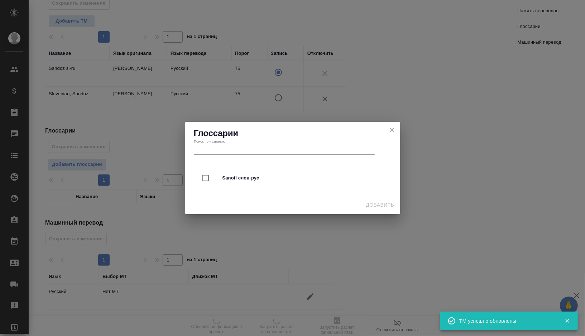
click at [232, 179] on span "Sanofi слов-рус" at bounding box center [302, 177] width 160 height 7
checkbox input "false"
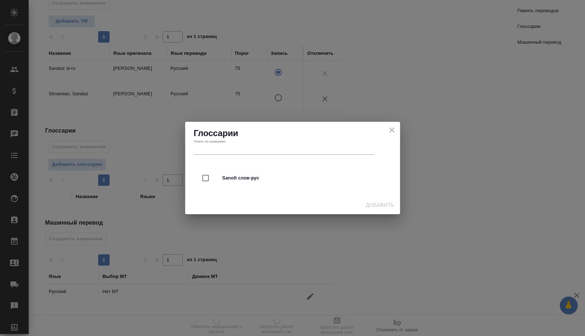
click at [392, 128] on icon "close" at bounding box center [392, 130] width 9 height 9
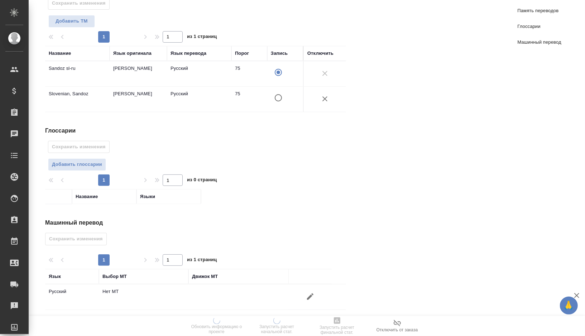
click at [306, 292] on icon "button" at bounding box center [310, 296] width 9 height 9
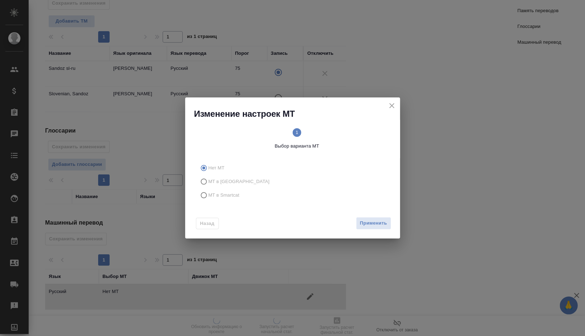
click at [216, 195] on span "МТ в Smartcat" at bounding box center [223, 195] width 31 height 7
click at [208, 195] on input "МТ в Smartcat" at bounding box center [202, 195] width 11 height 14
radio input "true"
click at [344, 131] on text "2" at bounding box center [344, 132] width 3 height 5
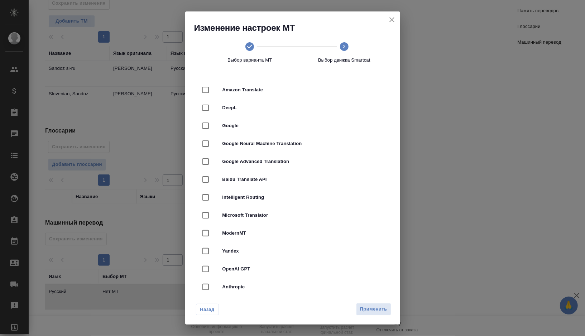
click at [267, 111] on span "DeepL" at bounding box center [302, 107] width 160 height 7
checkbox input "true"
click at [376, 309] on span "Применить" at bounding box center [373, 309] width 27 height 8
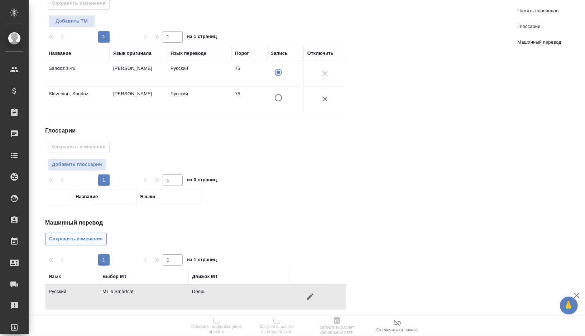
click at [92, 235] on span "Сохранить изменения" at bounding box center [76, 239] width 54 height 8
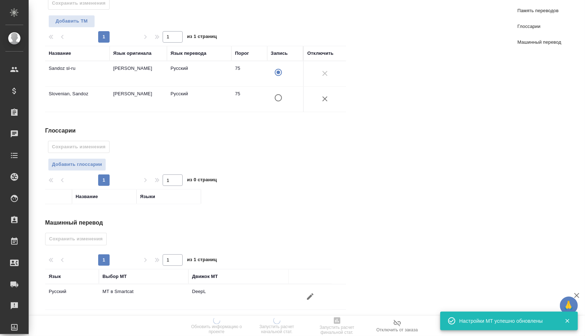
scroll to position [0, 0]
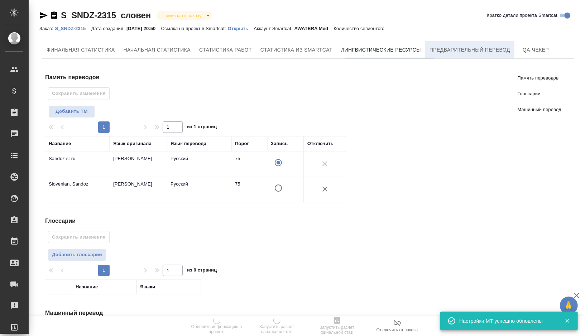
click at [455, 48] on span "Предварительный перевод" at bounding box center [470, 49] width 81 height 9
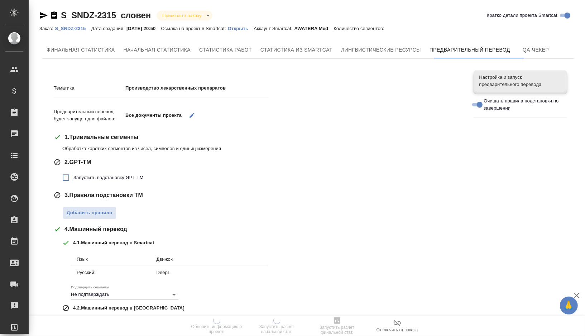
click at [84, 177] on span "Запустить подстановку GPT-TM" at bounding box center [108, 177] width 70 height 7
click at [73, 177] on input "Запустить подстановку GPT-TM" at bounding box center [65, 177] width 15 height 15
checkbox input "true"
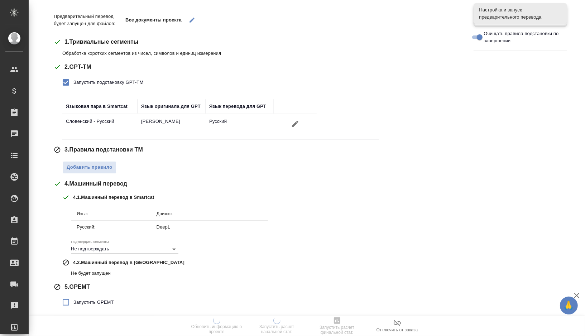
scroll to position [115, 0]
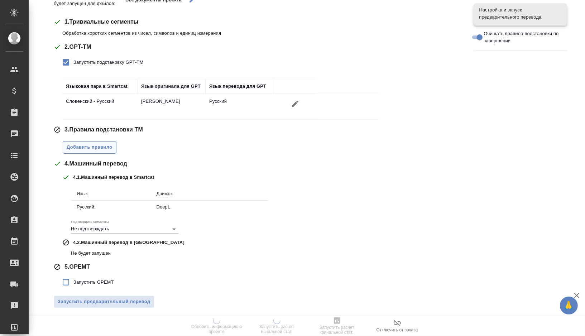
click at [93, 148] on span "Добавить правило" at bounding box center [90, 147] width 46 height 8
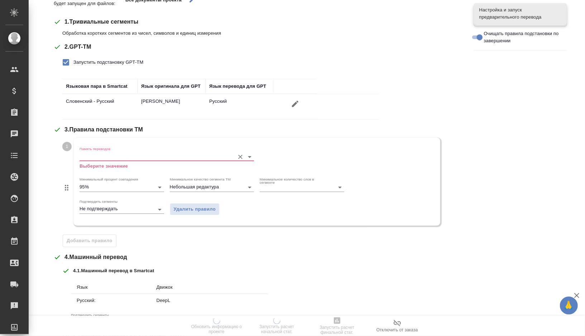
click at [108, 154] on input "Память переводов" at bounding box center [156, 156] width 152 height 9
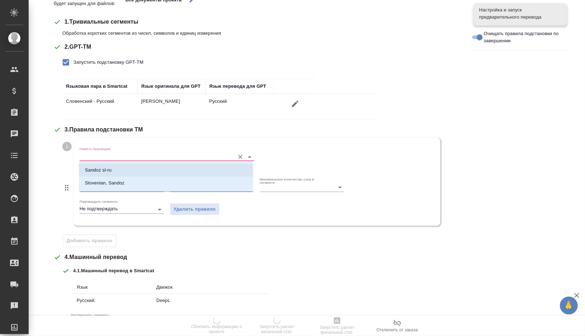
click at [110, 169] on p "Sandoz sl-ru" at bounding box center [98, 170] width 27 height 7
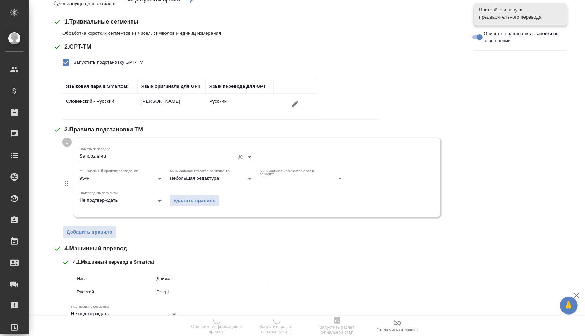
click at [114, 153] on input "Sandoz sl-ru" at bounding box center [156, 156] width 152 height 9
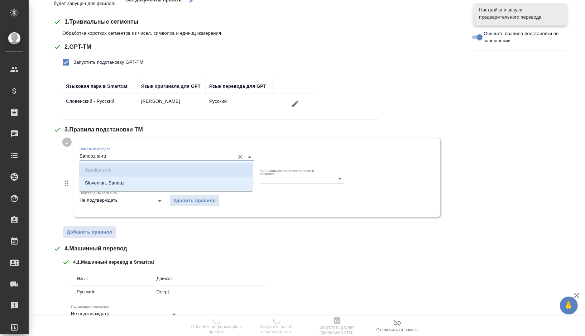
click at [120, 156] on input "Sandoz sl-ru" at bounding box center [156, 156] width 152 height 9
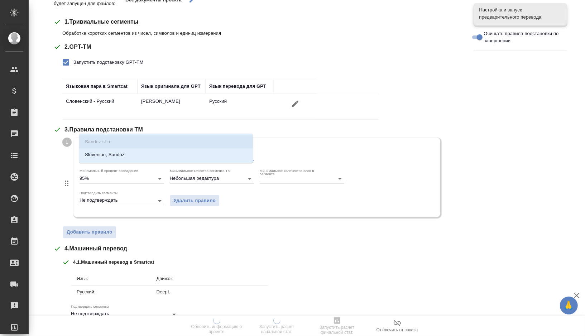
scroll to position [201, 0]
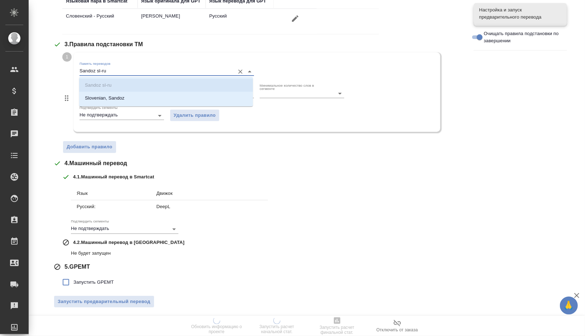
click at [92, 281] on span "Запустить GPEMT" at bounding box center [93, 282] width 40 height 7
click at [73, 281] on input "Запустить GPEMT" at bounding box center [65, 282] width 15 height 15
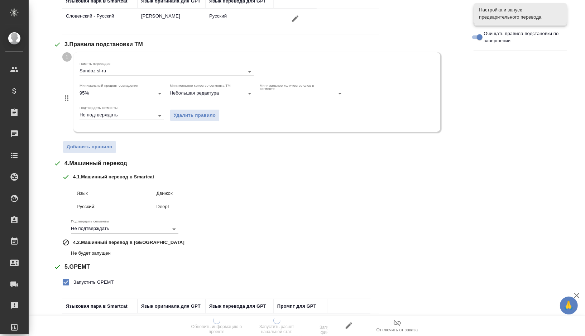
scroll to position [253, 0]
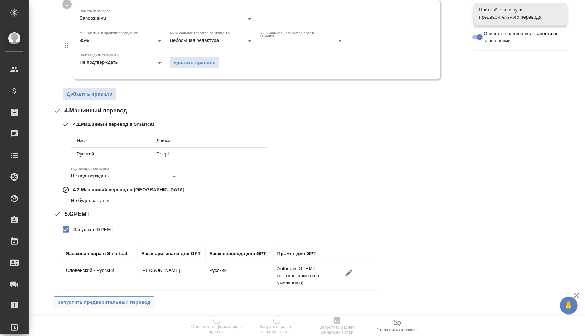
click at [91, 298] on span "Запустить предварительный перевод" at bounding box center [104, 302] width 93 height 8
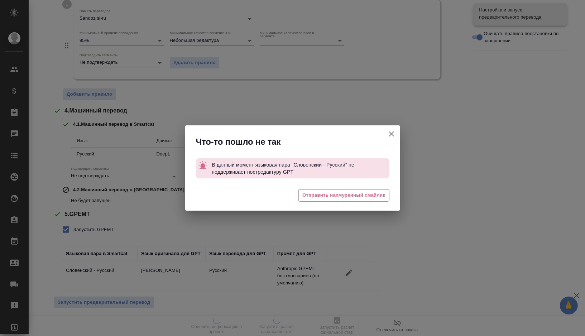
click at [390, 131] on icon "button" at bounding box center [391, 134] width 9 height 9
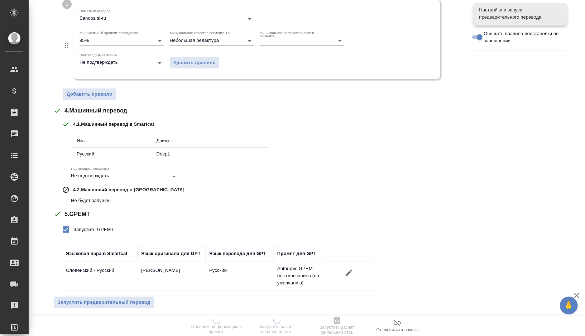
click at [95, 229] on span "Запустить GPEMT" at bounding box center [93, 229] width 40 height 7
click at [73, 229] on input "Запустить GPEMT" at bounding box center [65, 229] width 15 height 15
checkbox input "false"
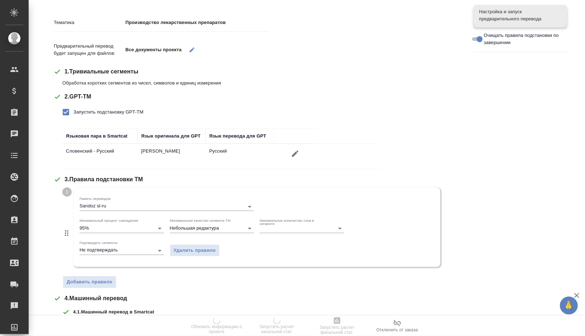
scroll to position [17, 0]
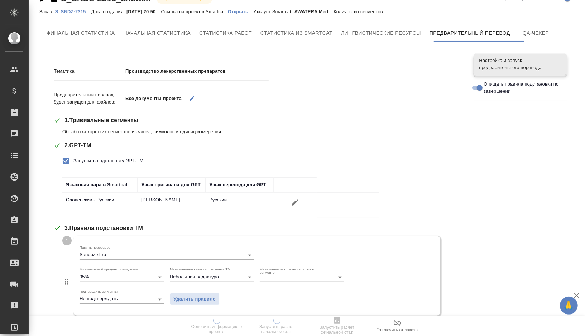
click at [106, 165] on label "Запустить подстановку GPT-TM" at bounding box center [100, 160] width 85 height 15
click at [73, 165] on input "Запустить подстановку GPT-TM" at bounding box center [65, 160] width 15 height 15
checkbox input "false"
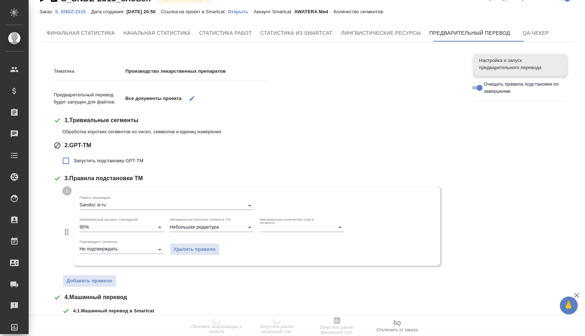
scroll to position [151, 0]
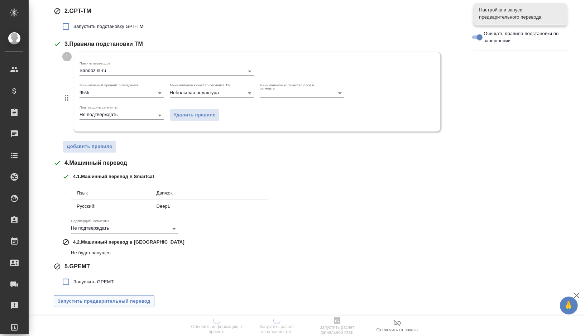
click at [91, 303] on span "Запустить предварительный перевод" at bounding box center [104, 301] width 93 height 8
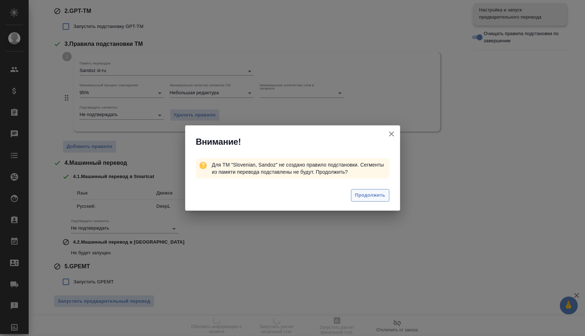
click at [357, 194] on span "Продолжить" at bounding box center [370, 195] width 30 height 8
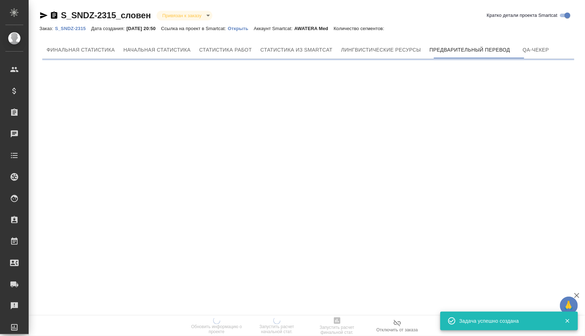
scroll to position [0, 0]
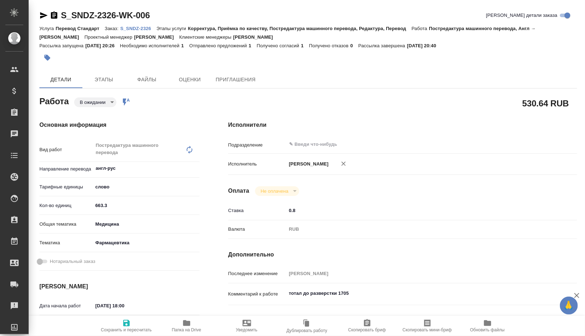
type textarea "x"
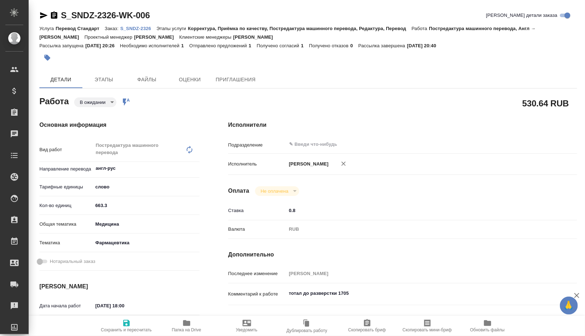
type textarea "x"
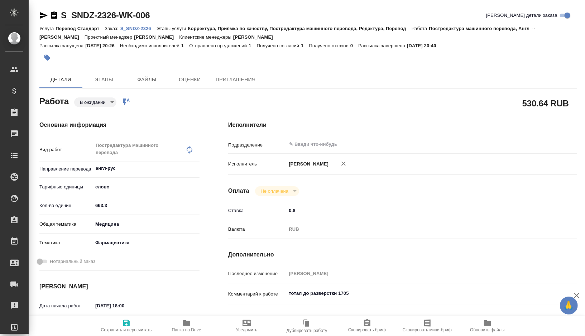
type textarea "x"
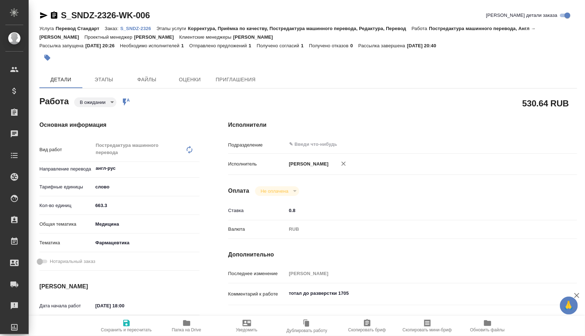
type textarea "x"
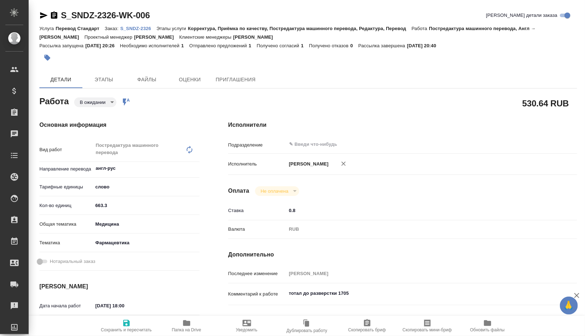
type textarea "x"
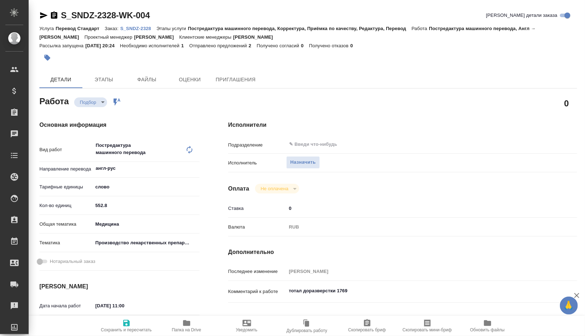
type textarea "x"
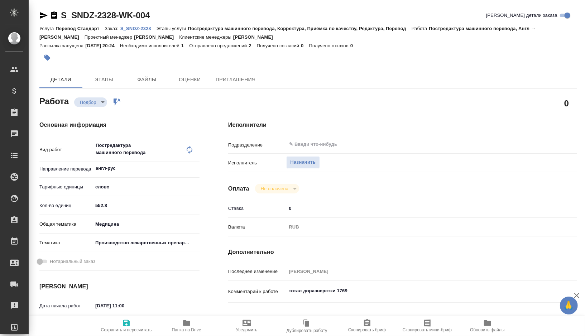
type textarea "x"
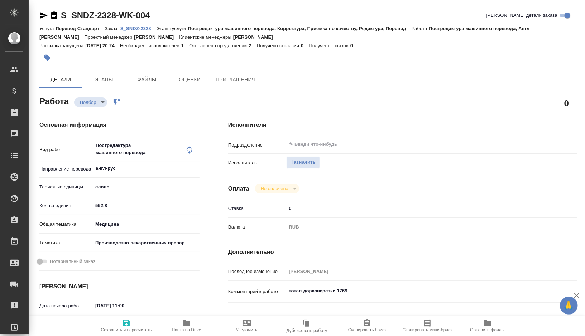
type textarea "x"
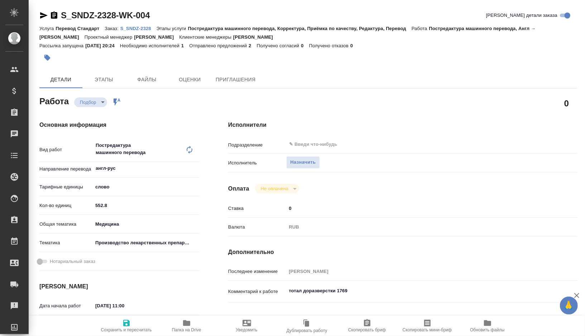
type textarea "x"
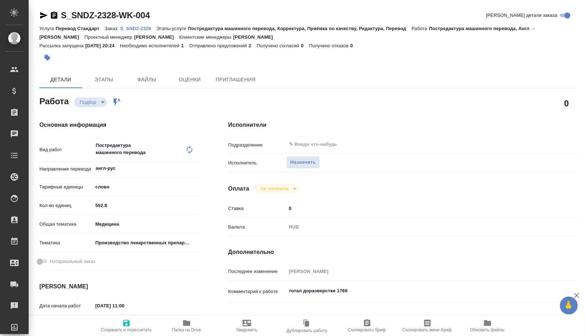
type textarea "x"
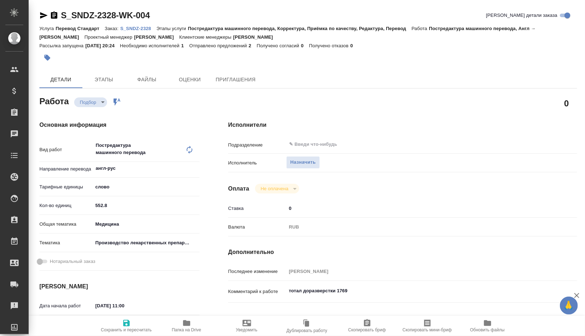
type textarea "x"
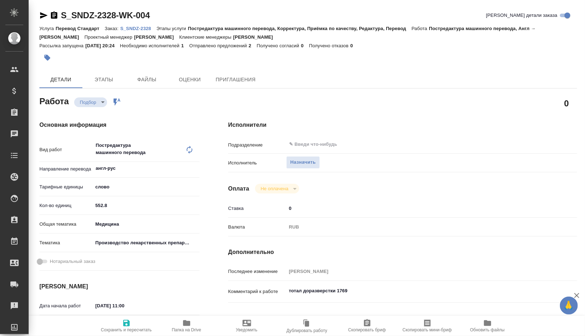
type textarea "x"
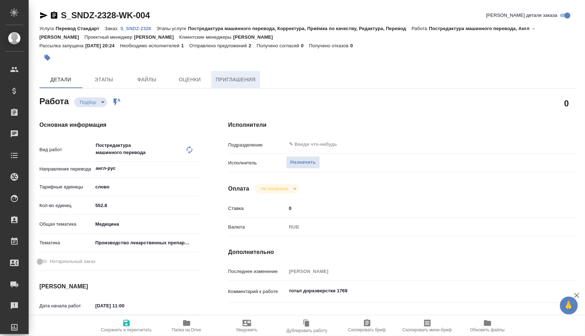
click at [234, 79] on span "Приглашения" at bounding box center [236, 79] width 40 height 9
type textarea "x"
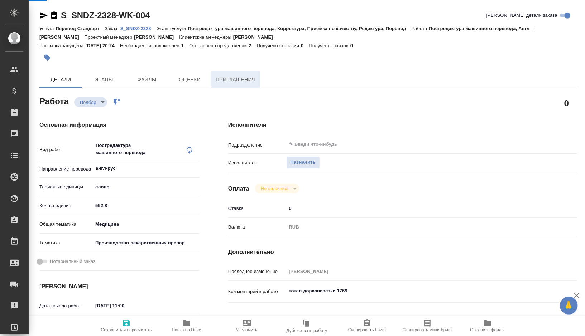
type textarea "x"
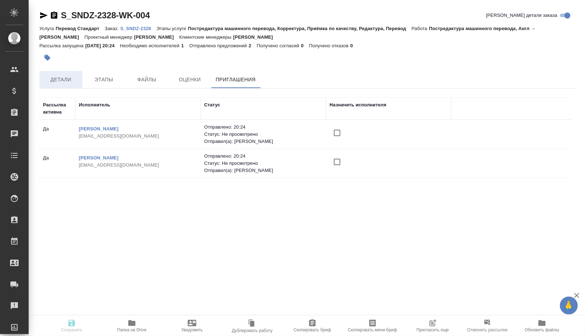
click at [67, 77] on span "Детали" at bounding box center [61, 79] width 34 height 9
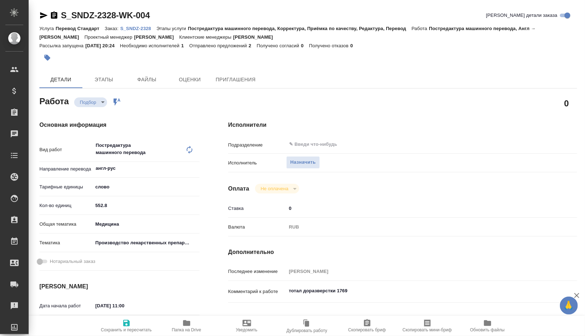
type textarea "x"
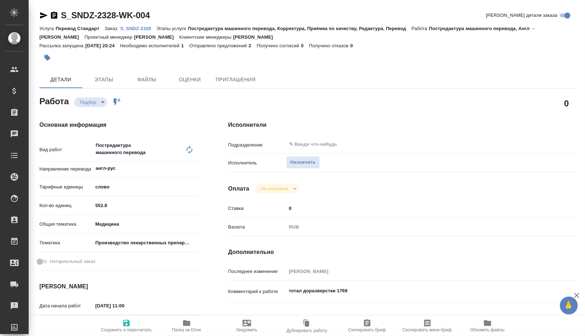
type textarea "x"
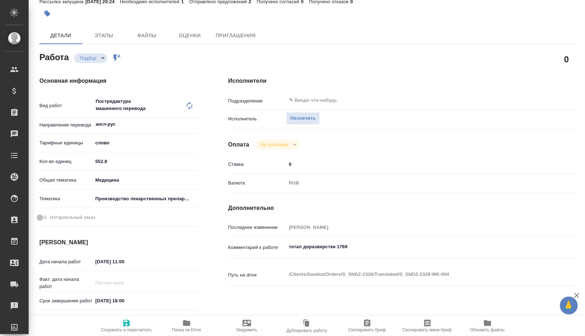
type textarea "x"
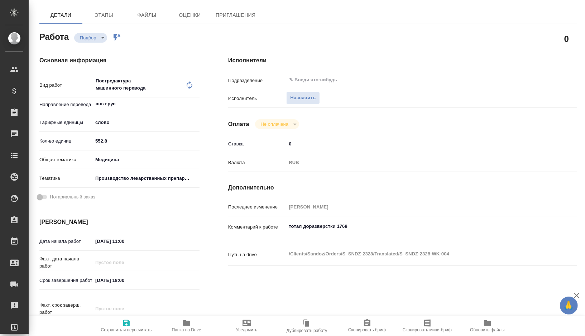
scroll to position [117, 0]
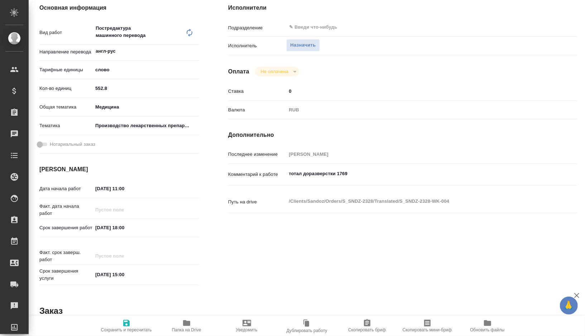
type textarea "x"
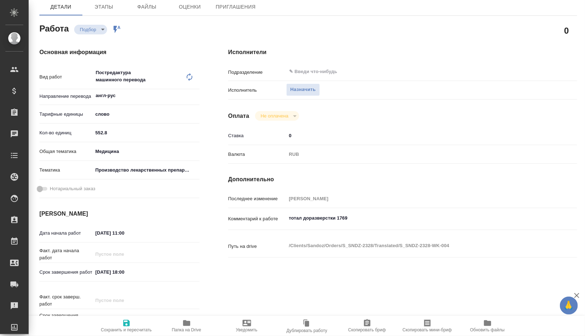
scroll to position [0, 0]
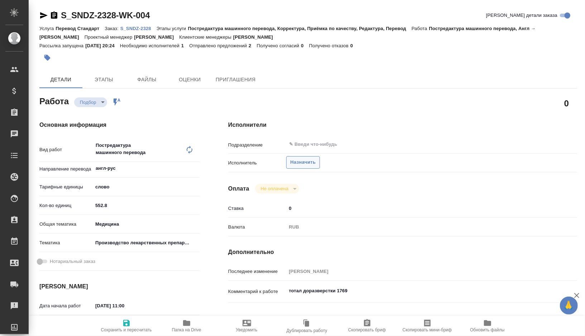
click at [299, 159] on span "Назначить" at bounding box center [302, 162] width 25 height 8
type textarea "x"
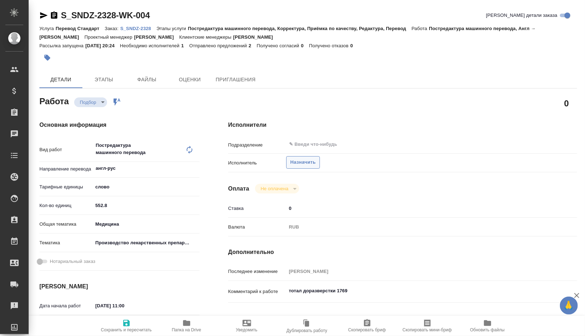
type textarea "x"
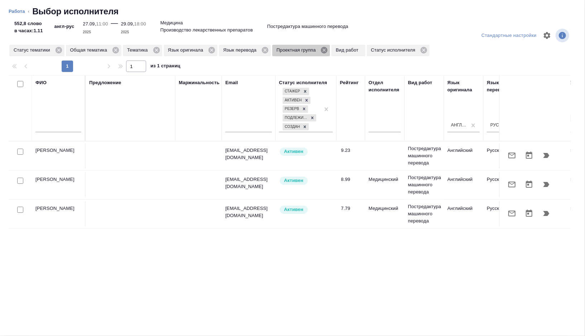
click at [328, 50] on icon at bounding box center [324, 50] width 8 height 8
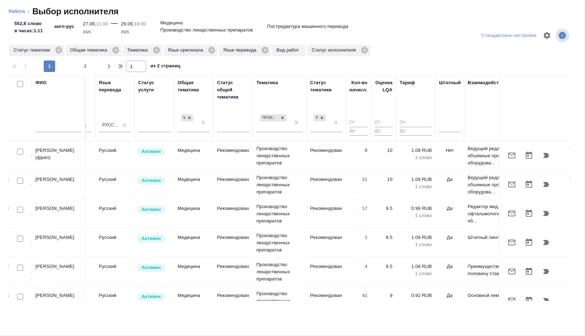
scroll to position [0, 478]
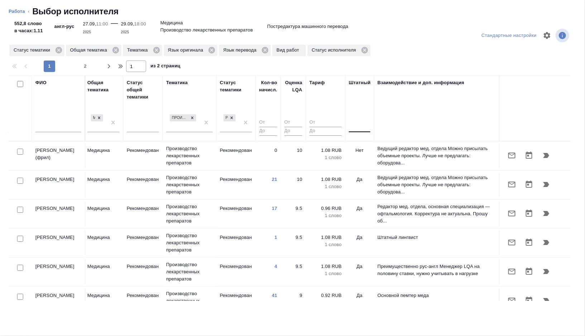
click at [359, 126] on div at bounding box center [359, 125] width 21 height 10
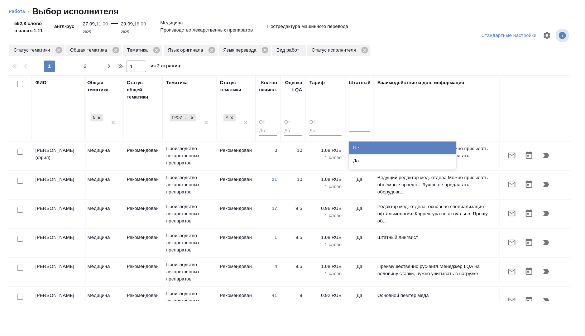
click at [358, 147] on div "Нет" at bounding box center [402, 147] width 107 height 13
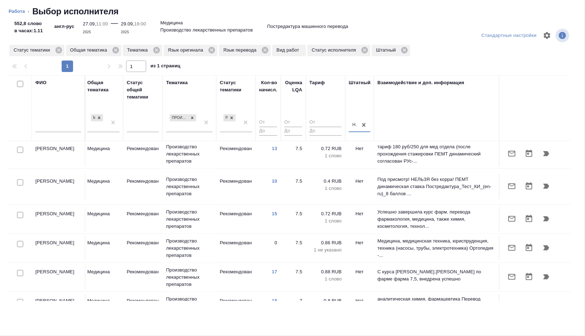
scroll to position [388, 478]
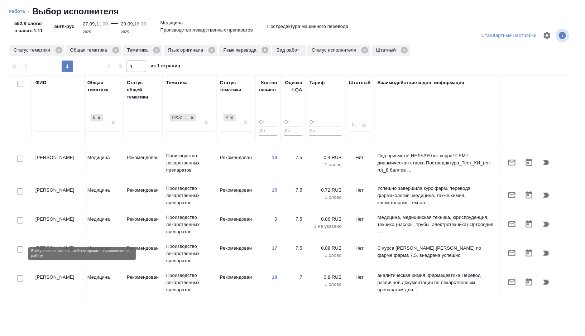
click at [20, 275] on input "checkbox" at bounding box center [20, 278] width 6 height 6
checkbox input "true"
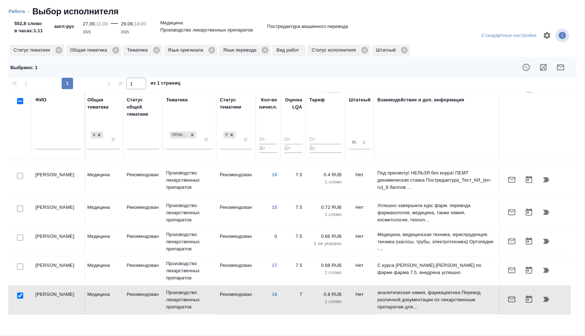
click at [560, 70] on icon "button" at bounding box center [560, 67] width 9 height 9
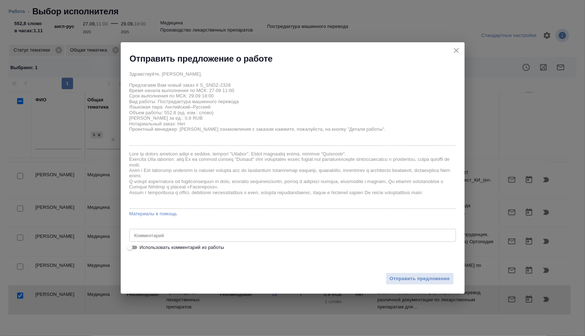
click at [174, 248] on span "Использовать комментарий из работы" at bounding box center [182, 247] width 85 height 7
click at [143, 248] on input "Использовать комментарий из работы" at bounding box center [130, 247] width 26 height 9
checkbox input "true"
type textarea "тотал доразверстки 1769"
click at [408, 276] on span "Отправить предложение" at bounding box center [420, 279] width 60 height 8
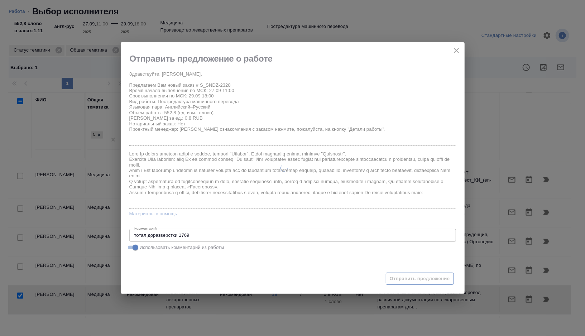
type textarea "x"
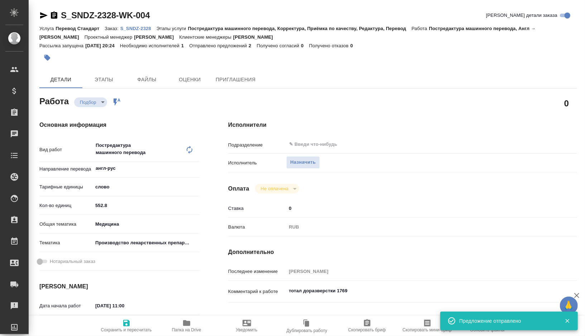
type input "recruiting"
type textarea "Постредактура машинного перевода"
type textarea "x"
type input "англ-рус"
type input "5a8b1489cc6b4906c91bfd90"
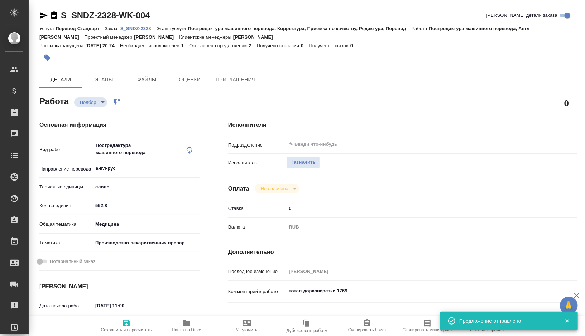
type input "552.8"
type input "med"
type input "614982fec5ecbb70f805293f"
type input "[DATE] 11:00"
type input "[DATE] 18:00"
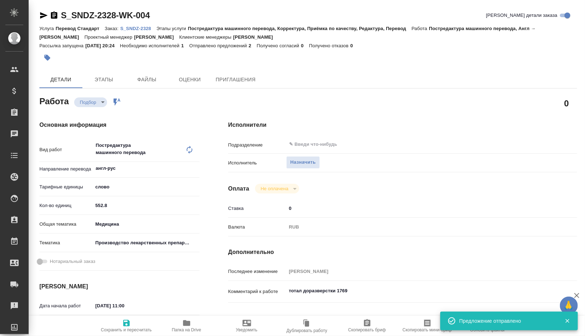
type input "[DATE] 15:00"
type input "notPayed"
type input "0"
type input "RUB"
type input "[PERSON_NAME]"
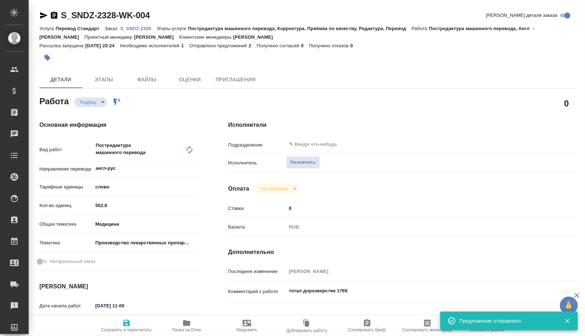
type textarea "тотал доразверстки 1769"
type textarea "x"
type textarea "/Clients/Sandoz/Orders/S_SNDZ-2328/Translated/S_SNDZ-2328-WK-004"
type textarea "x"
type input "S_SNDZ-2328"
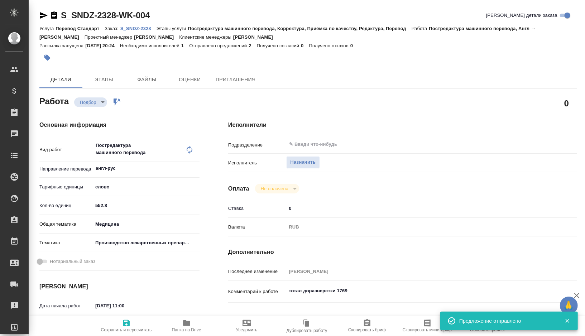
type input "Перевод Стандарт"
type input "Постредактура машинного перевода, Корректура, Приёмка по качеству, Редактура, П…"
type input "[PERSON_NAME]"
type input "/Clients/Sandoz/Orders/S_SNDZ-2328"
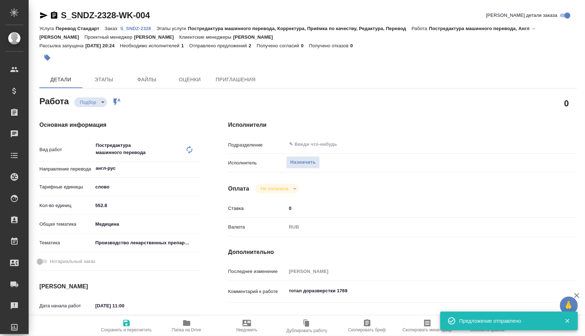
type textarea "x"
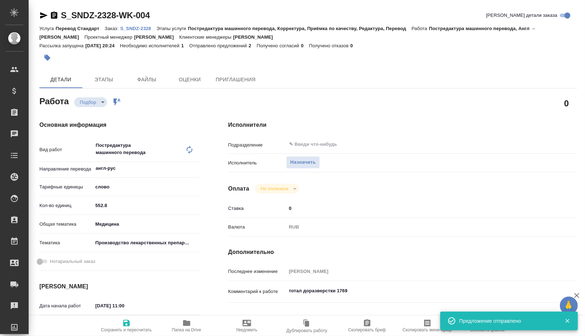
type textarea "x"
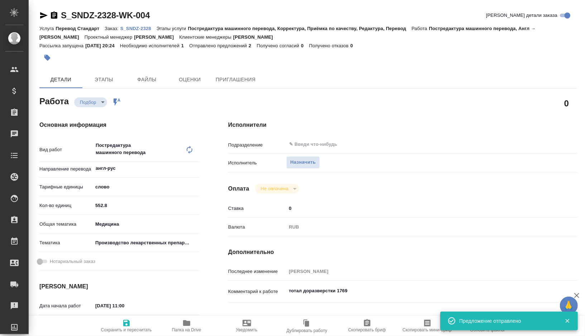
type textarea "x"
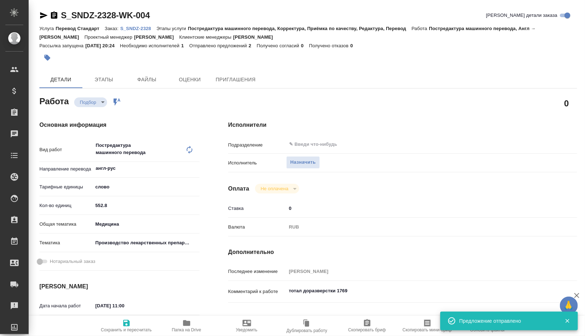
type textarea "x"
